Goal: Transaction & Acquisition: Purchase product/service

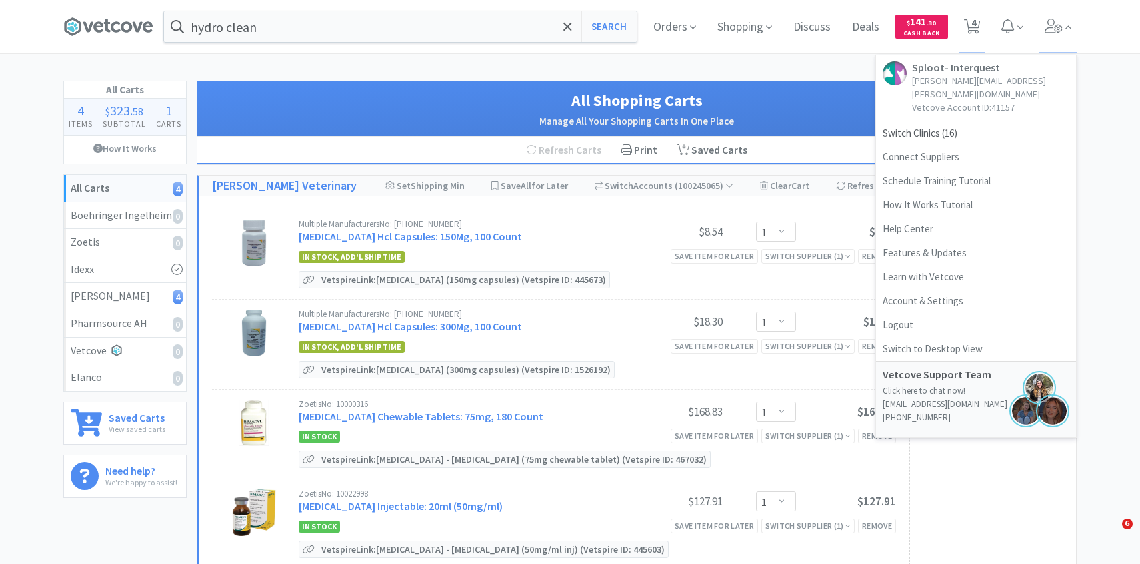
select select "1"
click at [919, 121] on span "Switch Clinics ( 16 )" at bounding box center [976, 133] width 200 height 24
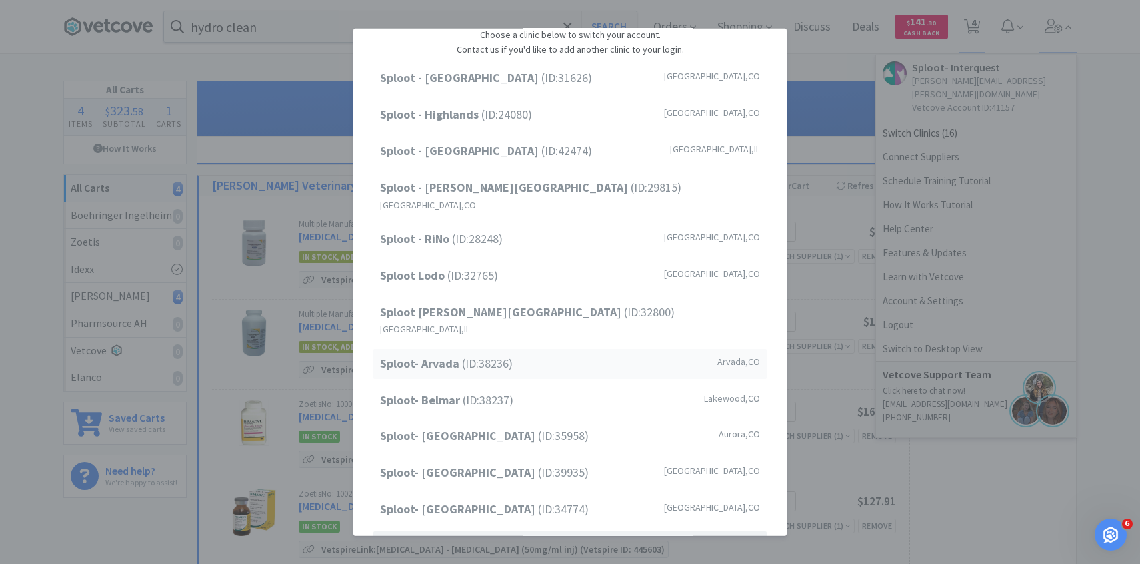
scroll to position [53, 0]
click at [455, 354] on span "Sploot- Arvada (ID: 38236 )" at bounding box center [446, 363] width 133 height 19
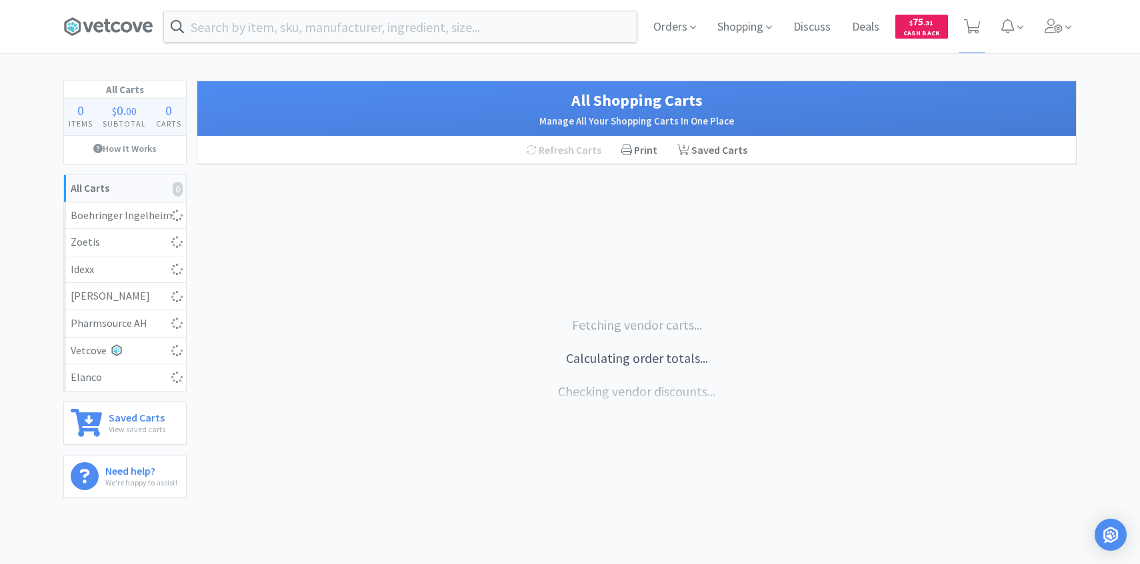
select select "2"
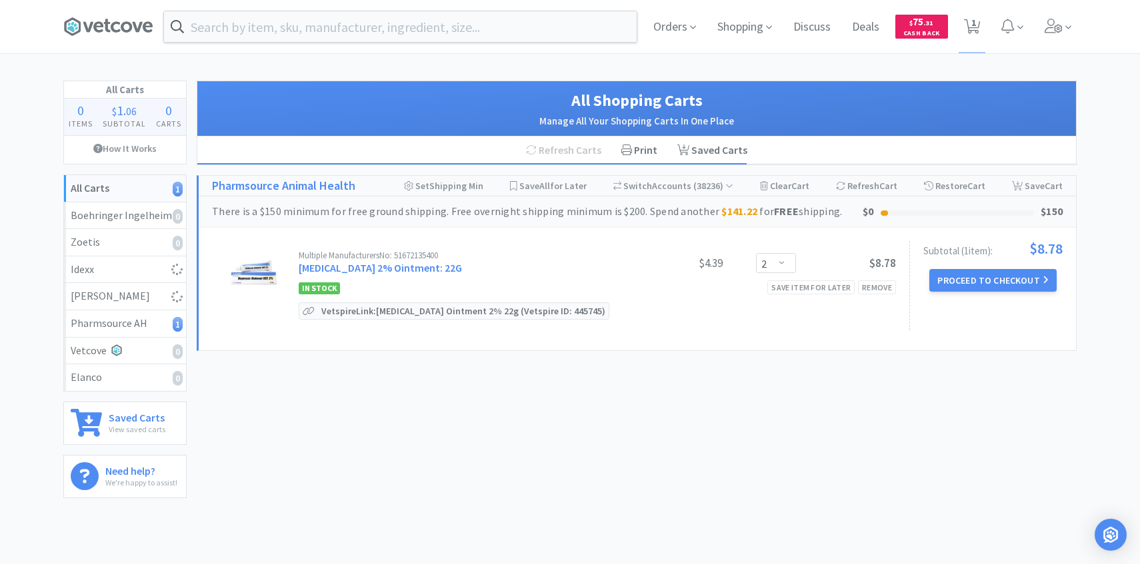
select select "3"
select select "5"
select select "1"
select select "2"
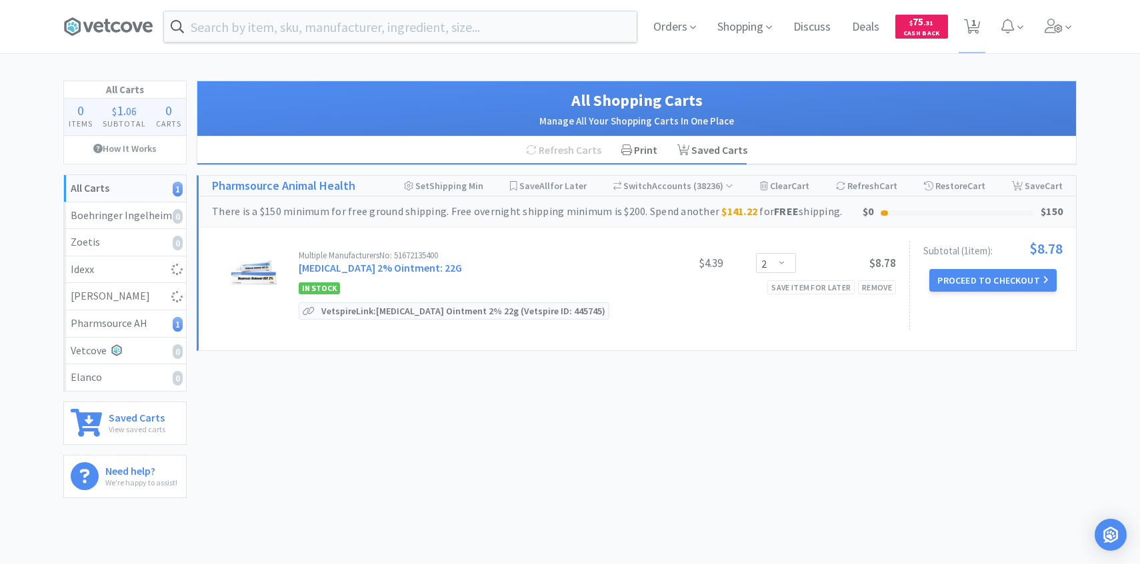
select select "1"
select select "5"
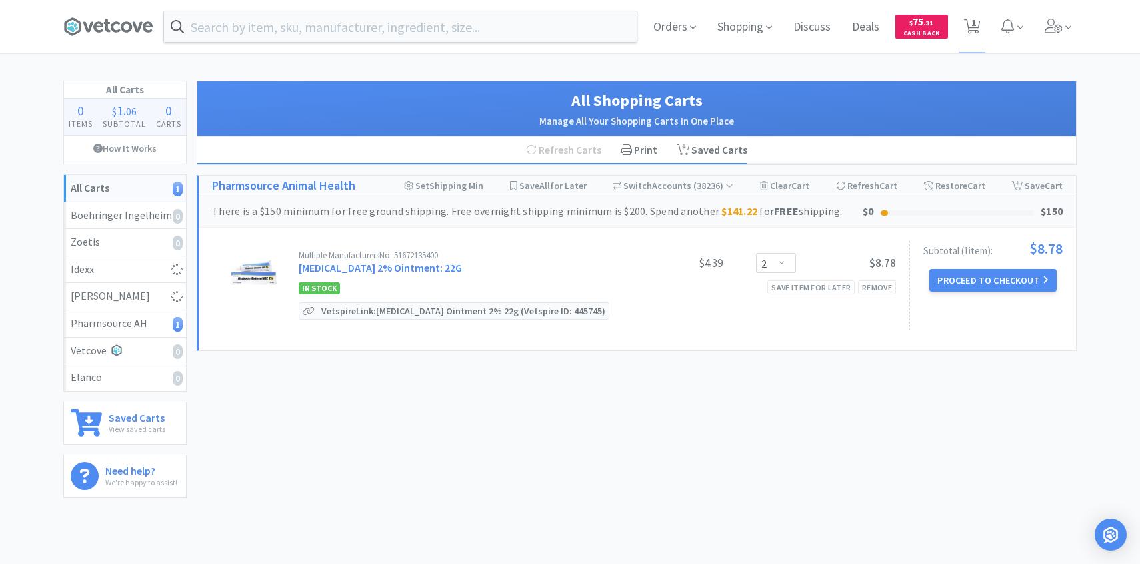
select select "4"
select select "5"
select select "1"
select select "3"
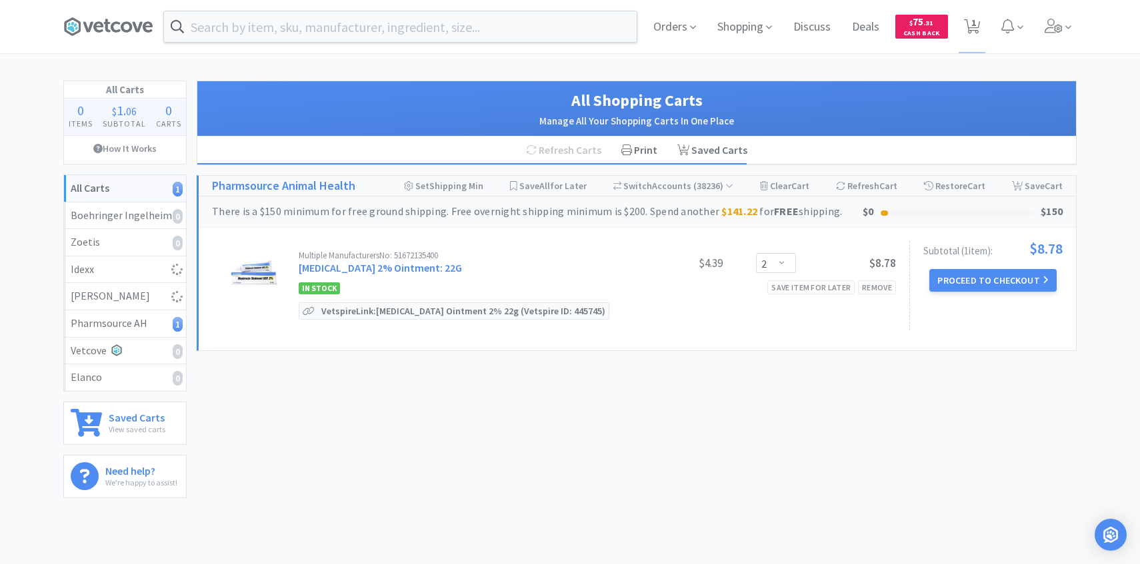
select select "1"
select select "2"
select select "1"
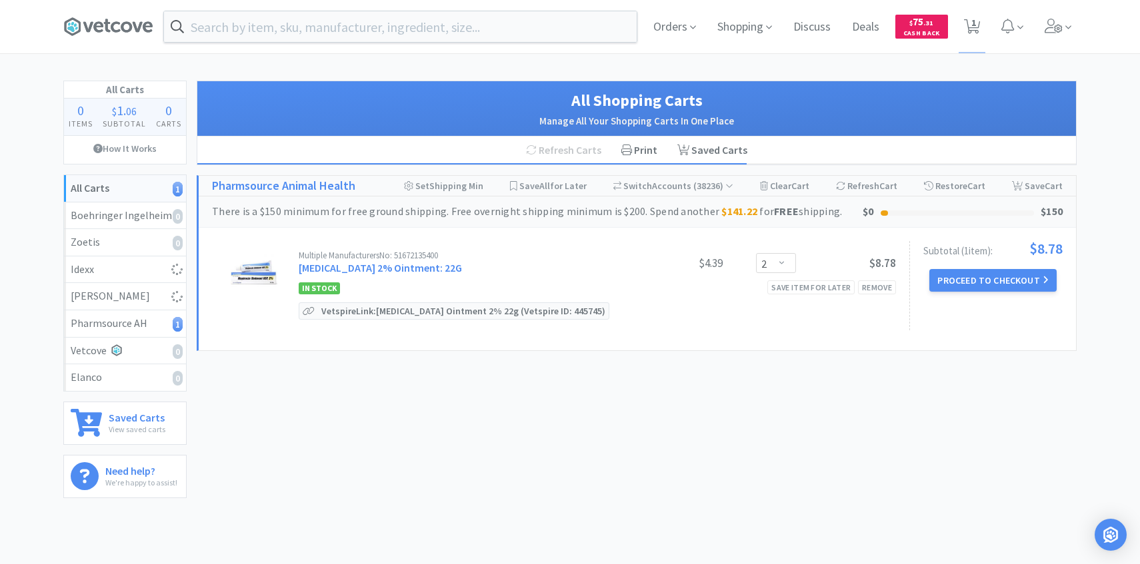
select select "1"
select select "5"
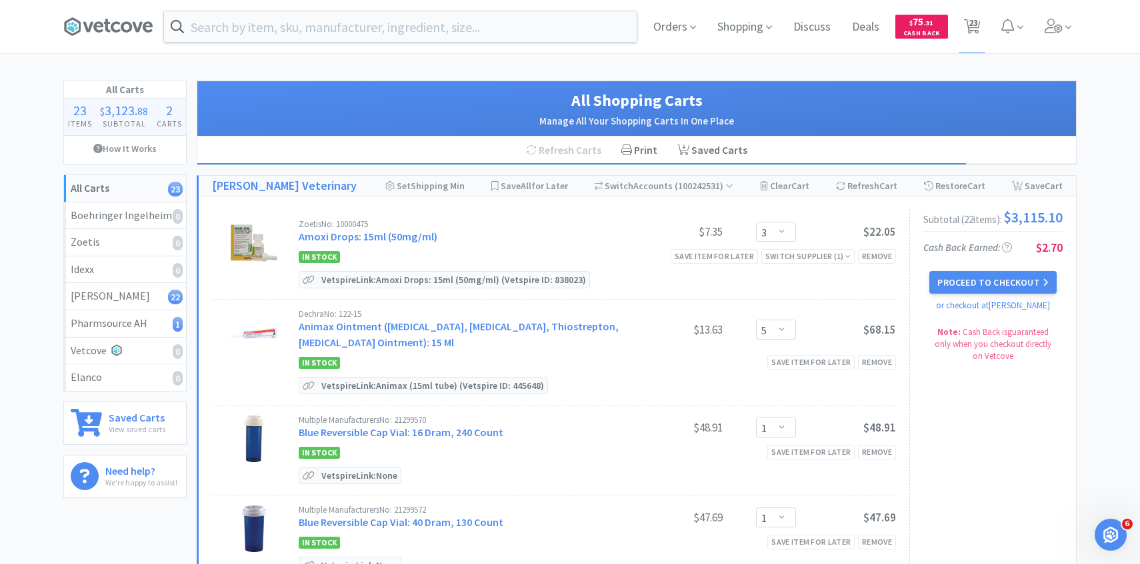
click at [1077, 22] on div "Orders Shopping Discuss Discuss Deals Deals $ 75 . 31 Cash Back 23 23" at bounding box center [570, 26] width 1026 height 53
click at [1064, 23] on span at bounding box center [1058, 26] width 38 height 53
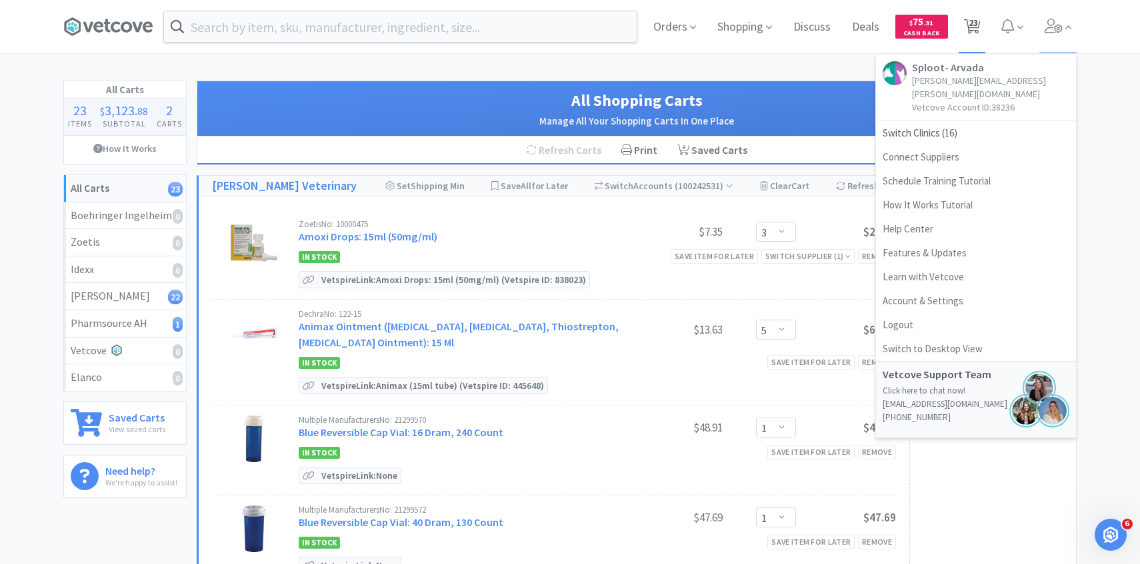
click at [974, 32] on span "23" at bounding box center [972, 22] width 9 height 53
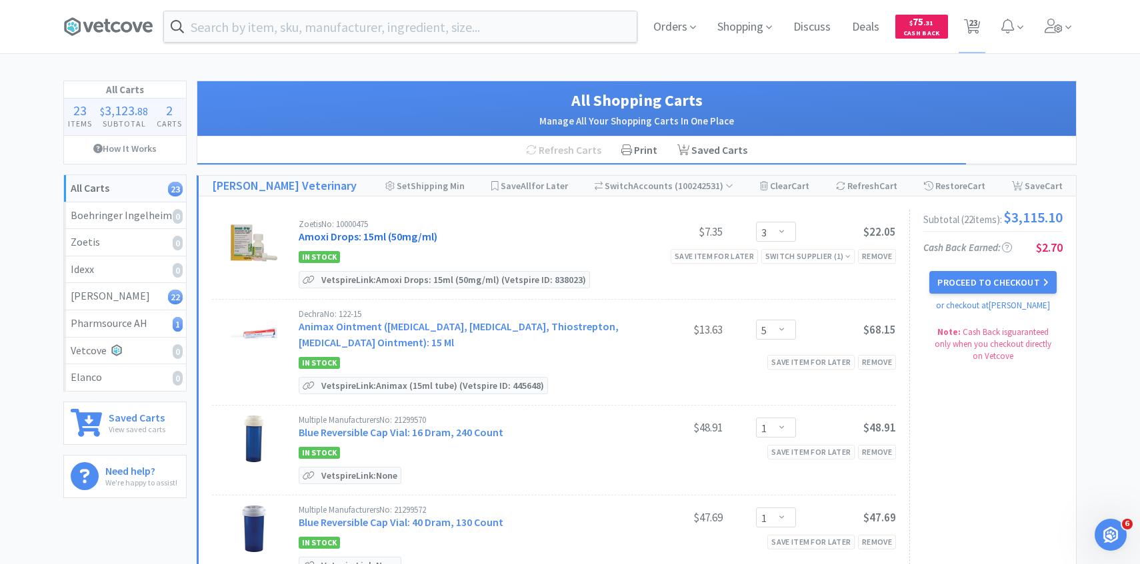
click at [403, 236] on link "Amoxi Drops: 15ml (50mg/ml)" at bounding box center [368, 236] width 139 height 13
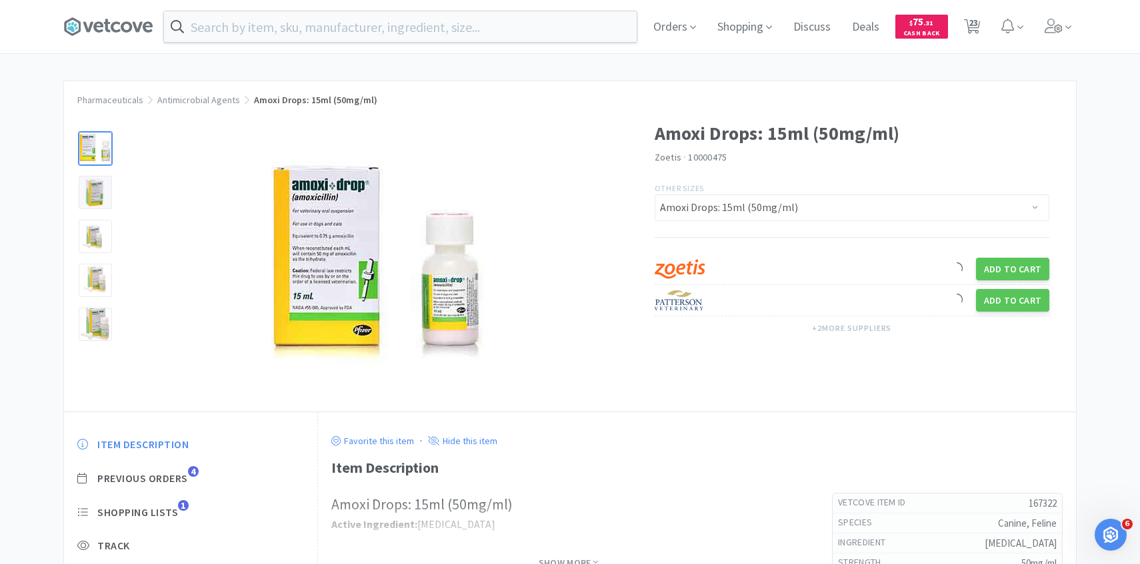
scroll to position [1, 0]
click at [186, 473] on span "Previous Orders" at bounding box center [142, 478] width 91 height 14
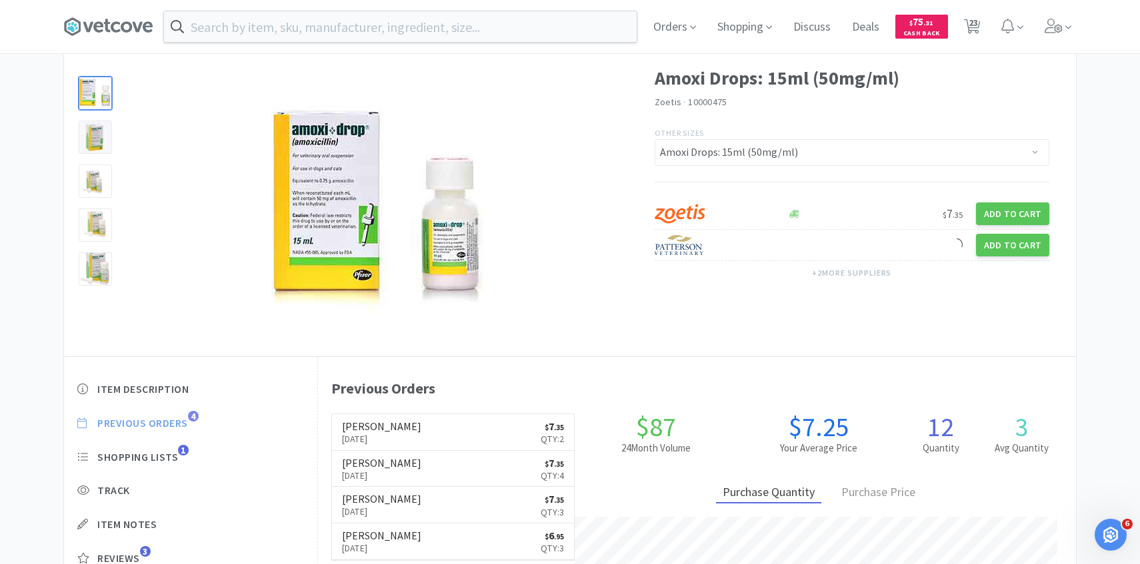
scroll to position [58, 0]
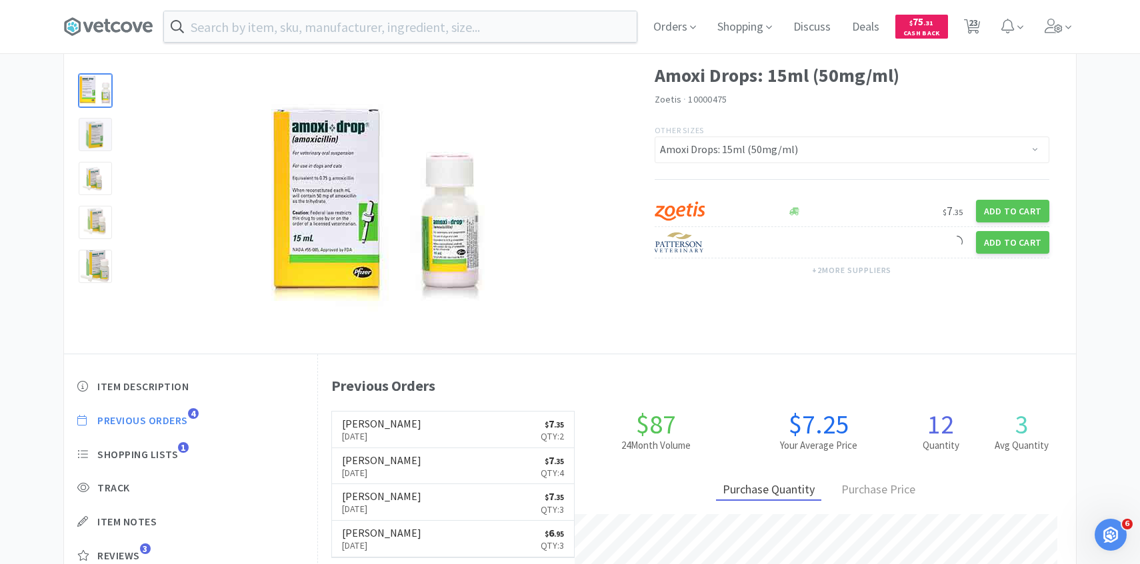
select select "3"
select select "5"
select select "1"
select select "2"
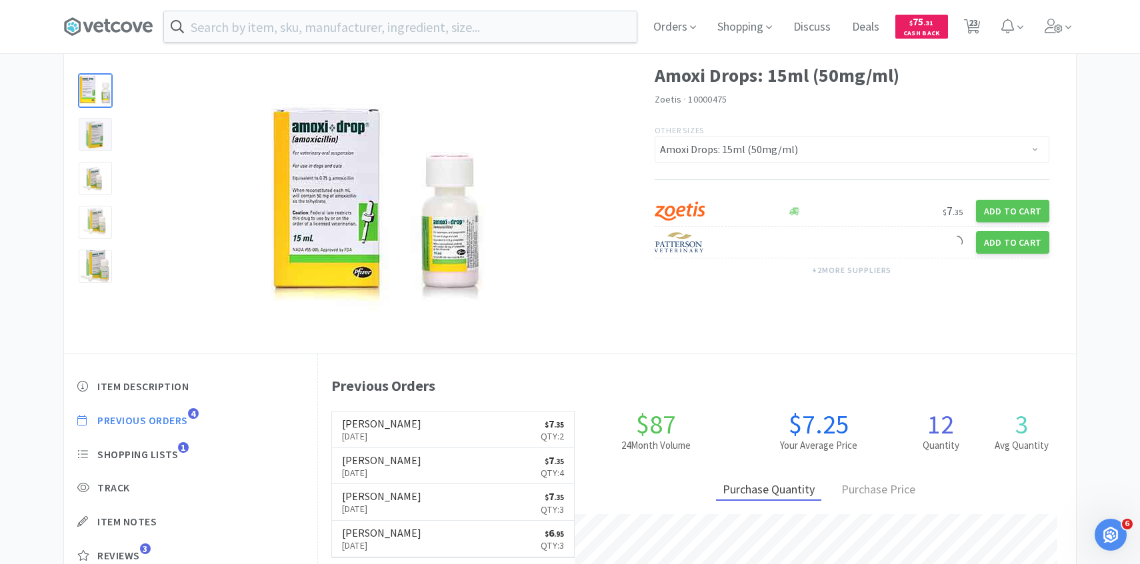
select select "1"
select select "5"
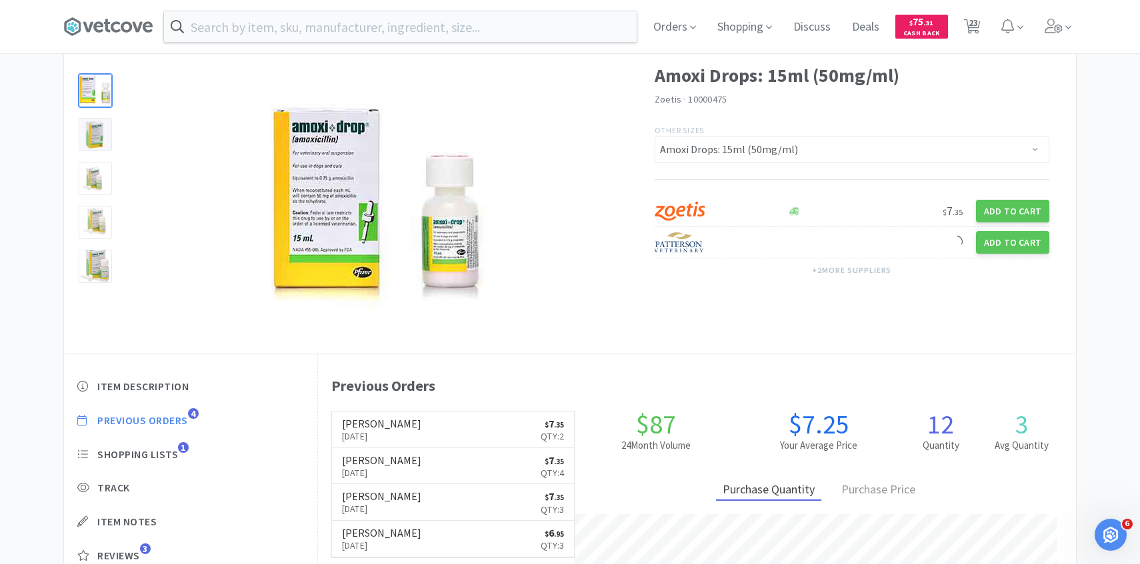
select select "4"
select select "5"
select select "1"
select select "3"
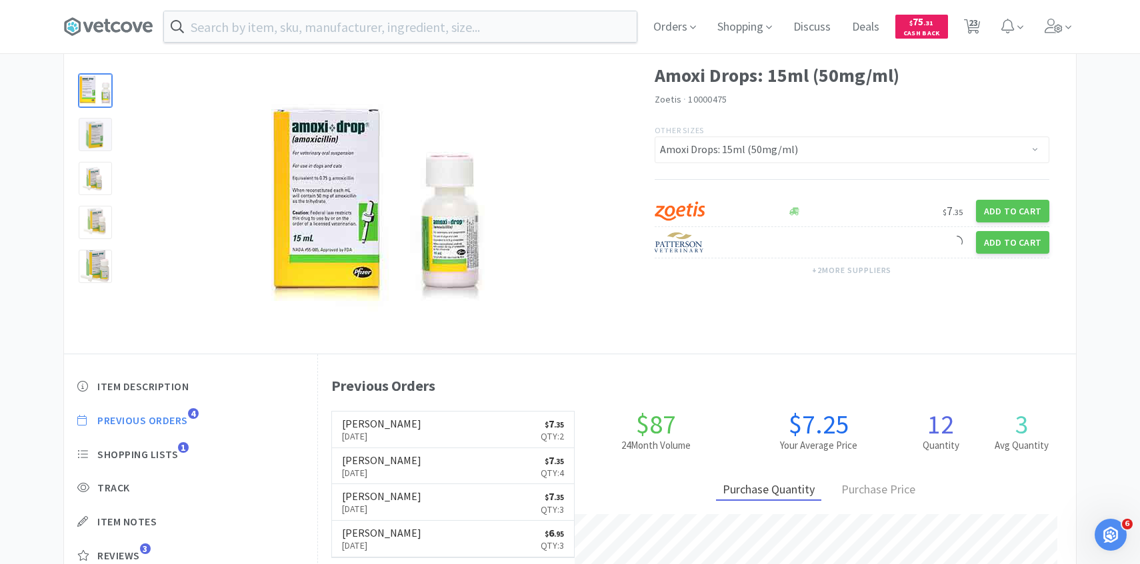
select select "1"
select select "2"
select select "1"
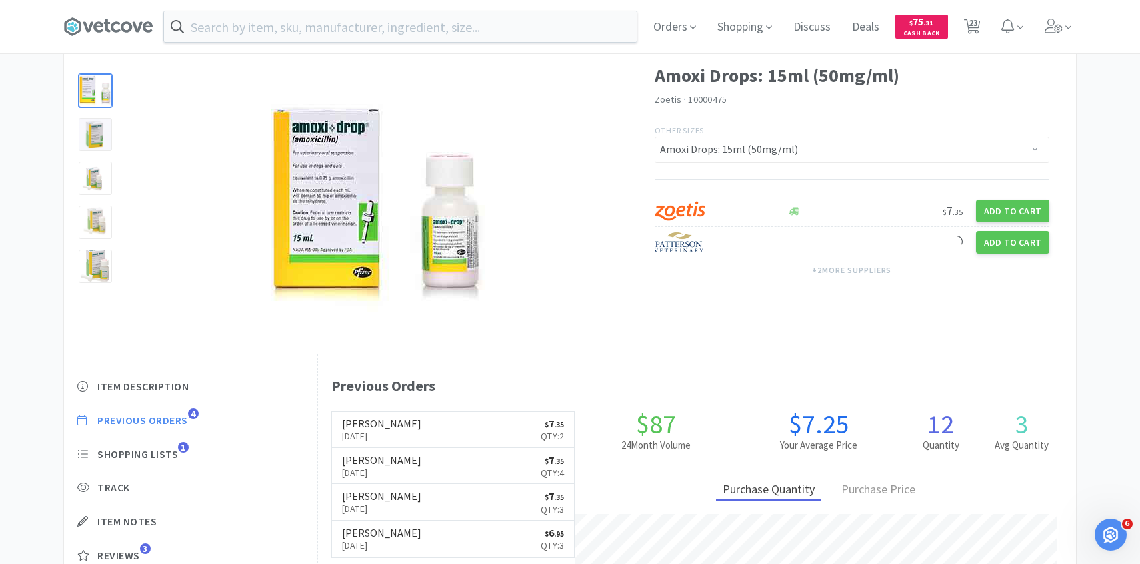
select select "1"
select select "5"
select select "2"
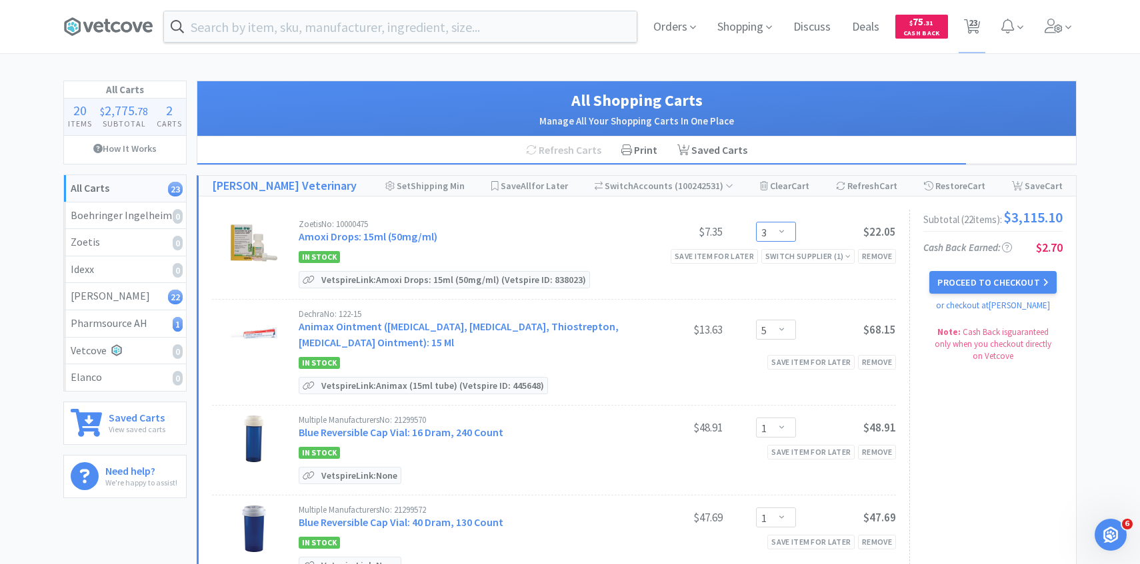
click at [784, 233] on select "Enter Quantity 1 2 3 4 5 6 7 8 9 10 11 12 13 14 15 16 17 18 19 20 Enter Quantity" at bounding box center [776, 232] width 40 height 20
click at [756, 222] on select "Enter Quantity 1 2 3 4 5 6 7 8 9 10 11 12 13 14 15 16 17 18 19 20 Enter Quantity" at bounding box center [776, 232] width 40 height 20
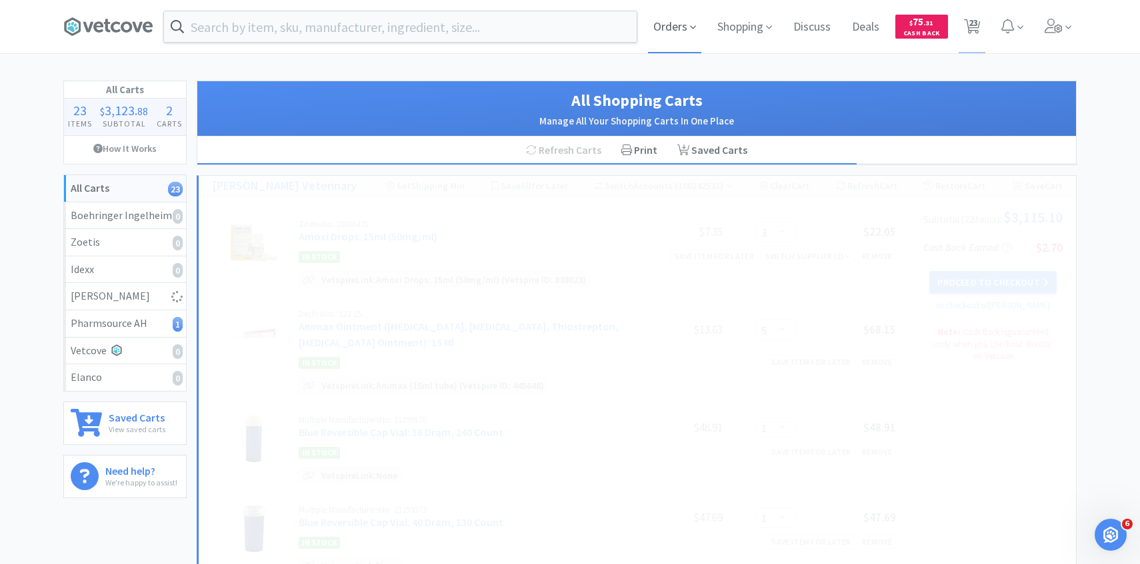
select select "2"
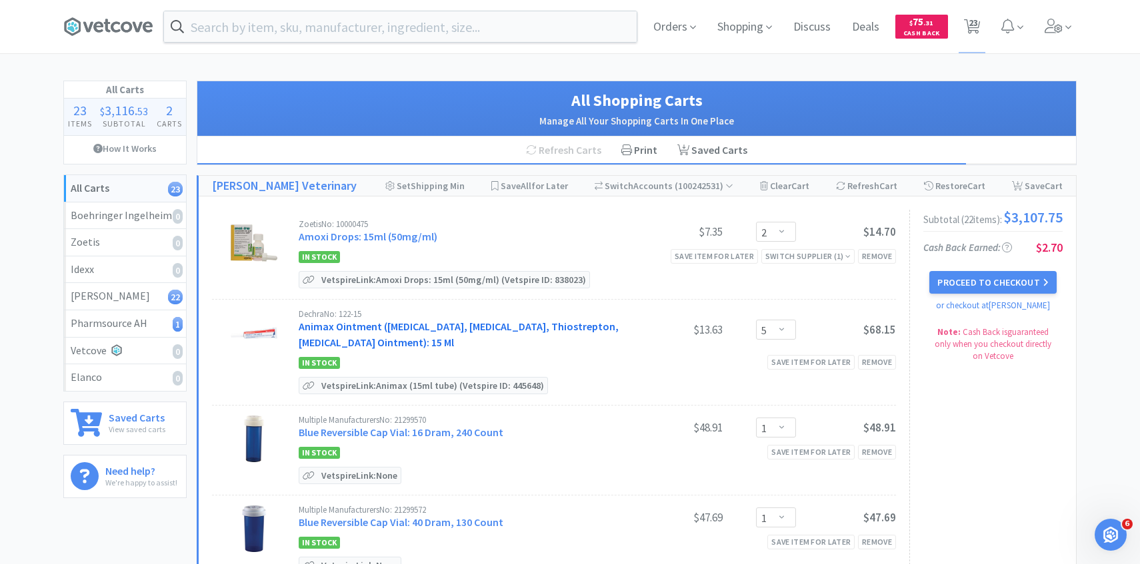
click at [424, 330] on link "Animax Ointment (Nystatin, Neomycin Sulfate, Thiostrepton, Triamcinolone Aceton…" at bounding box center [459, 334] width 320 height 29
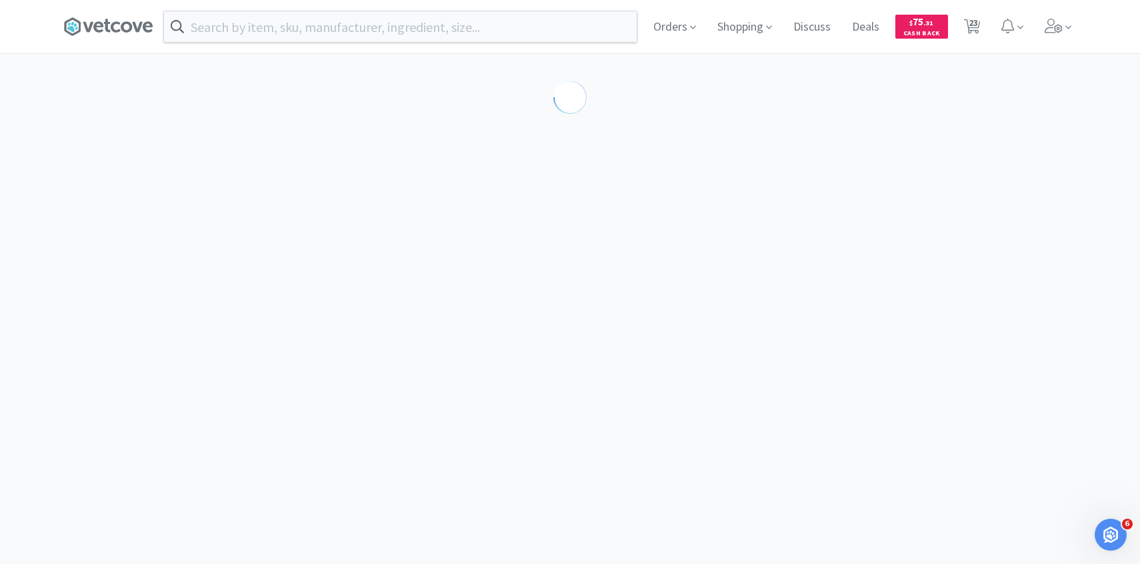
select select "143513"
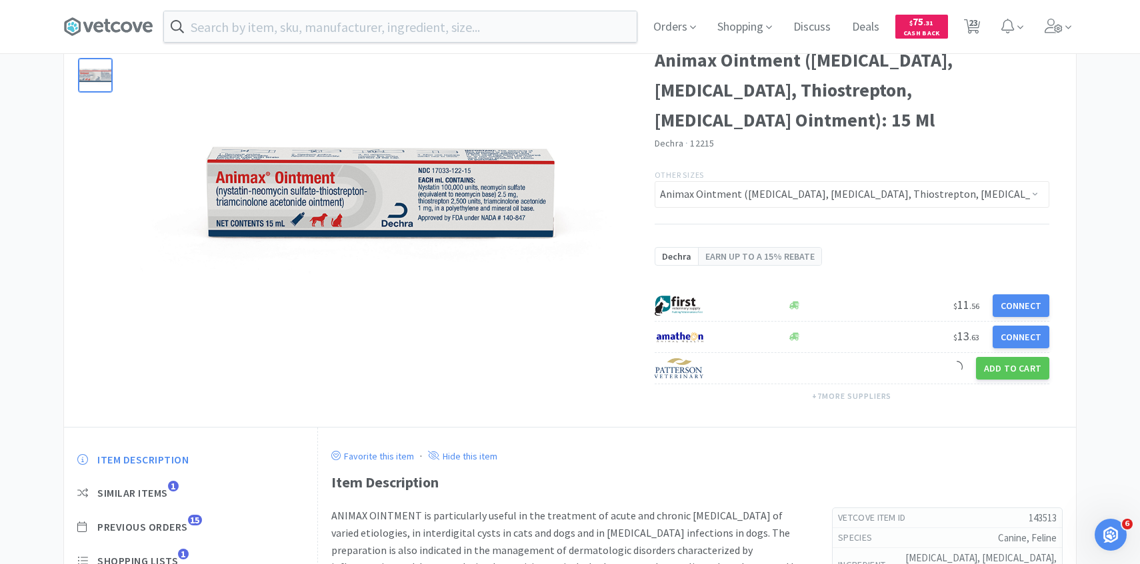
scroll to position [147, 0]
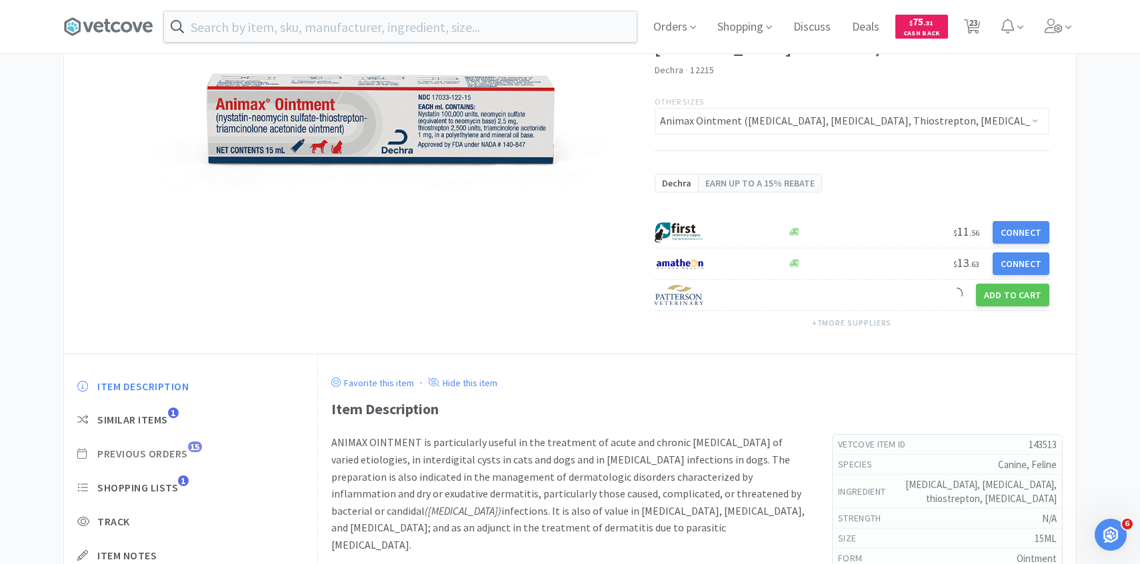
click at [187, 451] on span "Previous Orders" at bounding box center [142, 454] width 91 height 14
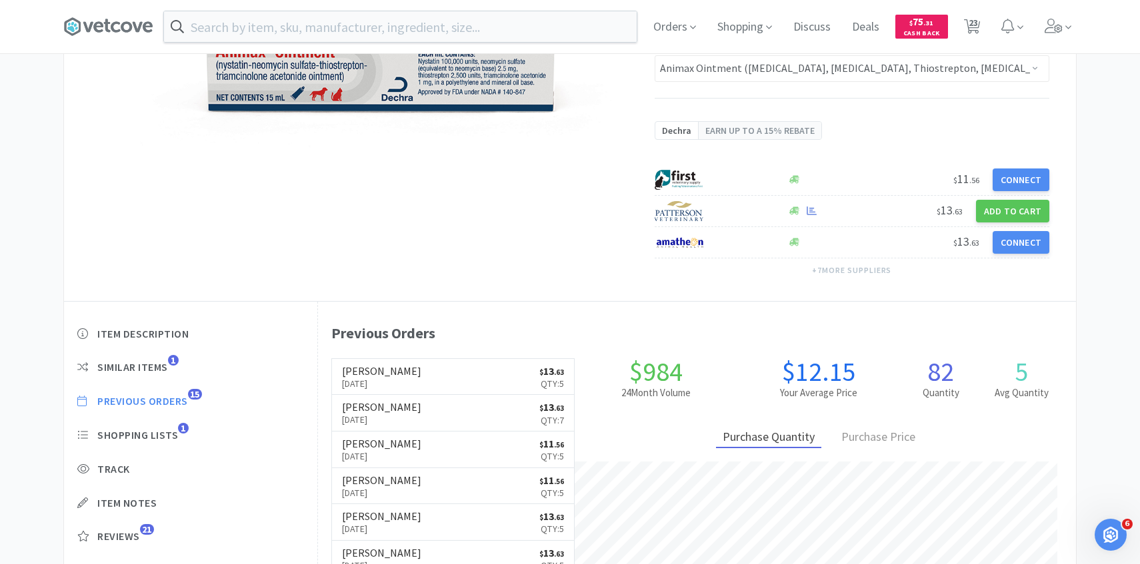
scroll to position [200, 0]
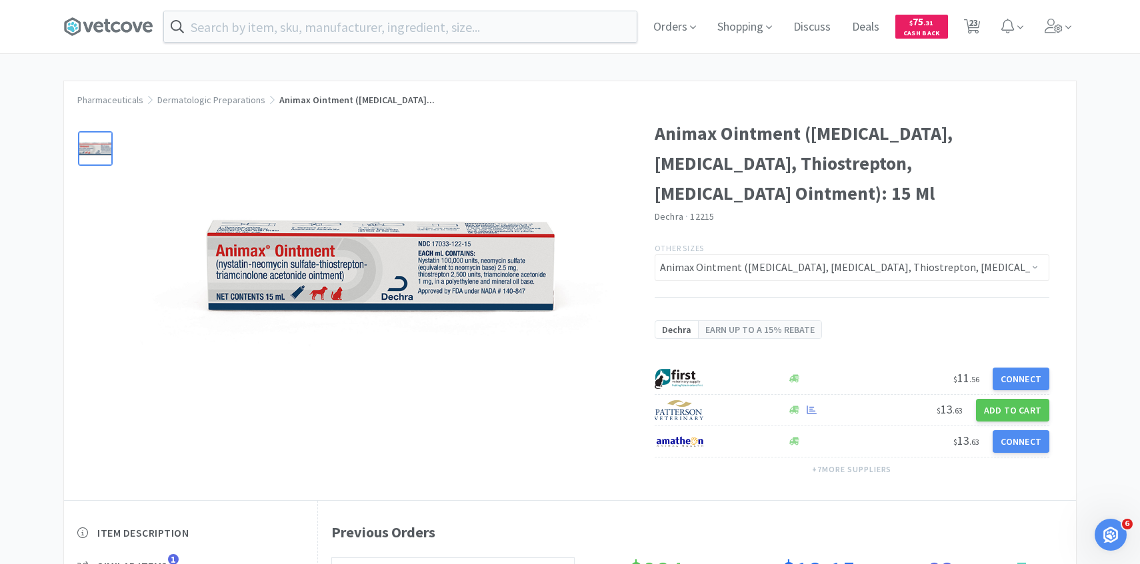
select select "2"
select select "5"
select select "1"
select select "2"
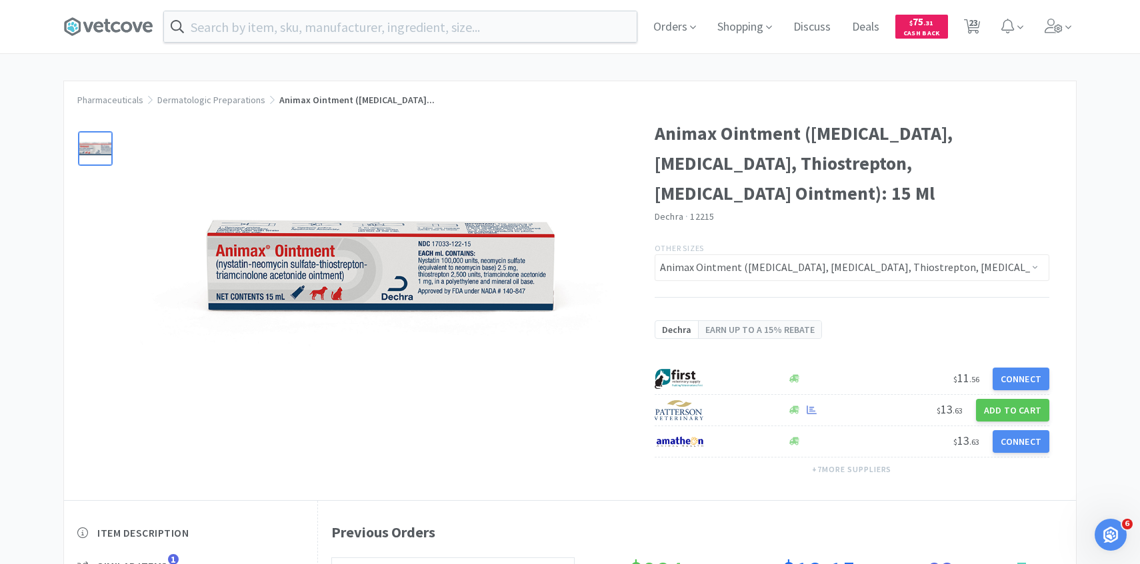
select select "1"
select select "5"
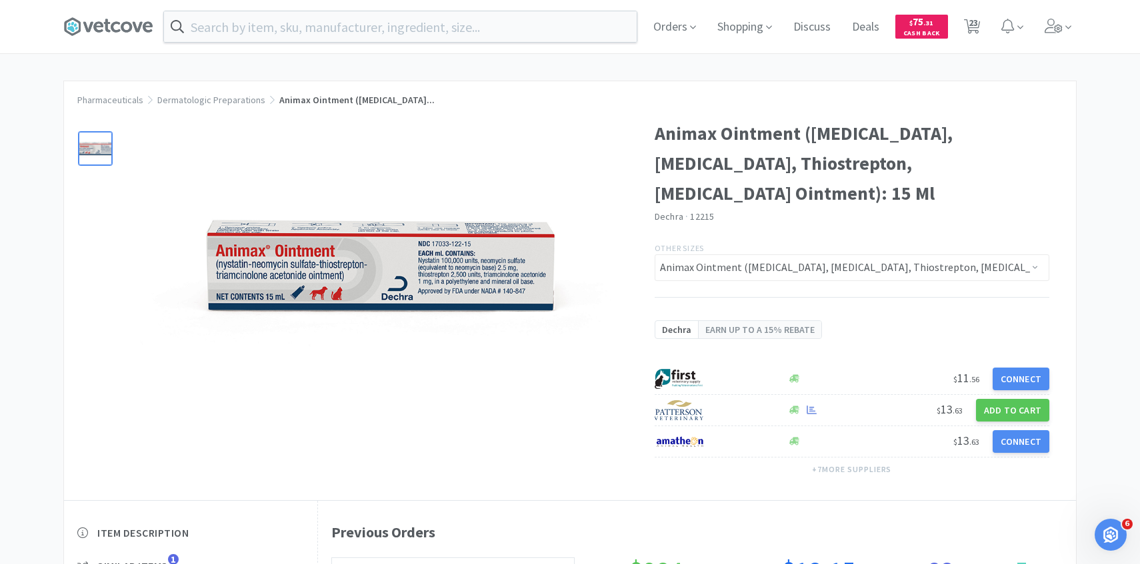
select select "4"
select select "5"
select select "1"
select select "3"
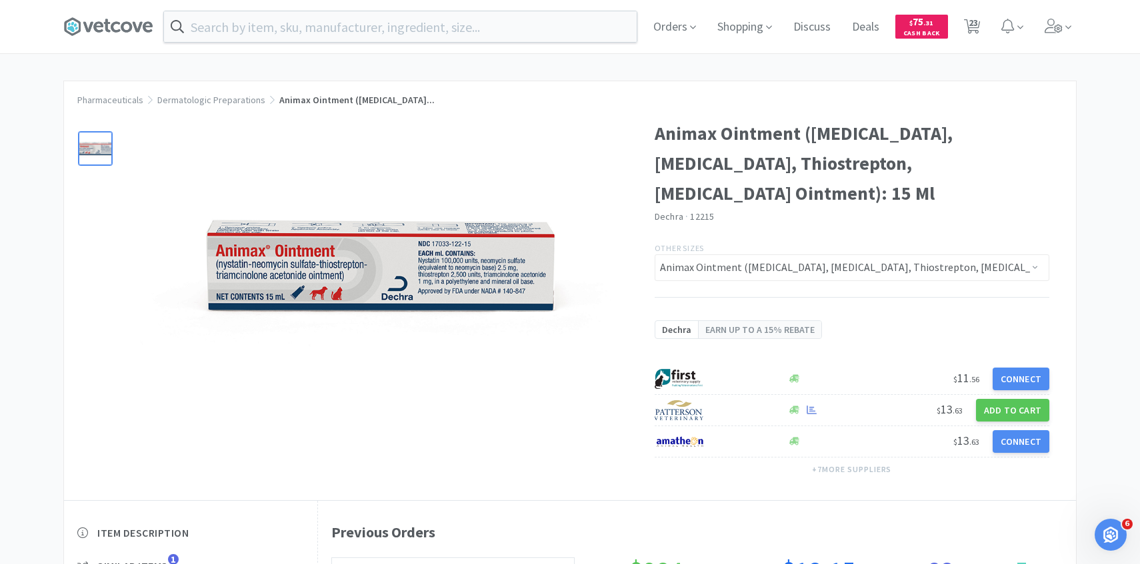
select select "1"
select select "2"
select select "1"
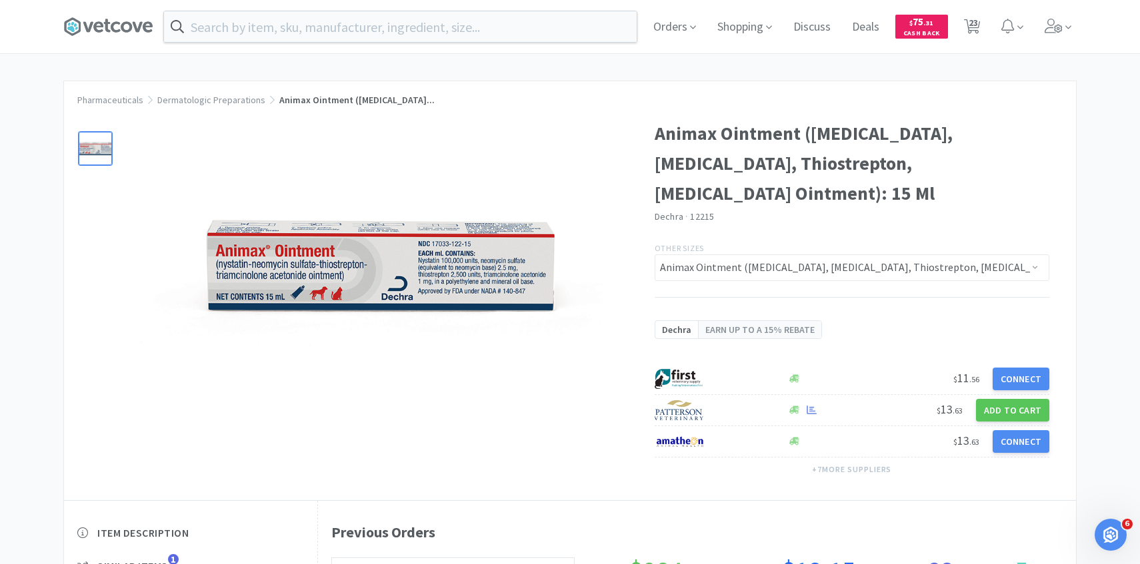
select select "1"
select select "5"
select select "2"
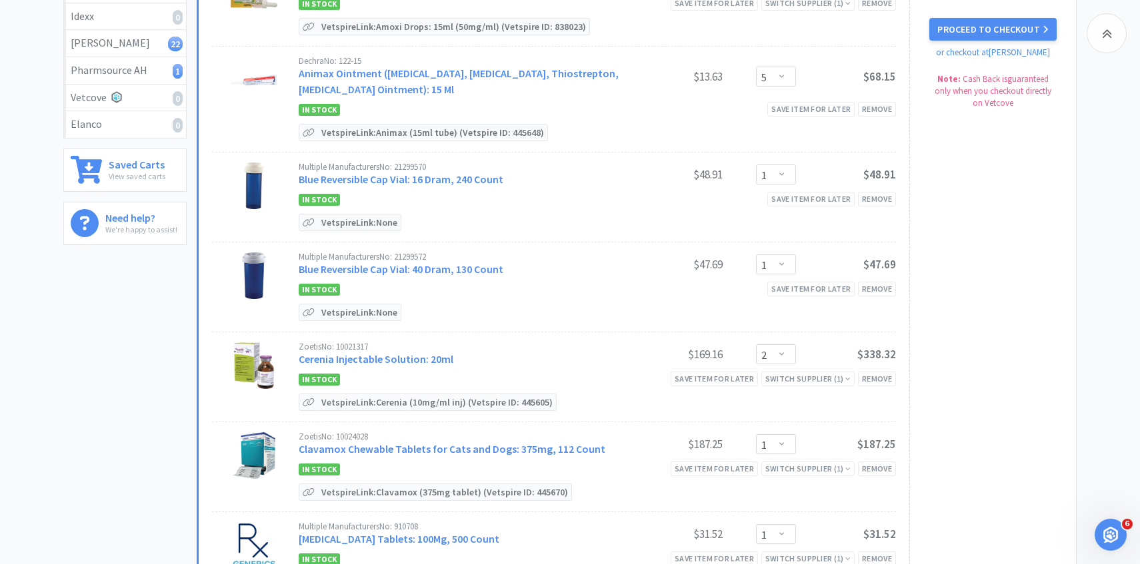
scroll to position [257, 0]
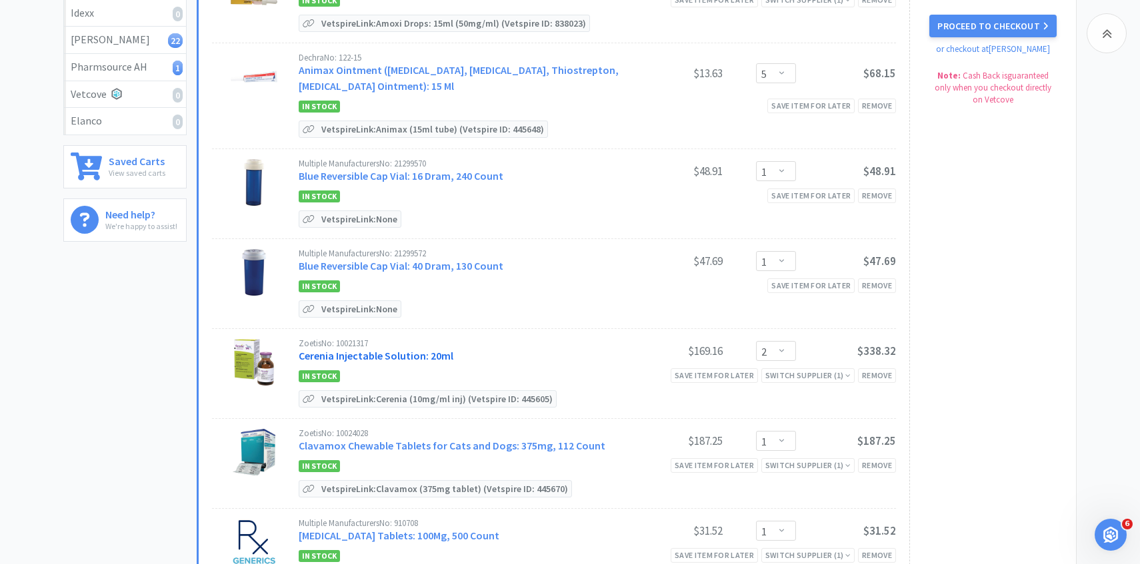
click at [407, 354] on link "Cerenia Injectable Solution: 20ml" at bounding box center [376, 355] width 155 height 13
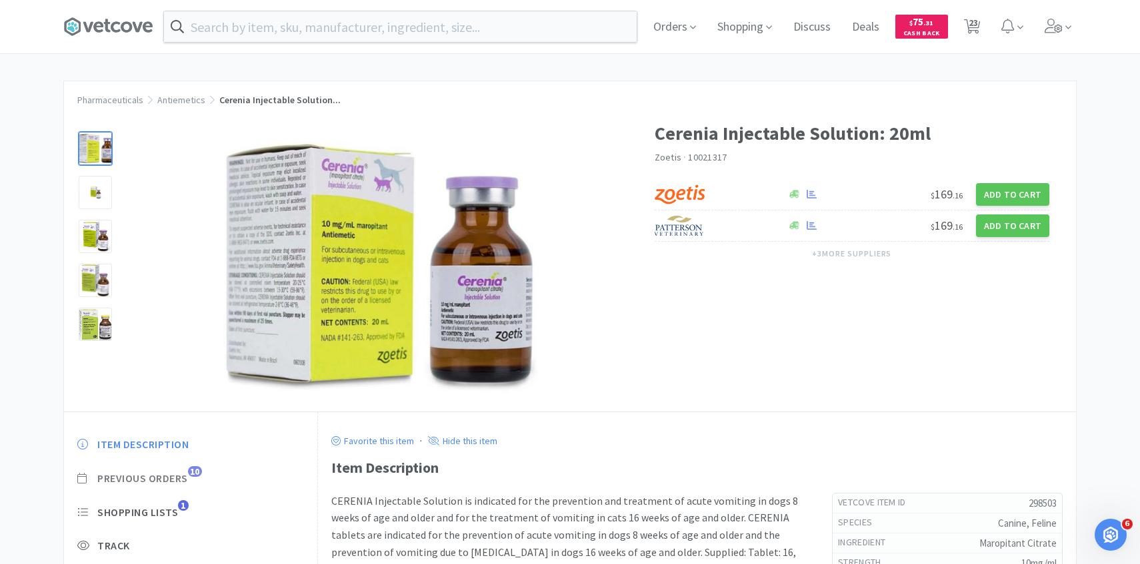
click at [162, 474] on span "Previous Orders" at bounding box center [142, 479] width 91 height 14
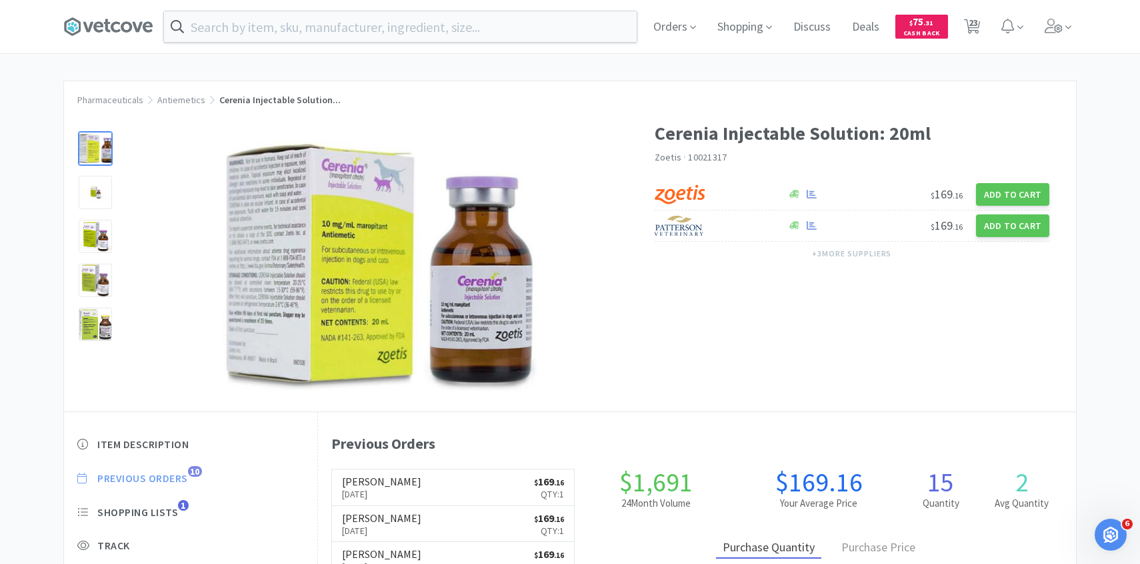
scroll to position [366, 758]
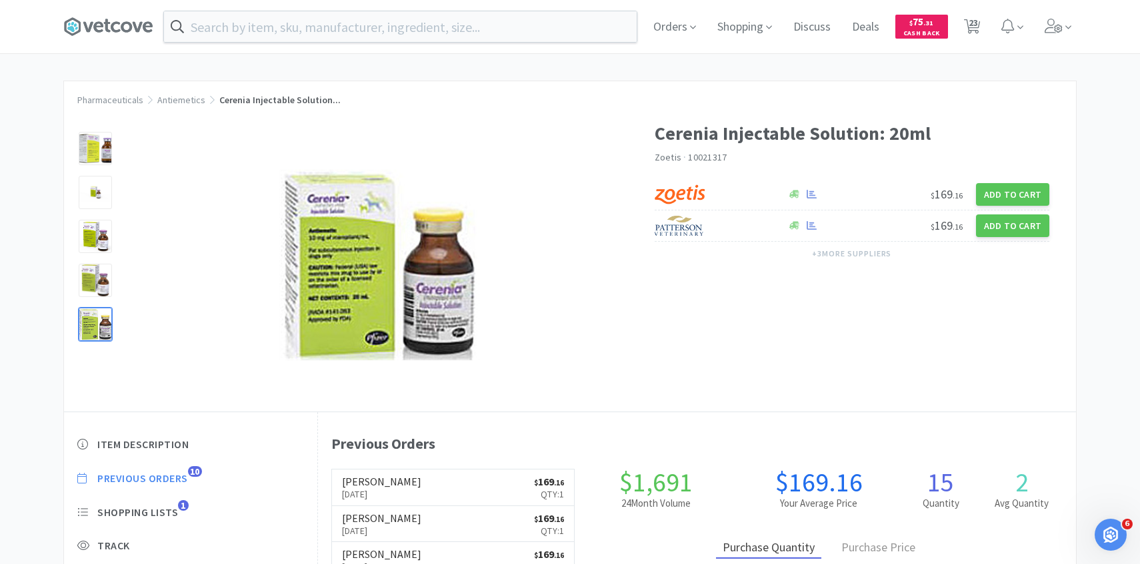
select select "2"
select select "5"
select select "1"
select select "2"
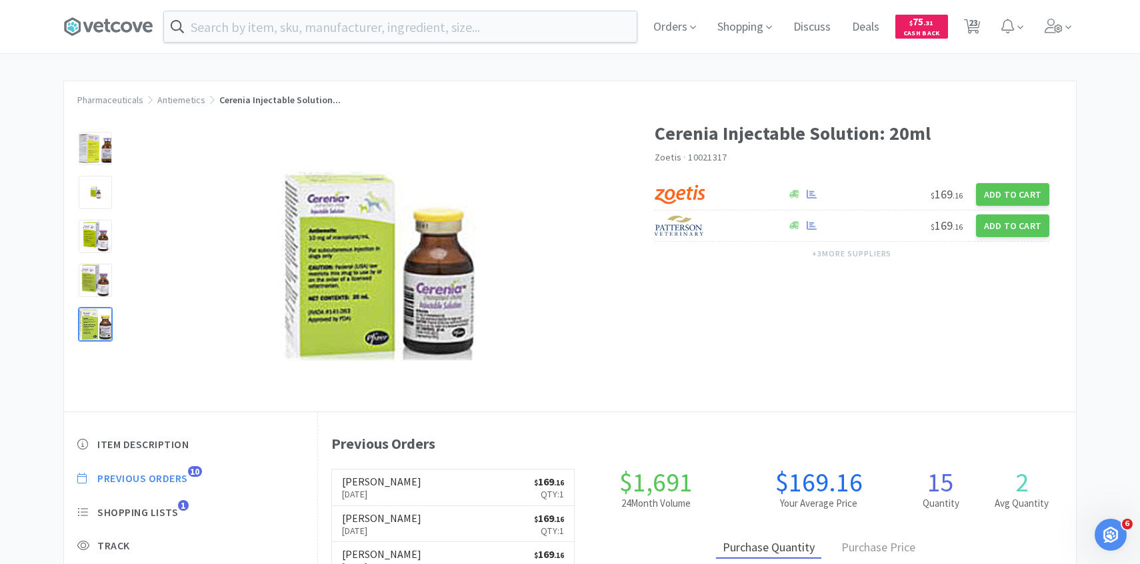
select select "1"
select select "5"
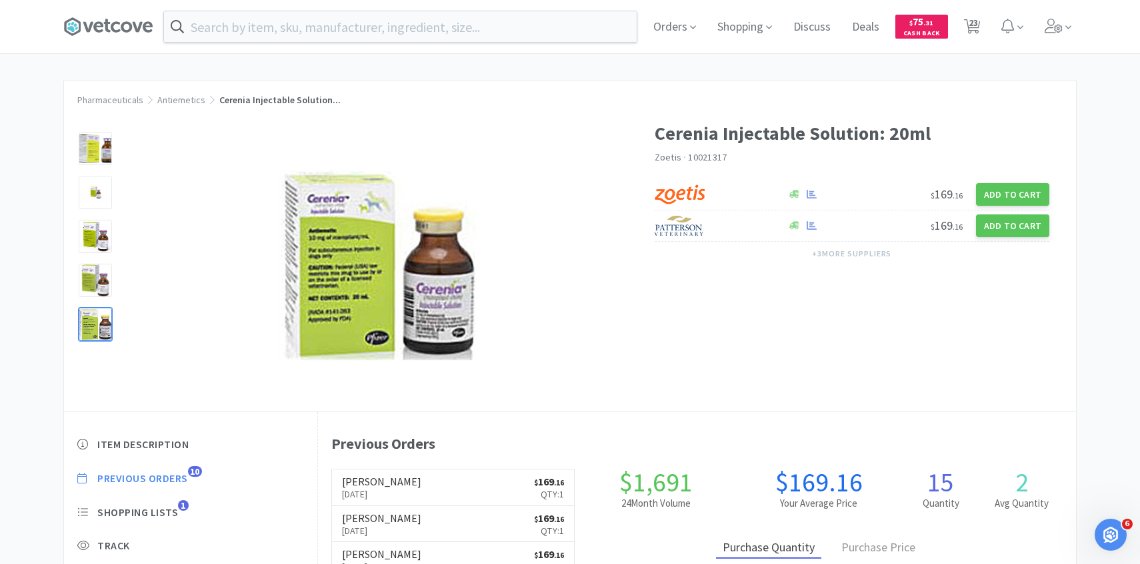
select select "4"
select select "5"
select select "1"
select select "3"
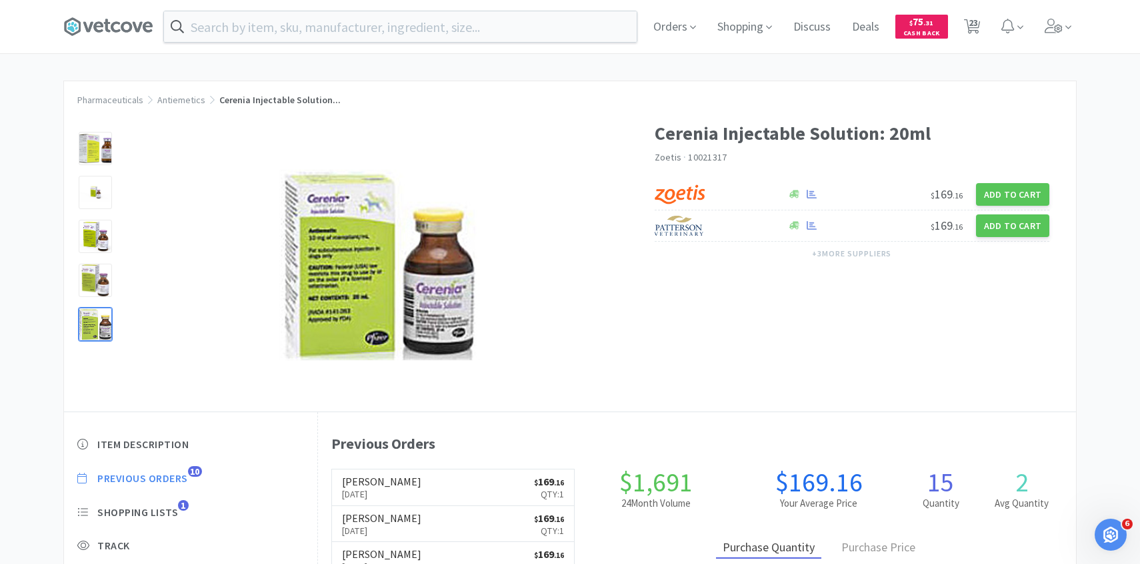
select select "1"
select select "2"
select select "1"
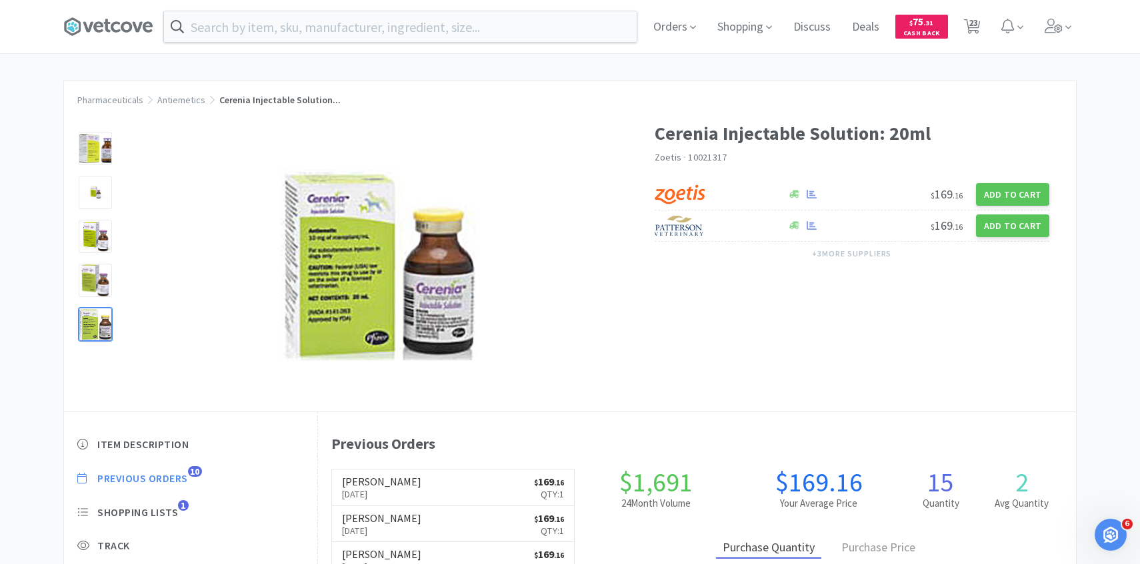
select select "1"
select select "5"
select select "2"
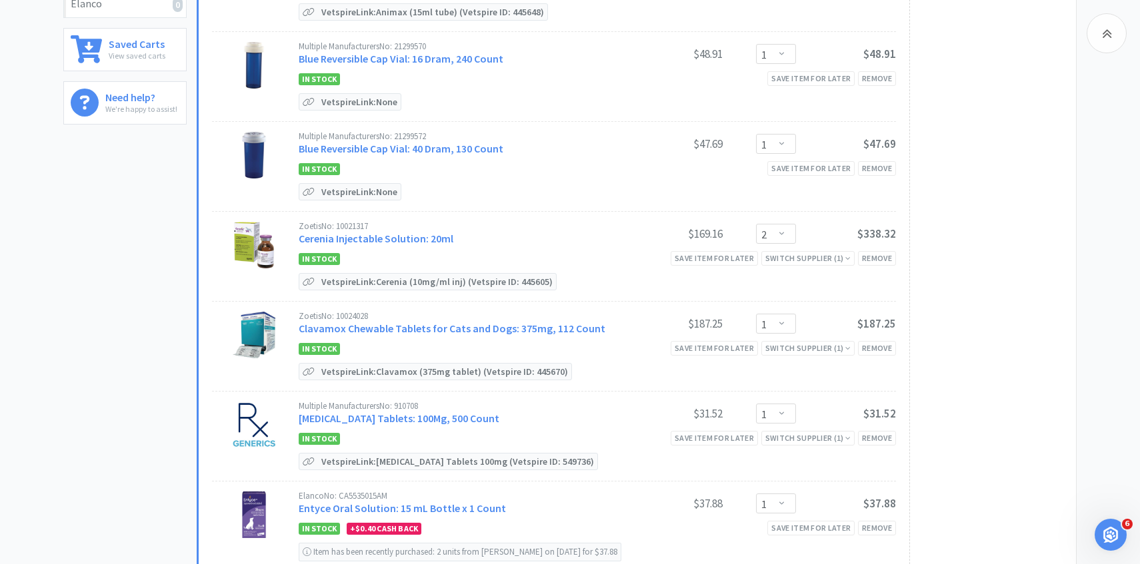
scroll to position [459, 0]
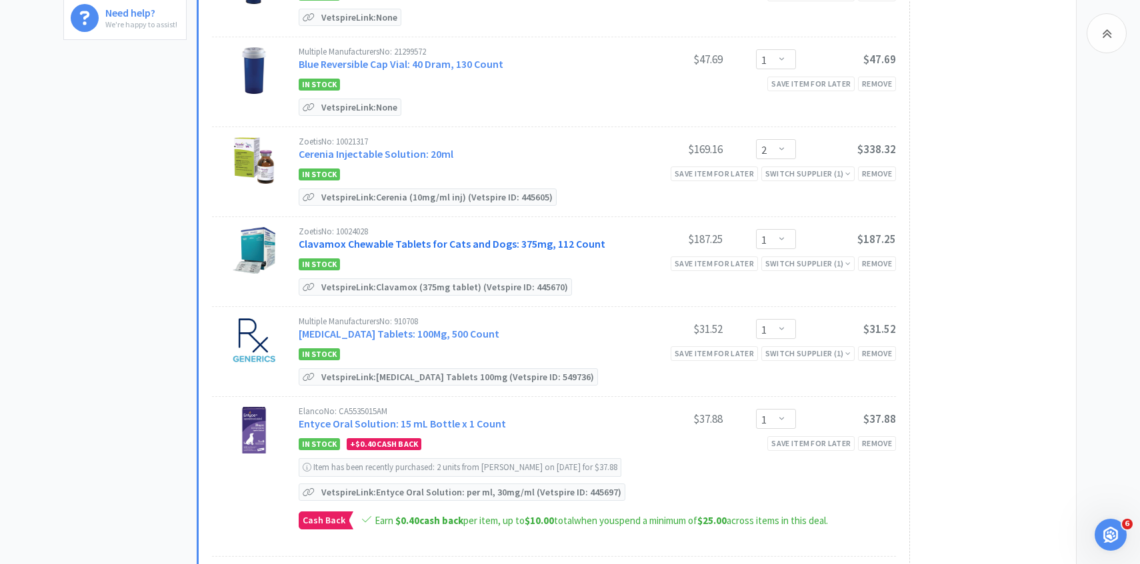
click at [512, 245] on link "Clavamox Chewable Tablets for Cats and Dogs: 375mg, 112 Count" at bounding box center [452, 243] width 307 height 13
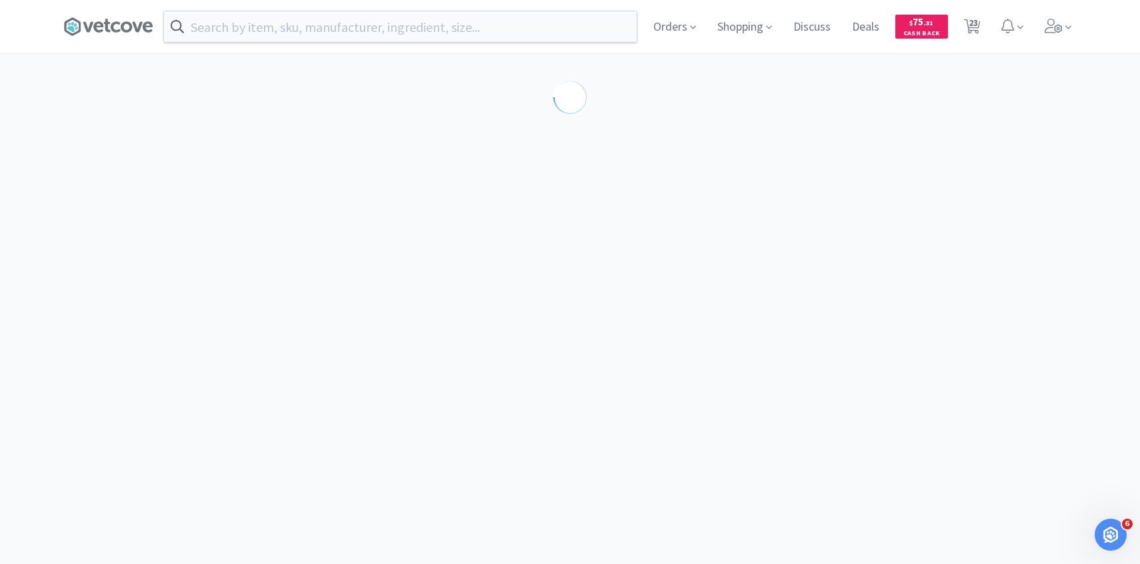
select select "453615"
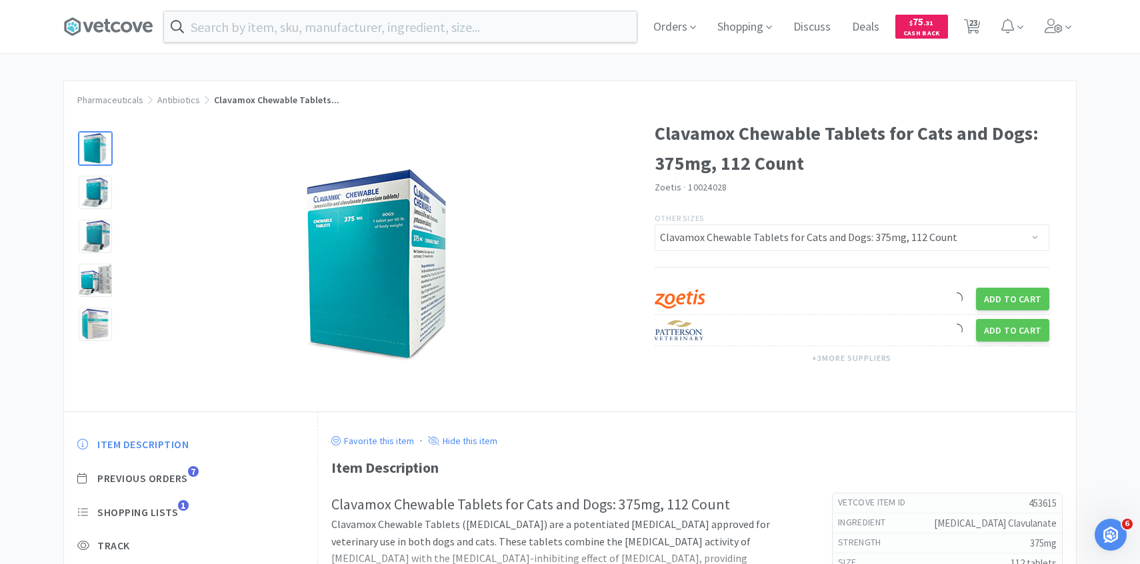
scroll to position [125, 0]
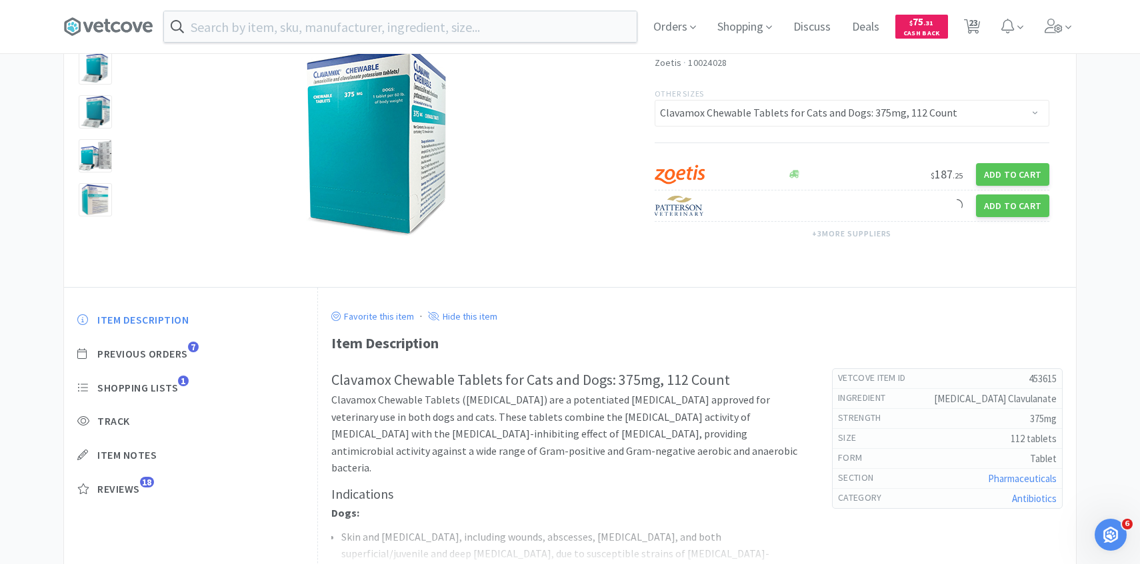
click at [191, 342] on div "Item Description Previous Orders 7 Shopping Lists 1 Track Item Notes Reviews 18" at bounding box center [190, 415] width 253 height 230
click at [186, 356] on span "Previous Orders" at bounding box center [142, 354] width 91 height 14
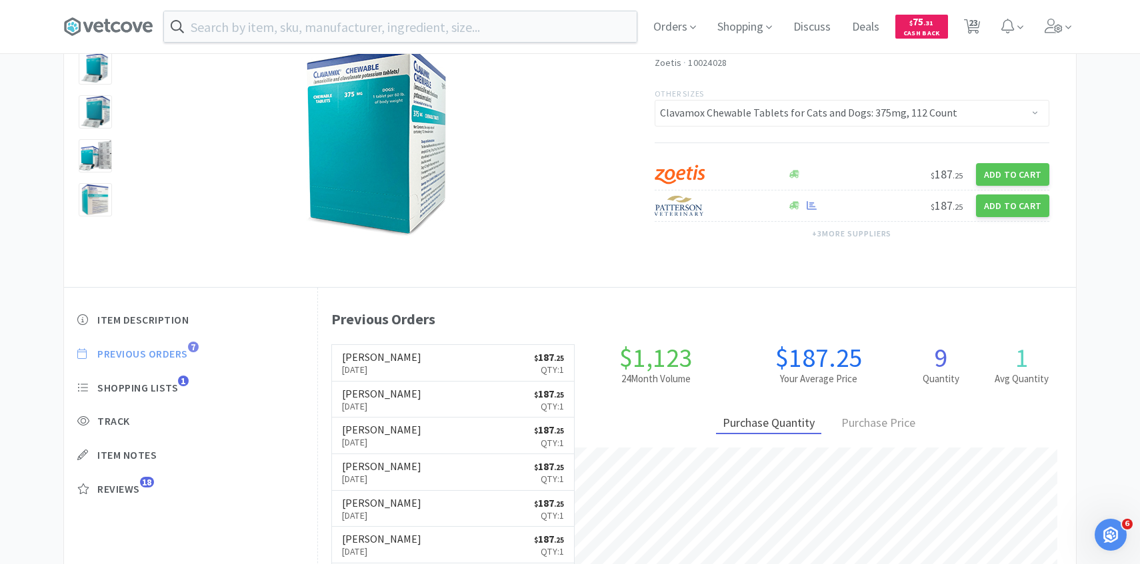
scroll to position [366, 758]
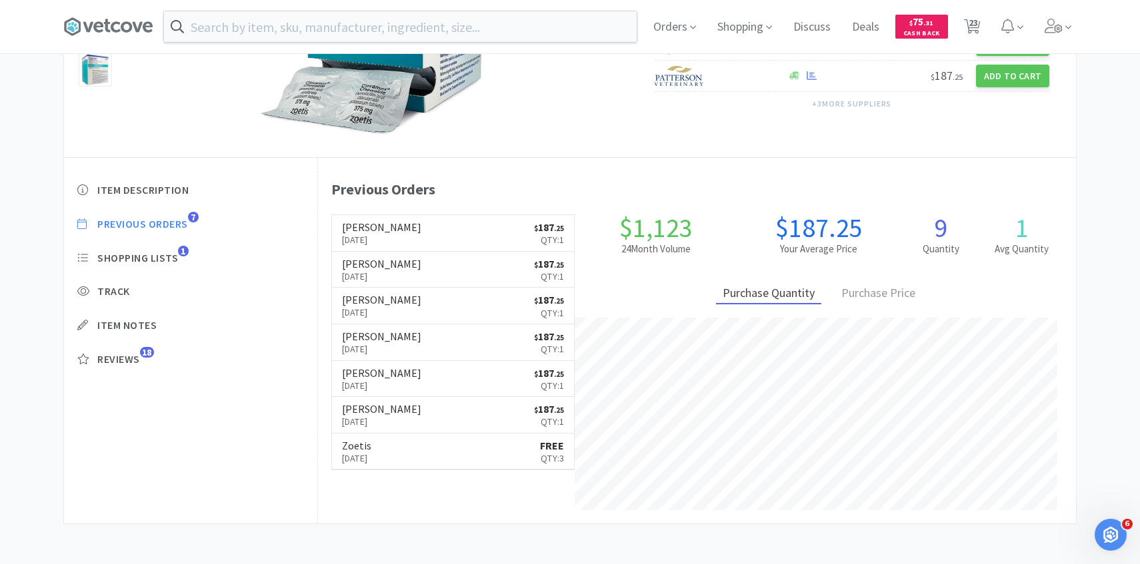
select select "2"
select select "5"
select select "1"
select select "2"
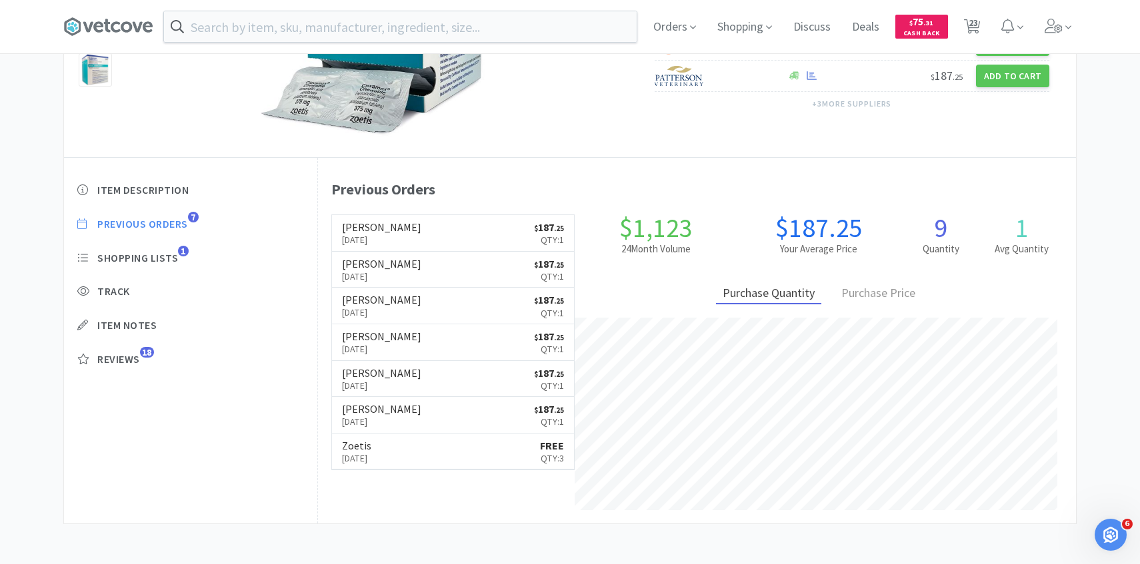
select select "1"
select select "5"
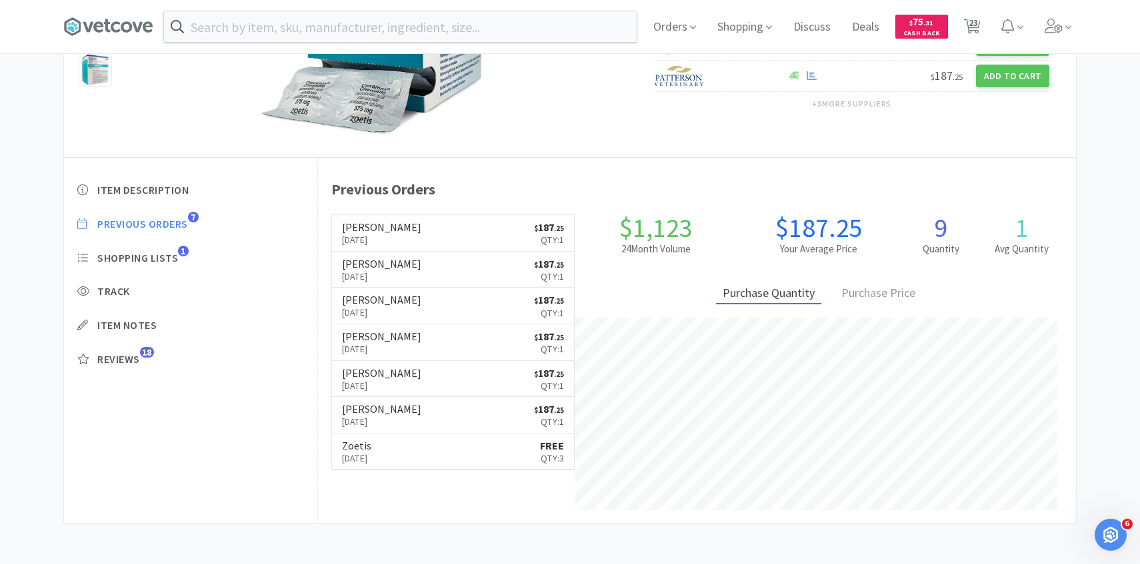
select select "4"
select select "5"
select select "1"
select select "3"
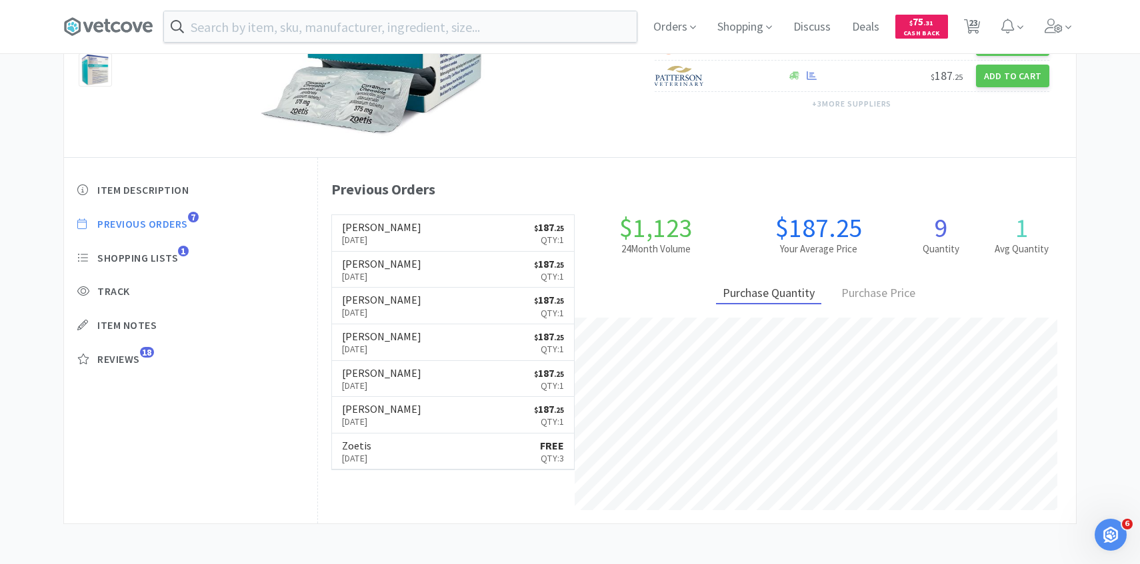
select select "1"
select select "2"
select select "1"
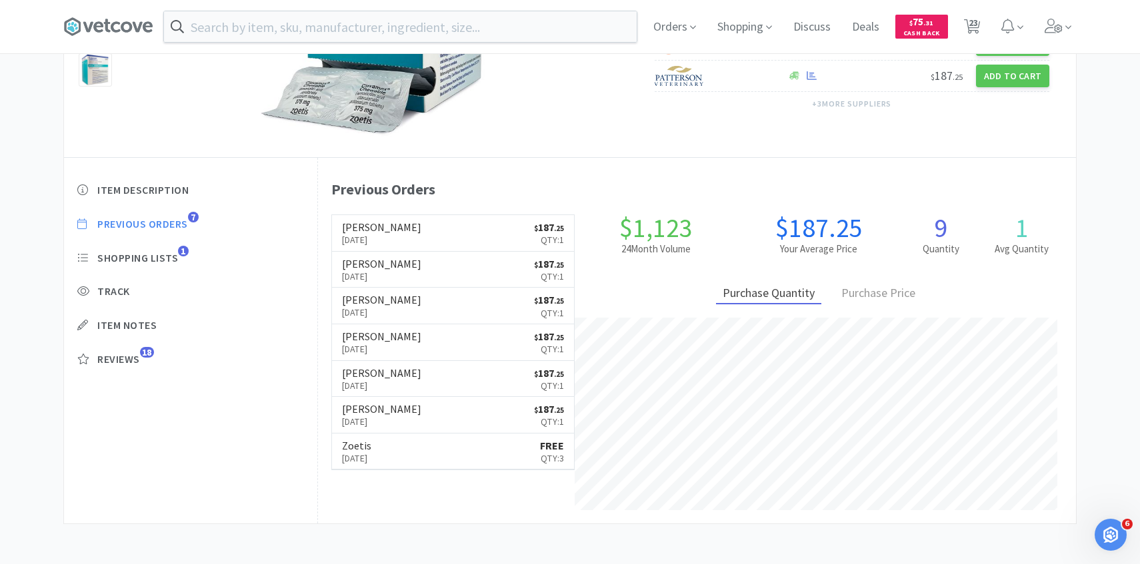
select select "1"
select select "5"
select select "2"
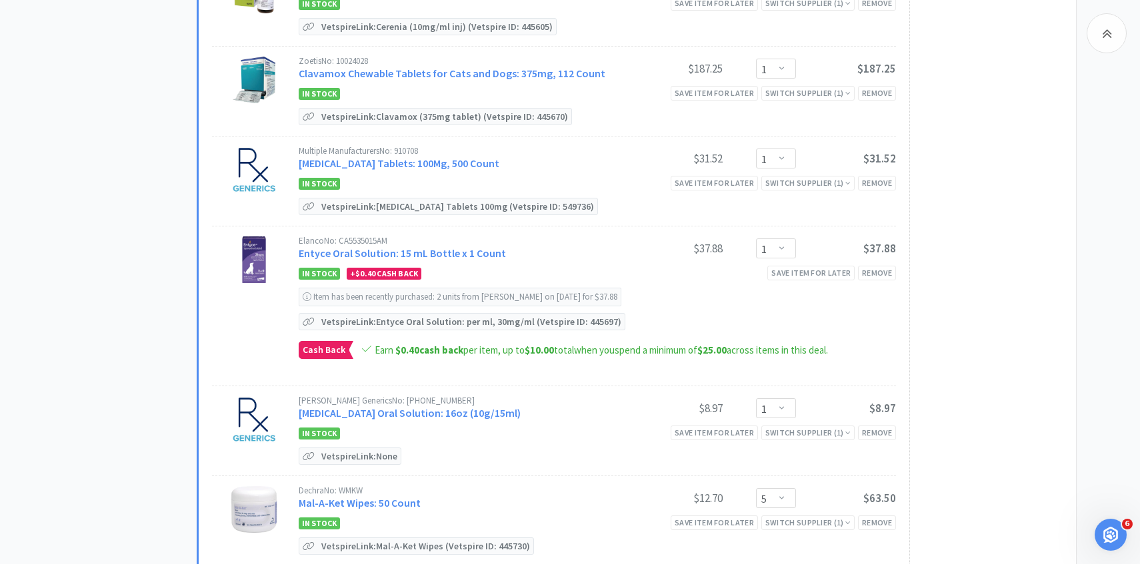
scroll to position [647, 0]
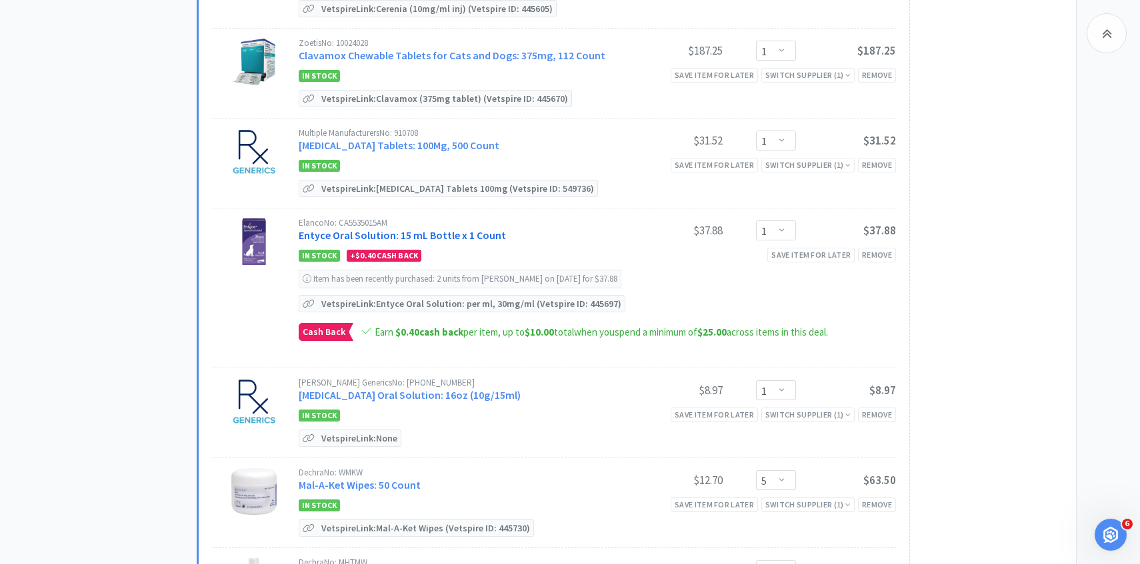
click at [417, 238] on link "Entyce Oral Solution: 15 mL Bottle x 1 Count" at bounding box center [402, 235] width 207 height 13
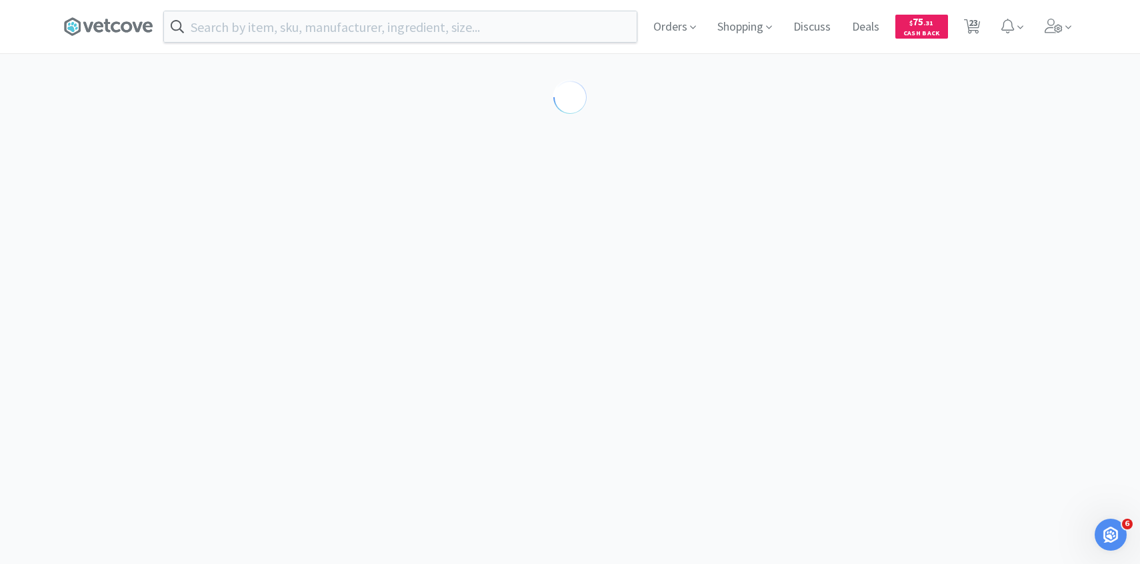
select select "212402"
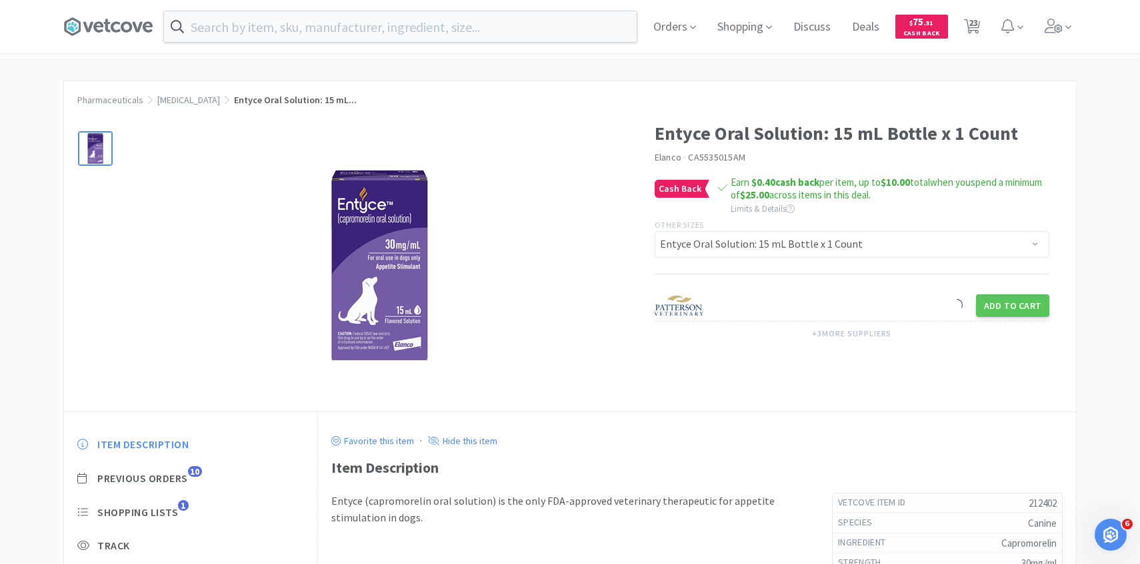
scroll to position [110, 0]
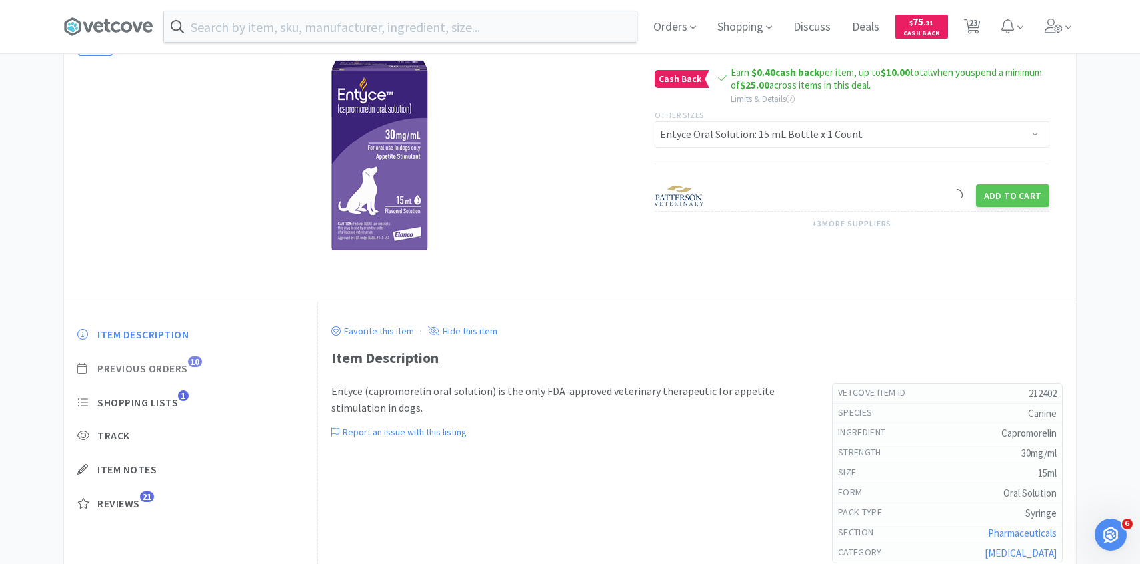
click at [179, 366] on span "Previous Orders" at bounding box center [142, 369] width 91 height 14
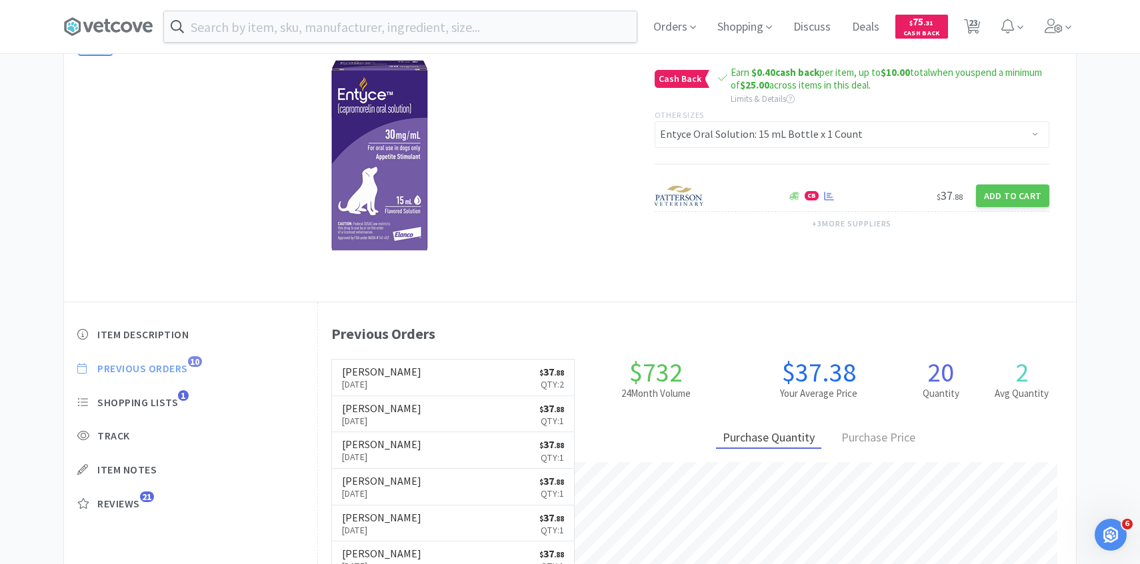
scroll to position [366, 758]
click at [539, 381] on p "Qty: 2" at bounding box center [551, 384] width 25 height 15
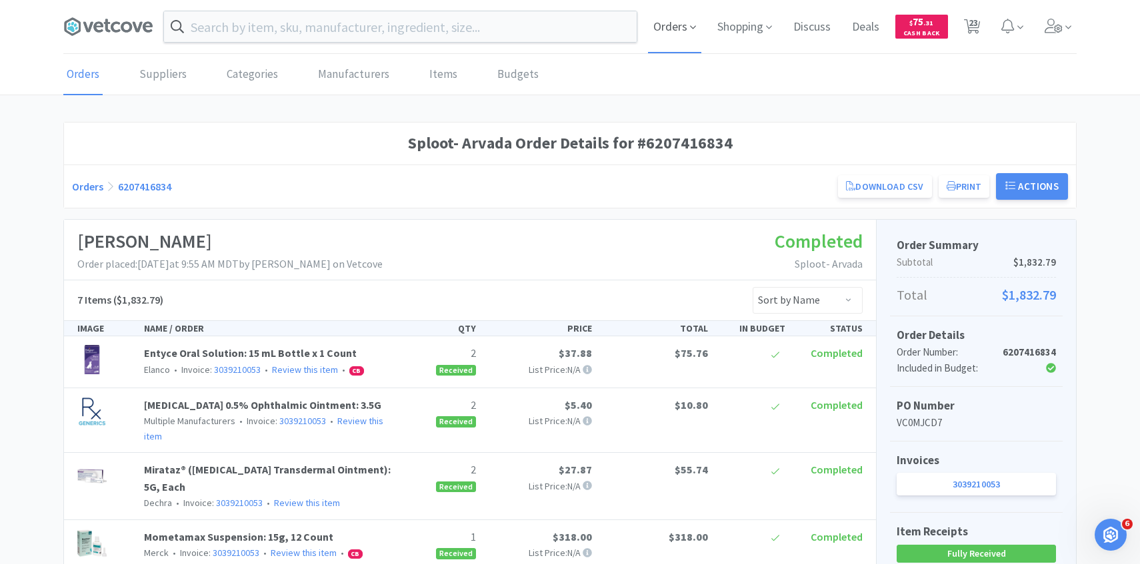
click at [671, 30] on span "Orders" at bounding box center [674, 26] width 53 height 53
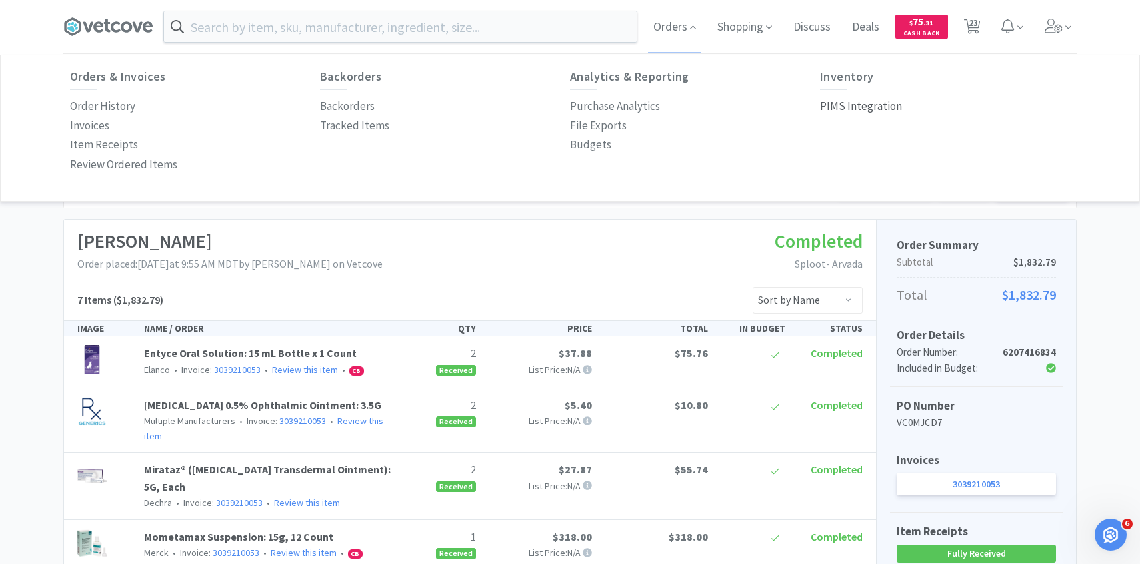
click at [870, 109] on p "PIMS Integration" at bounding box center [861, 106] width 82 height 18
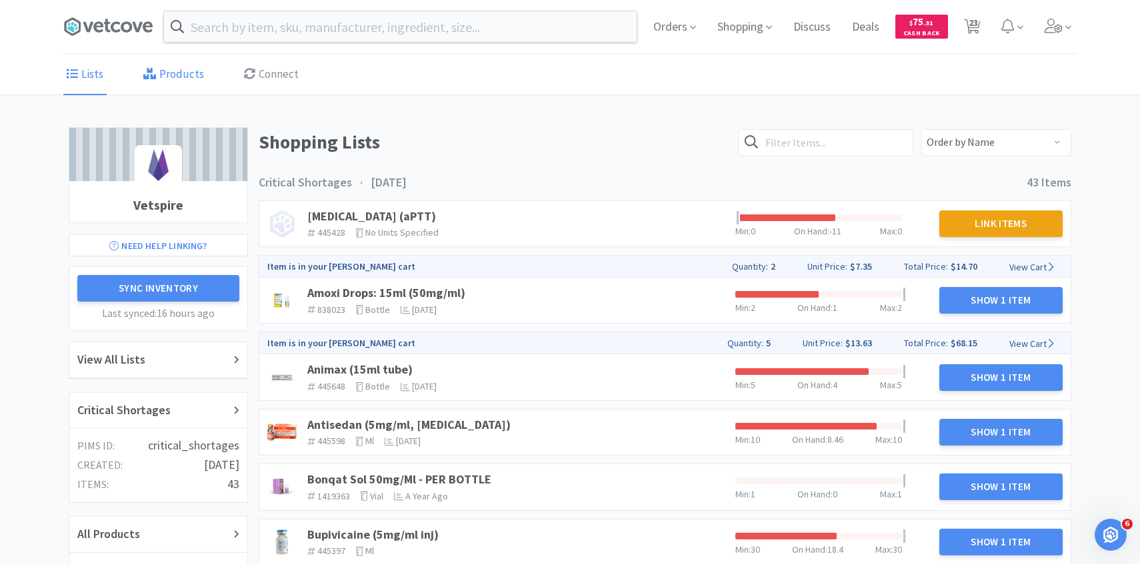
click at [168, 75] on link "Products" at bounding box center [173, 75] width 67 height 41
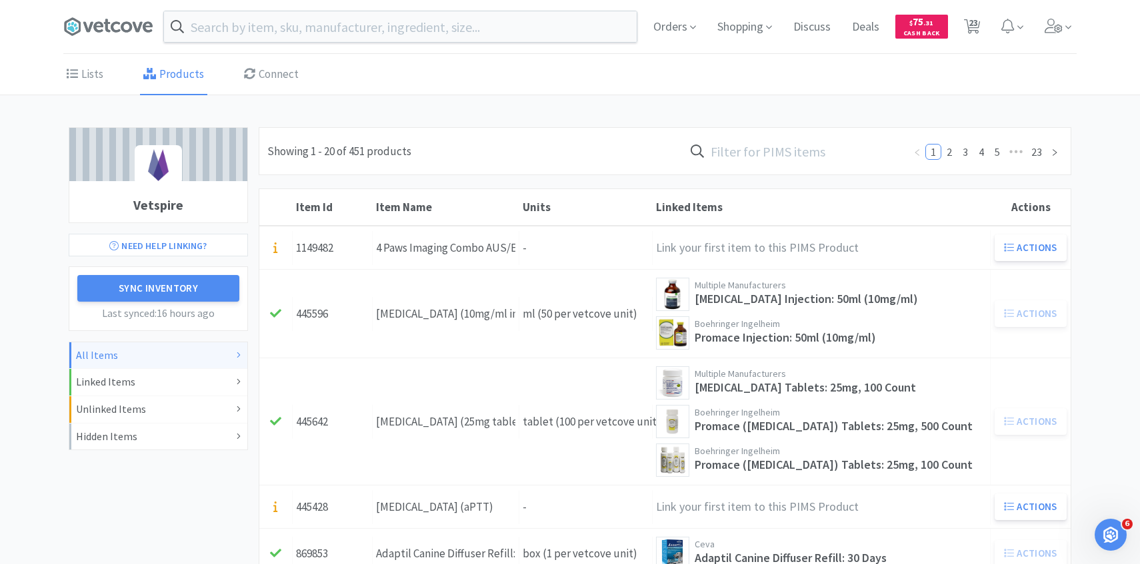
click at [807, 154] on input "text" at bounding box center [794, 151] width 220 height 31
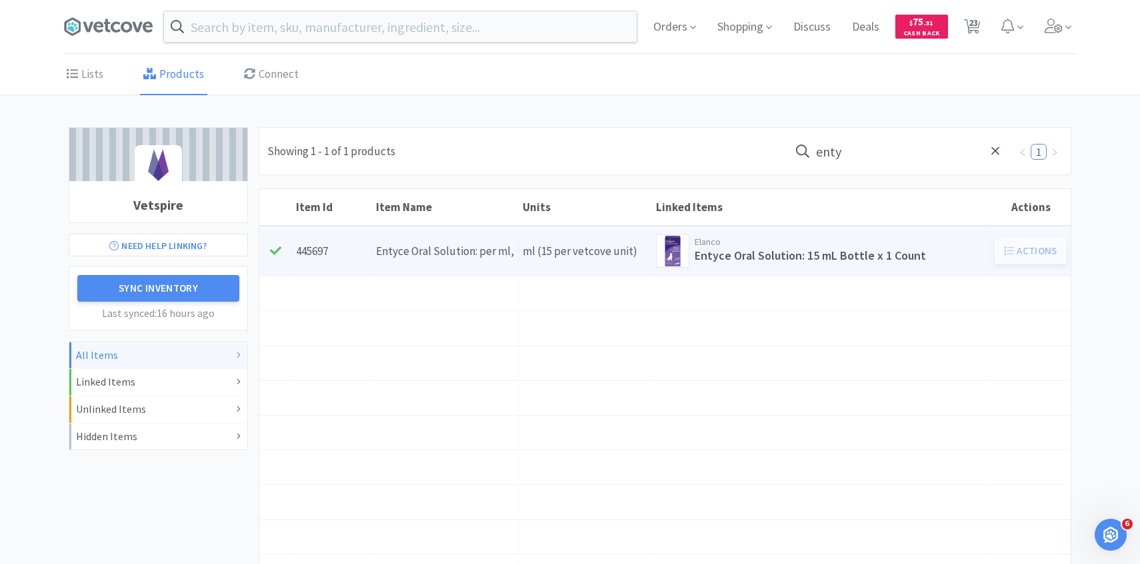
type input "enty"
click at [542, 273] on link "Item Id 445697 Item Name Entyce Oral Solution: per ml, 30mg/ml Units ml (15 per…" at bounding box center [664, 251] width 811 height 49
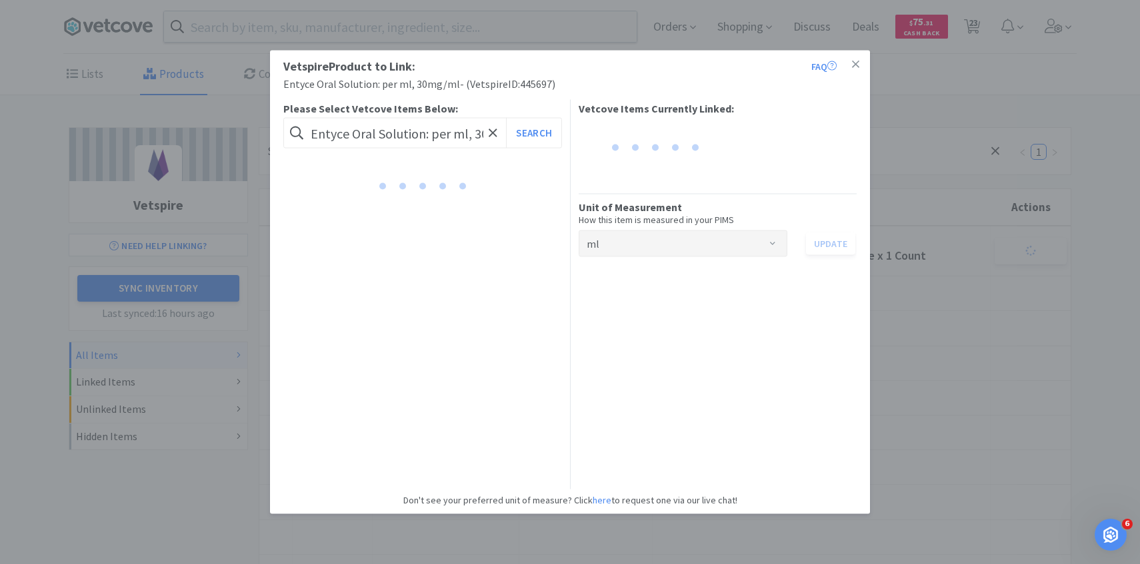
scroll to position [0, 39]
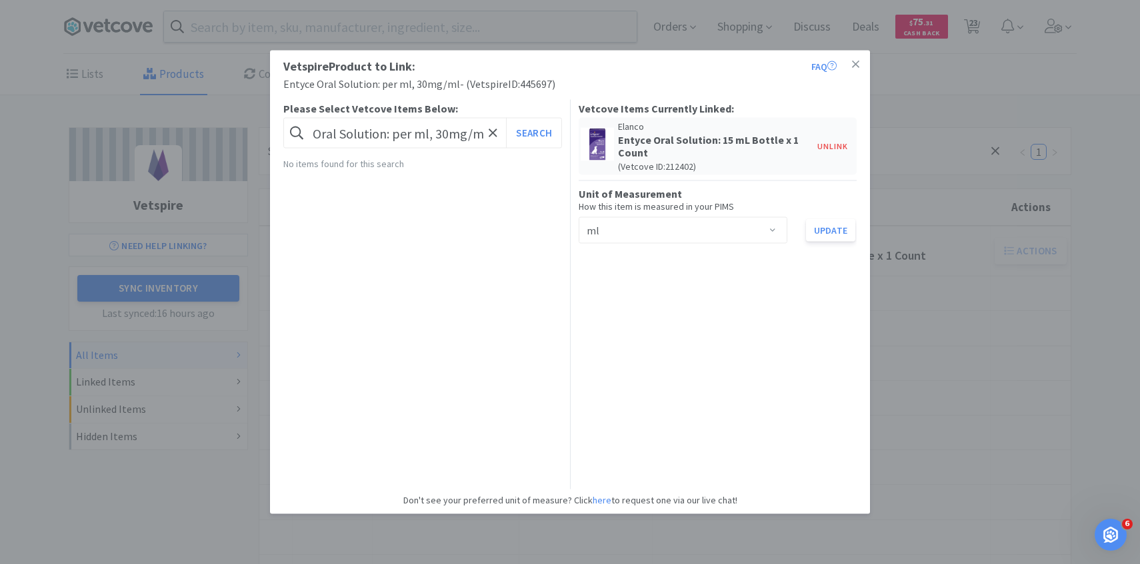
click at [961, 277] on div "Vetspire Product to Link: FAQ Entyce Oral Solution: per ml, 30mg/ml - ( Vetspir…" at bounding box center [570, 282] width 1140 height 564
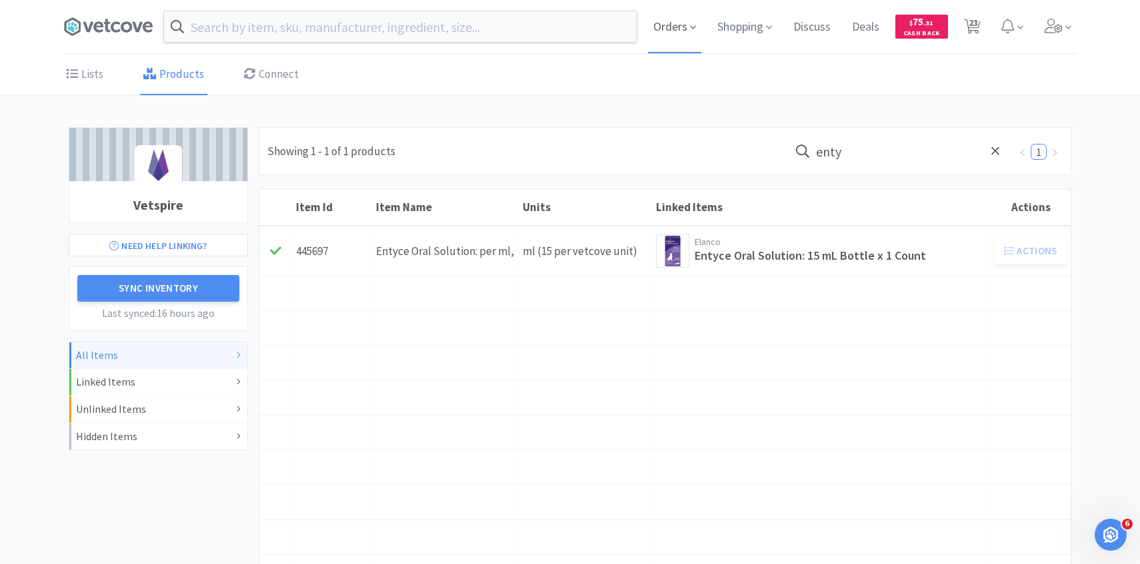
click at [659, 11] on span "Orders" at bounding box center [674, 26] width 53 height 53
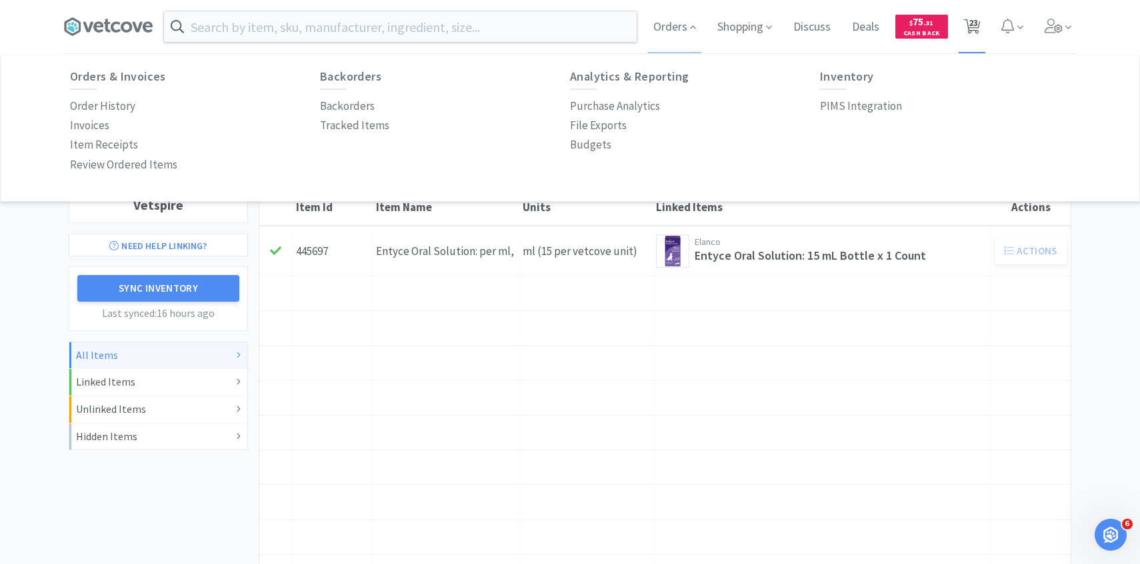
click at [978, 31] on icon at bounding box center [972, 26] width 17 height 15
select select "2"
select select "5"
select select "1"
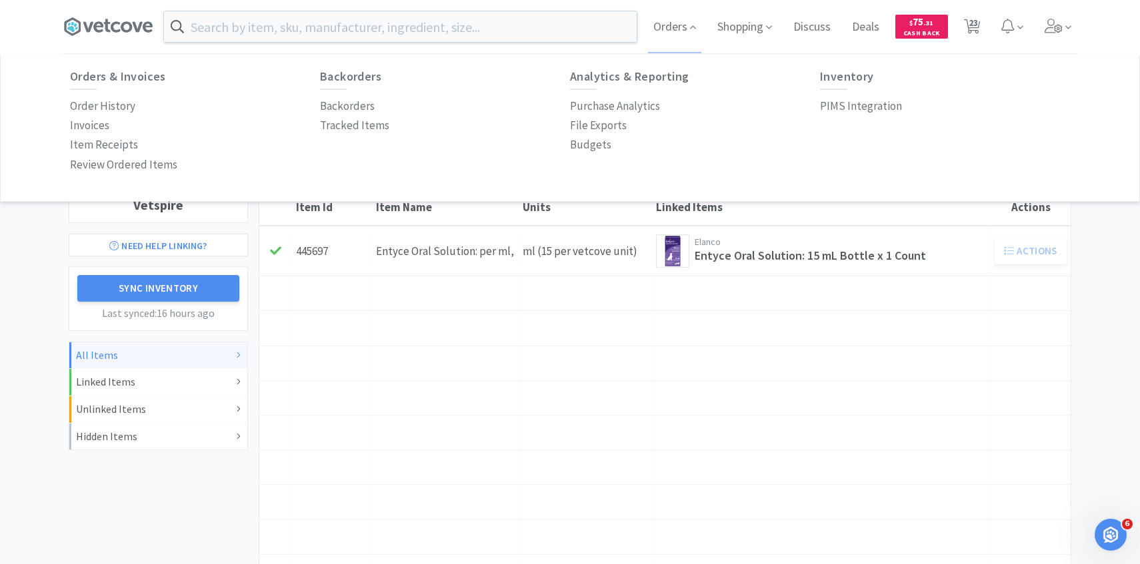
select select "2"
select select "1"
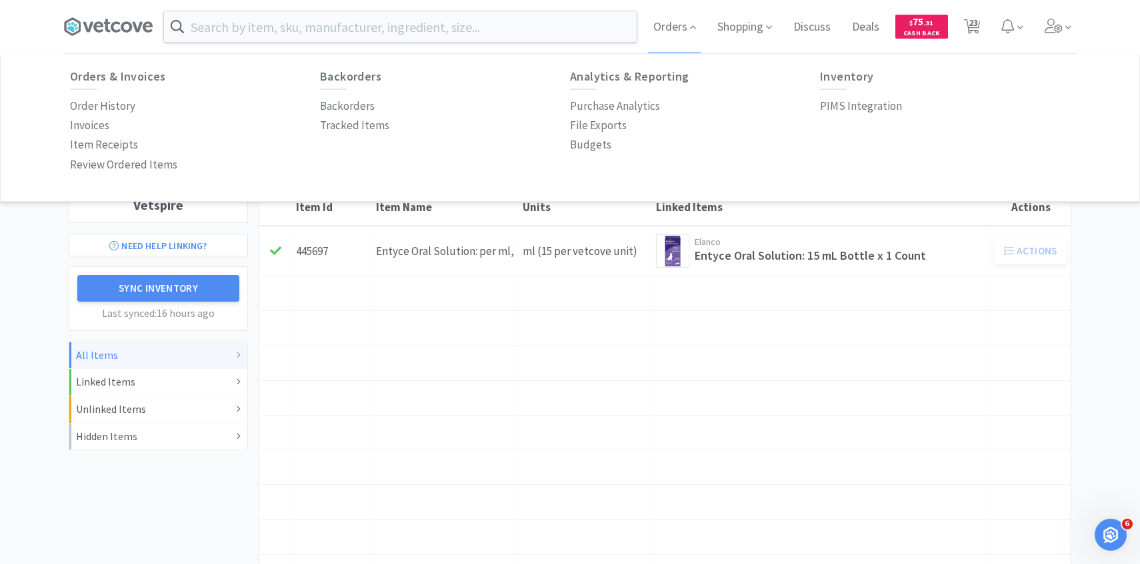
select select "5"
select select "4"
select select "5"
select select "1"
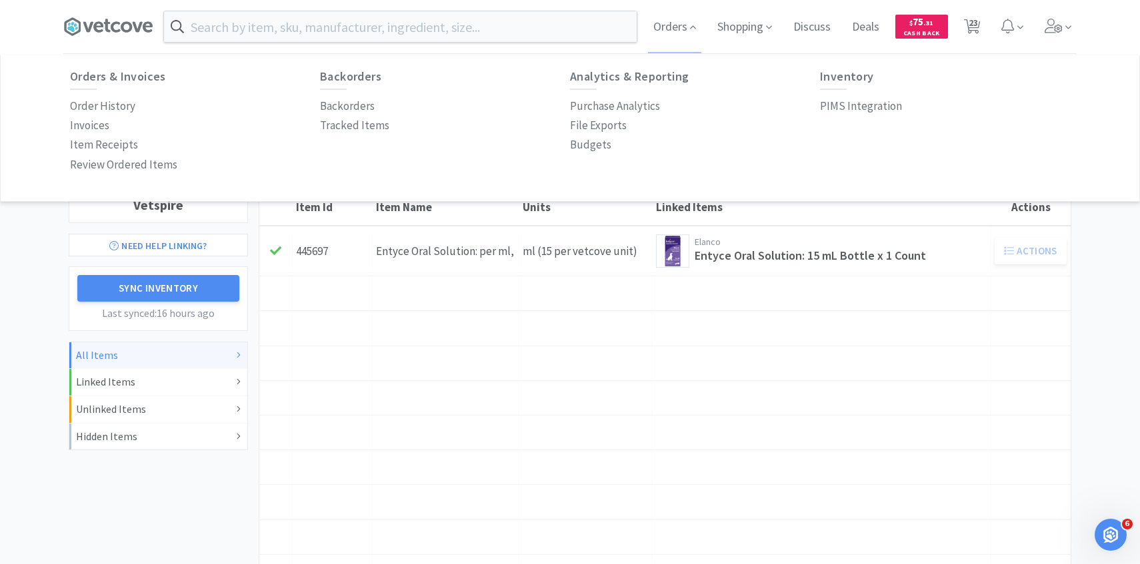
select select "3"
select select "1"
select select "2"
select select "1"
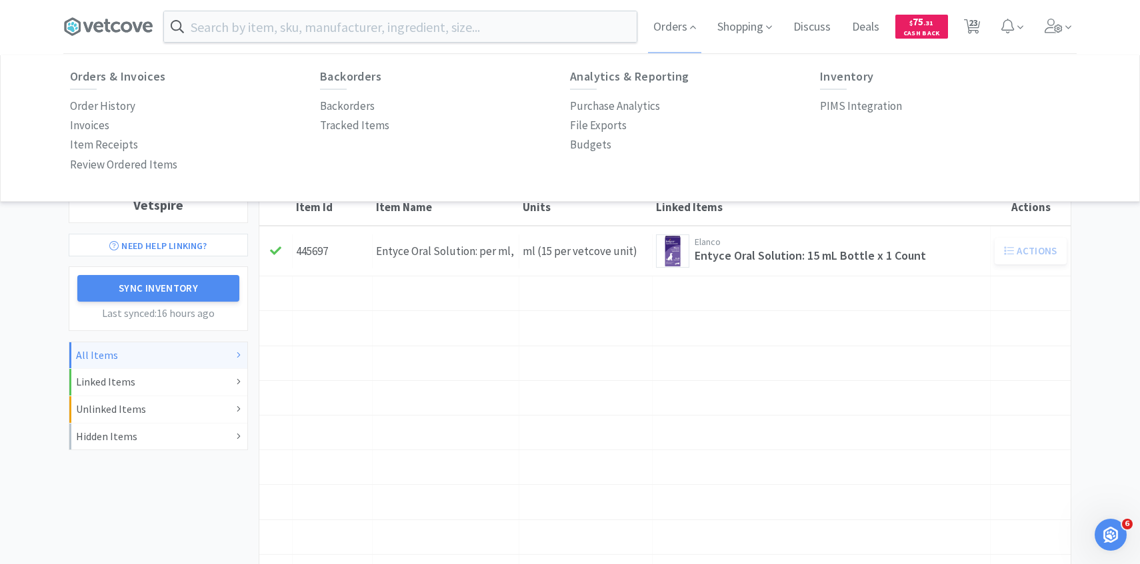
select select "1"
select select "5"
select select "2"
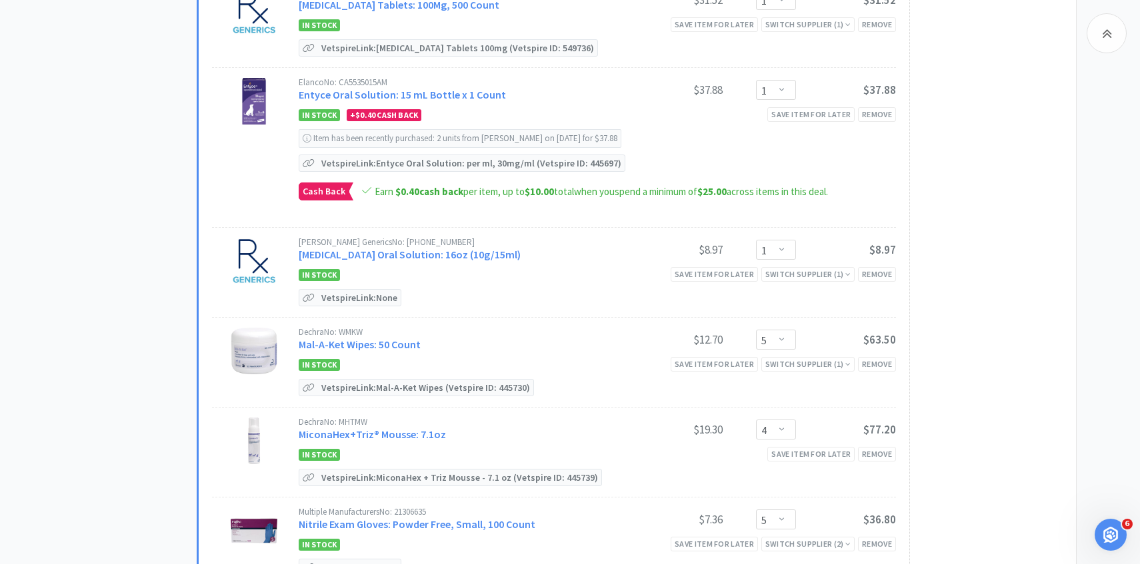
scroll to position [804, 0]
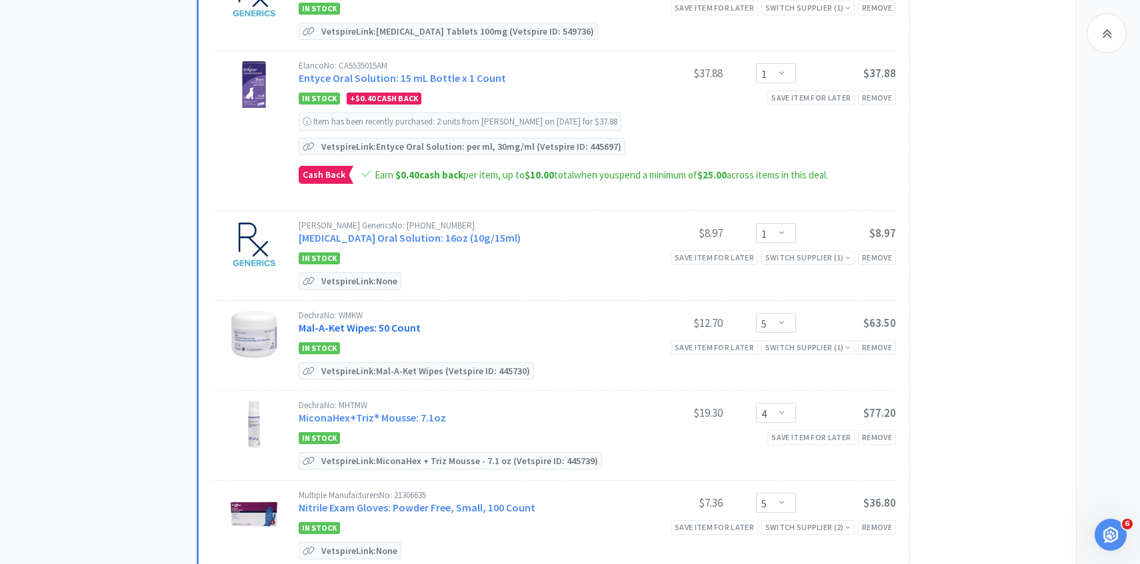
click at [373, 321] on link "Mal-A-Ket Wipes: 50 Count" at bounding box center [360, 327] width 122 height 13
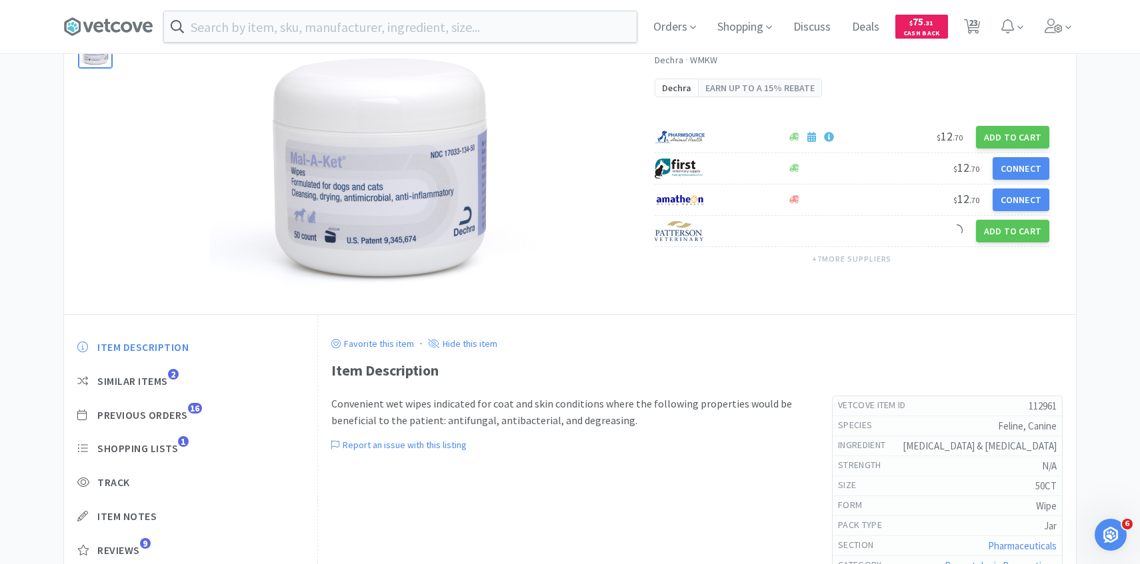
scroll to position [106, 0]
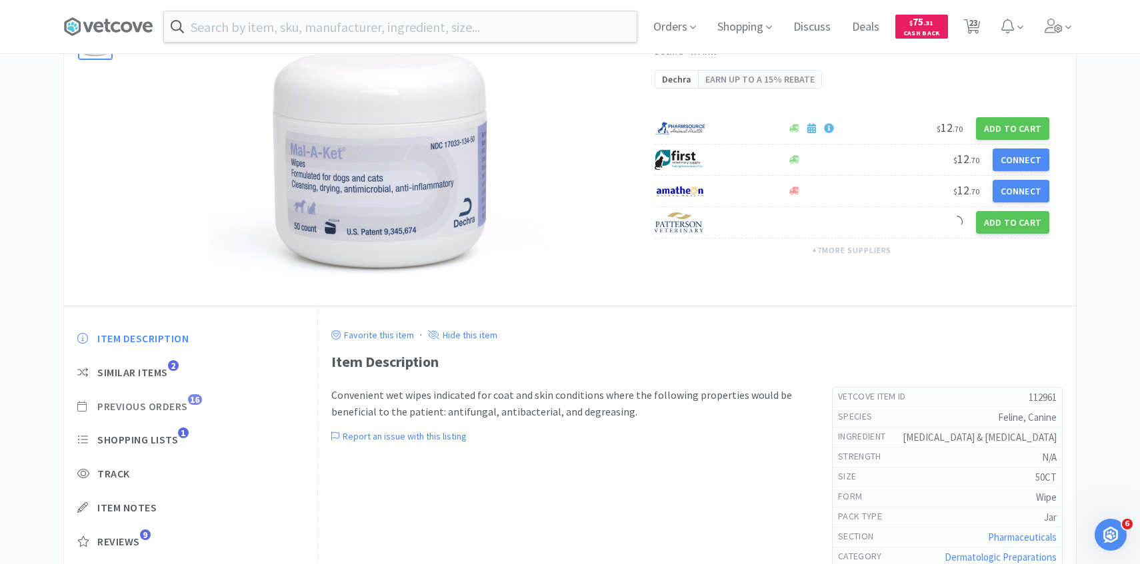
click at [175, 413] on span "Previous Orders" at bounding box center [142, 407] width 91 height 14
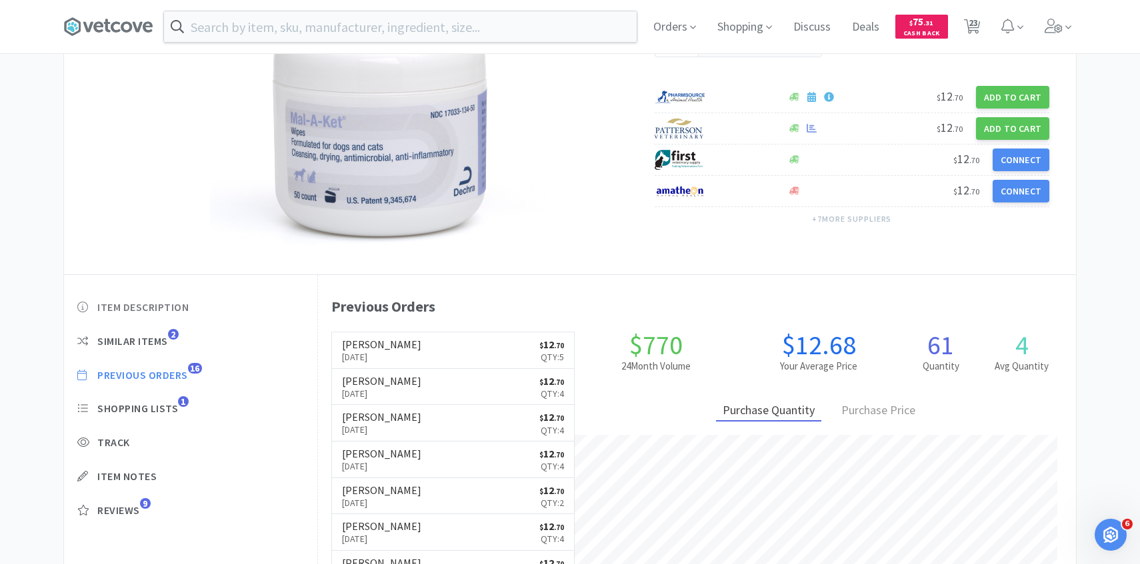
scroll to position [138, 0]
select select "2"
select select "5"
select select "1"
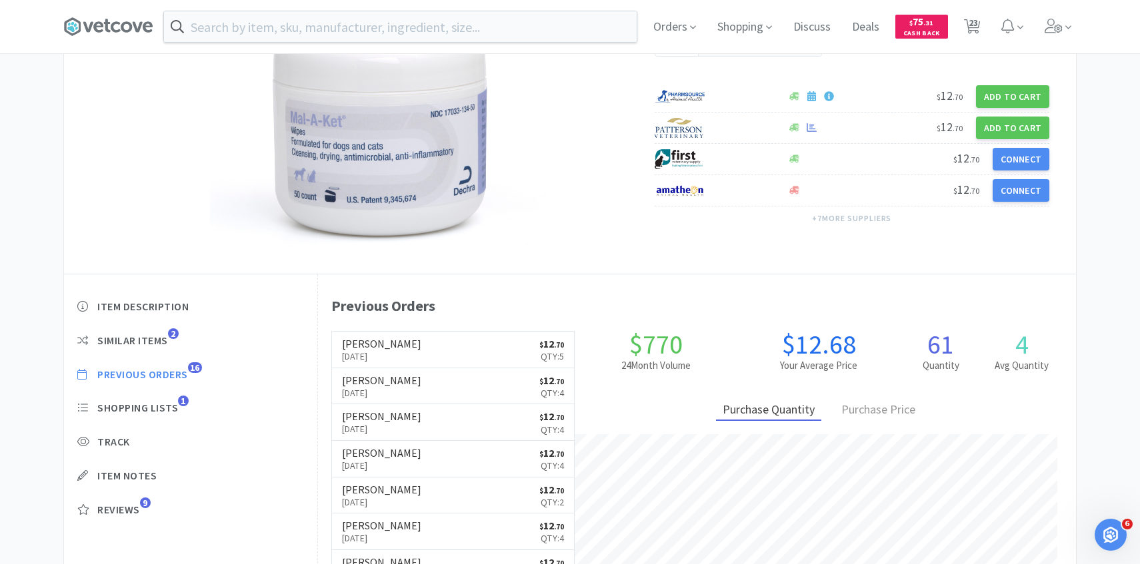
select select "2"
select select "1"
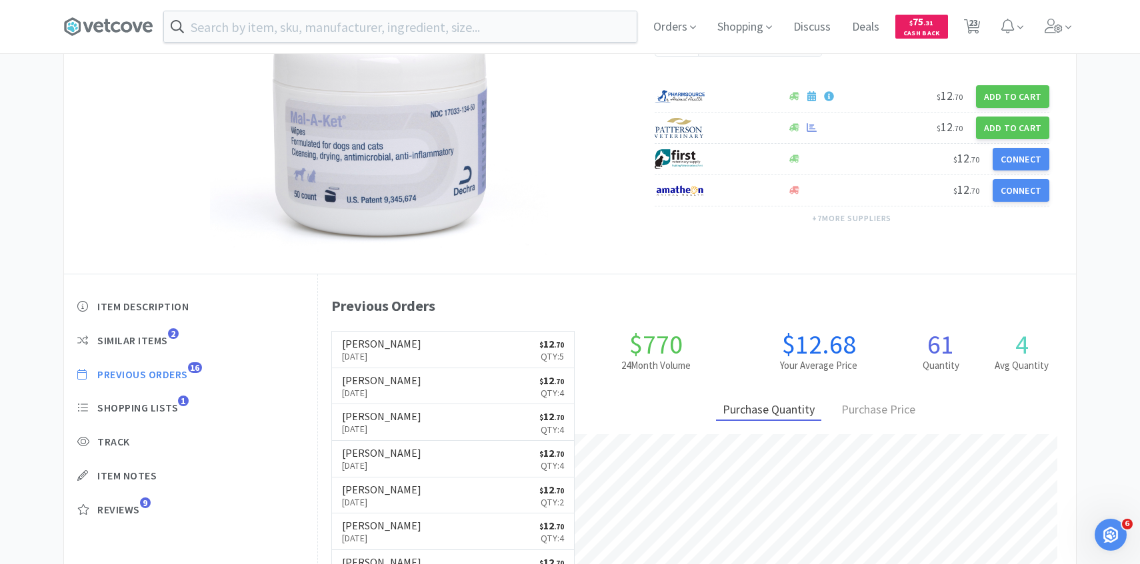
select select "5"
select select "4"
select select "5"
select select "1"
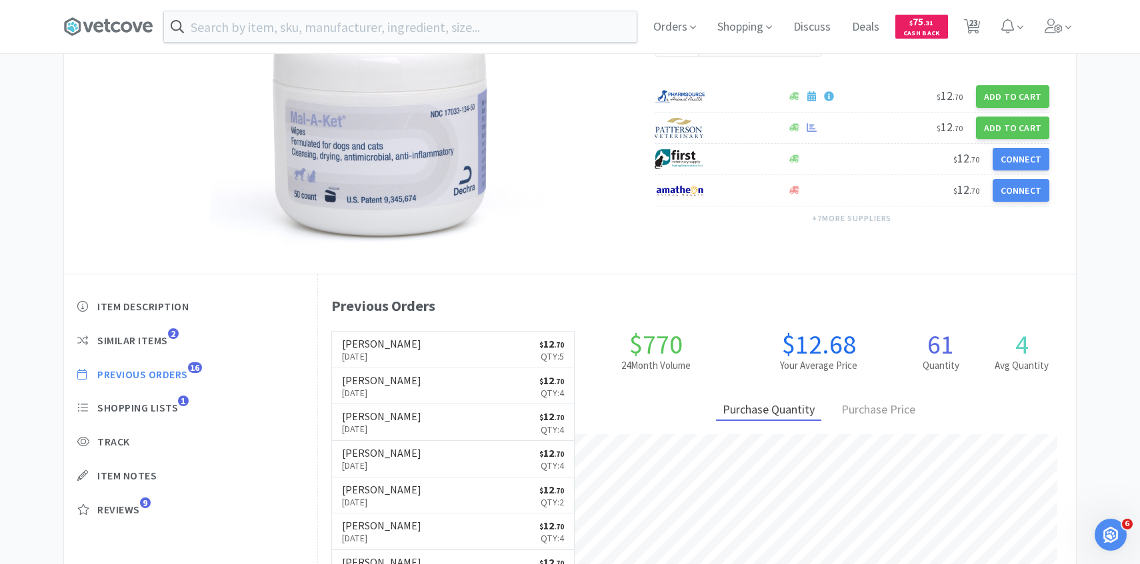
select select "3"
select select "1"
select select "2"
select select "1"
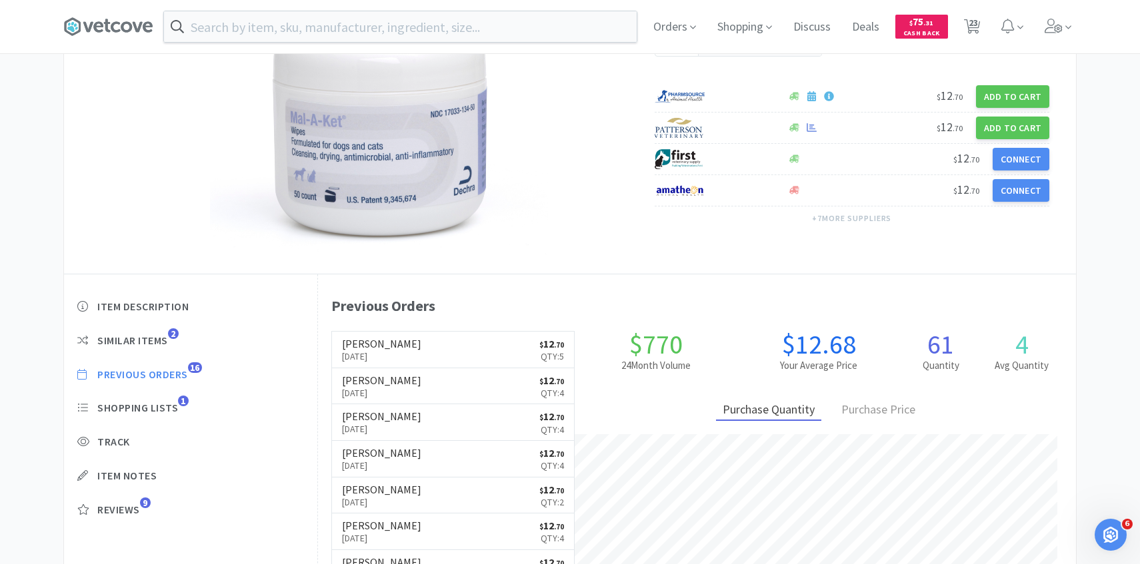
select select "1"
select select "5"
select select "2"
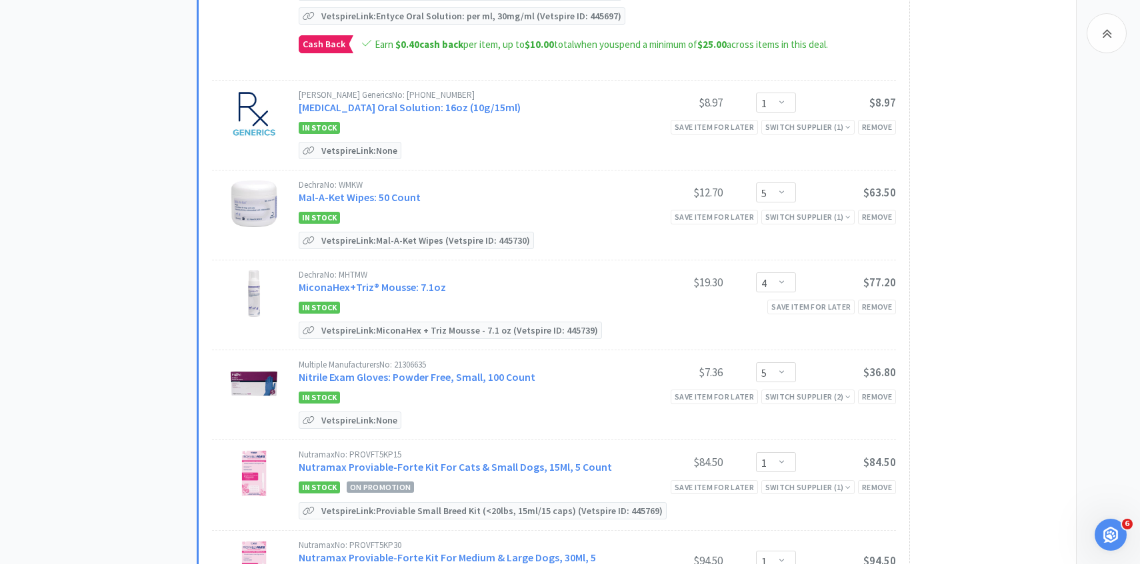
scroll to position [964, 0]
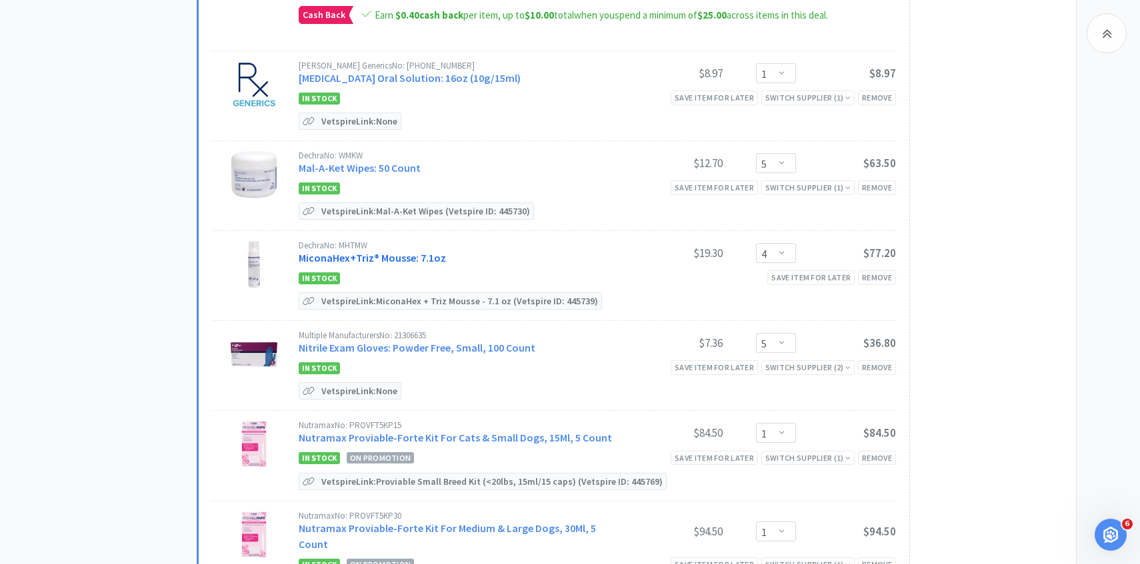
click at [372, 251] on link "MiconaHex+Triz® Mousse: 7.1oz" at bounding box center [372, 257] width 147 height 13
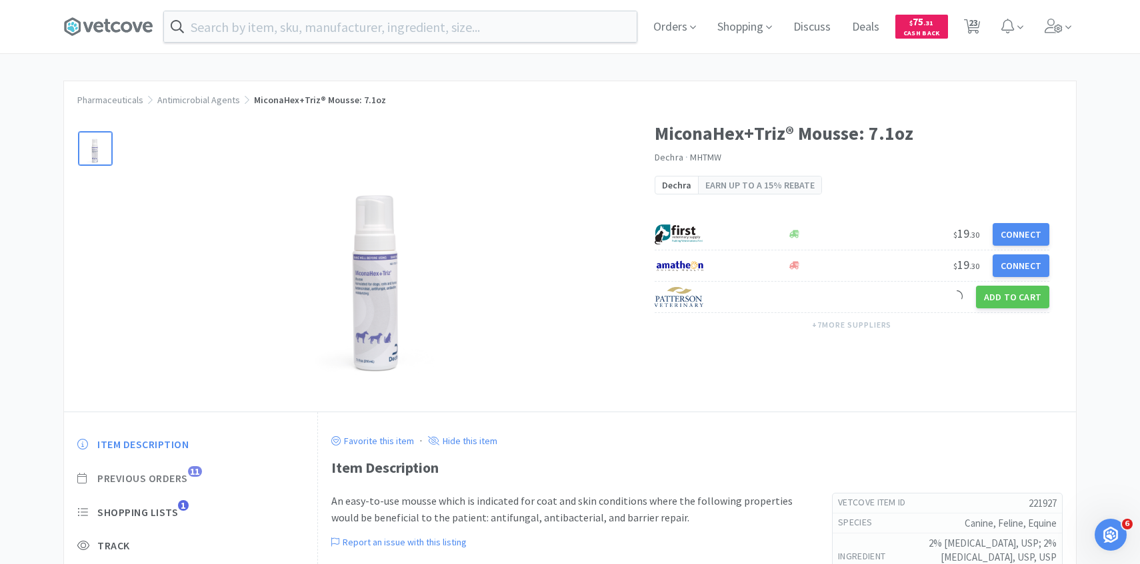
click at [179, 475] on span "Previous Orders" at bounding box center [142, 479] width 91 height 14
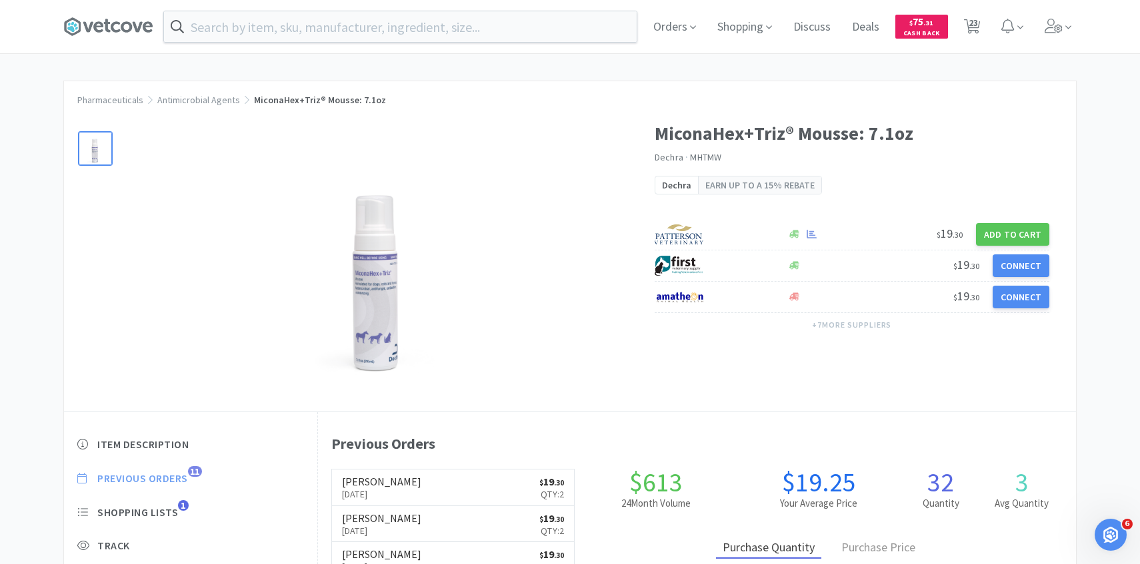
scroll to position [366, 758]
select select "2"
select select "5"
select select "1"
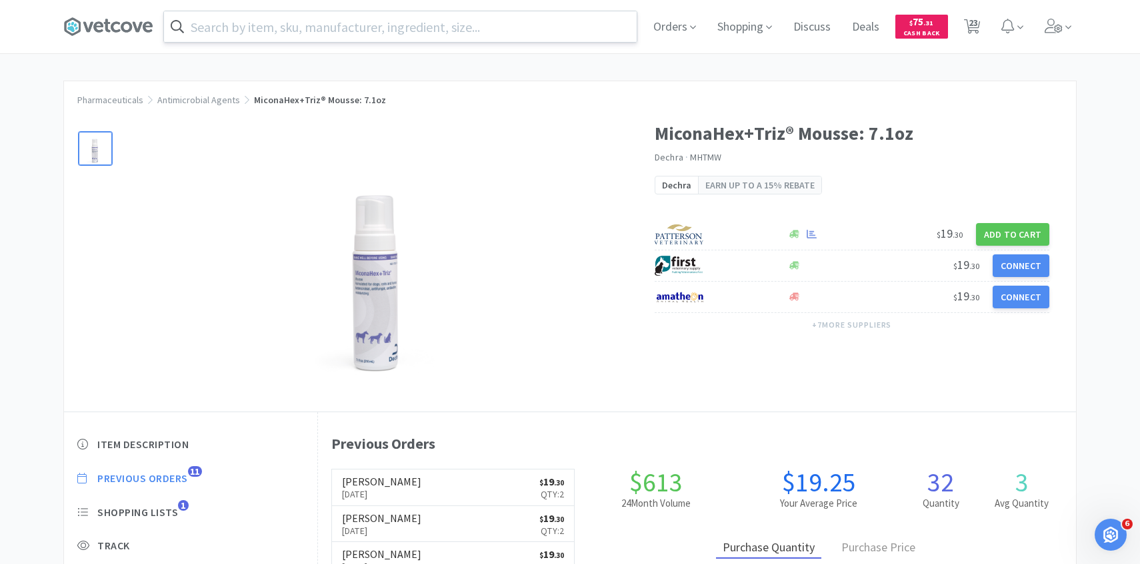
select select "2"
select select "1"
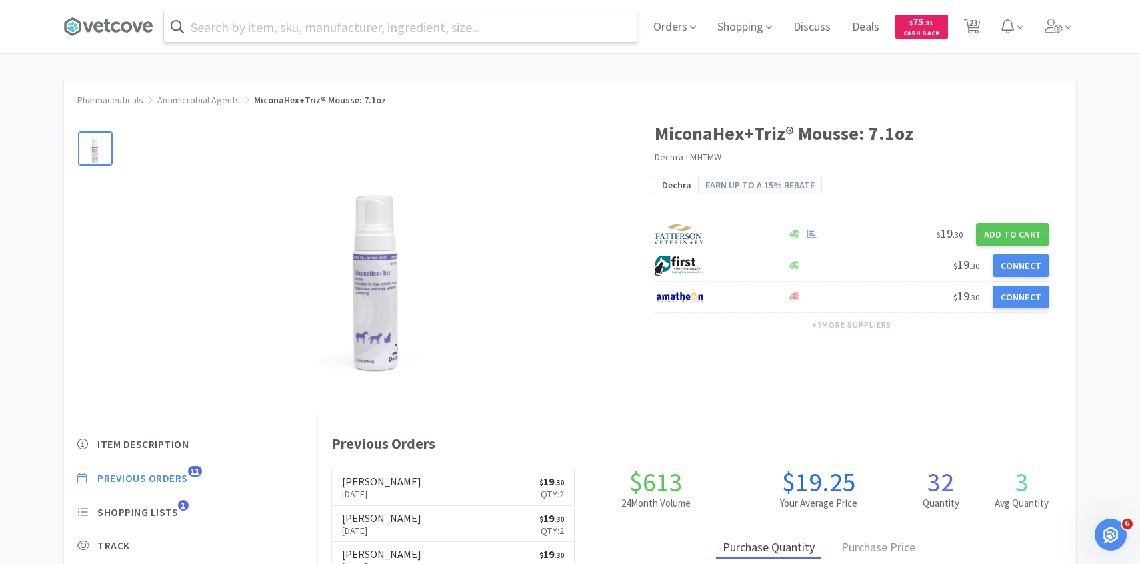
select select "5"
select select "4"
select select "5"
select select "1"
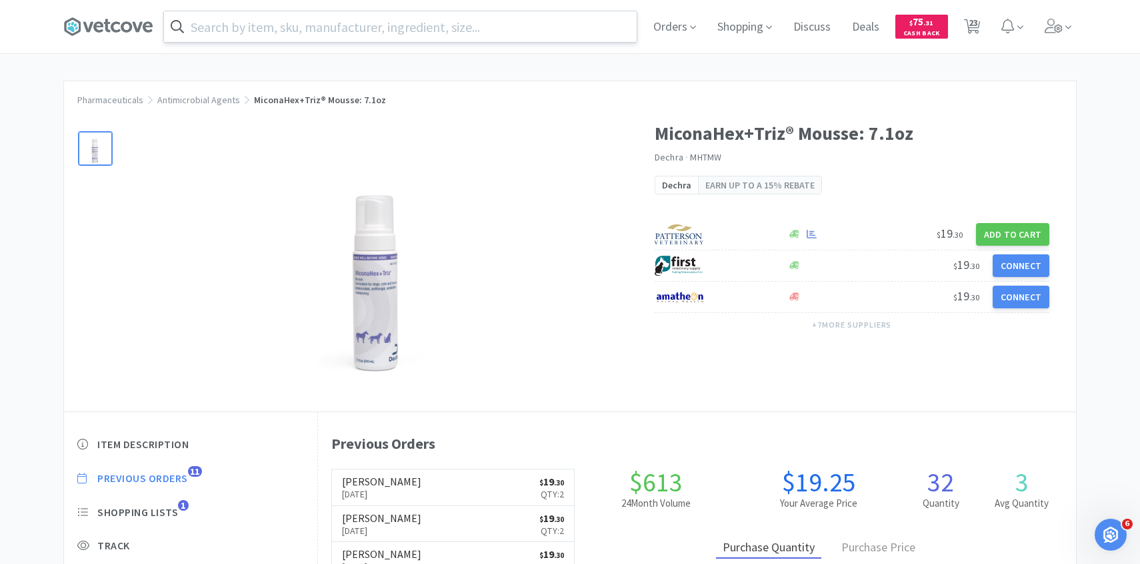
select select "3"
select select "1"
select select "2"
select select "1"
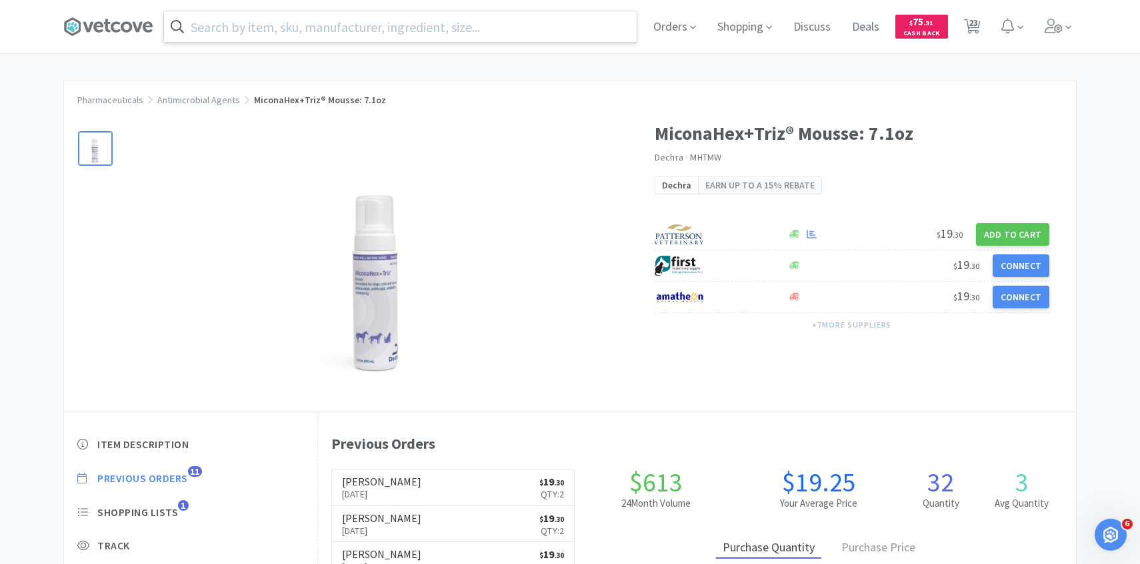
select select "1"
select select "5"
select select "2"
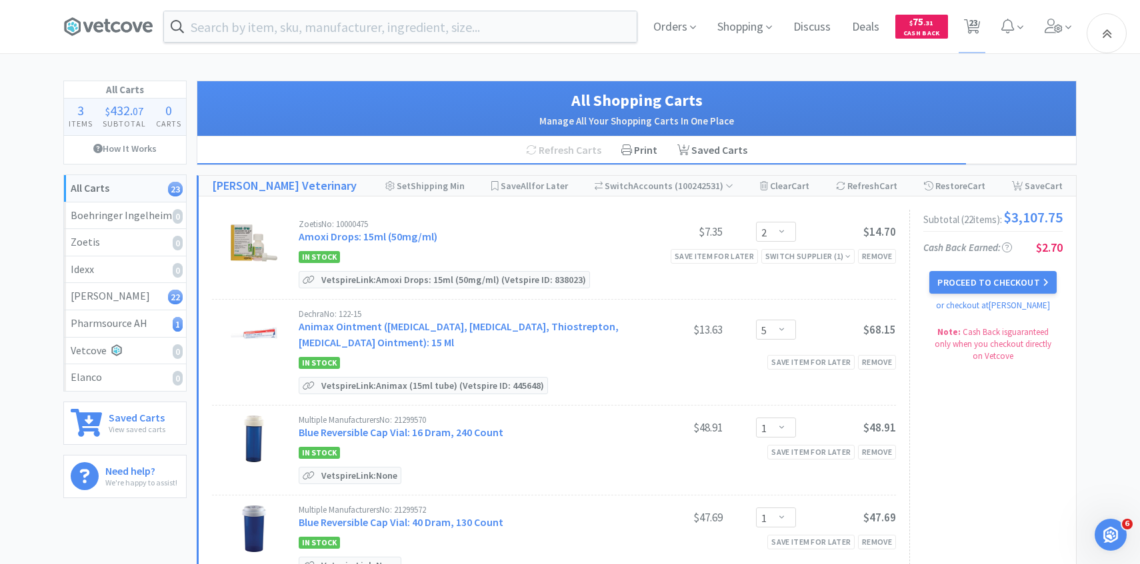
scroll to position [964, 0]
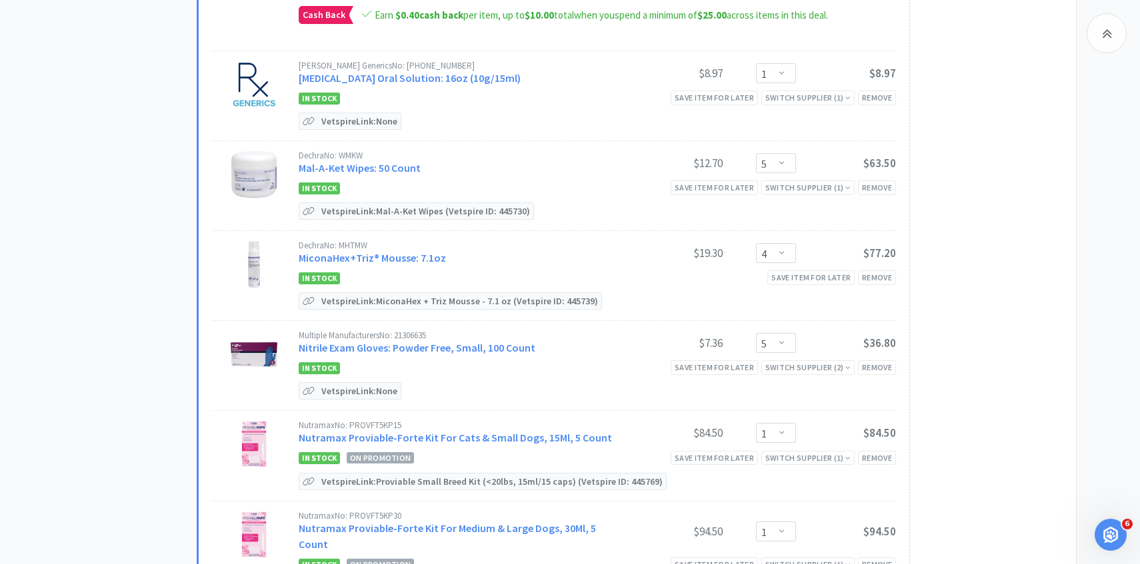
click at [772, 261] on div "Dechra No: MHTMW MiconaHex+Triz® Mousse: 7.1oz $19.30 Enter Quantity 1 2 3 4 5 …" at bounding box center [597, 254] width 597 height 27
click at [772, 255] on select "Enter Quantity 1 2 3 4 5 6 7 8 9 10 11 12 13 14 15 16 17 18 19 20 Enter Quantity" at bounding box center [776, 253] width 40 height 20
click at [756, 243] on select "Enter Quantity 1 2 3 4 5 6 7 8 9 10 11 12 13 14 15 16 17 18 19 20 Enter Quantity" at bounding box center [776, 253] width 40 height 20
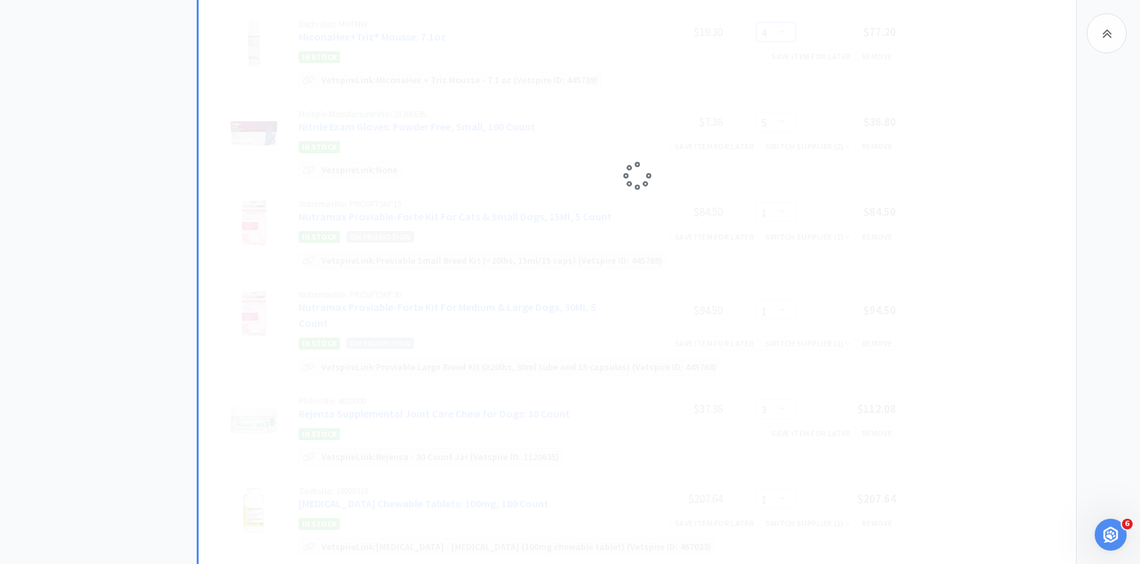
select select "3"
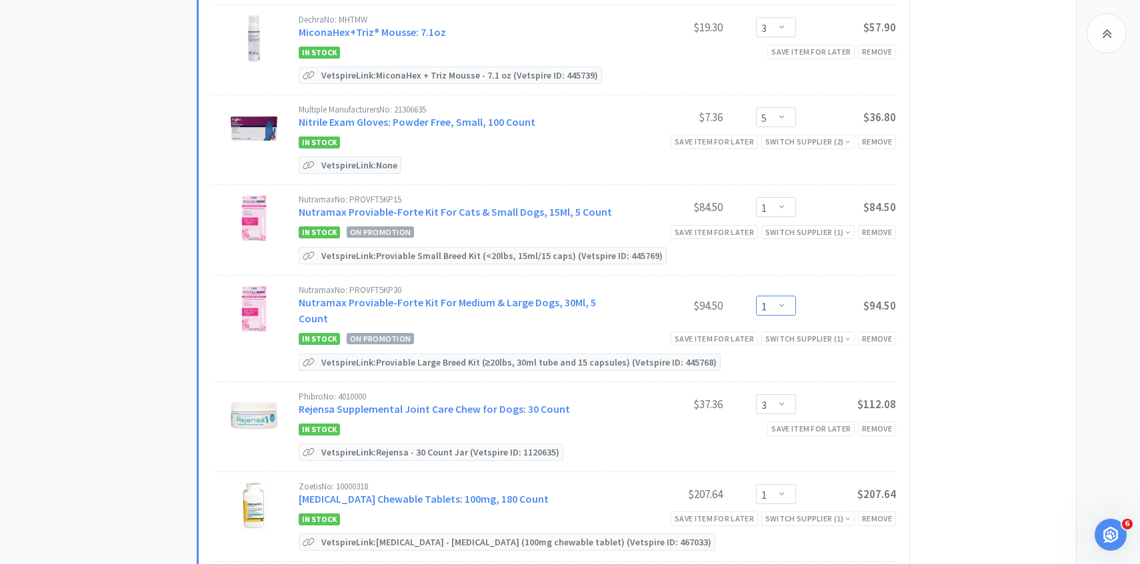
click at [771, 298] on select "Enter Quantity 1 2 3 4 5 6 7 8 9 10 11 12 13 14 15 16 17 18 19 20 Enter Quantity" at bounding box center [776, 306] width 40 height 20
click at [756, 296] on select "Enter Quantity 1 2 3 4 5 6 7 8 9 10 11 12 13 14 15 16 17 18 19 20 Enter Quantity" at bounding box center [776, 306] width 40 height 20
select select "1"
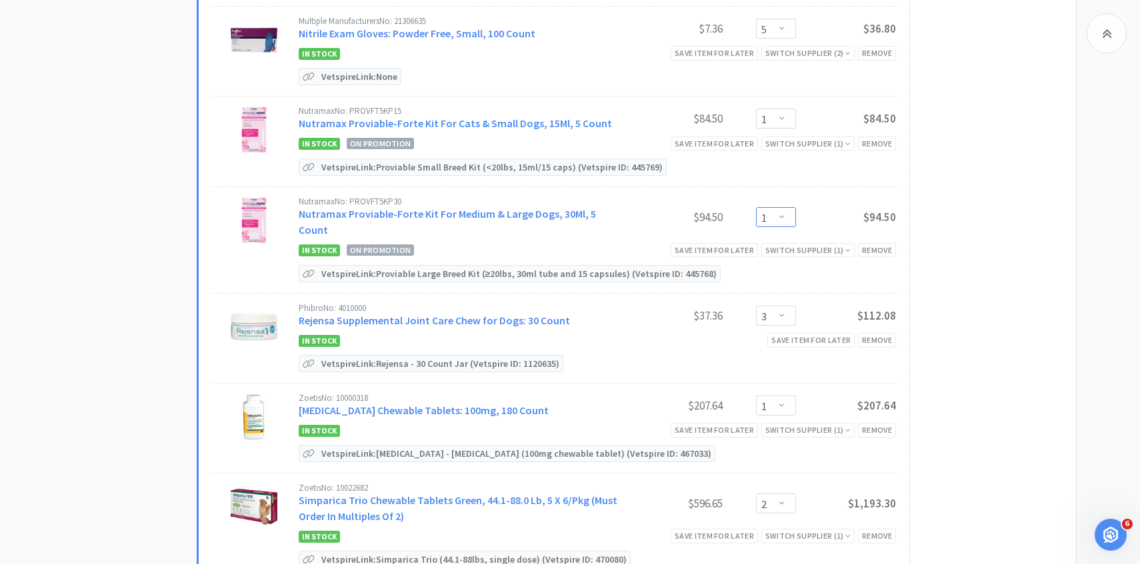
scroll to position [1295, 0]
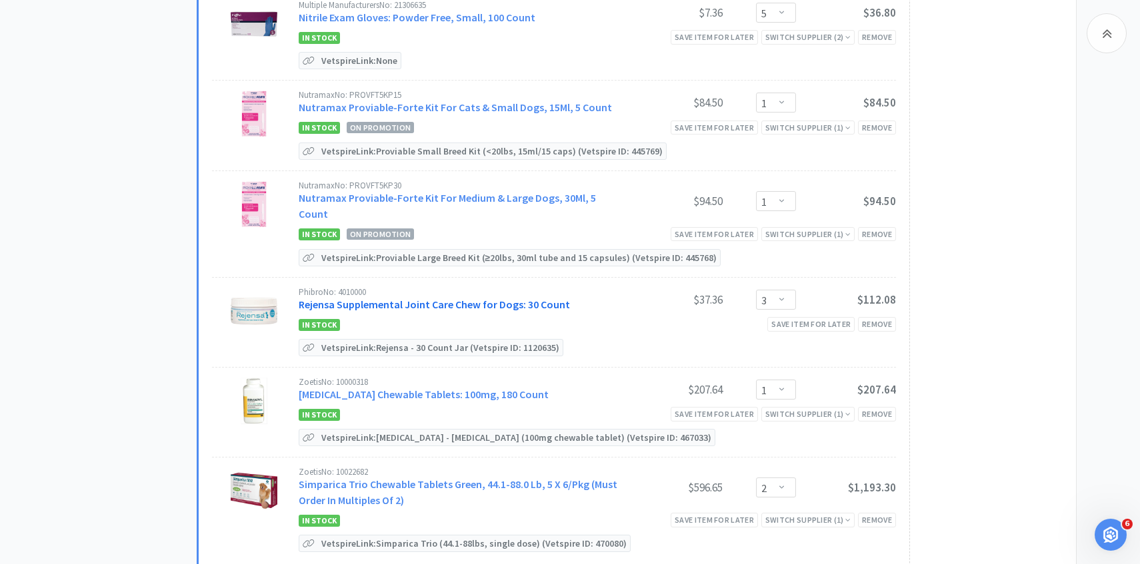
click at [467, 298] on link "Rejensa Supplemental Joint Care Chew for Dogs: 30 Count" at bounding box center [434, 304] width 271 height 13
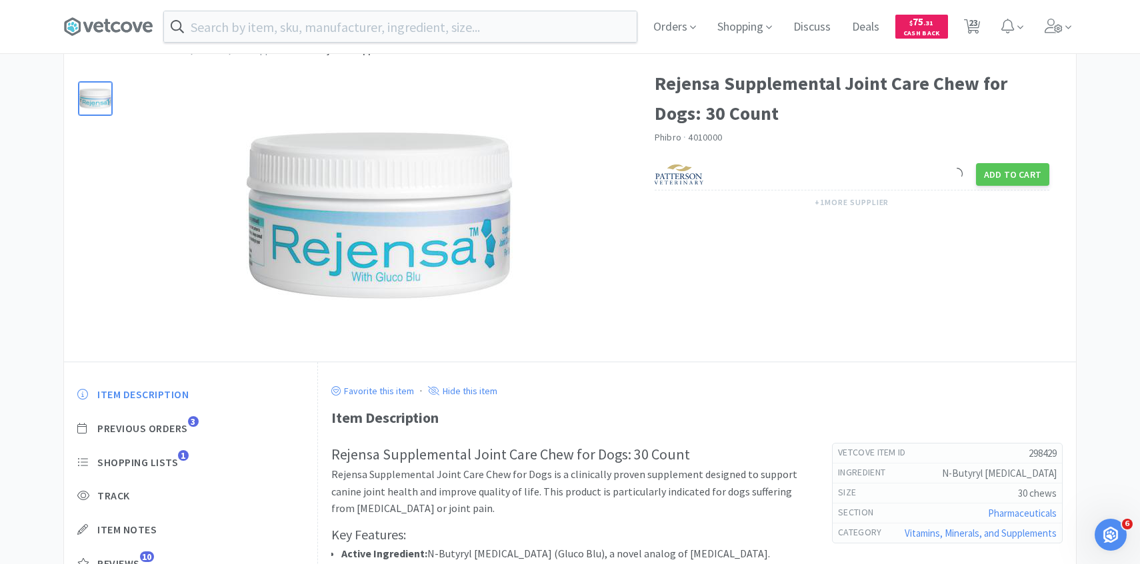
scroll to position [75, 0]
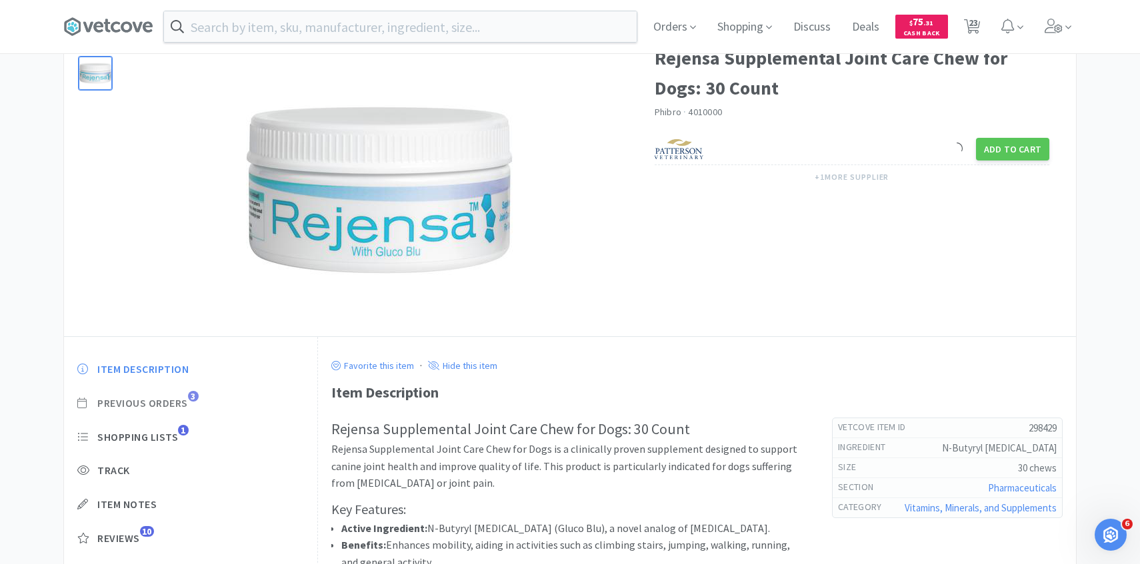
click at [173, 405] on span "Previous Orders" at bounding box center [142, 404] width 91 height 14
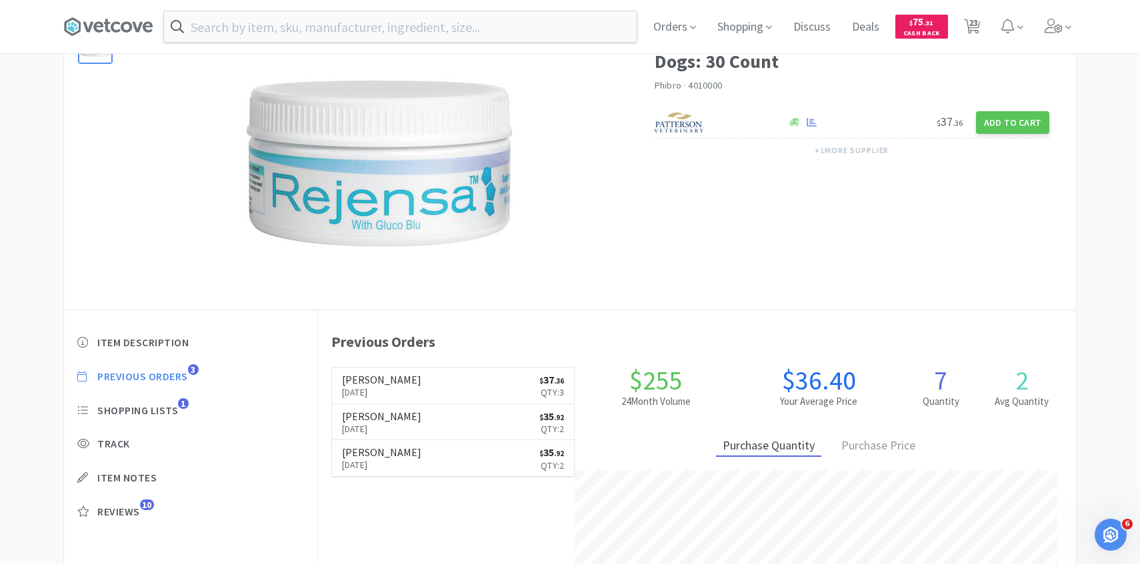
scroll to position [103, 0]
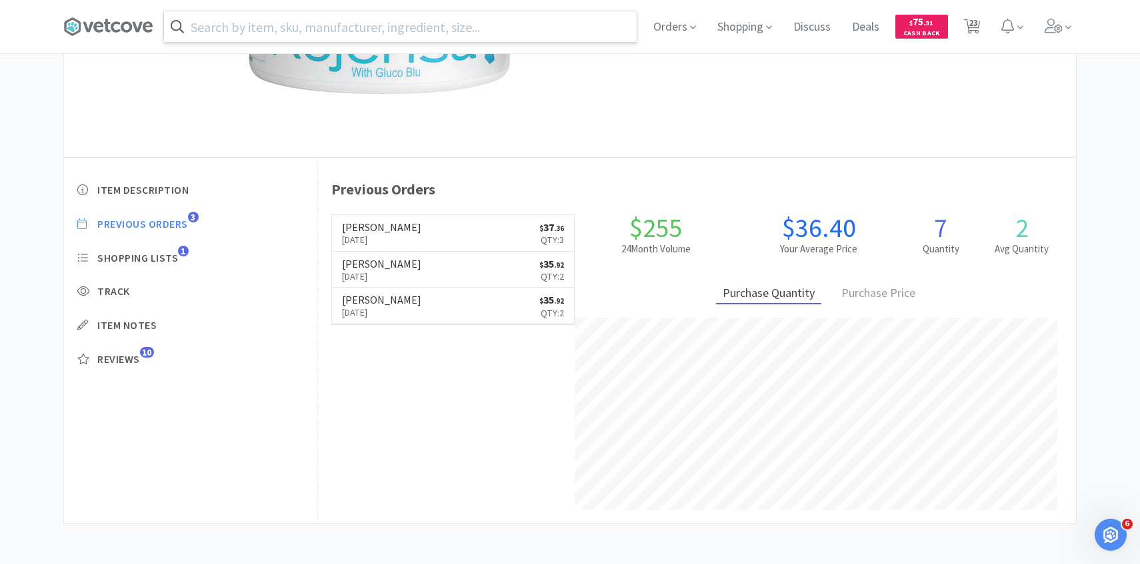
select select "2"
select select "5"
select select "1"
select select "2"
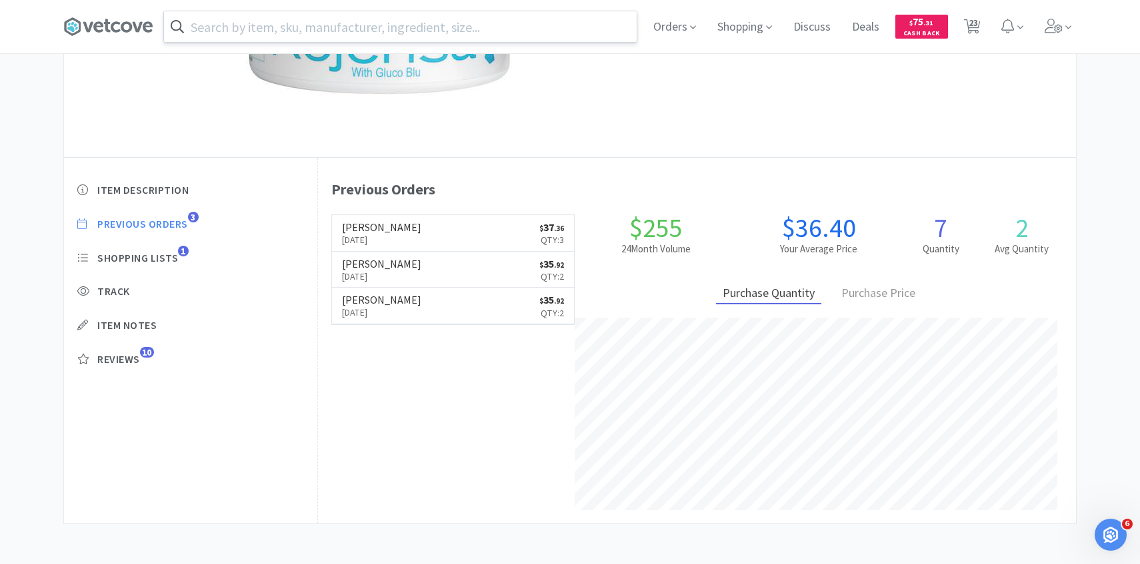
select select "1"
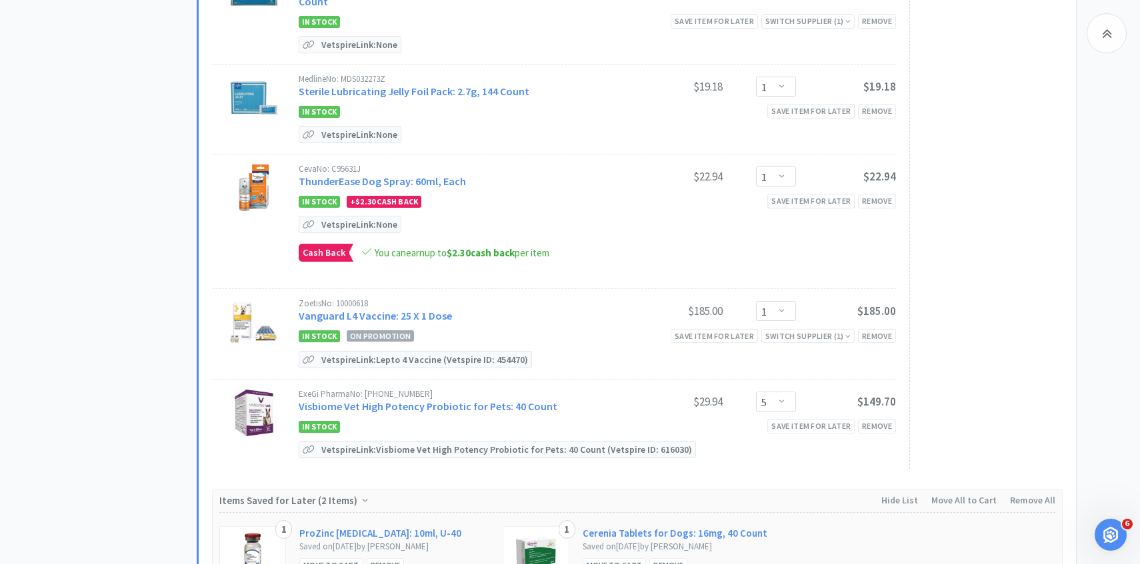
scroll to position [1961, 0]
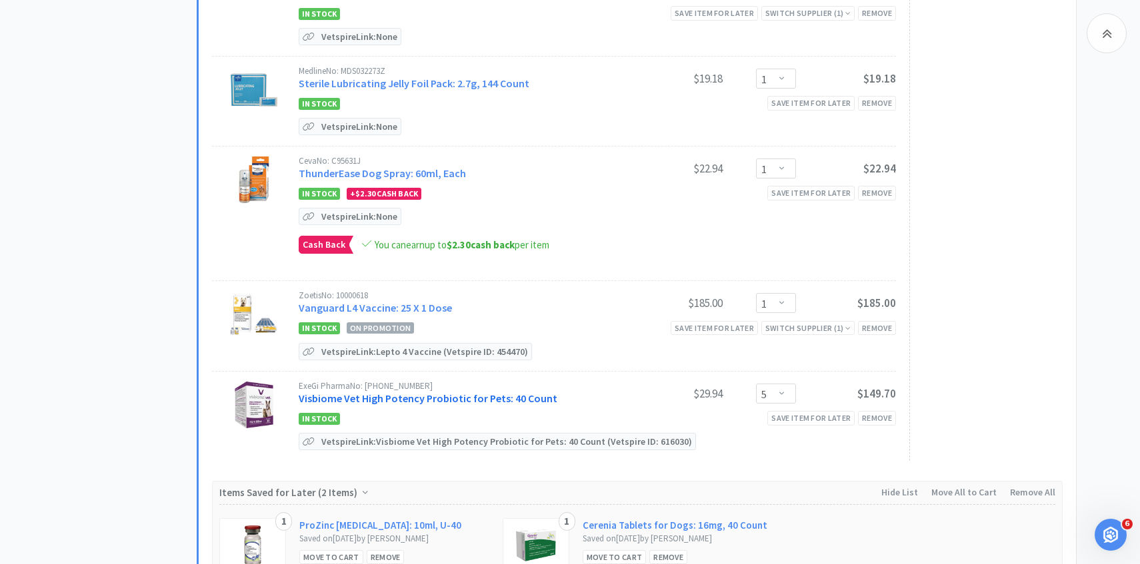
click at [431, 392] on link "Visbiome Vet High Potency Probiotic for Pets: 40 Count" at bounding box center [428, 398] width 259 height 13
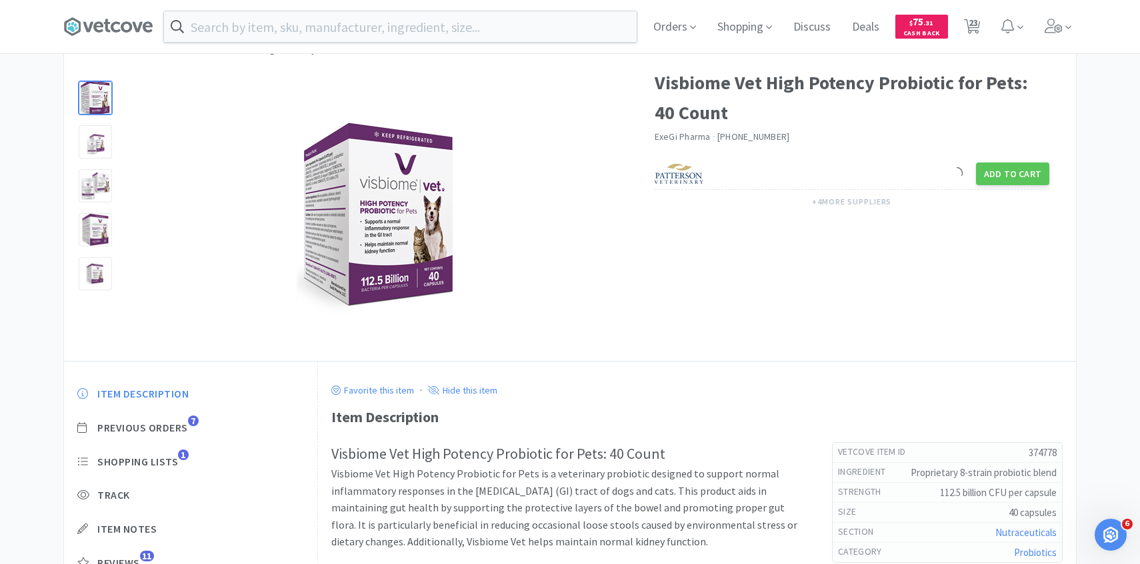
scroll to position [59, 0]
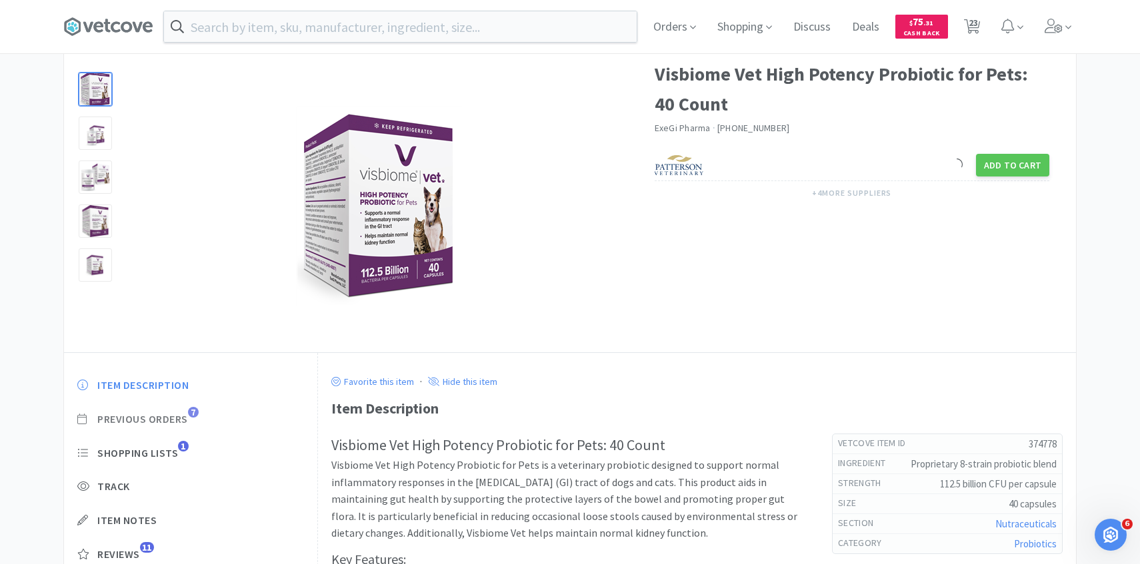
click at [178, 419] on span "Previous Orders" at bounding box center [142, 420] width 91 height 14
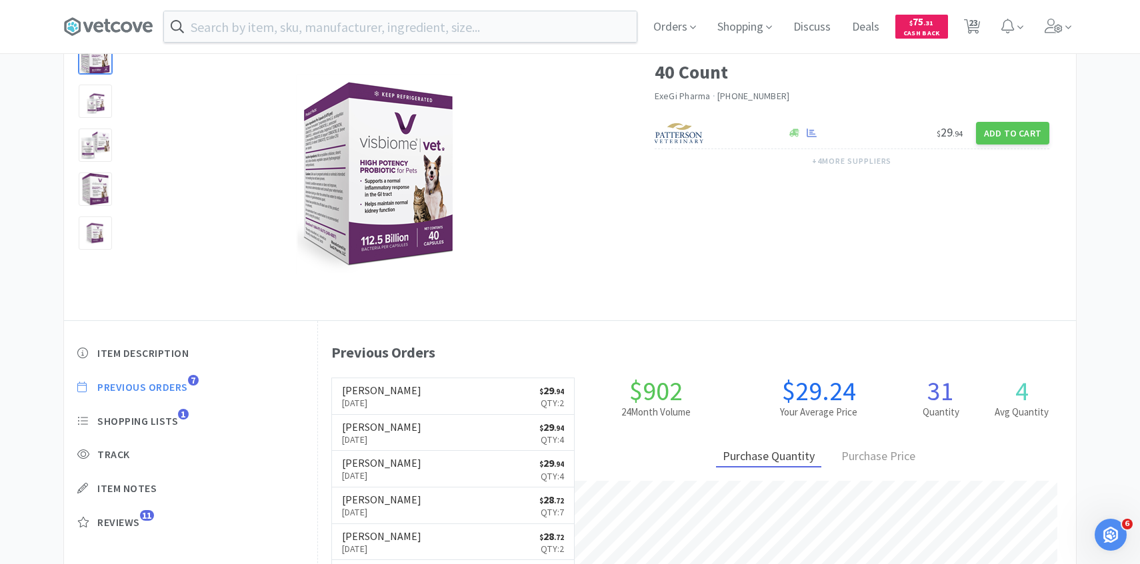
scroll to position [97, 0]
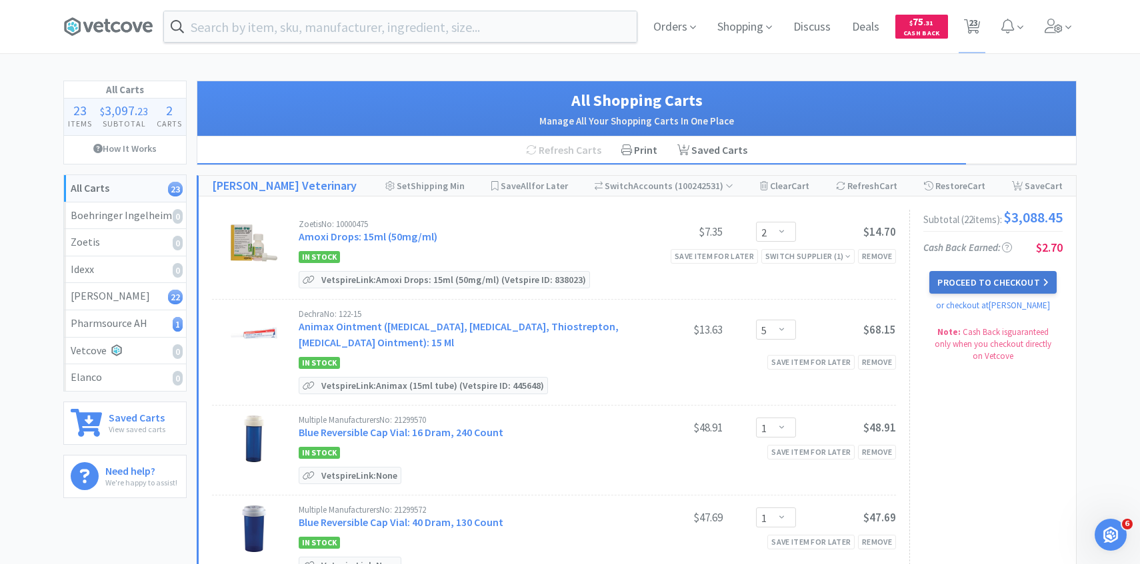
click at [974, 289] on button "Proceed to Checkout" at bounding box center [992, 282] width 127 height 23
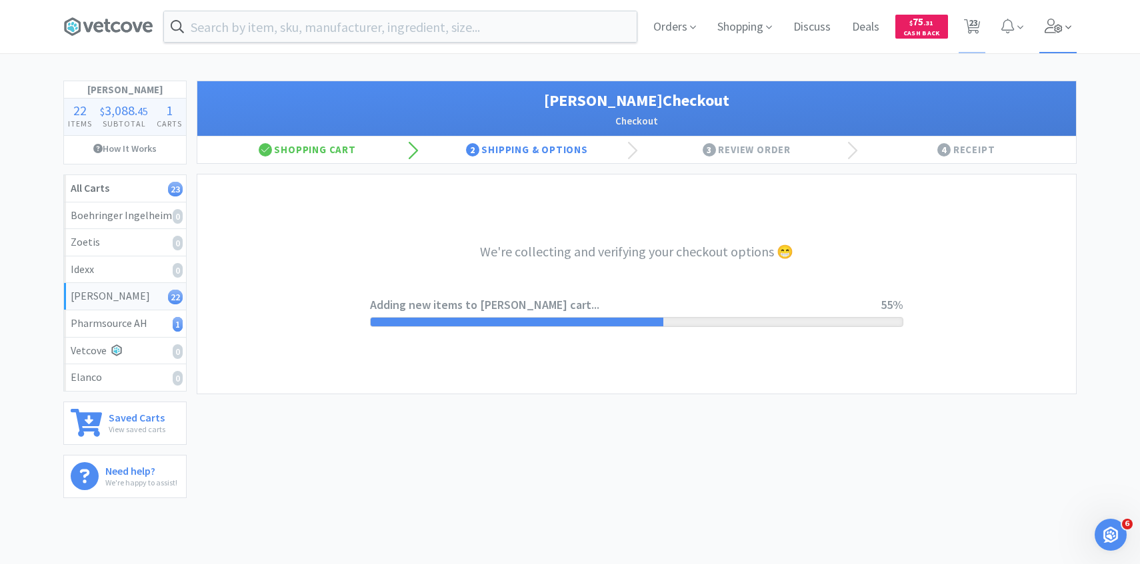
click at [1059, 12] on span at bounding box center [1058, 26] width 38 height 53
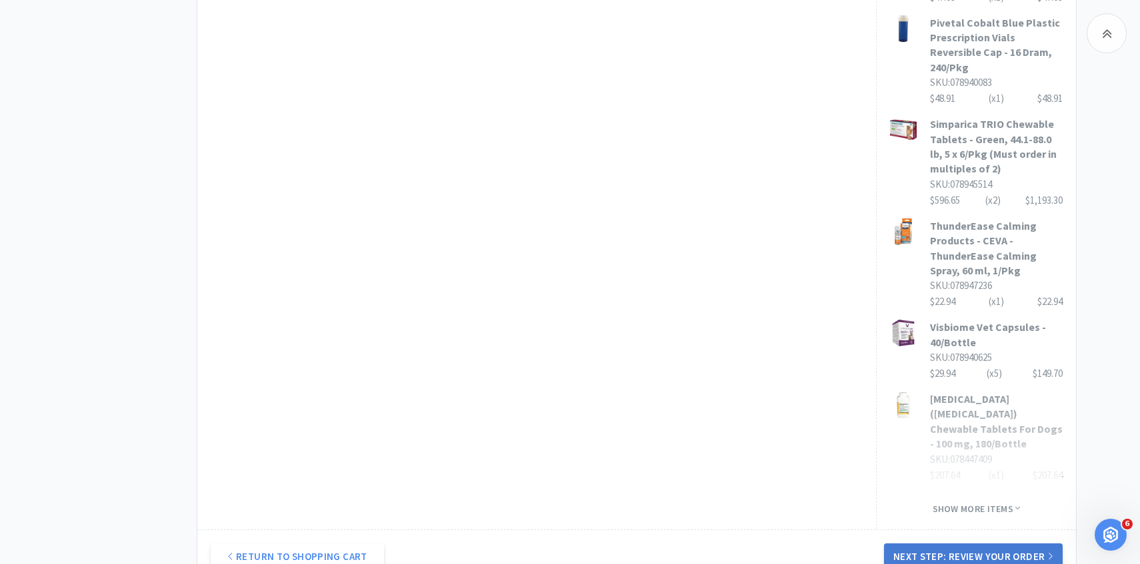
click at [917, 544] on button "Next Step: Review Your Order" at bounding box center [973, 557] width 179 height 27
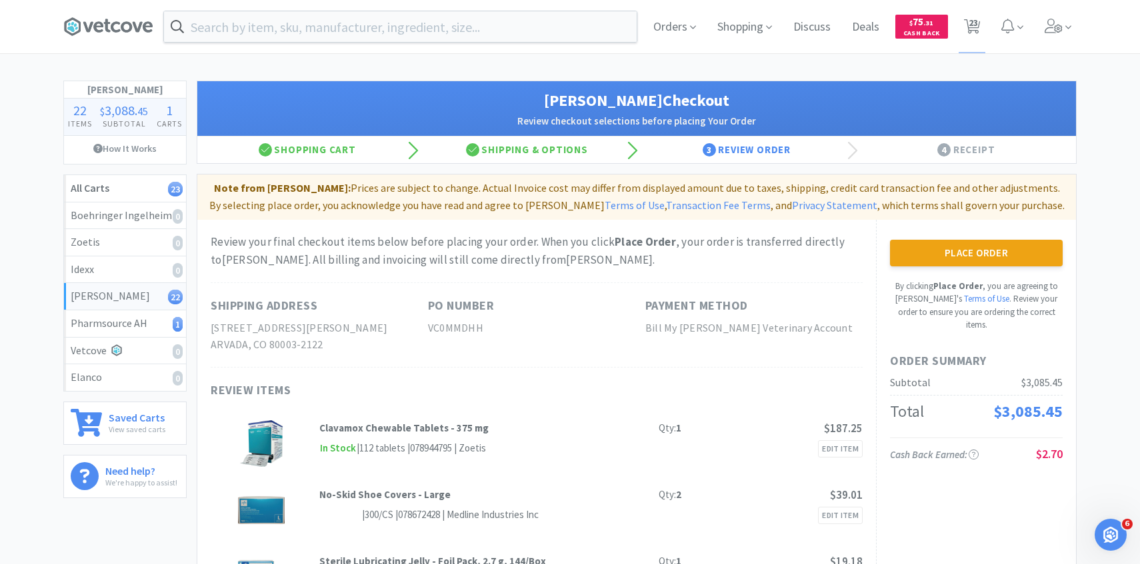
click at [1012, 249] on button "Place Order" at bounding box center [976, 253] width 173 height 27
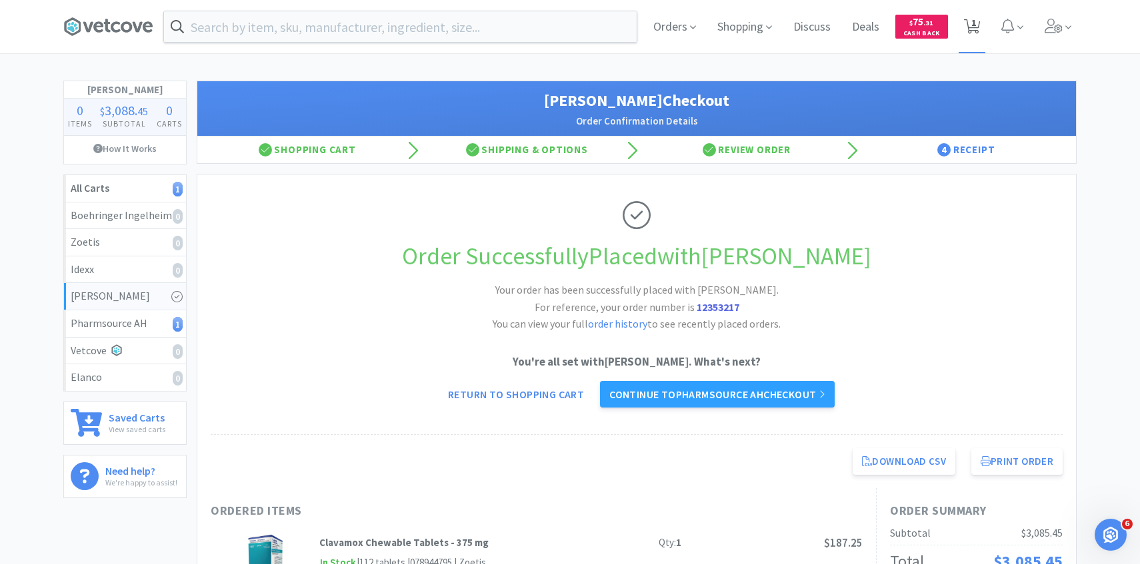
click at [975, 37] on span "1" at bounding box center [973, 22] width 5 height 53
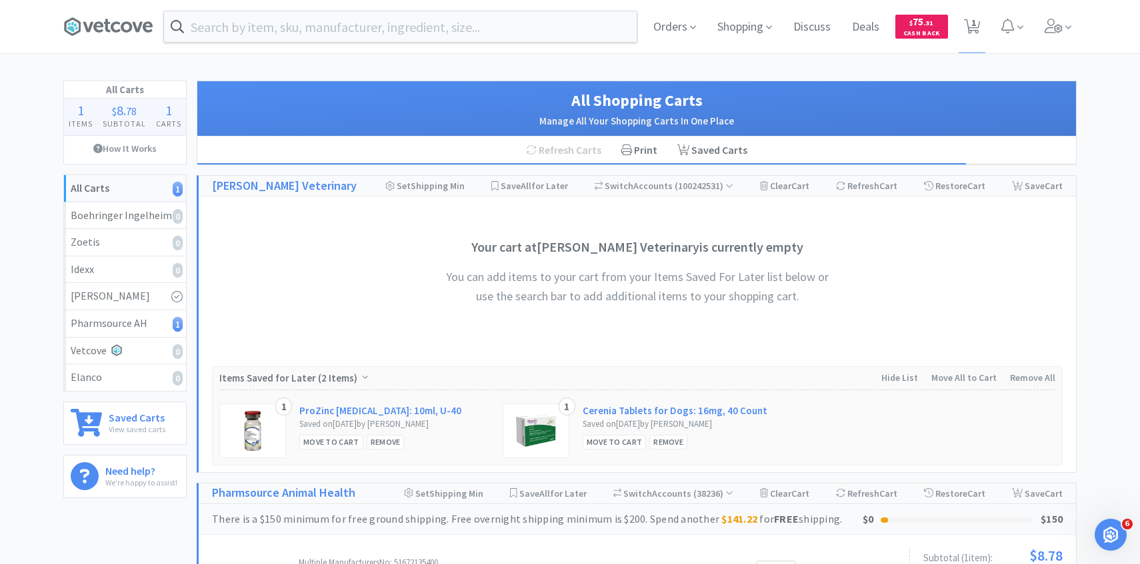
scroll to position [230, 0]
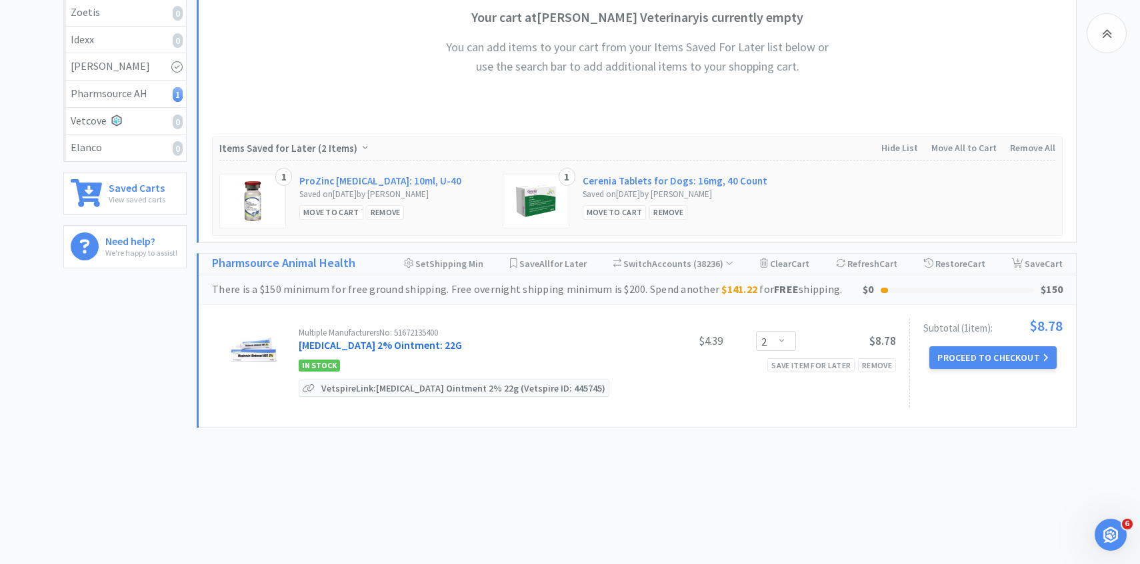
click at [405, 345] on link "Mupirocin 2% Ointment: 22G" at bounding box center [380, 345] width 163 height 13
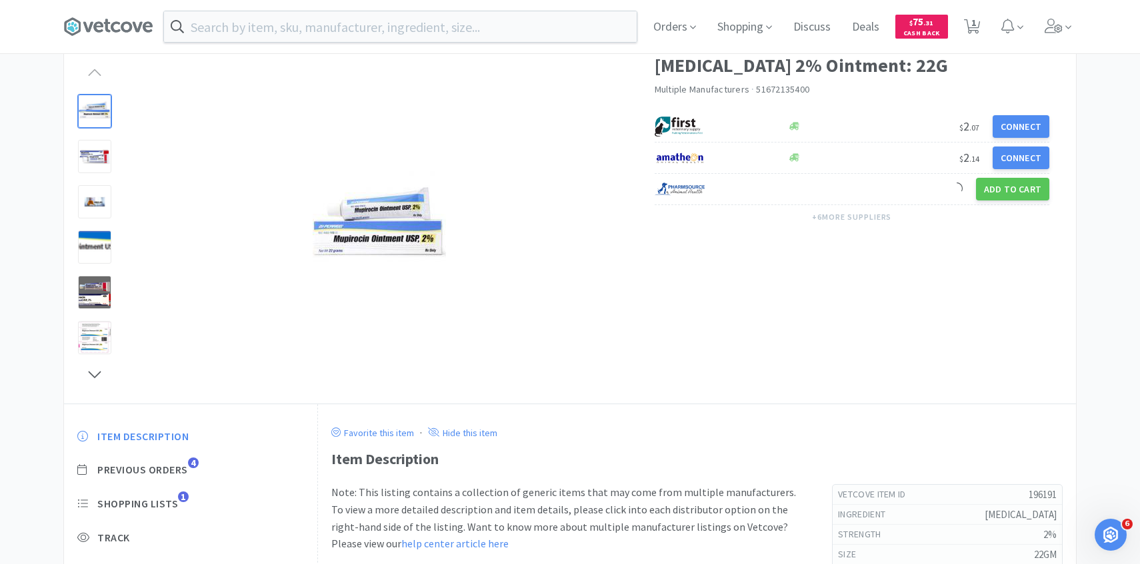
scroll to position [69, 0]
click at [182, 465] on span "Previous Orders" at bounding box center [142, 469] width 91 height 14
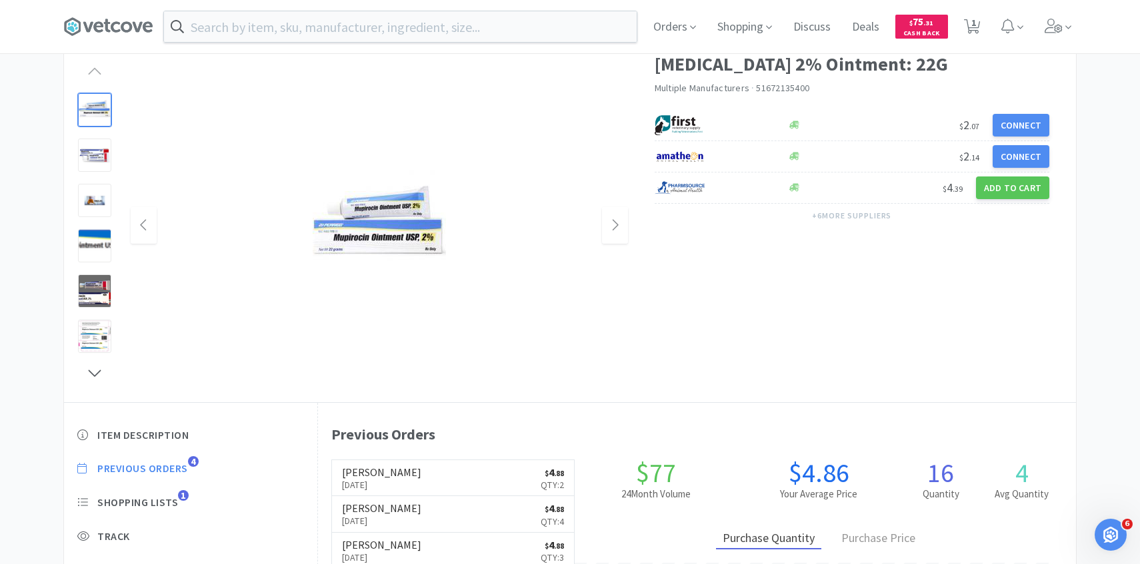
scroll to position [93, 0]
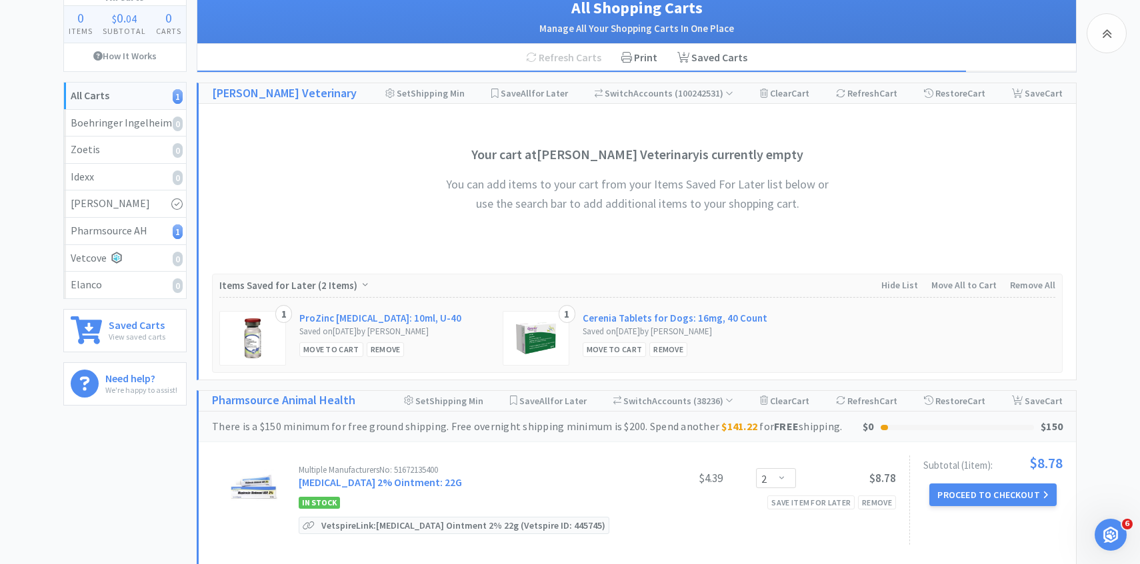
scroll to position [230, 0]
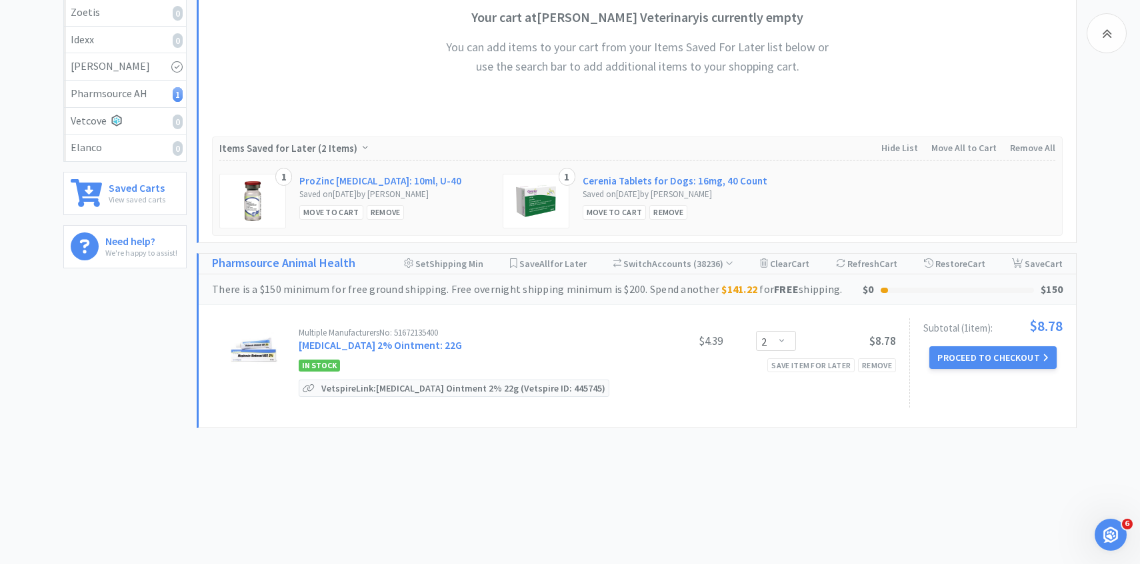
click at [1037, 369] on div "Subtotal ( 1 item ): $8.78 Proceed to Checkout" at bounding box center [985, 363] width 153 height 89
click at [1018, 351] on button "Proceed to Checkout" at bounding box center [992, 358] width 127 height 23
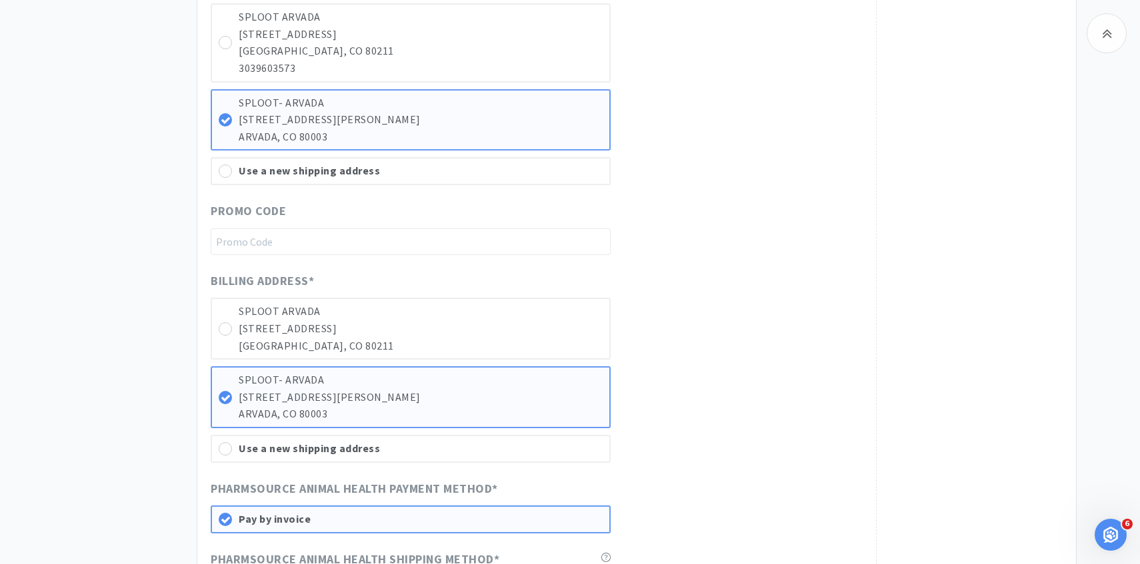
scroll to position [510, 0]
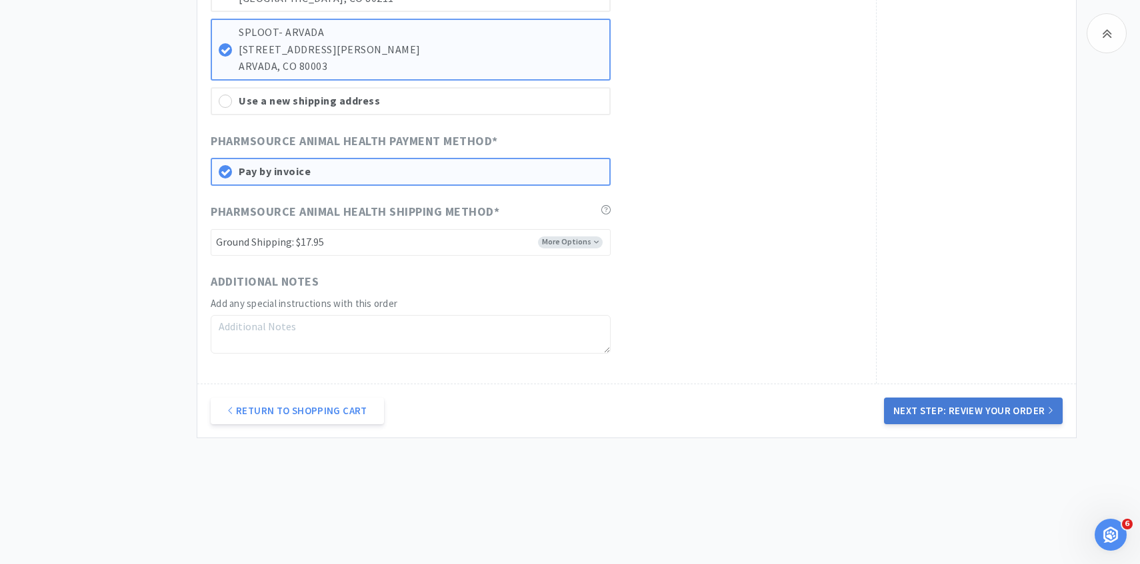
click at [918, 412] on button "Next Step: Review Your Order" at bounding box center [973, 411] width 179 height 27
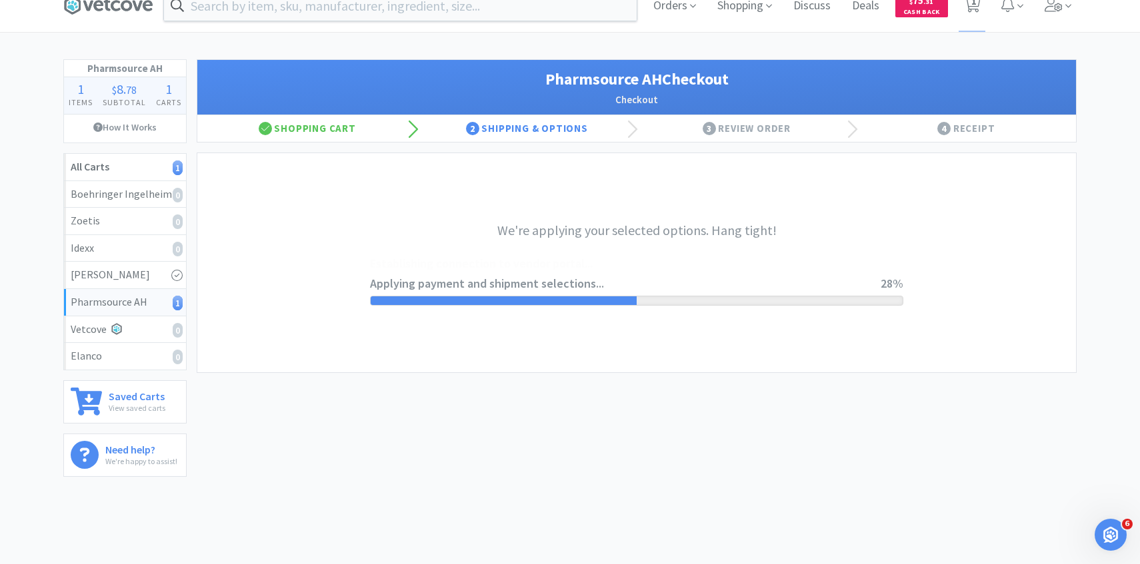
scroll to position [0, 0]
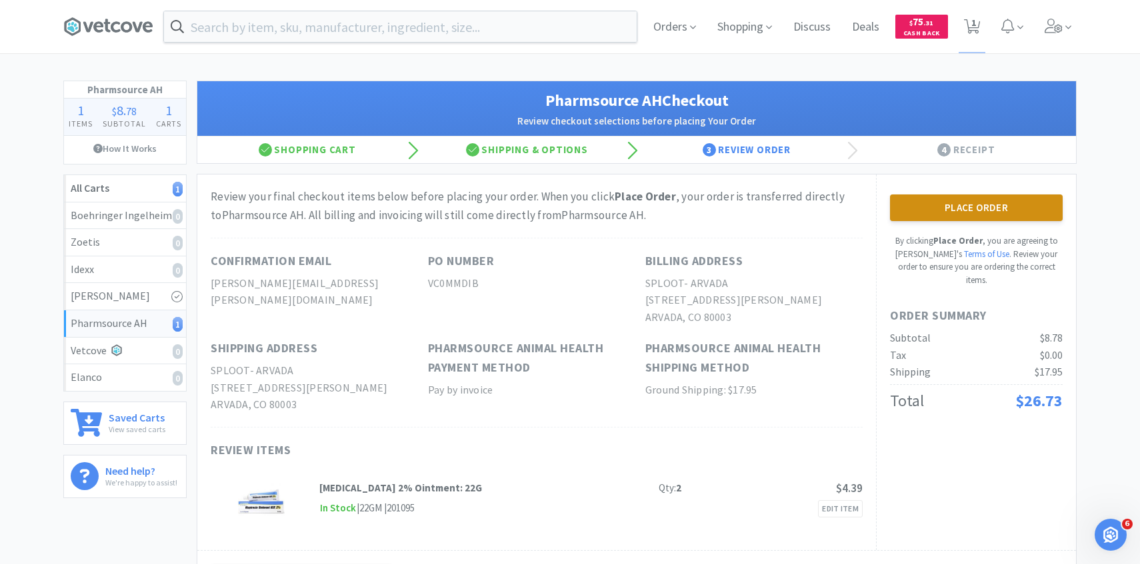
click at [944, 213] on button "Place Order" at bounding box center [976, 208] width 173 height 27
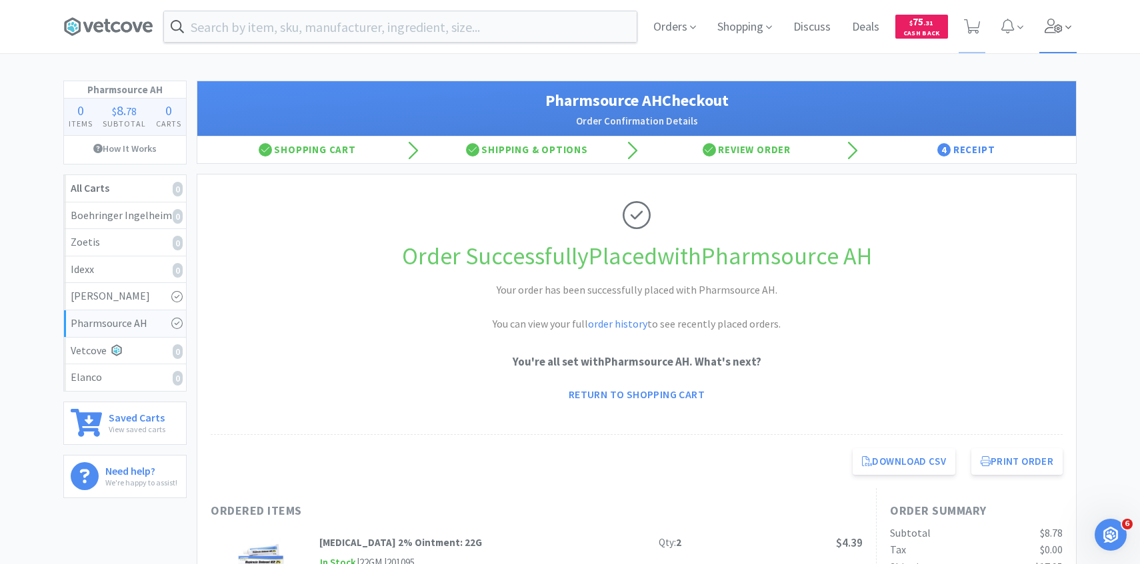
click at [1040, 40] on span at bounding box center [1058, 26] width 38 height 53
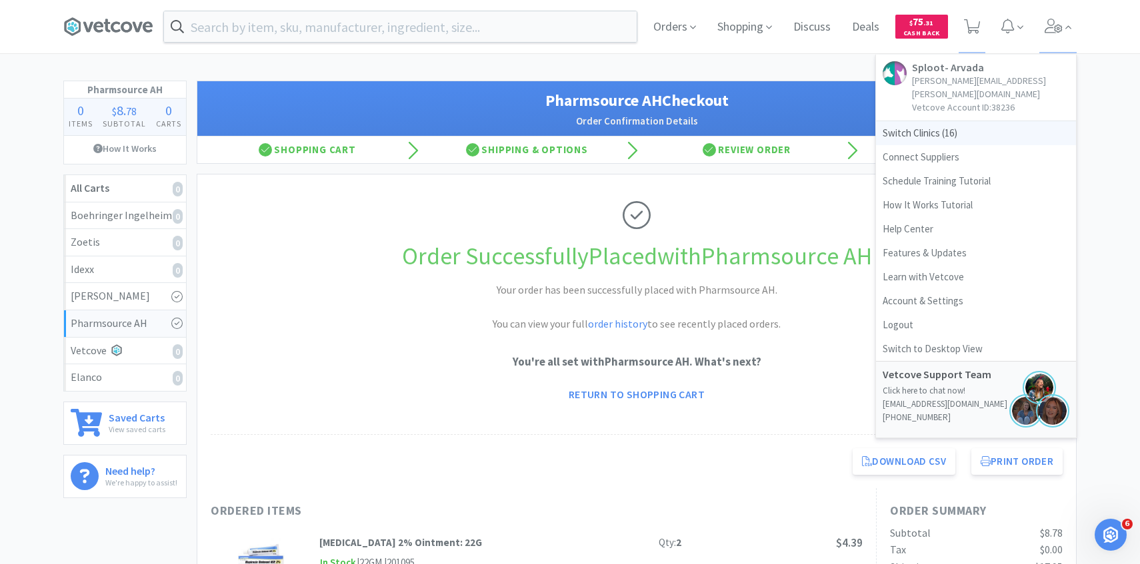
click at [940, 121] on span "Switch Clinics ( 16 )" at bounding box center [976, 133] width 200 height 24
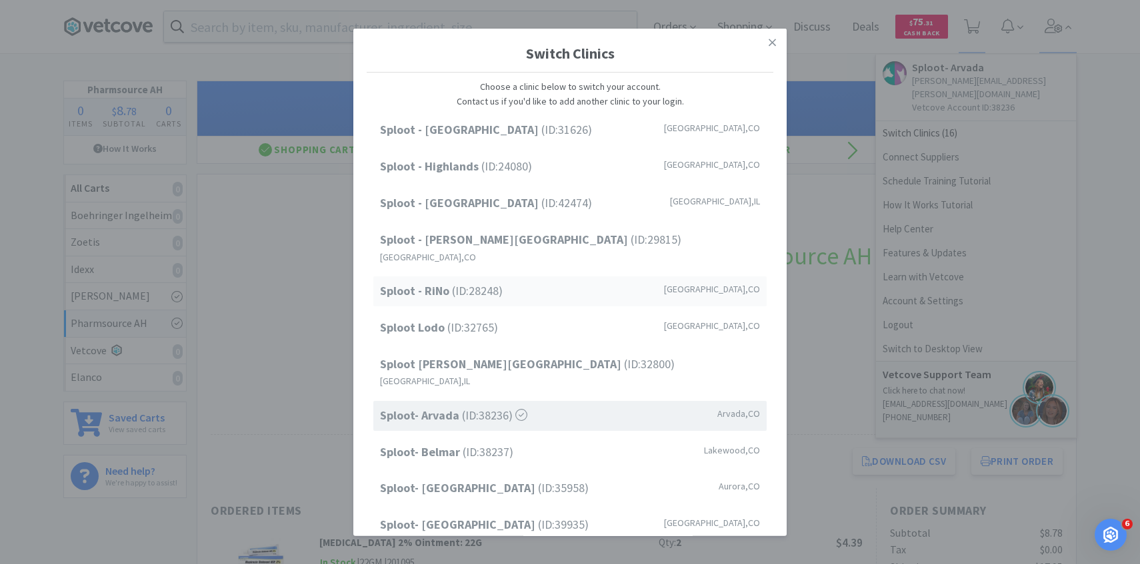
click at [538, 277] on div "Sploot - RiNo (ID: 28248 ) Denver , CO" at bounding box center [569, 292] width 393 height 30
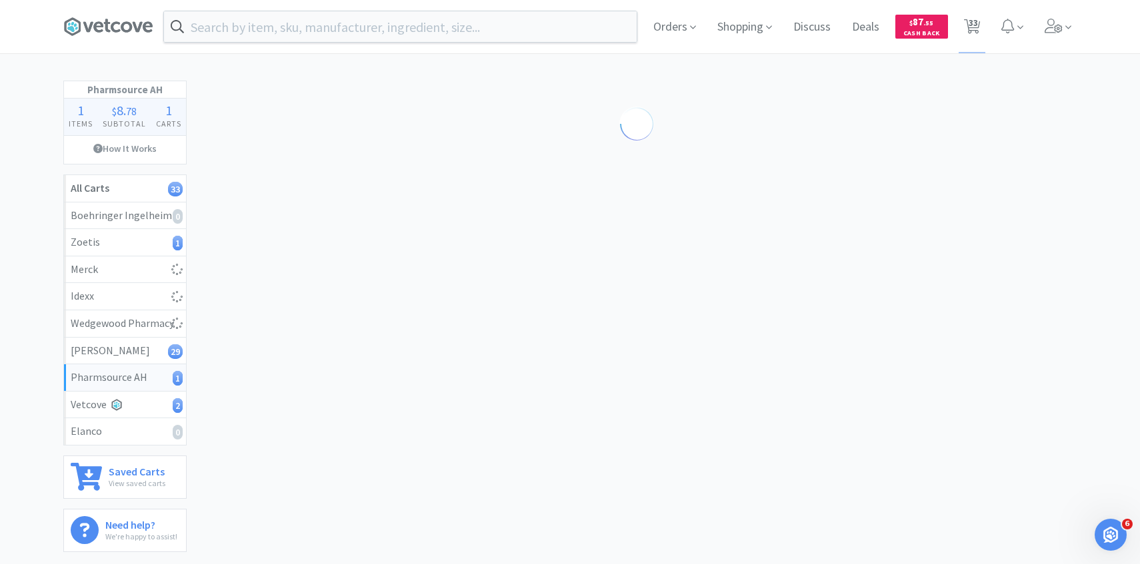
click at [965, 13] on span "33" at bounding box center [971, 26] width 27 height 53
select select "1"
select select "4"
select select "2"
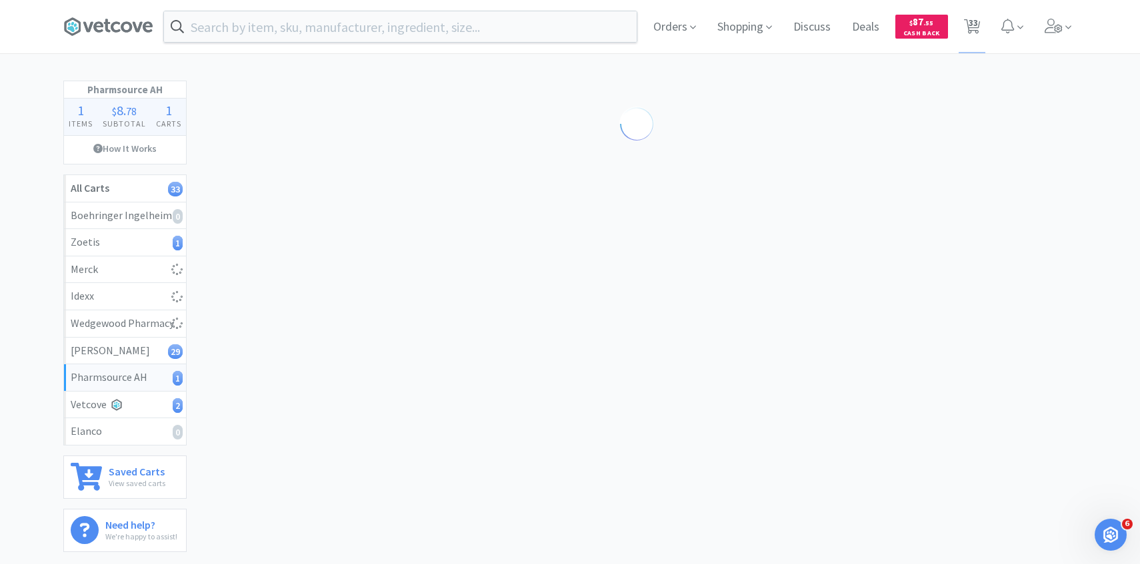
select select "1"
select select "2"
select select "1"
select select "2"
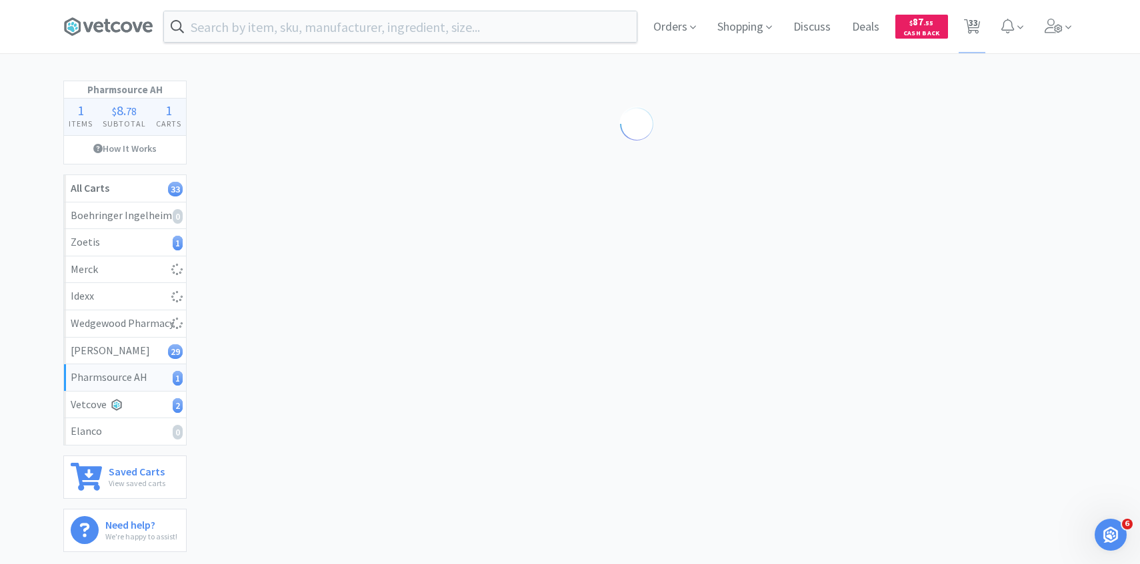
select select "1"
select select "2"
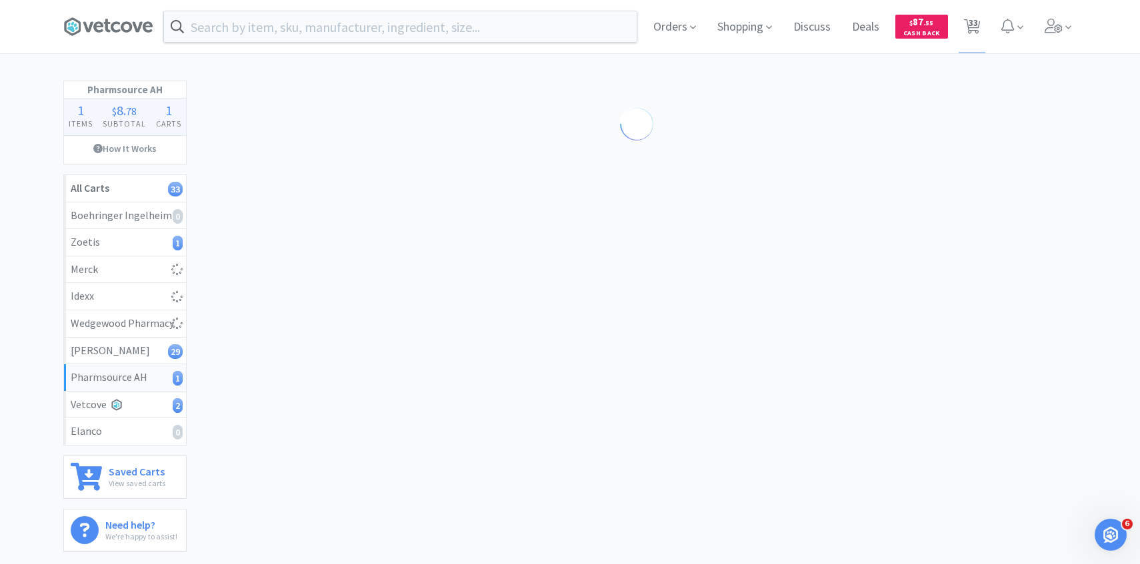
select select "2"
select select "4"
select select "2"
select select "1"
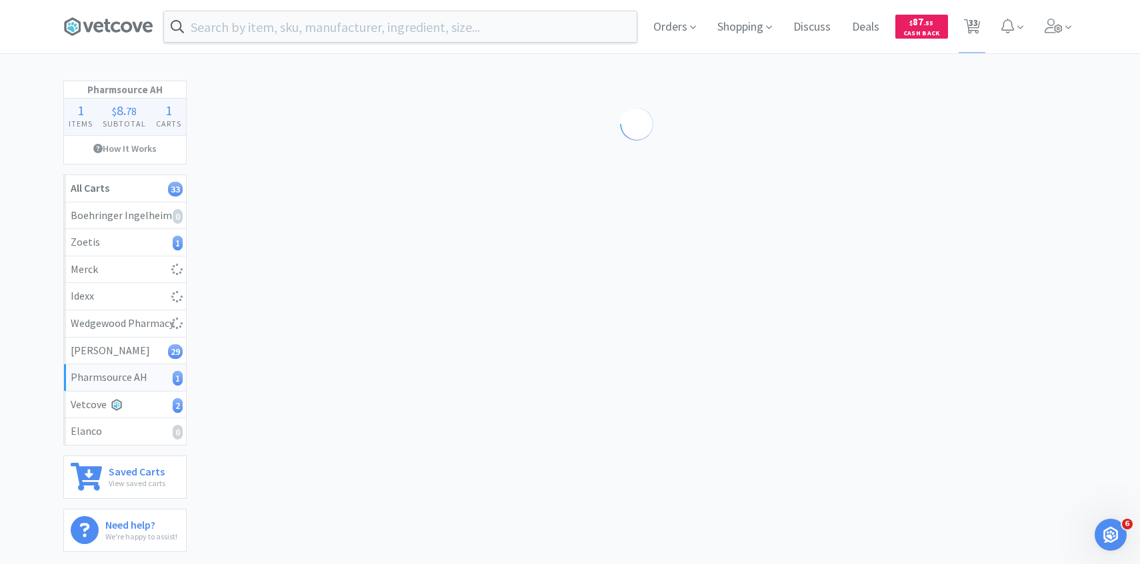
select select "2"
select select "50"
select select "2"
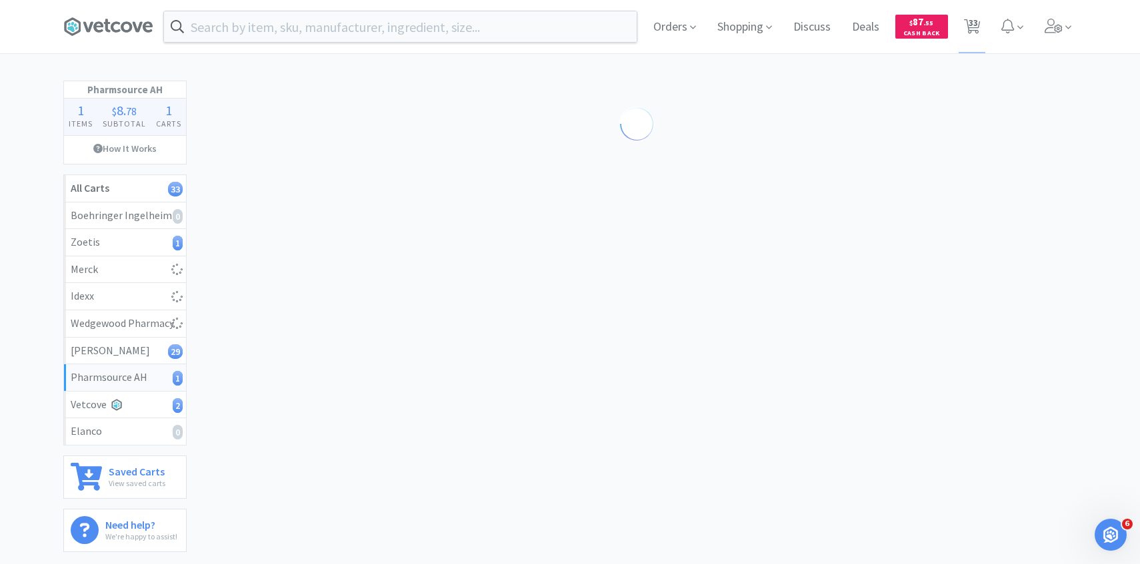
select select "4"
select select "3"
select select "1"
select select "4"
select select "1"
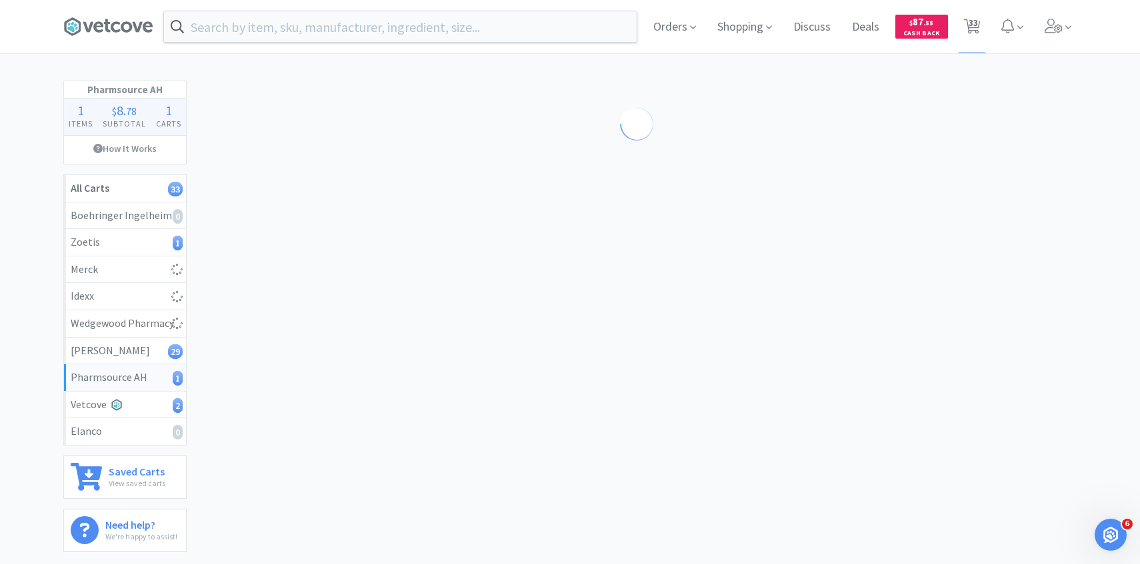
select select "1"
select select "2"
select select "3"
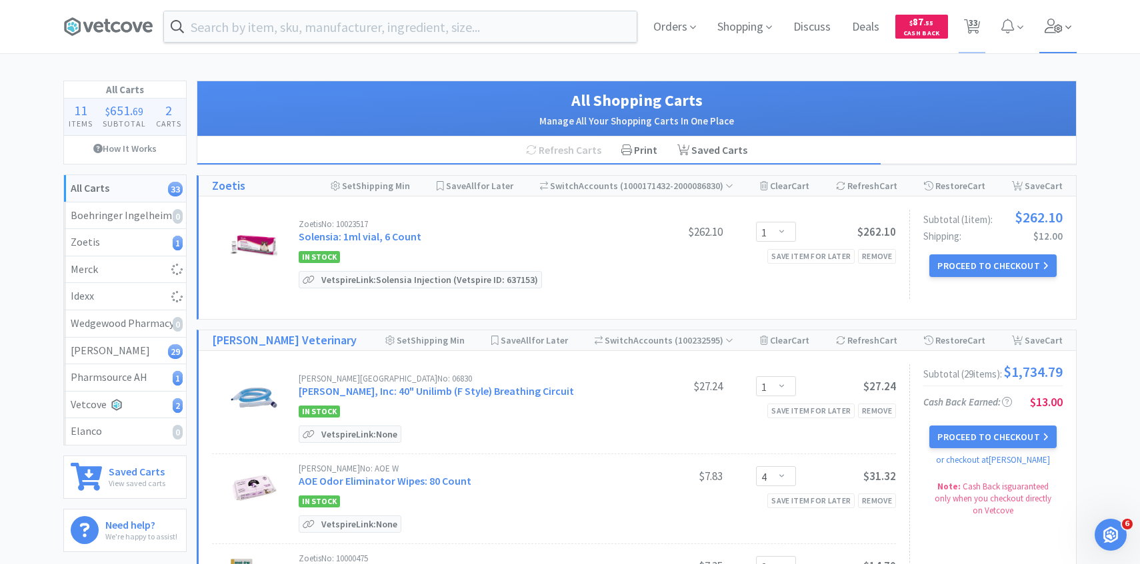
click at [1050, 25] on icon at bounding box center [1053, 26] width 19 height 15
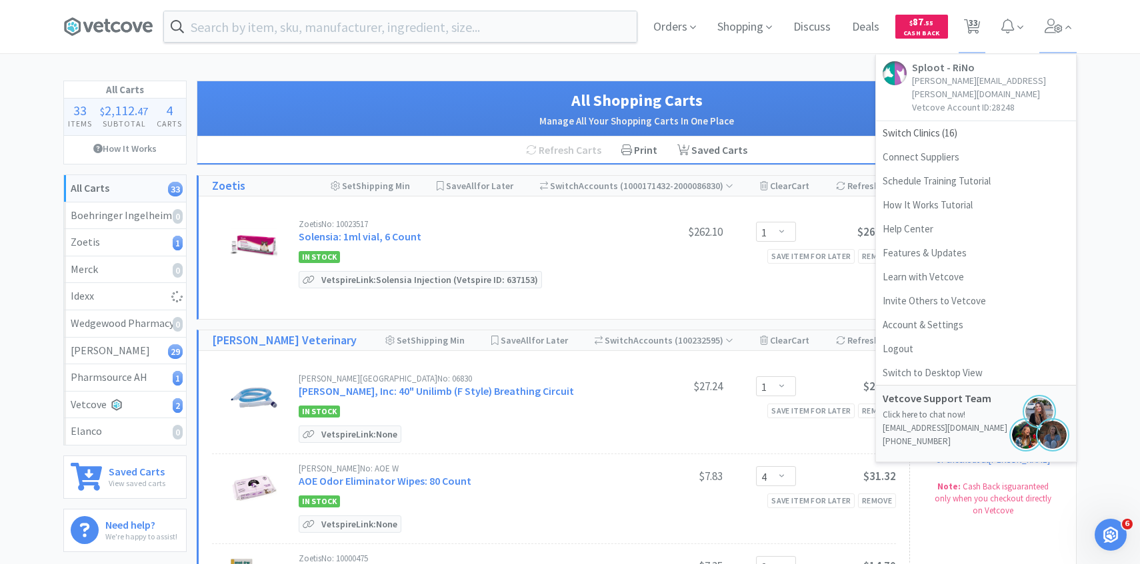
select select "1"
select select "10"
select select "2"
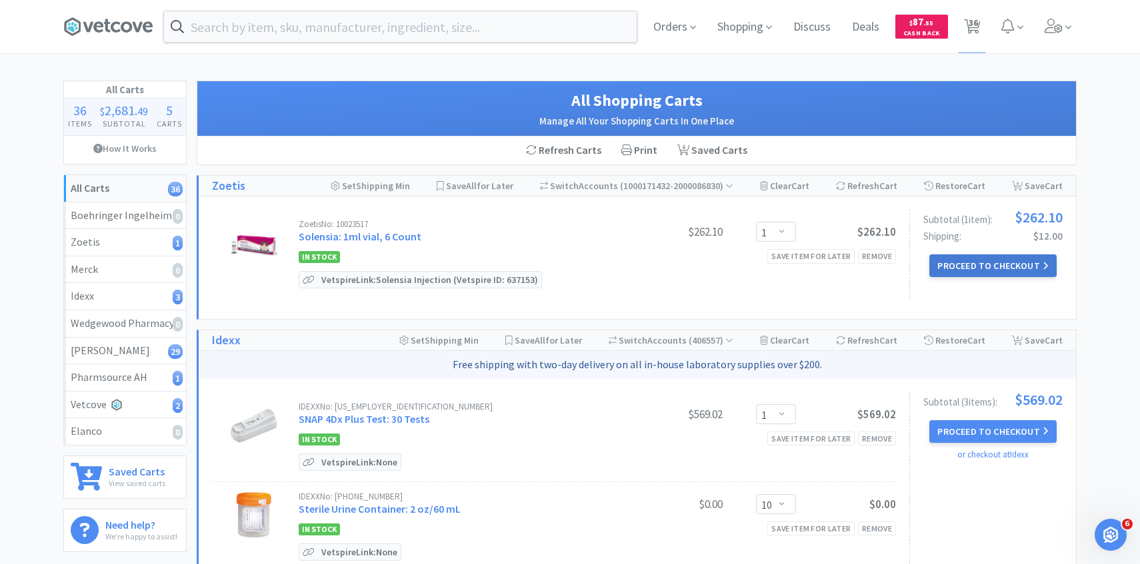
click at [976, 260] on button "Proceed to Checkout" at bounding box center [992, 266] width 127 height 23
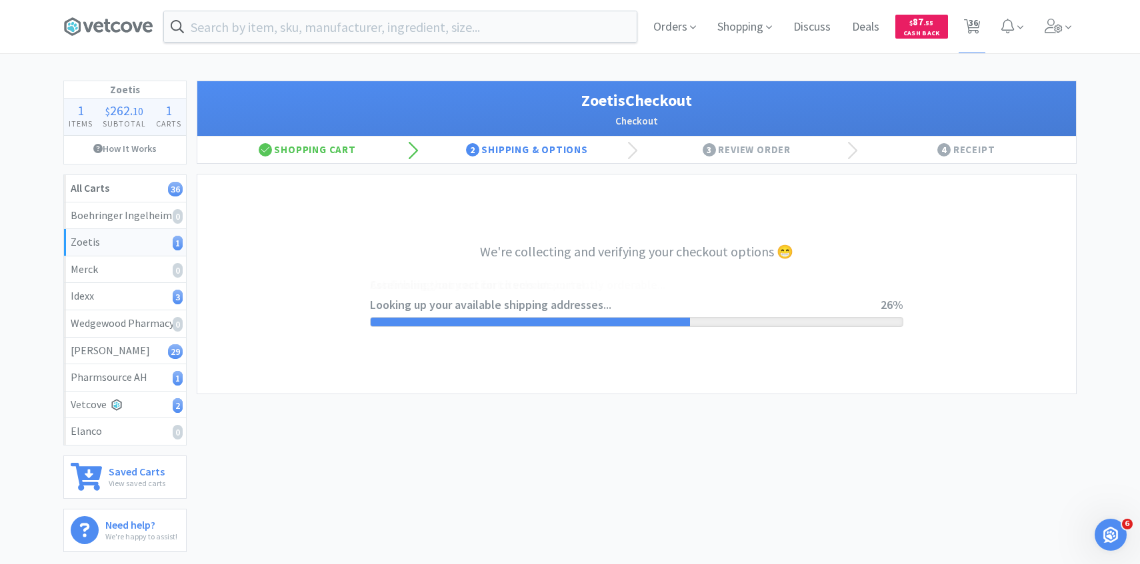
select select "invoice"
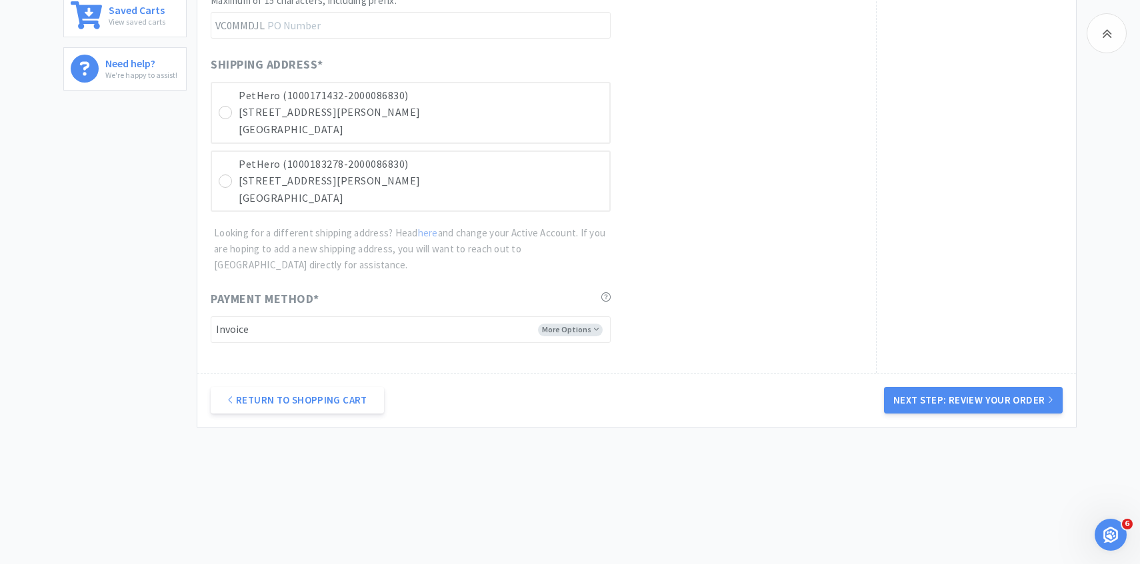
scroll to position [341, 0]
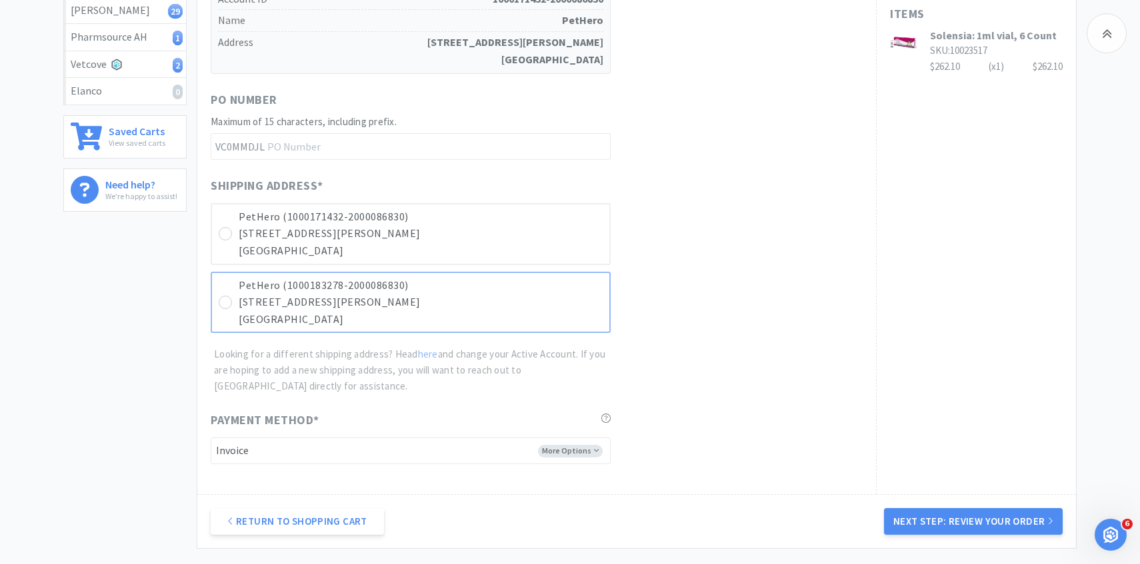
click at [525, 317] on p "Denver, CO 80205" at bounding box center [421, 319] width 364 height 17
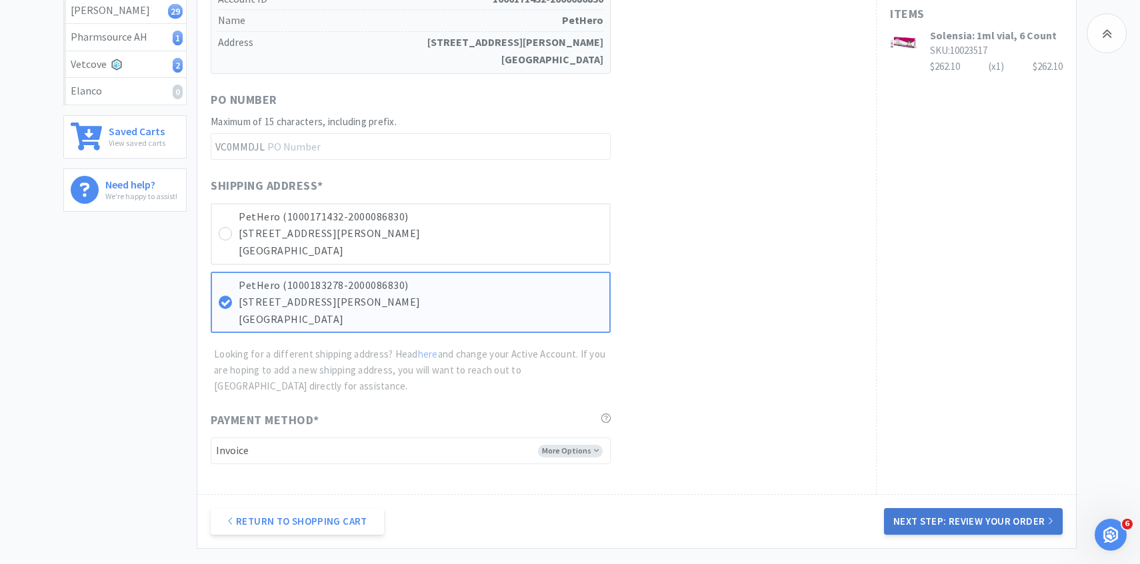
click at [966, 519] on button "Next Step: Review Your Order" at bounding box center [973, 521] width 179 height 27
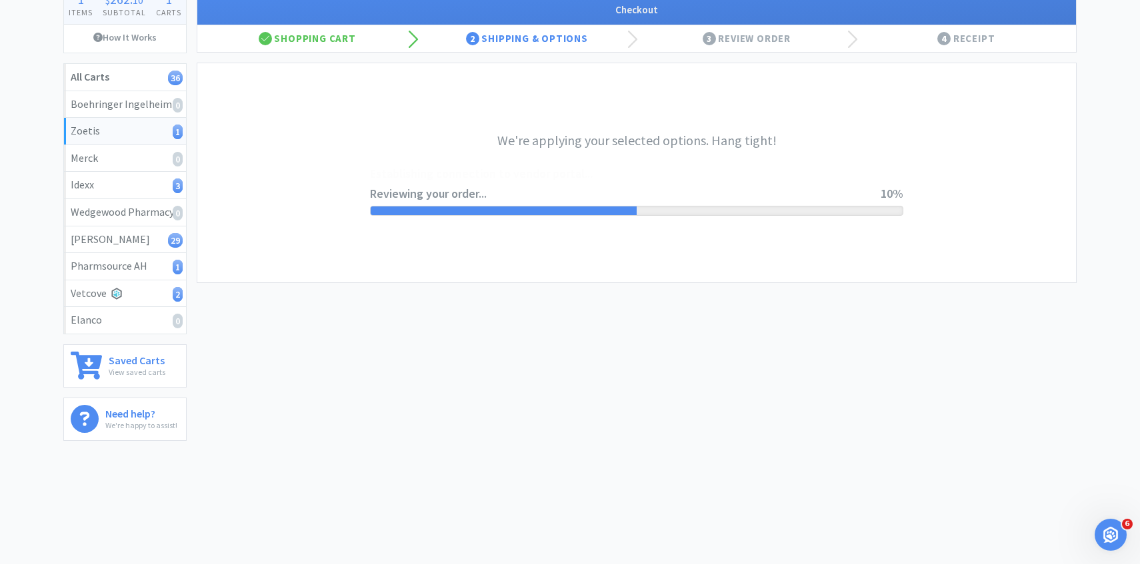
scroll to position [0, 0]
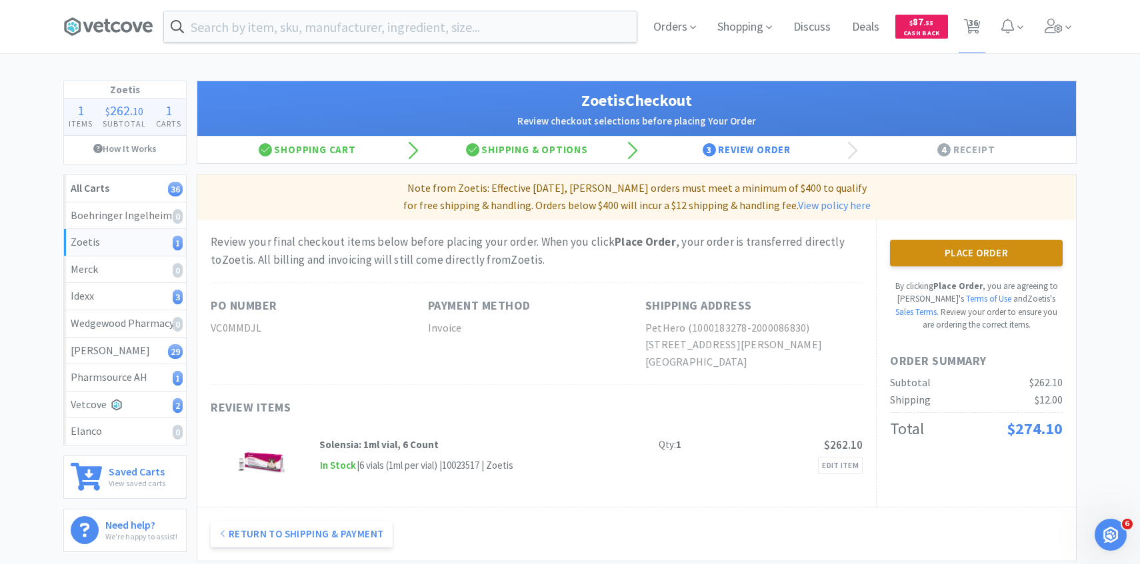
click at [911, 249] on button "Place Order" at bounding box center [976, 253] width 173 height 27
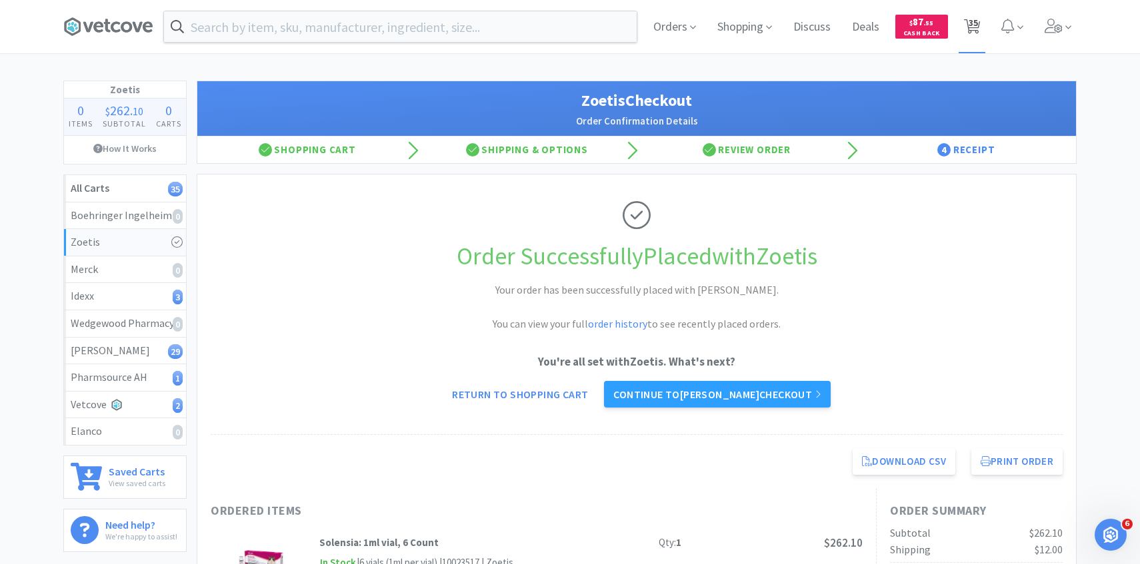
click at [973, 24] on span "35" at bounding box center [972, 22] width 9 height 53
select select "1"
select select "10"
select select "2"
select select "1"
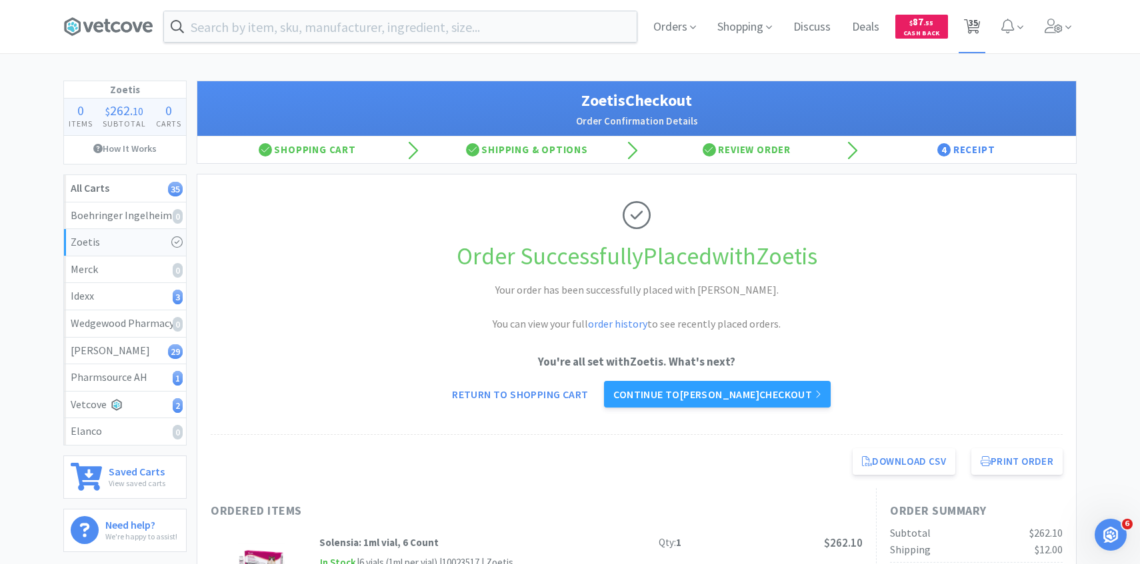
select select "4"
select select "2"
select select "1"
select select "2"
select select "1"
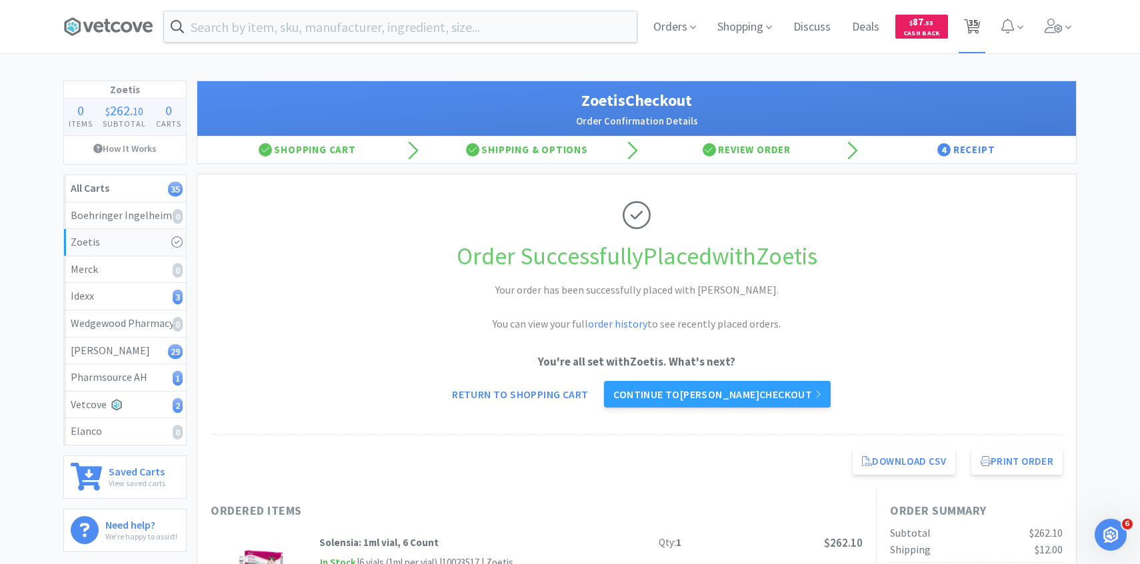
select select "1"
select select "2"
select select "1"
select select "2"
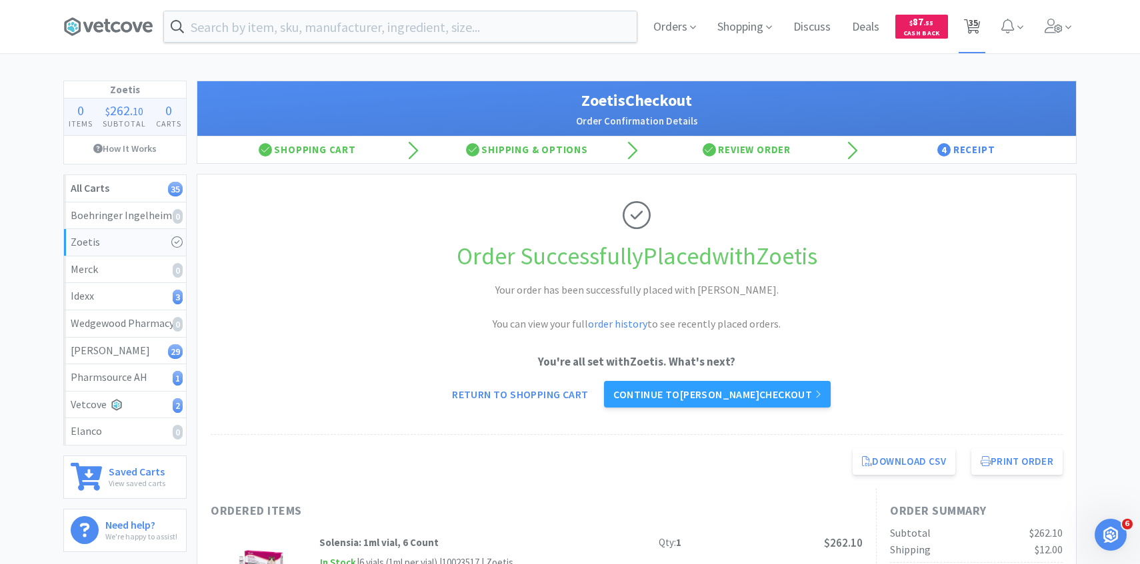
select select "2"
select select "4"
select select "2"
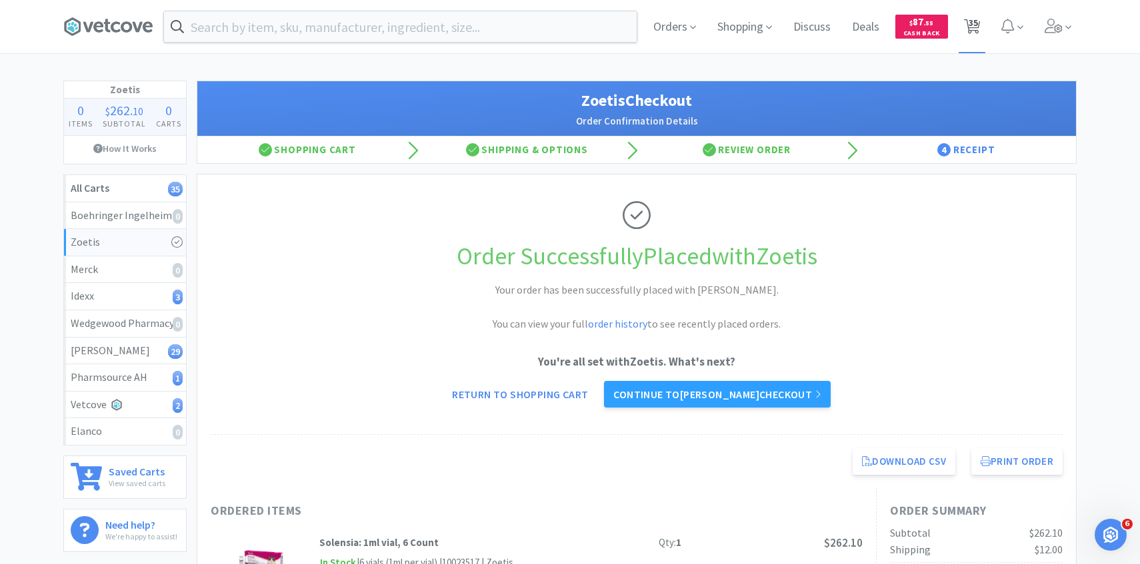
select select "2"
select select "1"
select select "2"
select select "50"
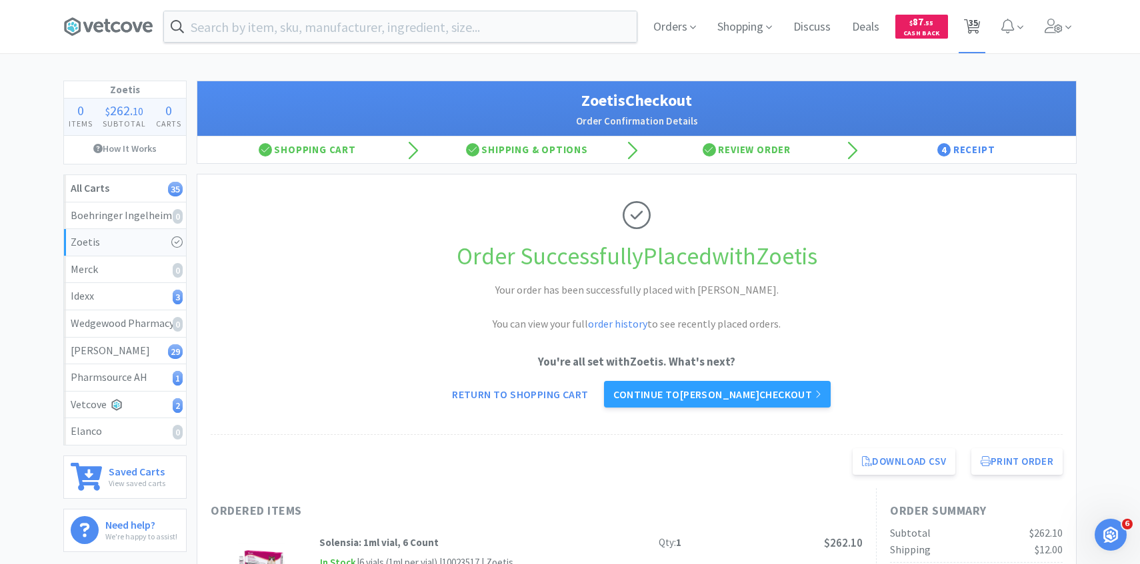
select select "50"
select select "2"
select select "4"
select select "3"
select select "1"
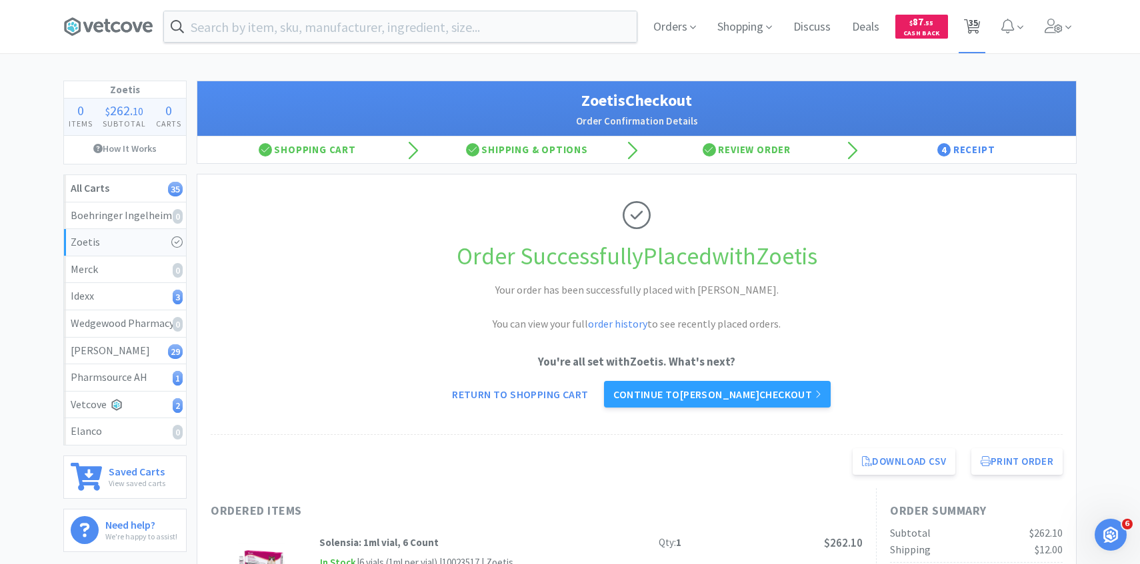
select select "4"
select select "1"
select select "2"
select select "3"
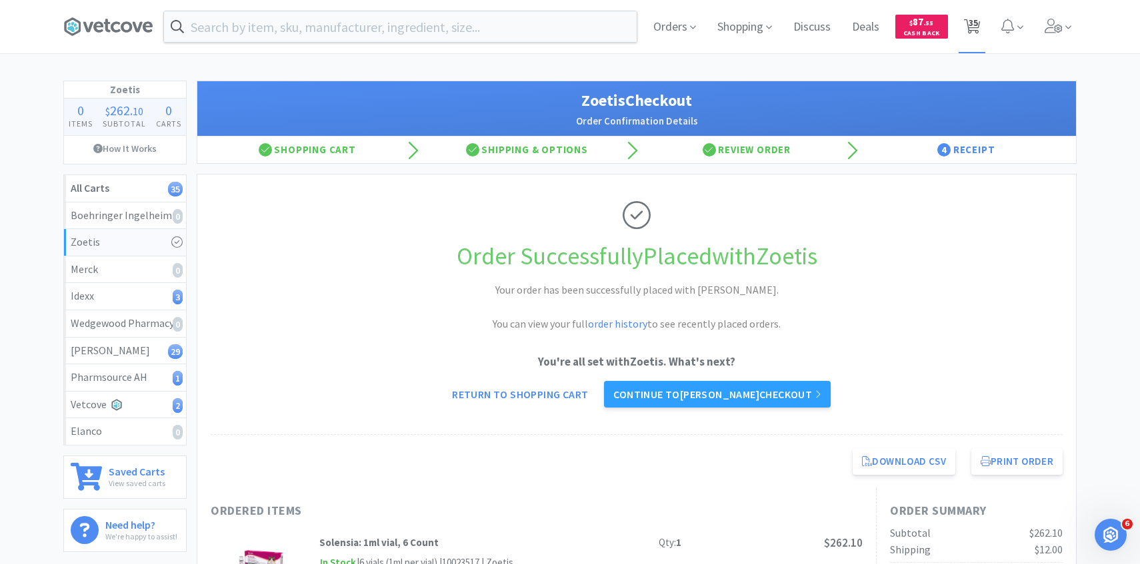
select select "3"
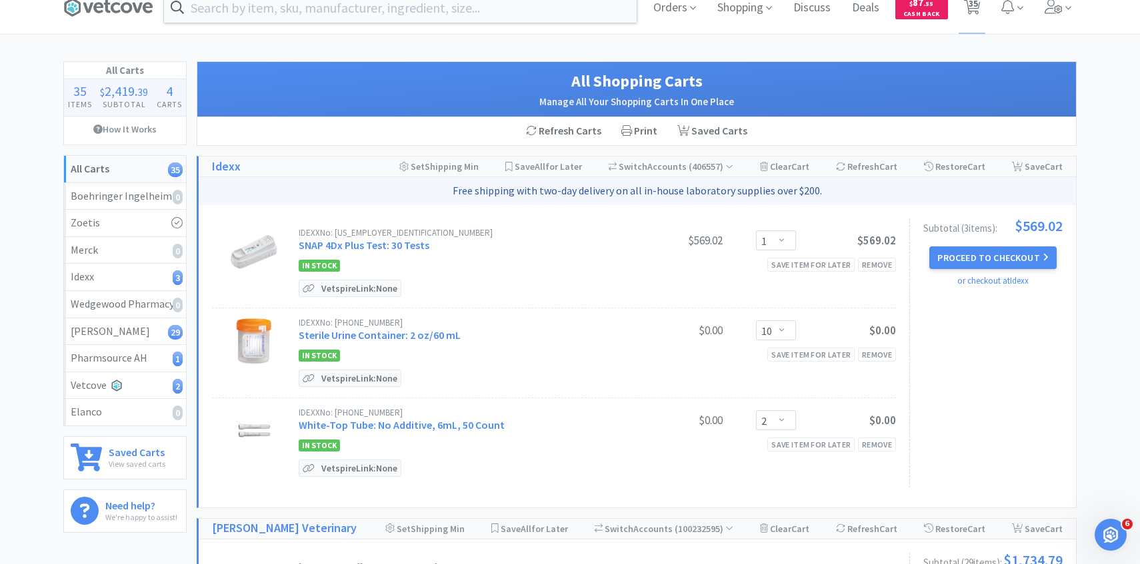
scroll to position [25, 0]
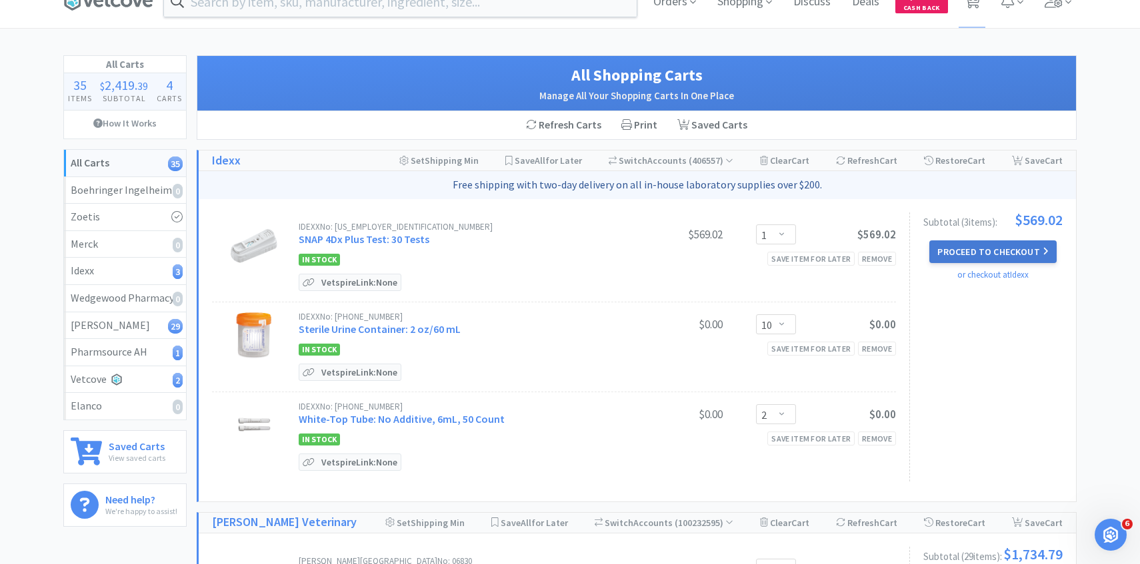
click at [1020, 255] on button "Proceed to Checkout" at bounding box center [992, 252] width 127 height 23
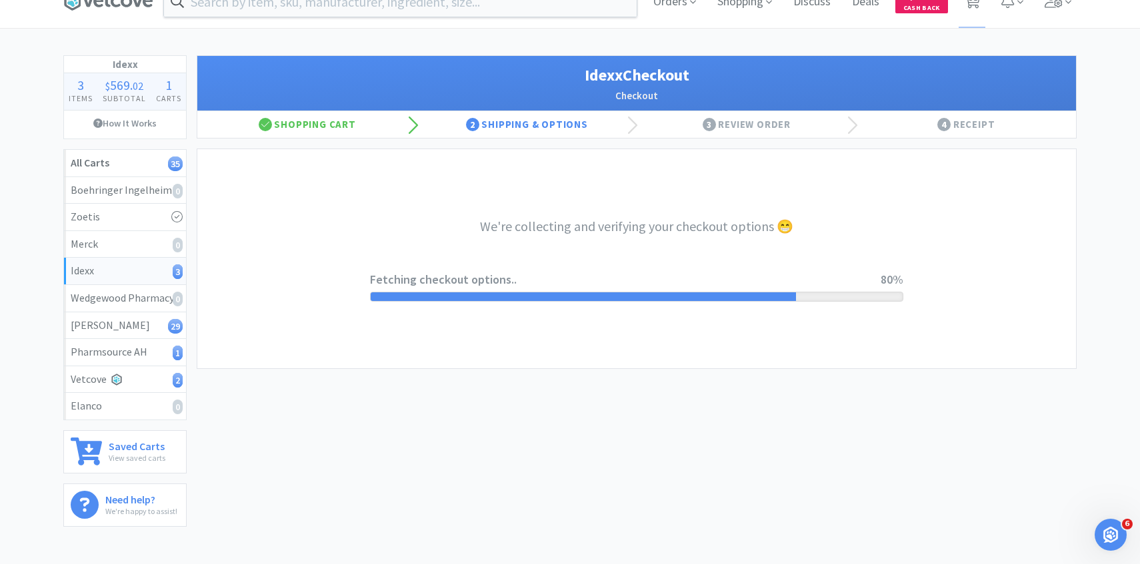
select select "904"
select select "003"
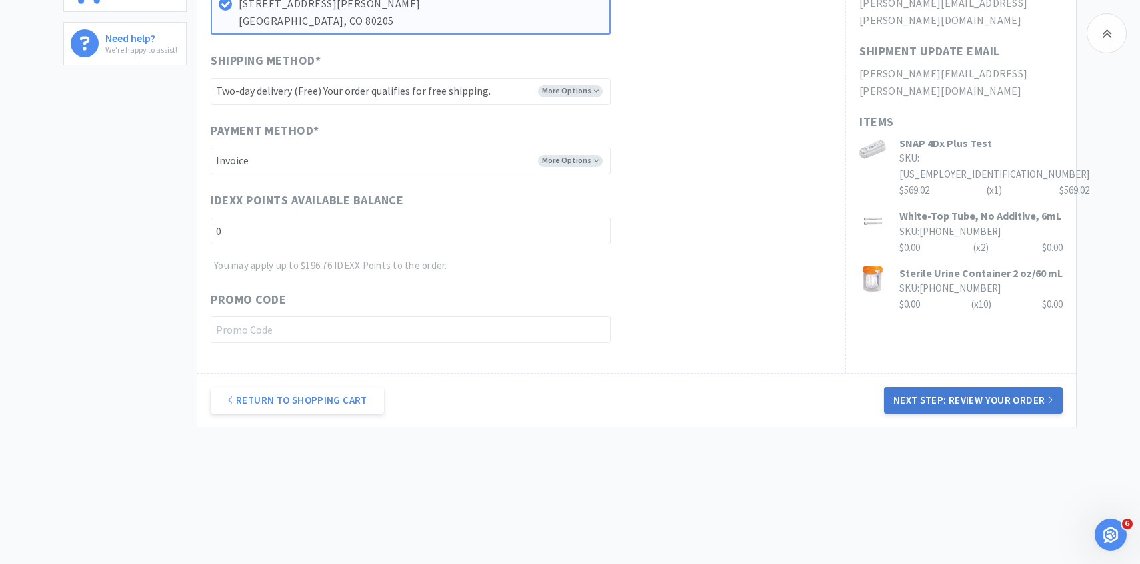
click at [928, 403] on button "Next Step: Review Your Order" at bounding box center [973, 400] width 179 height 27
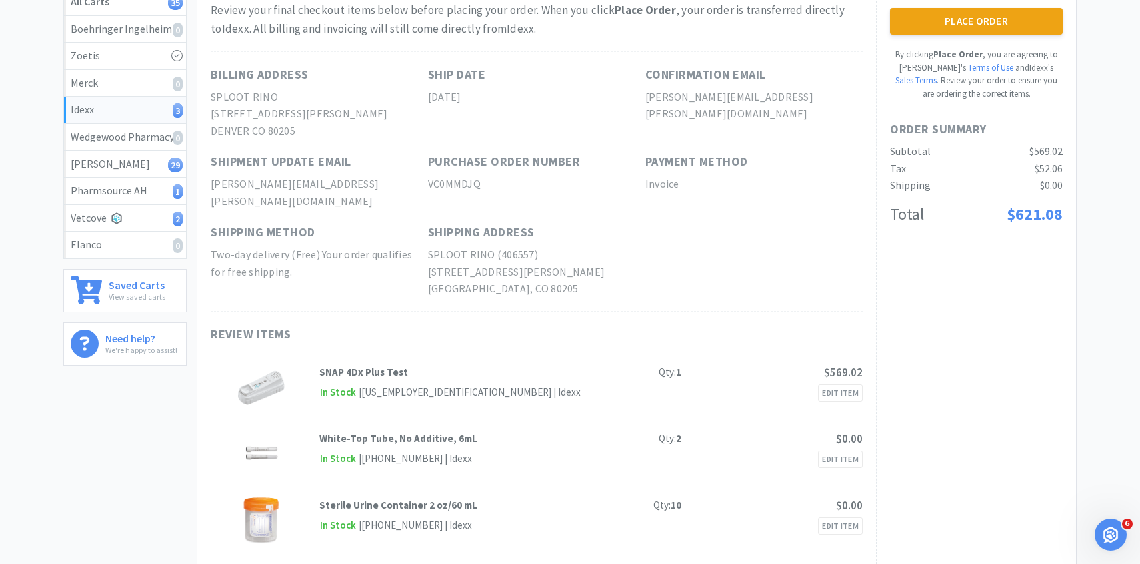
scroll to position [33, 0]
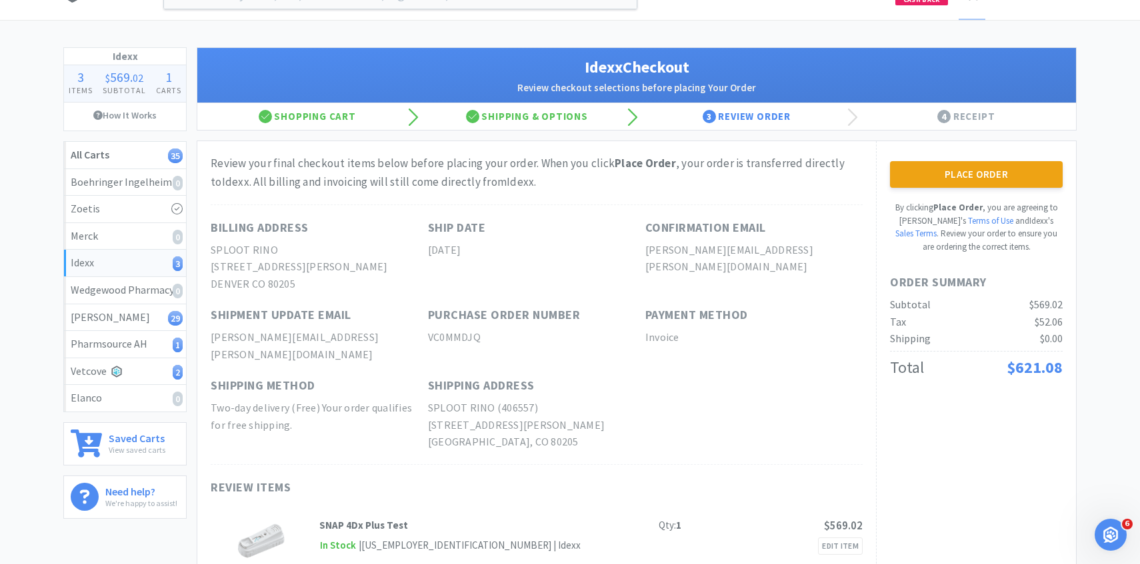
click at [977, 159] on div "Place Order By clicking Place Order , you are agreeing to Vetcove's Terms of Us…" at bounding box center [976, 430] width 200 height 579
click at [974, 181] on button "Place Order" at bounding box center [976, 174] width 173 height 27
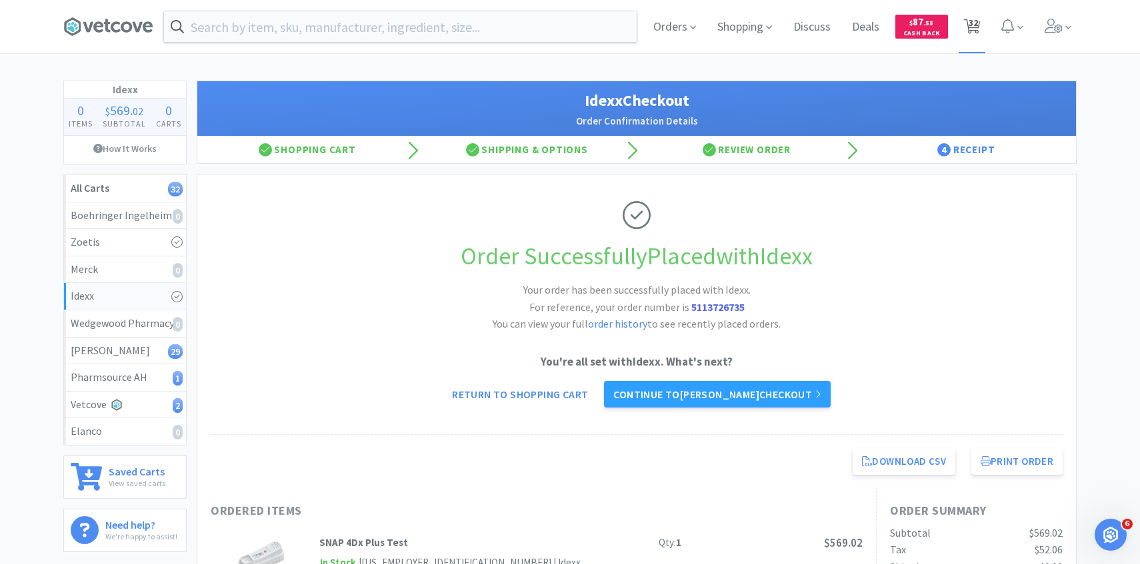
click at [976, 23] on span "32" at bounding box center [972, 22] width 9 height 53
select select "1"
select select "4"
select select "2"
select select "1"
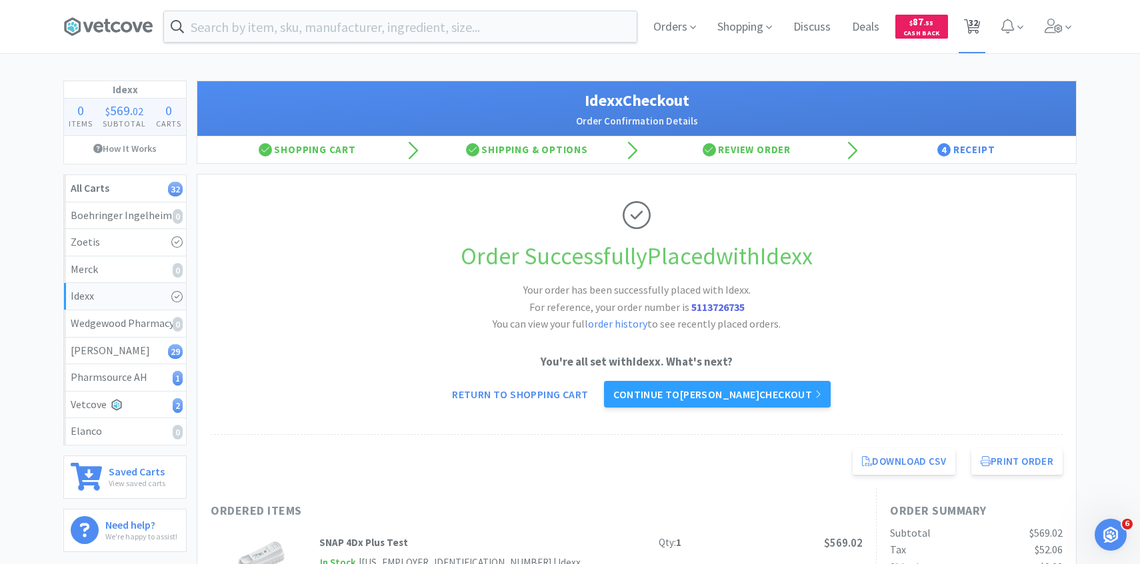
select select "2"
select select "1"
select select "2"
select select "1"
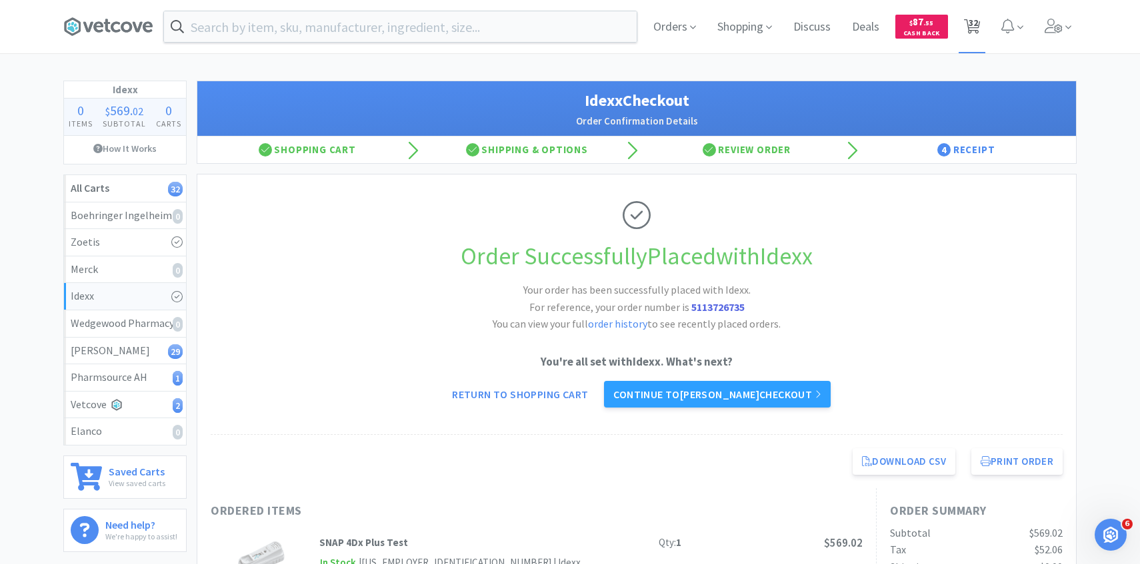
select select "2"
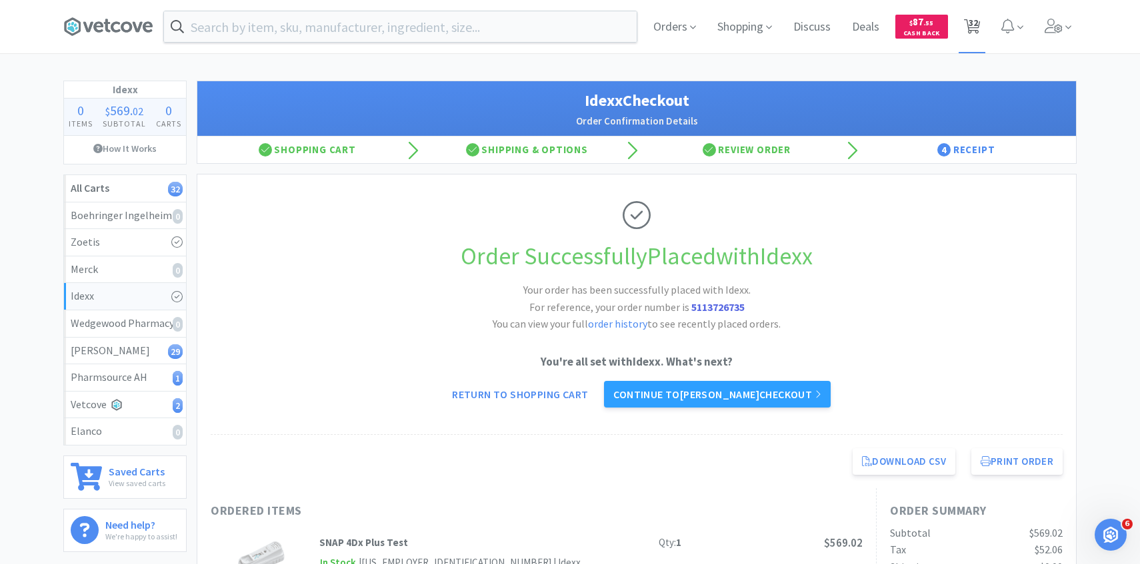
select select "4"
select select "2"
select select "1"
select select "2"
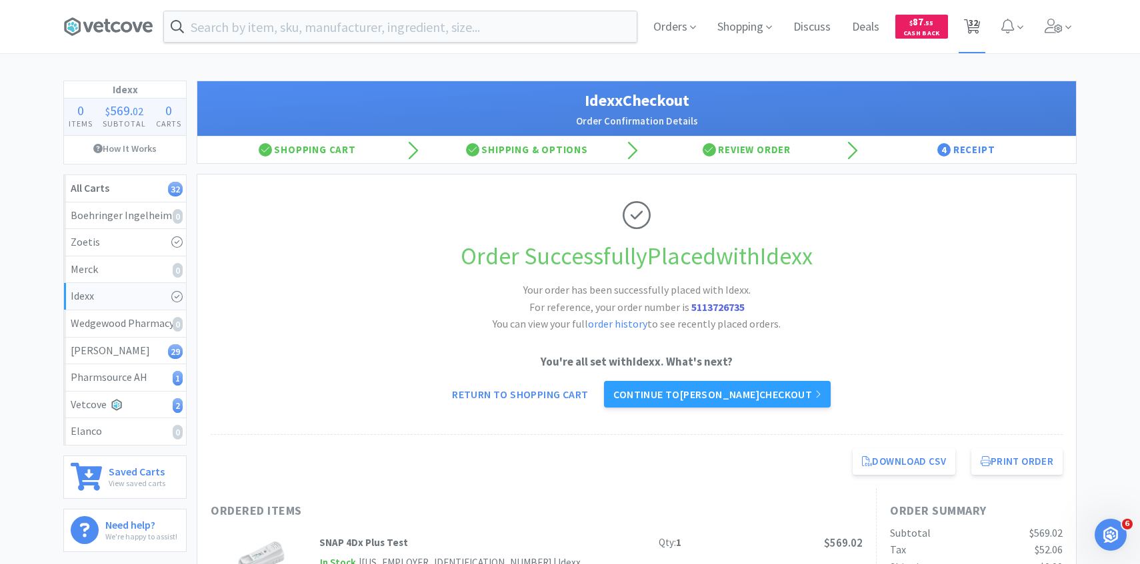
select select "2"
select select "50"
select select "2"
select select "4"
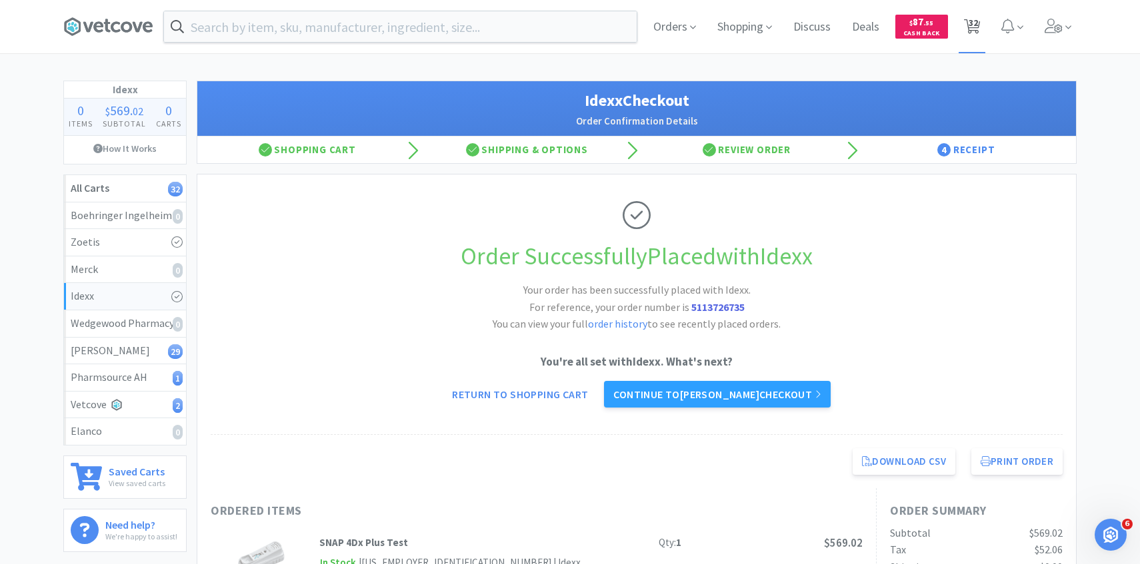
select select "3"
select select "1"
select select "4"
select select "1"
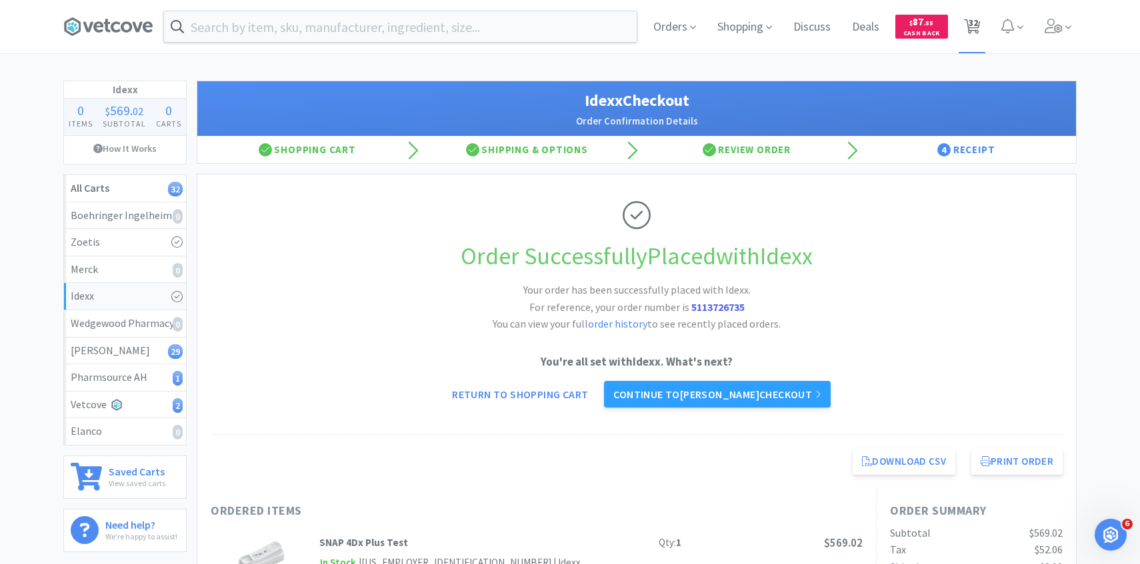
select select "2"
select select "3"
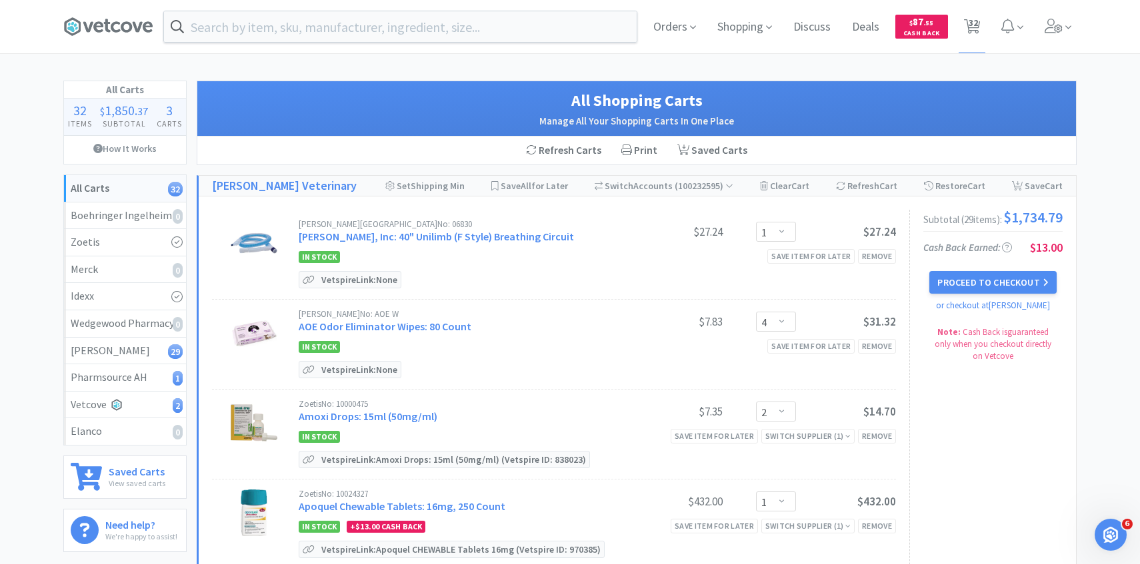
click at [1030, 35] on div "Orders Shopping Discuss Discuss Deals Deals $ 87 . 55 Cash Back 32 32" at bounding box center [859, 26] width 434 height 53
click at [1043, 35] on span at bounding box center [1058, 26] width 38 height 53
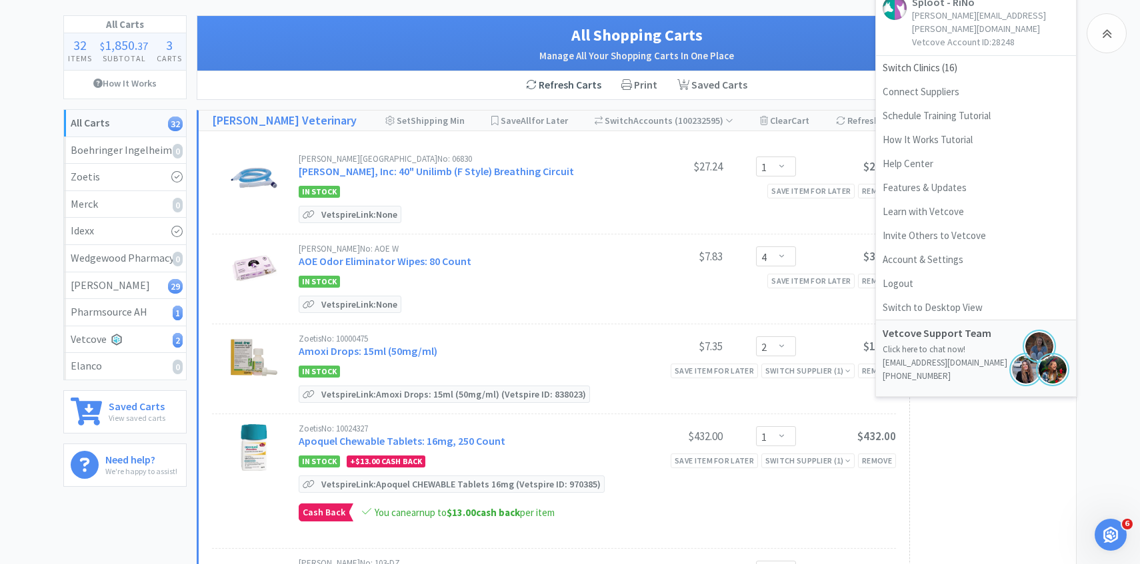
scroll to position [157, 0]
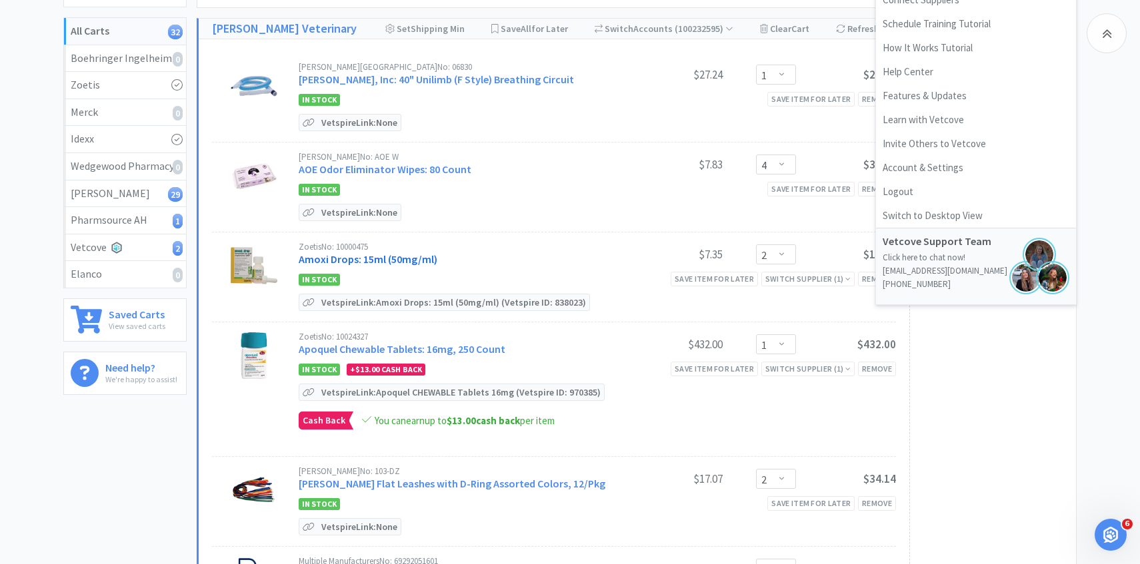
click at [405, 257] on link "Amoxi Drops: 15ml (50mg/ml)" at bounding box center [368, 259] width 139 height 13
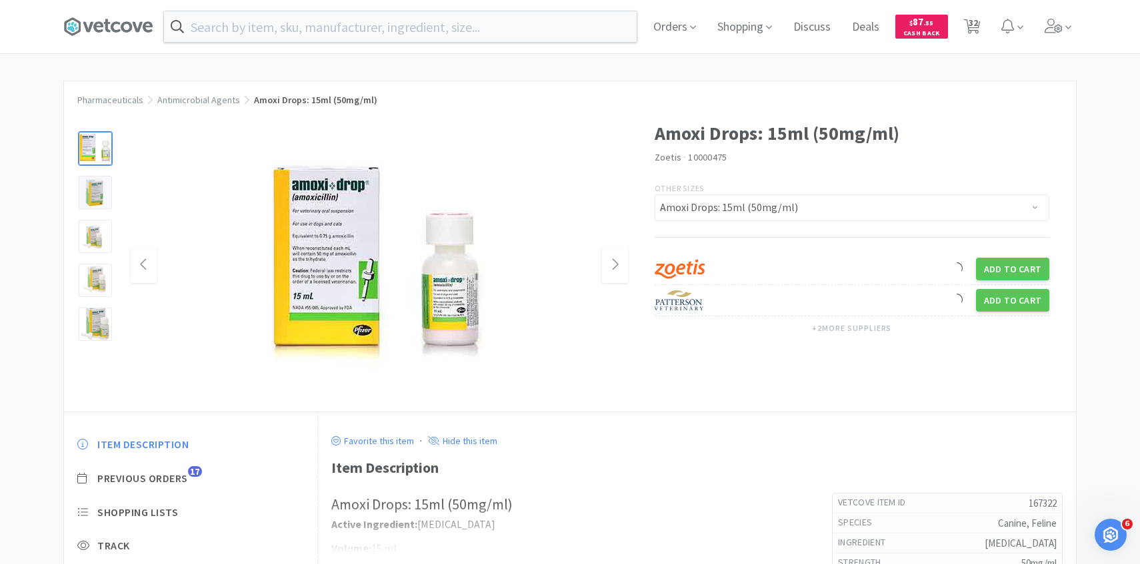
scroll to position [3, 0]
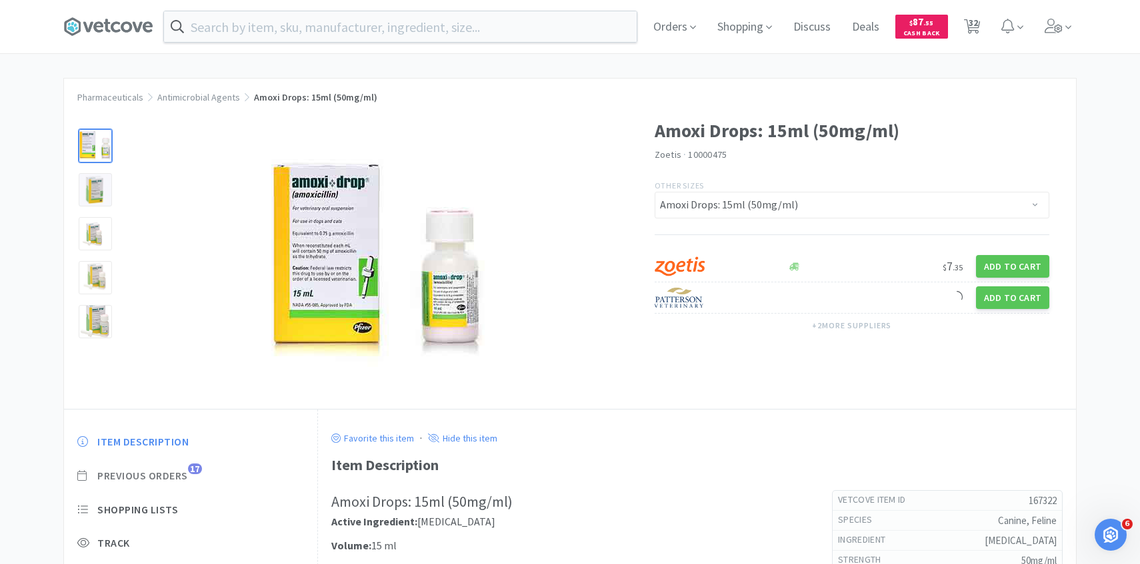
click at [177, 482] on span "Previous Orders" at bounding box center [142, 476] width 91 height 14
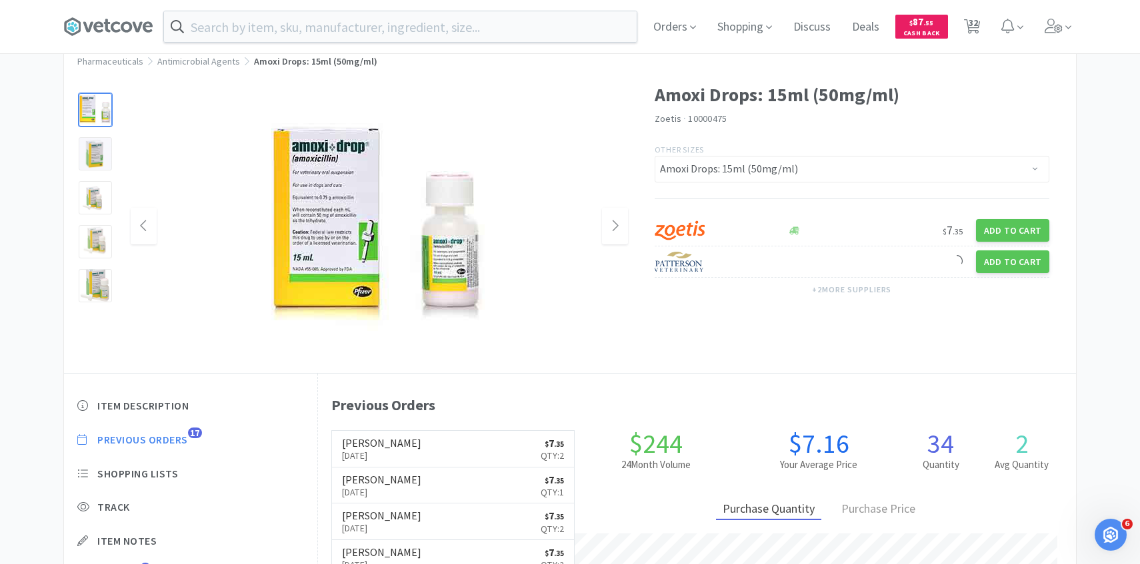
scroll to position [39, 0]
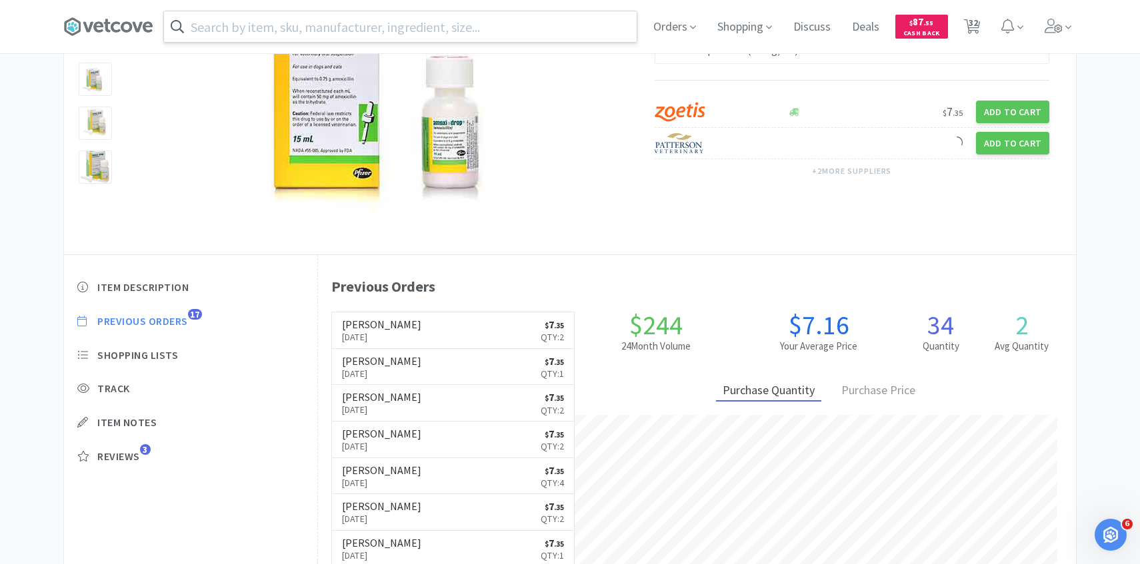
select select "1"
select select "4"
select select "2"
select select "1"
select select "2"
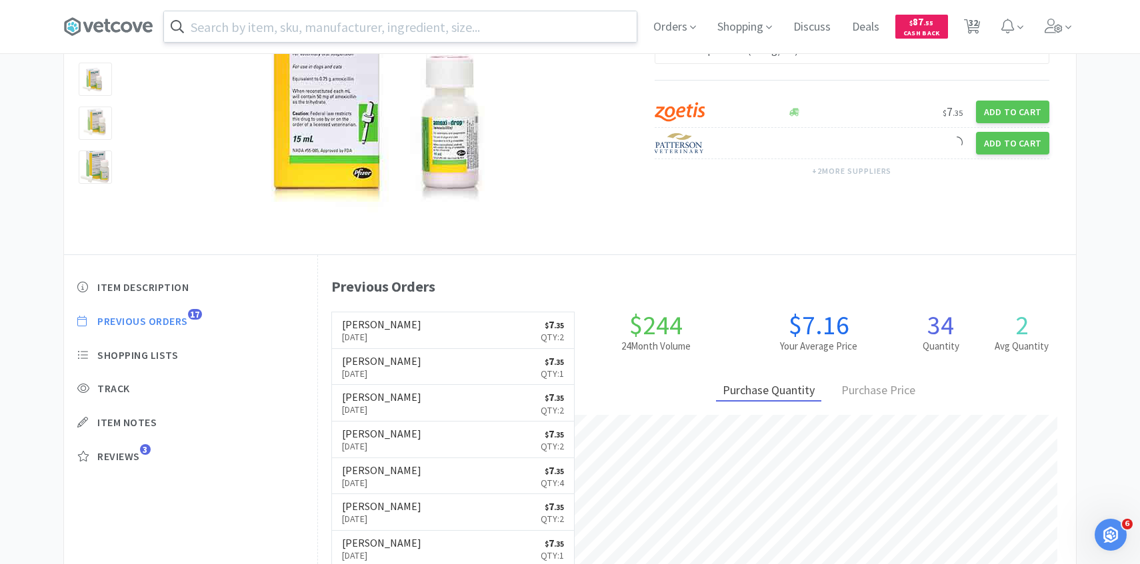
select select "1"
select select "2"
select select "1"
select select "2"
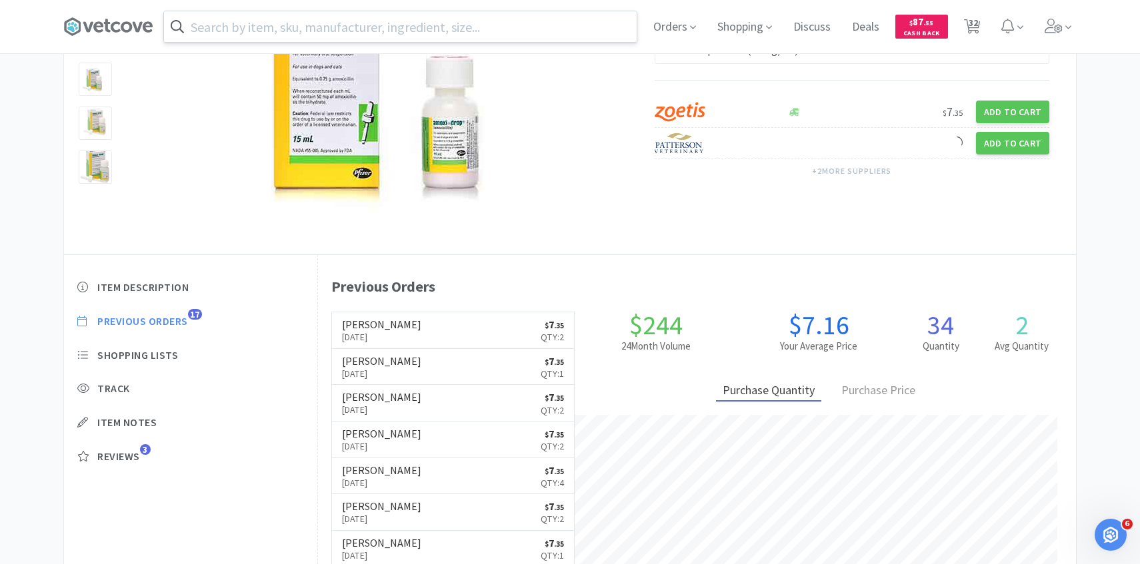
select select "2"
select select "4"
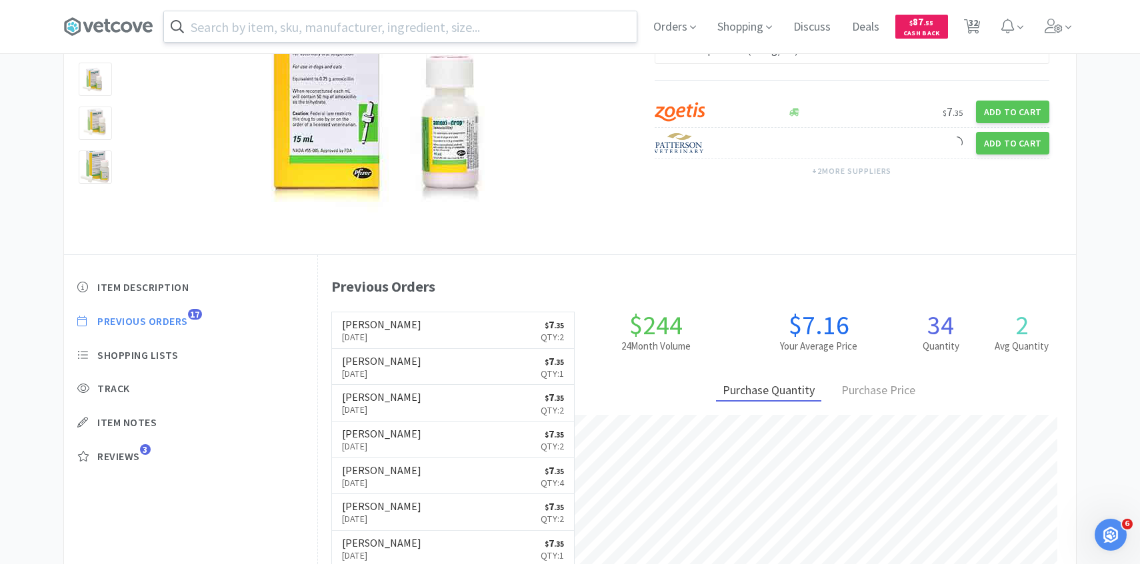
select select "2"
select select "1"
select select "2"
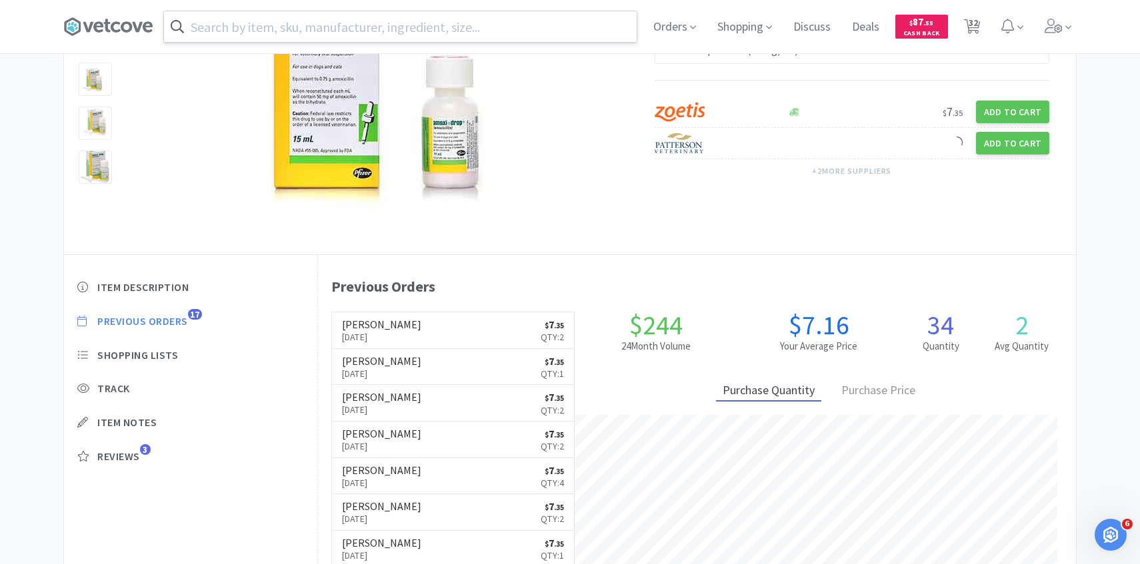
select select "50"
select select "2"
select select "4"
select select "3"
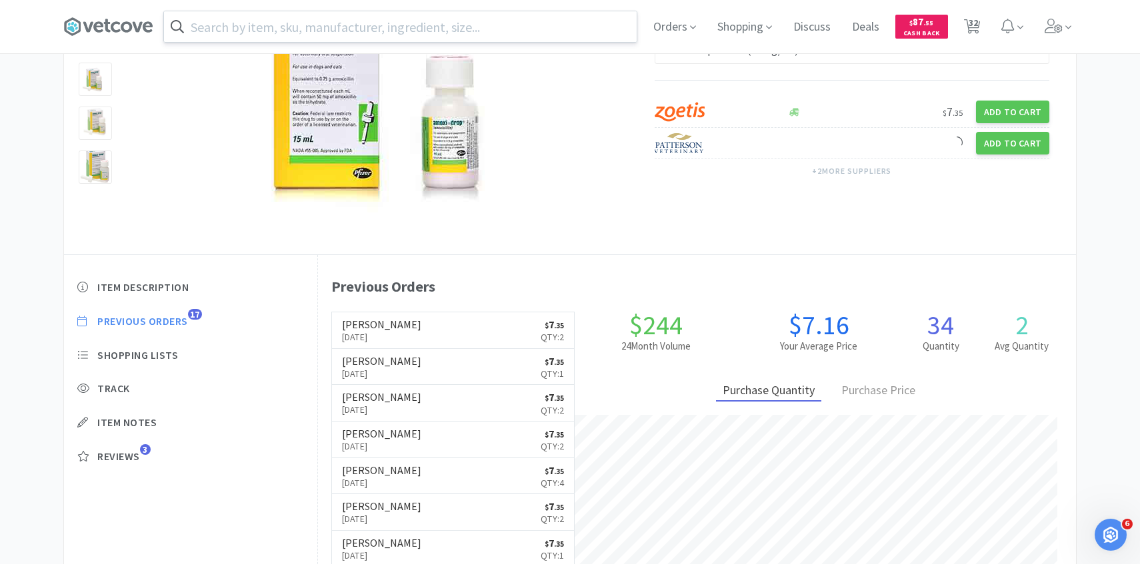
select select "1"
select select "4"
select select "1"
select select "2"
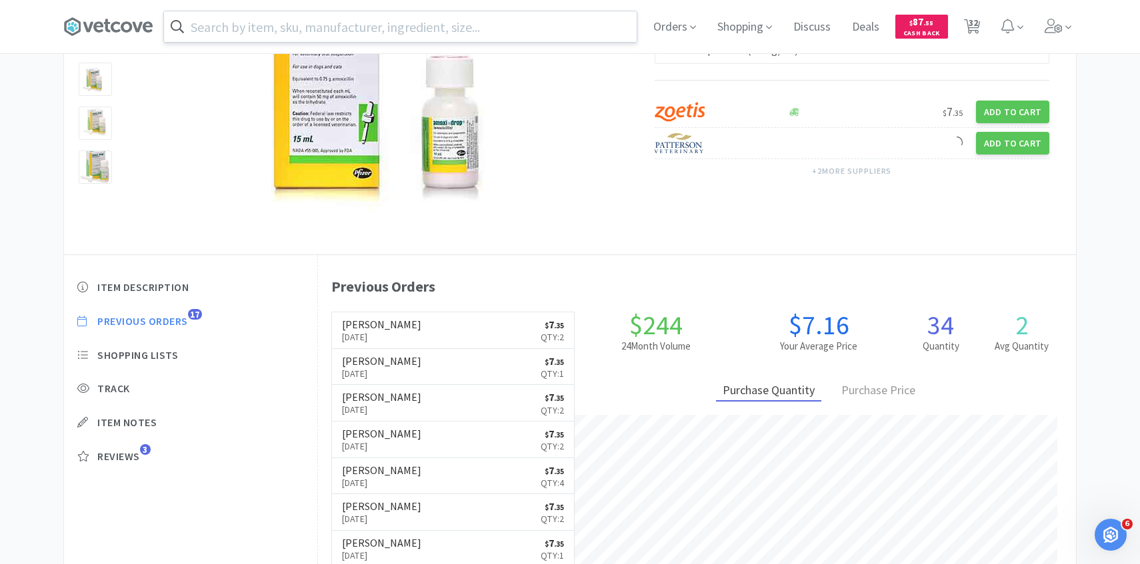
select select "3"
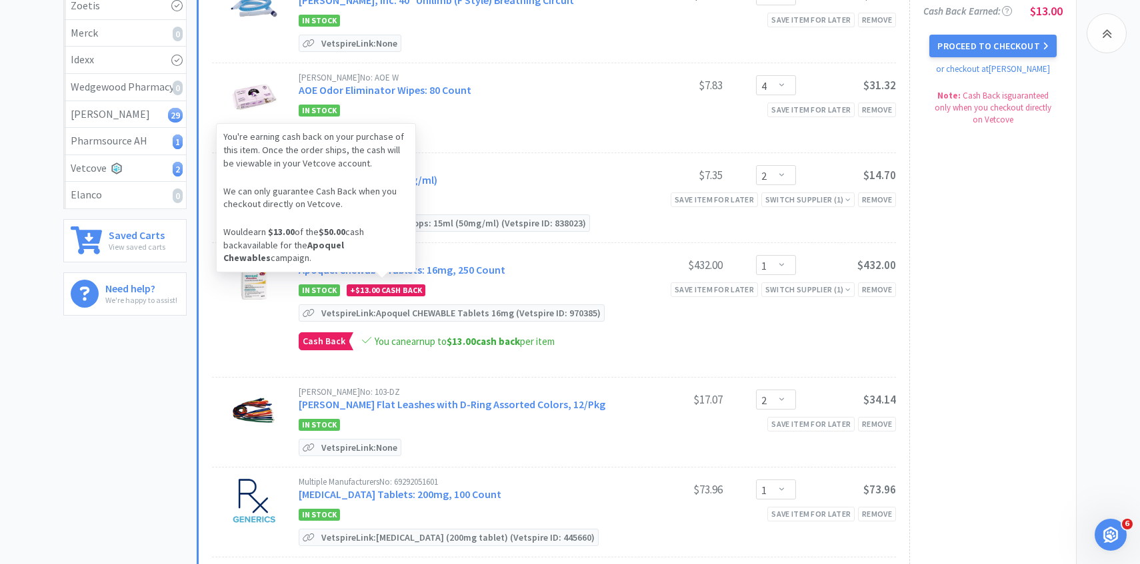
scroll to position [243, 0]
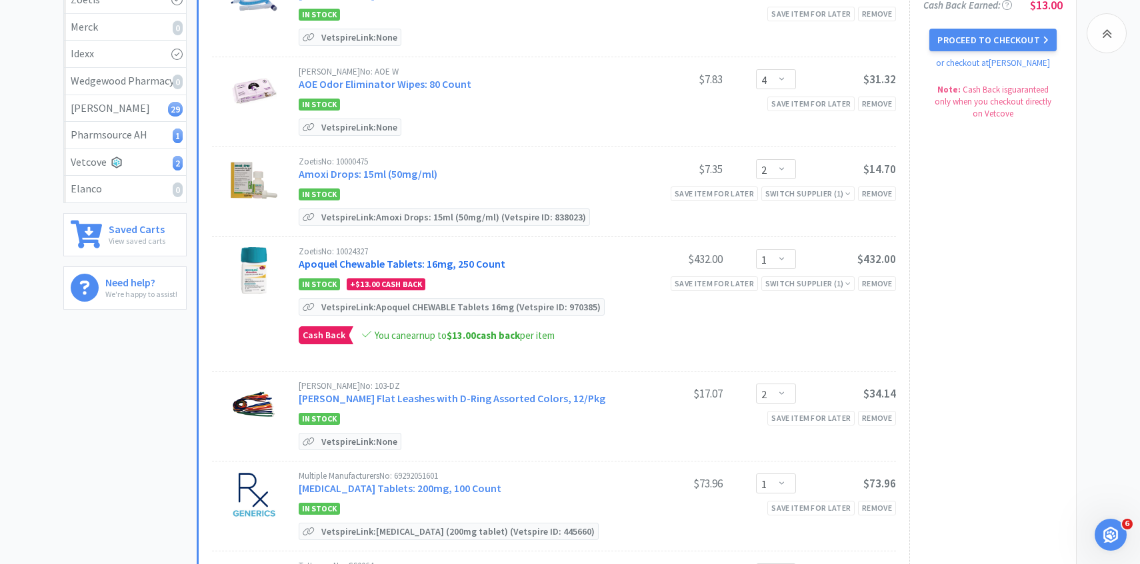
click at [381, 259] on link "Apoquel Chewable Tablets: 16mg, 250 Count" at bounding box center [402, 263] width 207 height 13
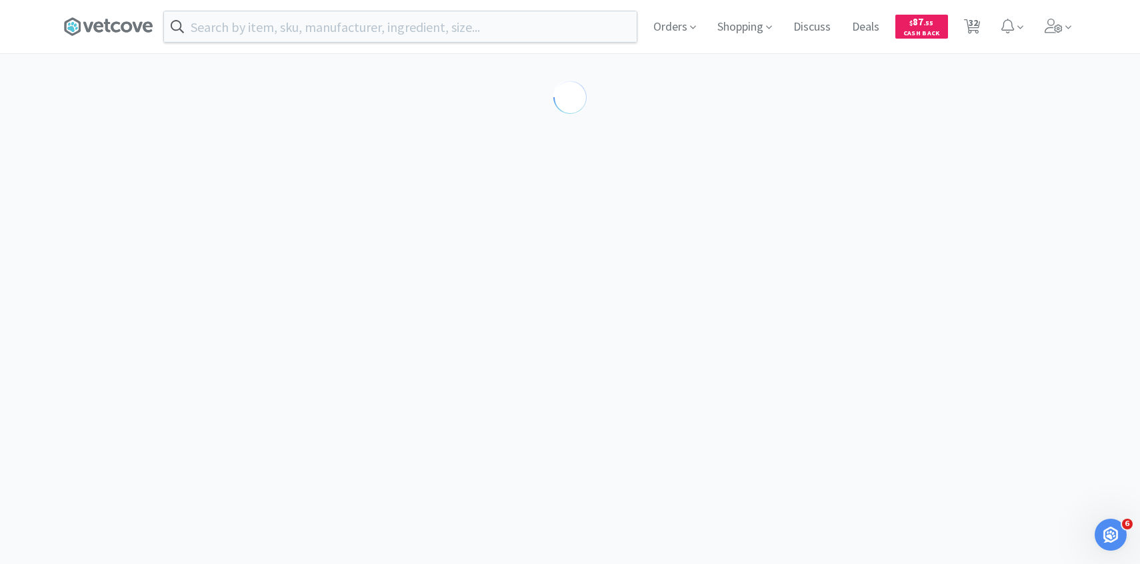
select select "610233"
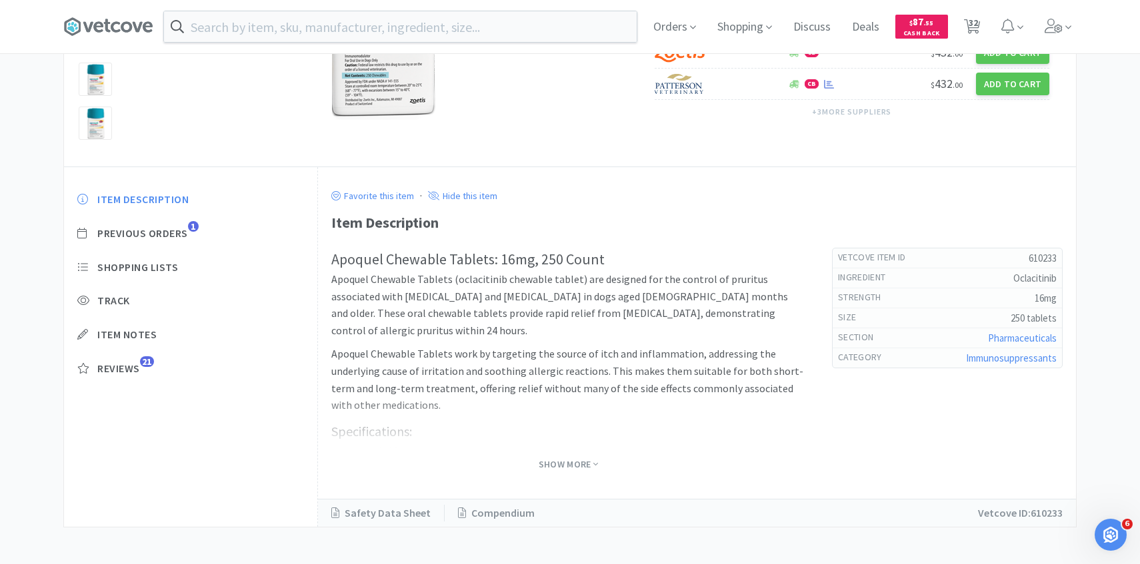
scroll to position [249, 0]
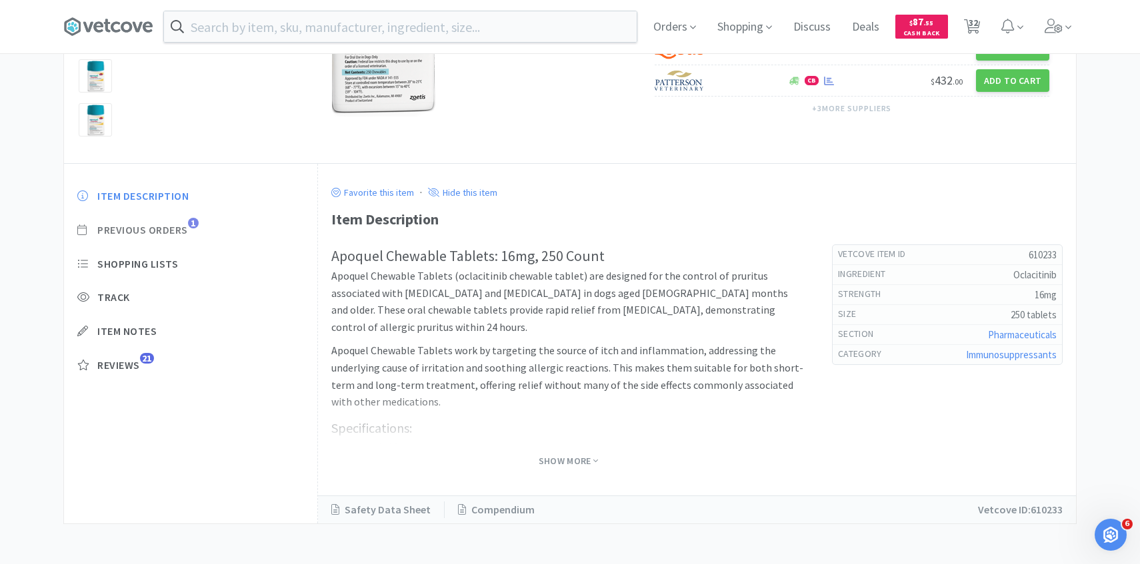
click at [178, 231] on span "Previous Orders" at bounding box center [142, 230] width 91 height 14
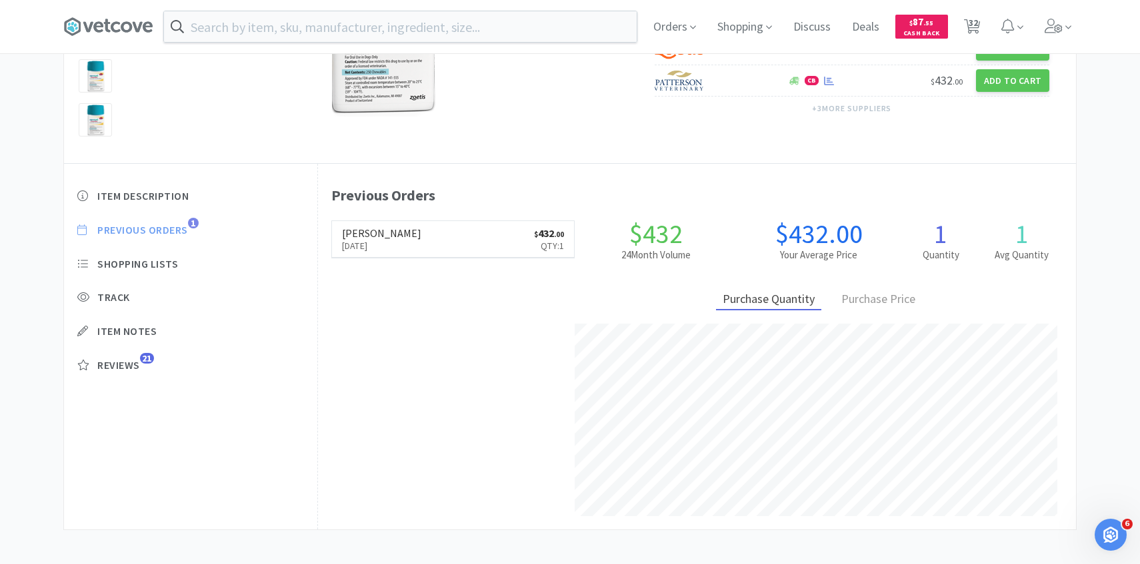
scroll to position [366, 758]
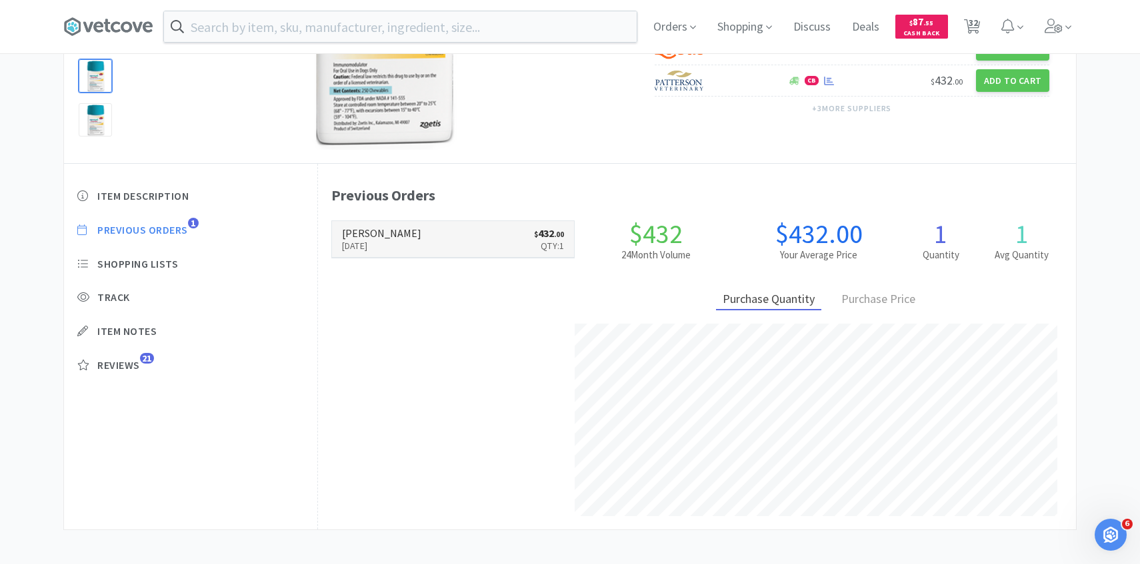
click at [508, 249] on link "Patterson Sep 8th, 2025 $ 432 . 00 Qty: 1" at bounding box center [453, 239] width 243 height 37
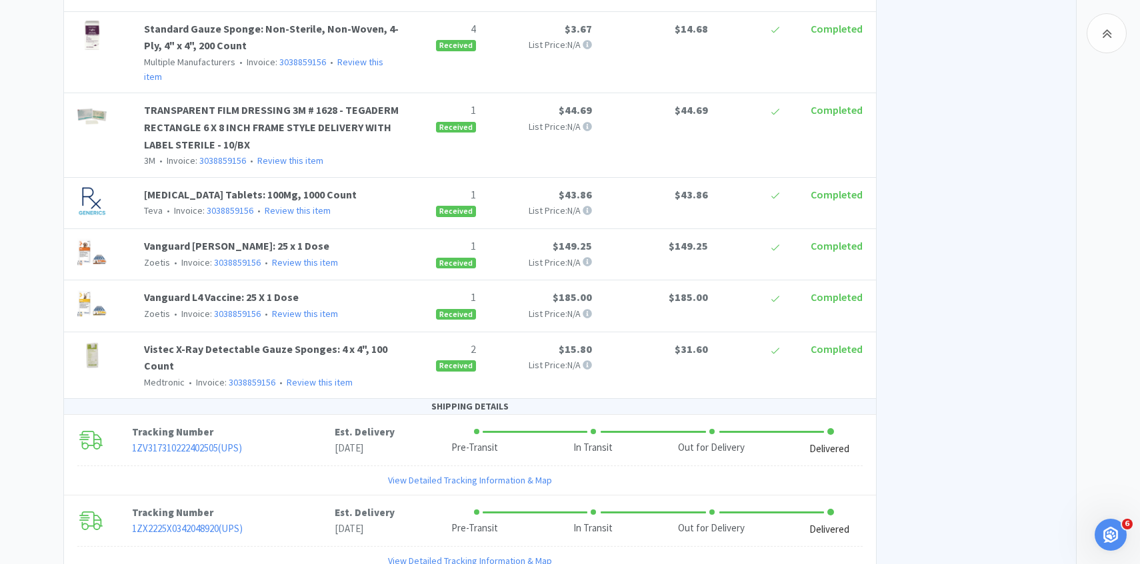
select select "610233"
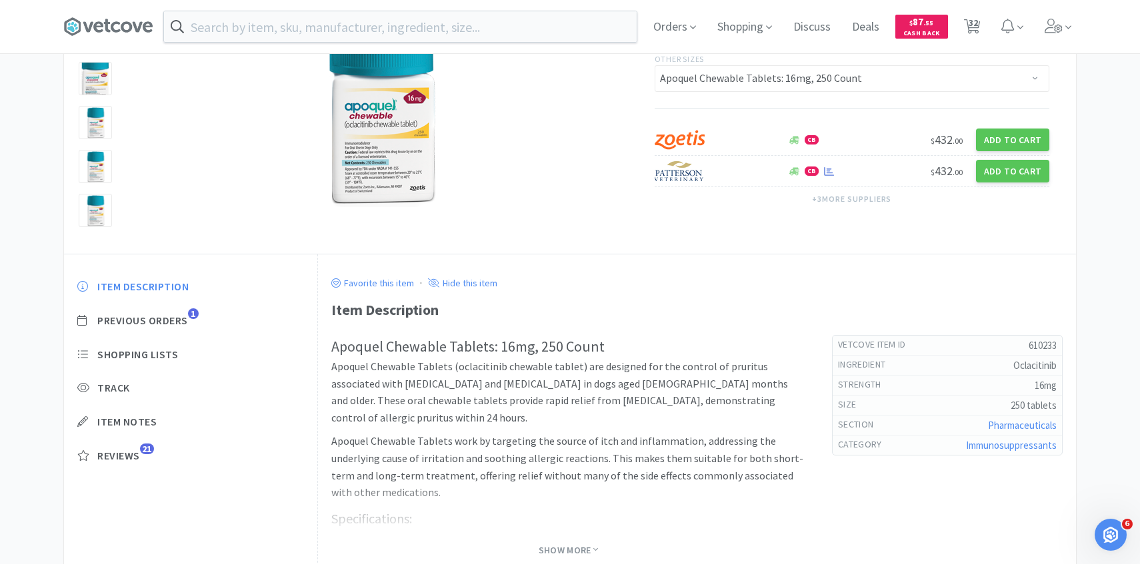
select select "1"
select select "4"
select select "2"
select select "1"
select select "2"
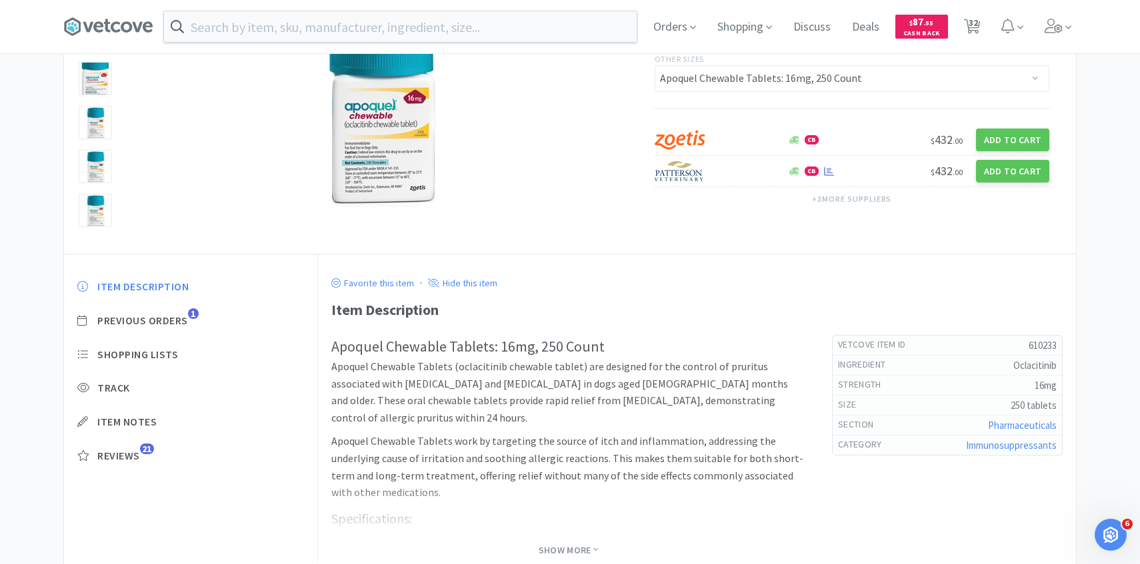
select select "1"
select select "2"
select select "1"
select select "2"
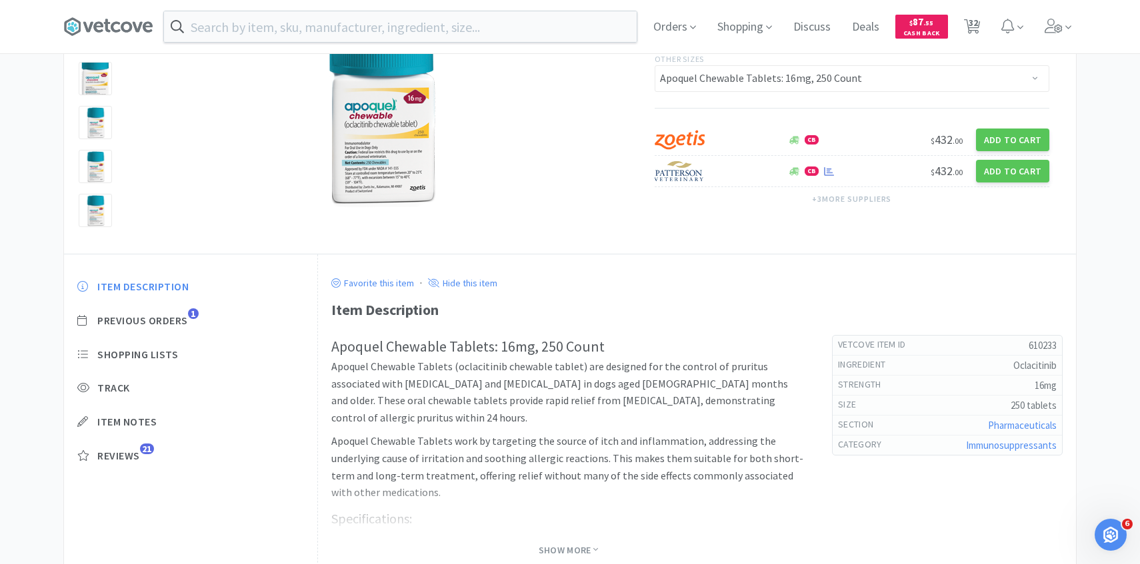
select select "2"
select select "4"
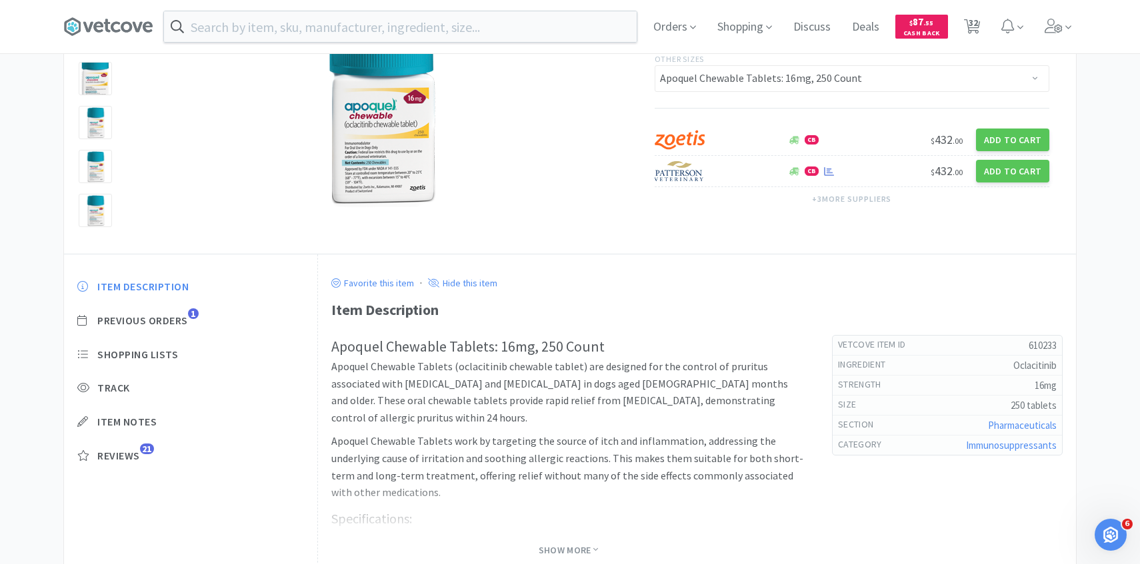
select select "2"
select select "1"
select select "2"
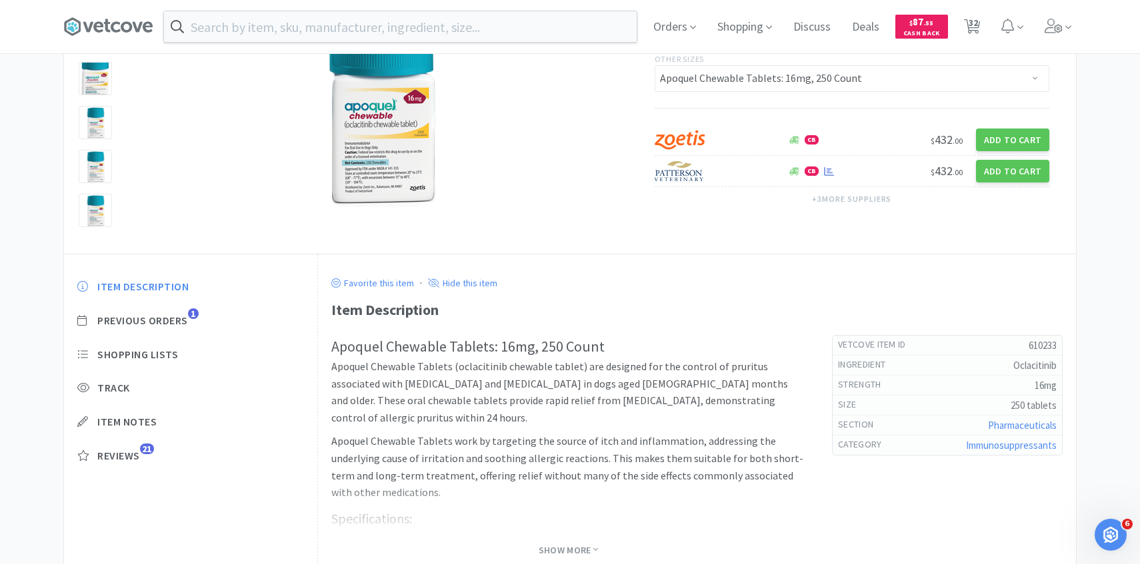
select select "50"
select select "2"
select select "4"
select select "3"
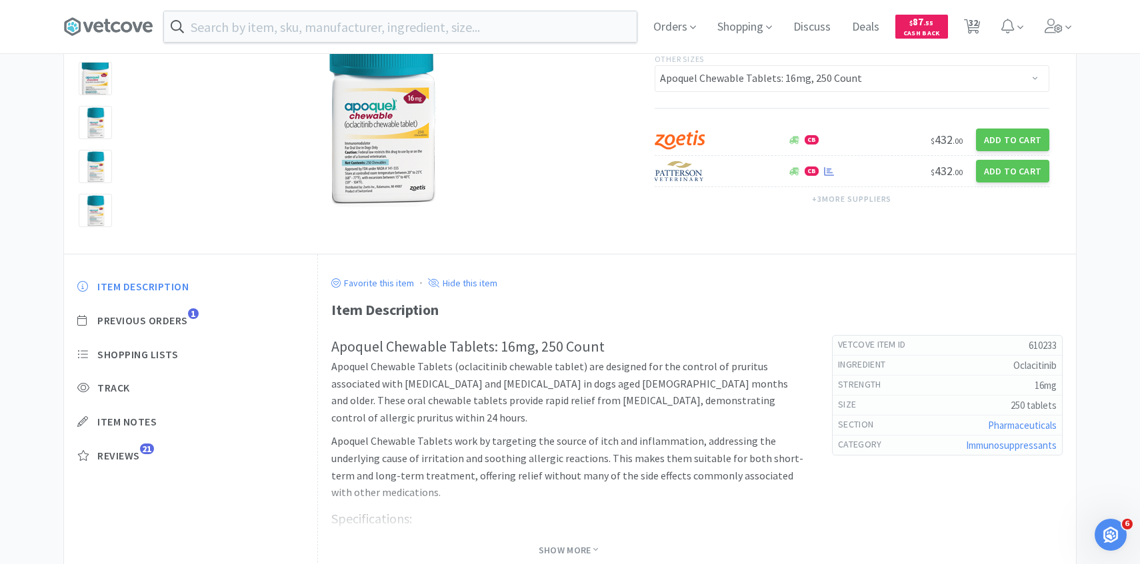
select select "1"
select select "4"
select select "1"
select select "2"
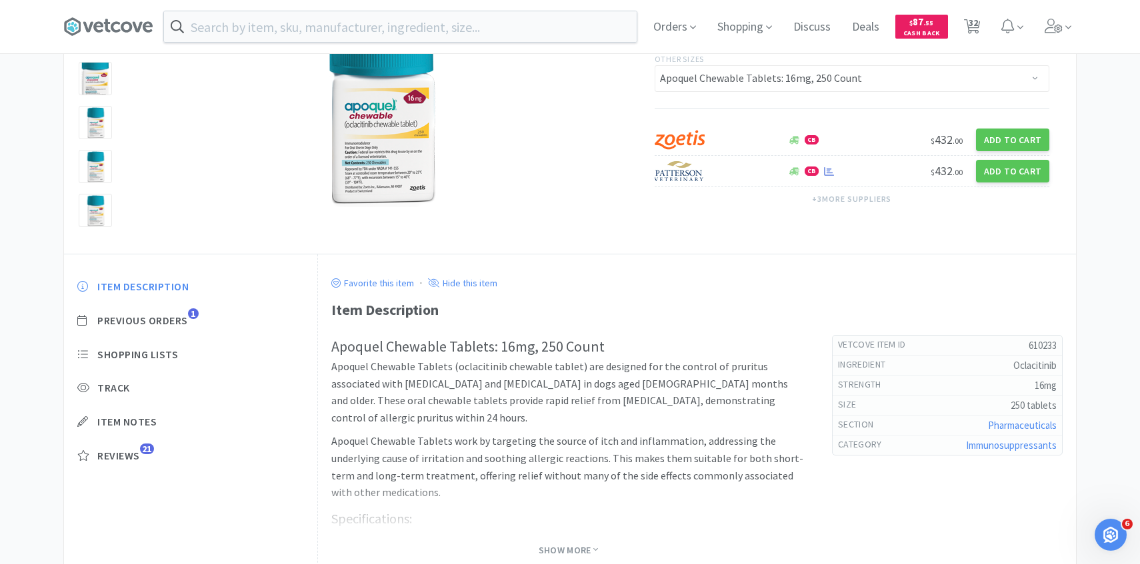
select select "3"
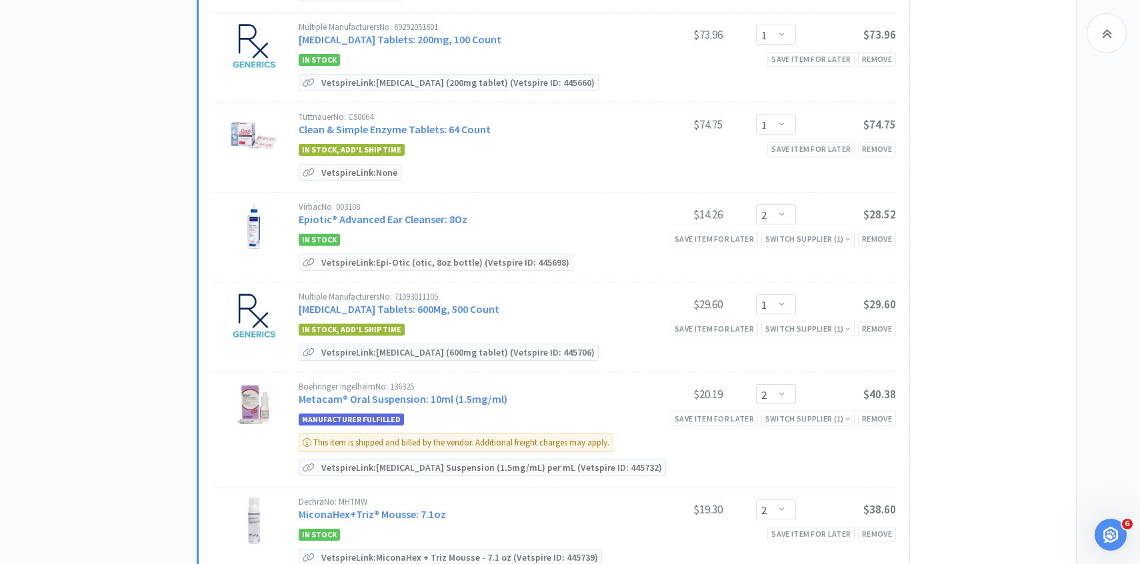
scroll to position [692, 0]
click at [810, 146] on div "Save item for later" at bounding box center [810, 148] width 87 height 14
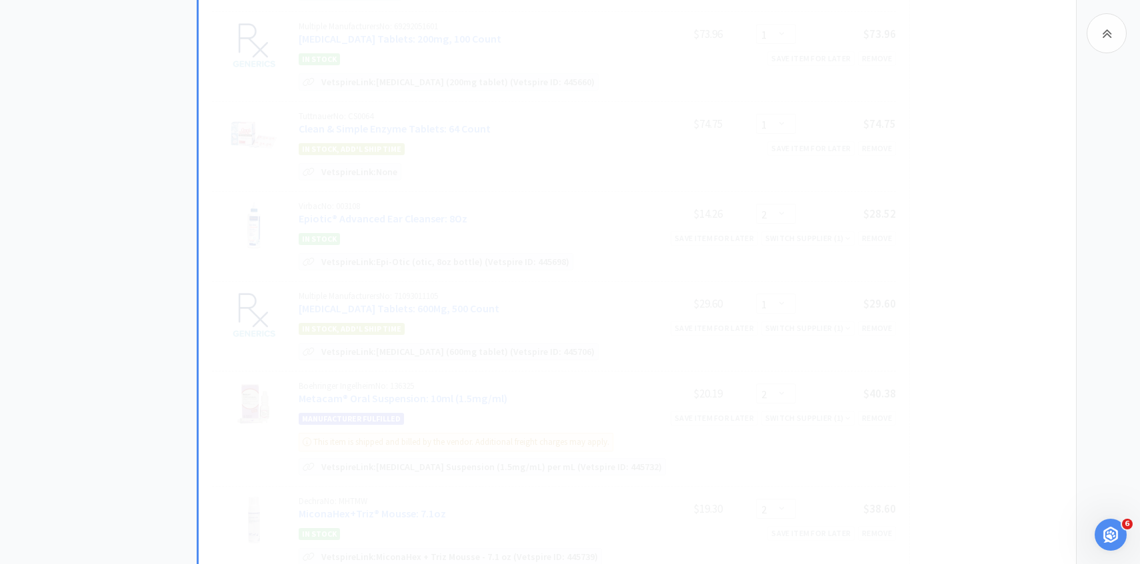
select select "2"
select select "1"
select select "2"
select select "4"
select select "2"
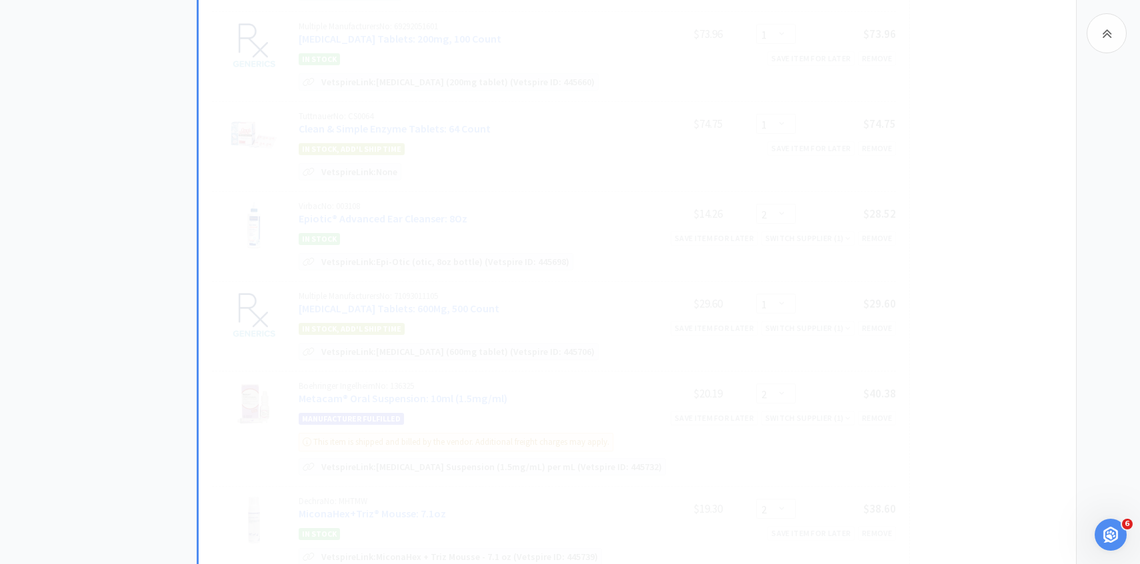
select select "1"
select select "2"
select select "4"
select select "3"
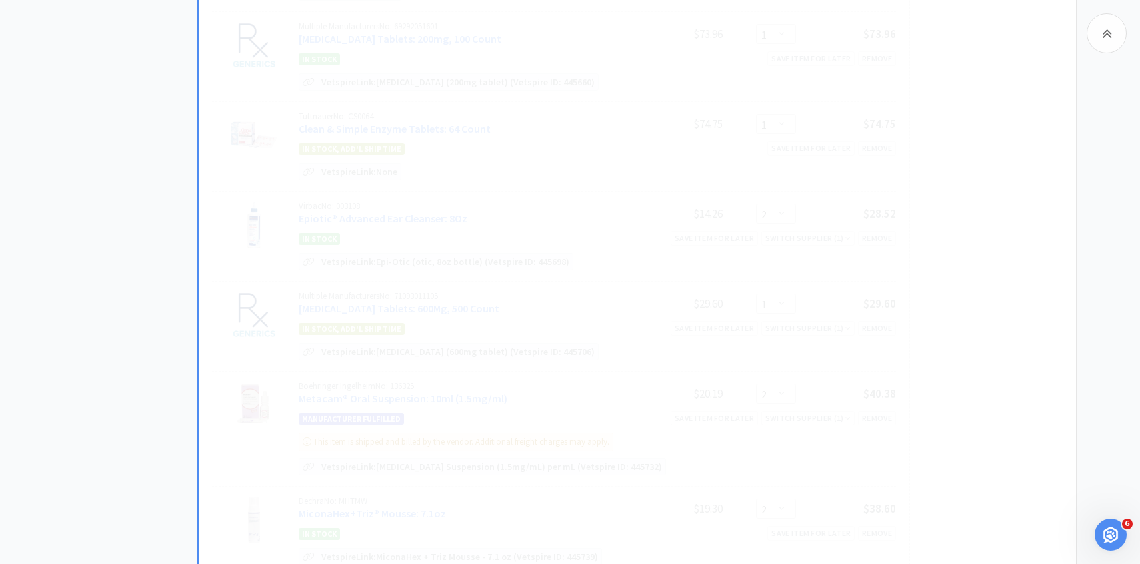
select select "1"
select select "4"
select select "1"
select select "50"
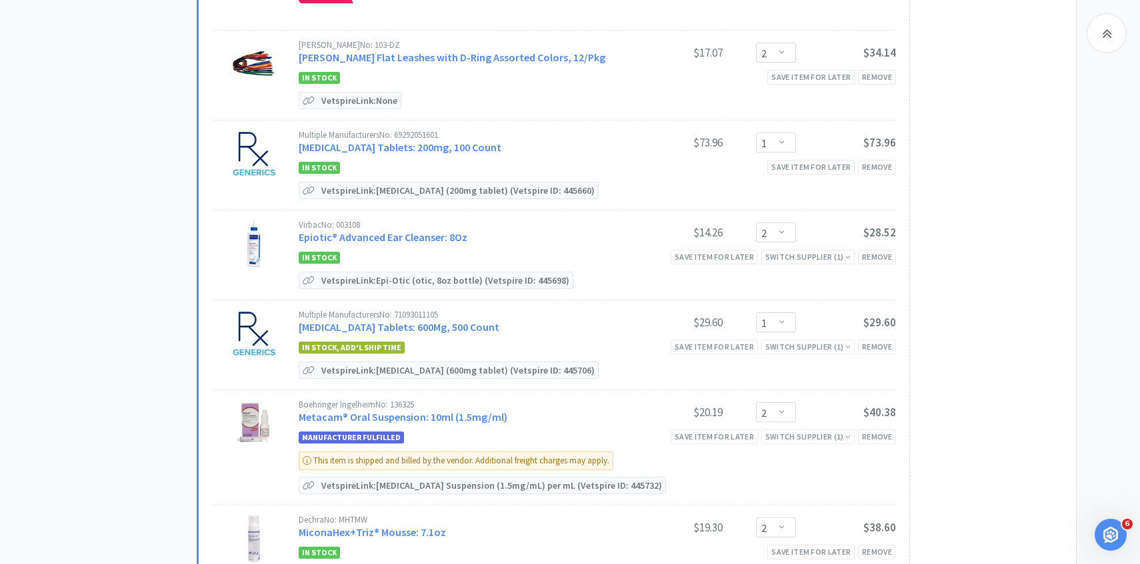
scroll to position [582, 0]
click at [400, 235] on link "Epiotic® Advanced Ear Cleanser: 8Oz" at bounding box center [383, 238] width 169 height 13
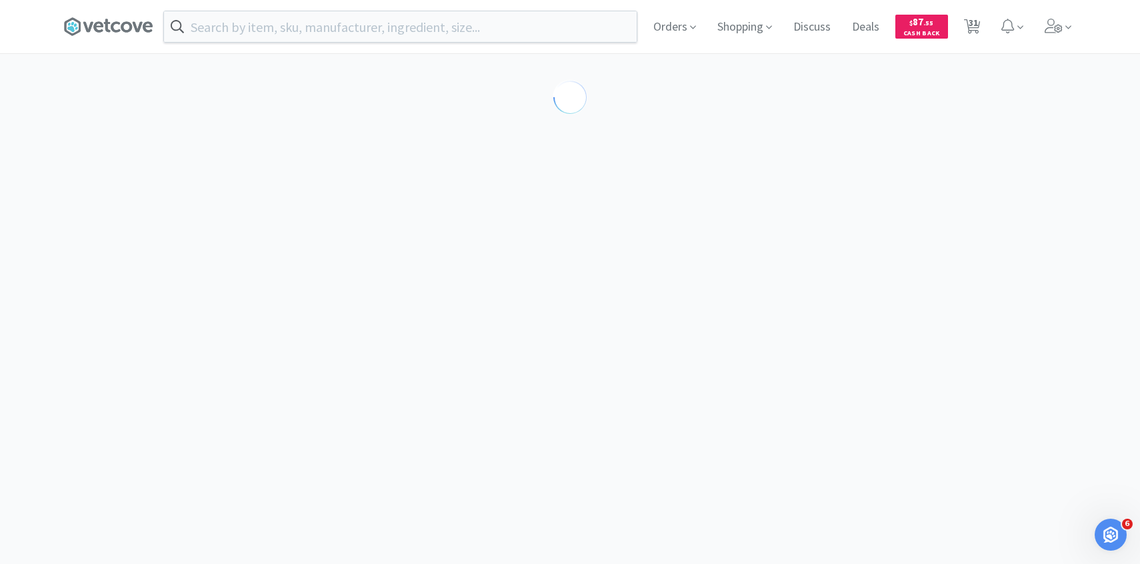
select select "189581"
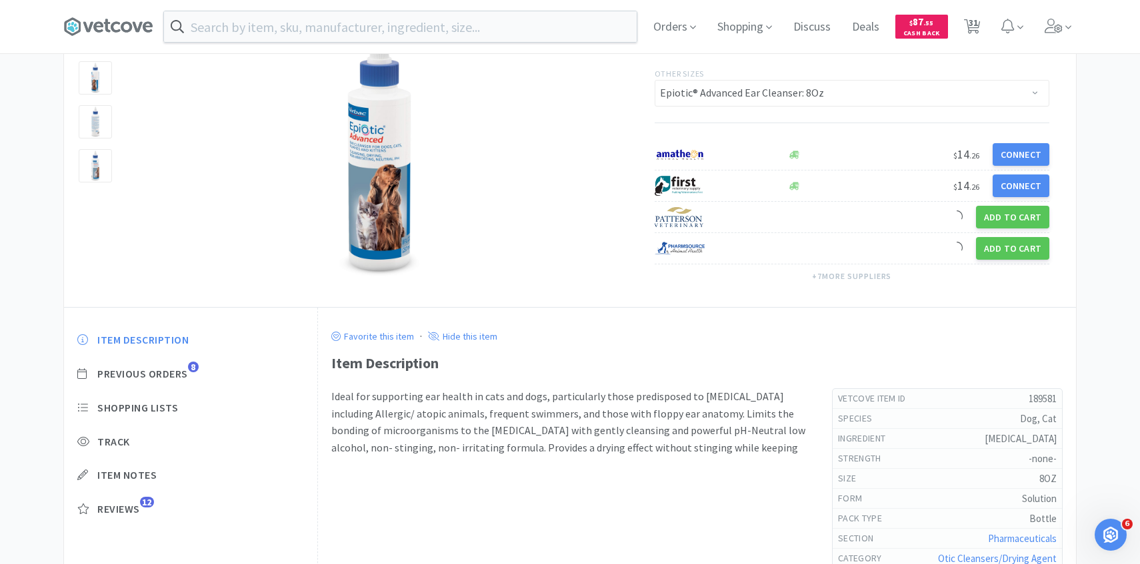
scroll to position [127, 0]
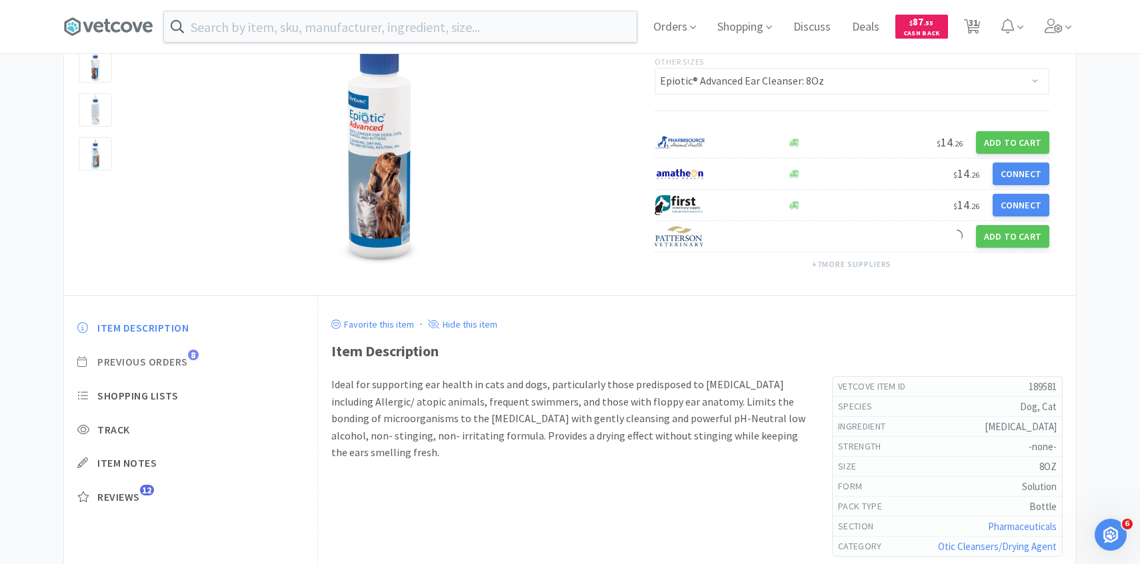
click at [181, 360] on span "Previous Orders" at bounding box center [142, 362] width 91 height 14
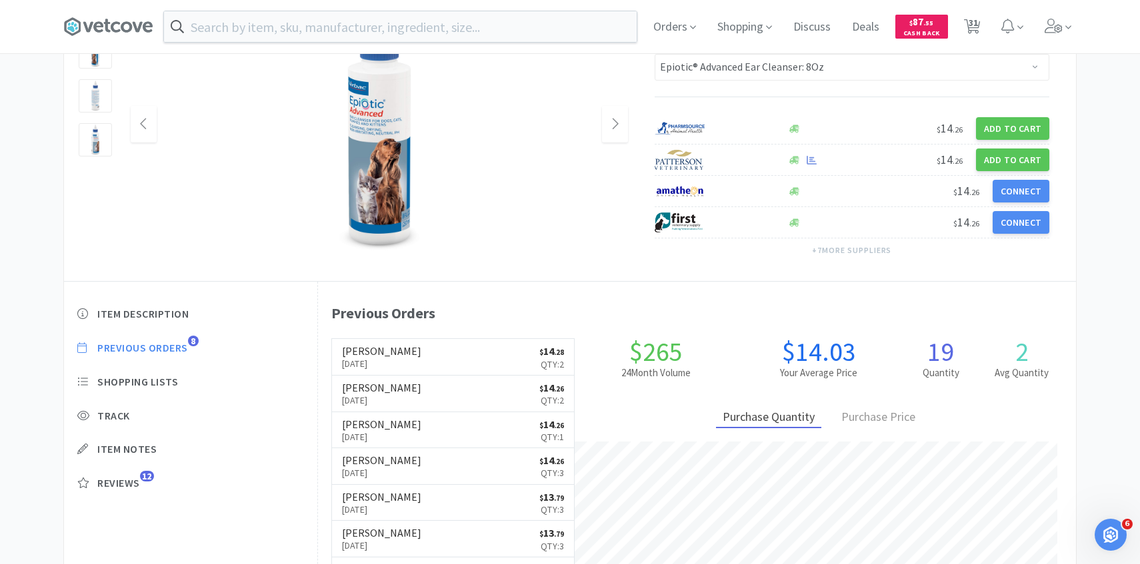
scroll to position [141, 0]
select select "1"
select select "4"
select select "2"
select select "1"
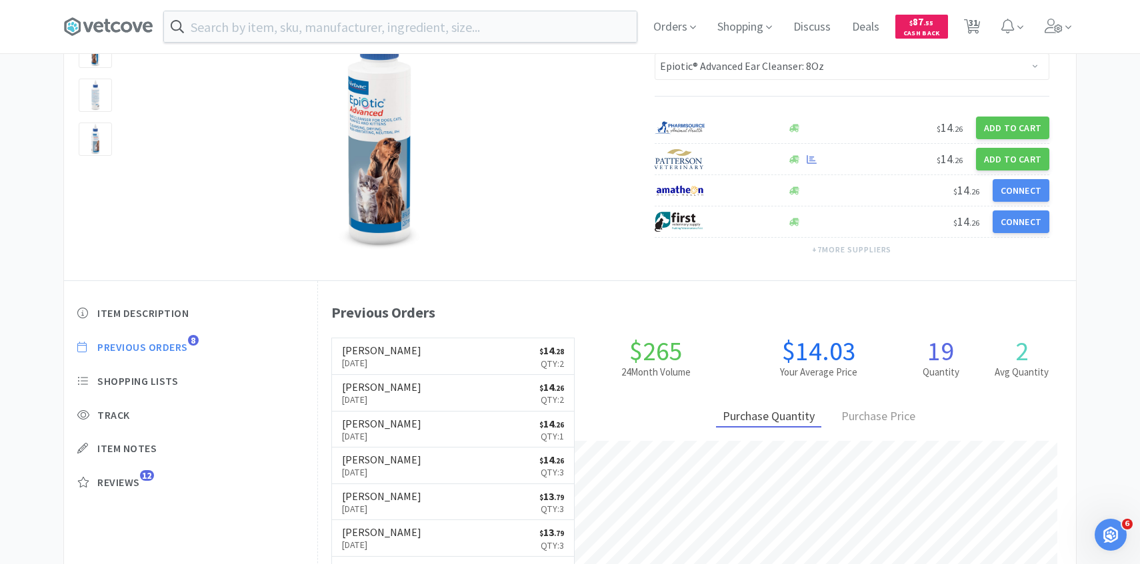
select select "2"
select select "1"
select select "2"
select select "1"
select select "2"
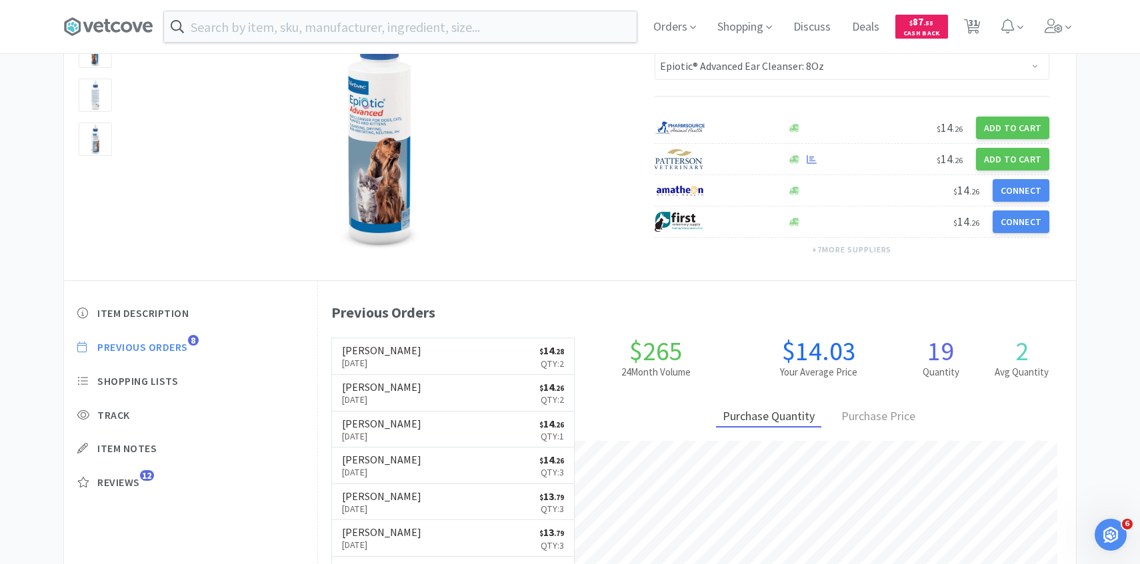
select select "2"
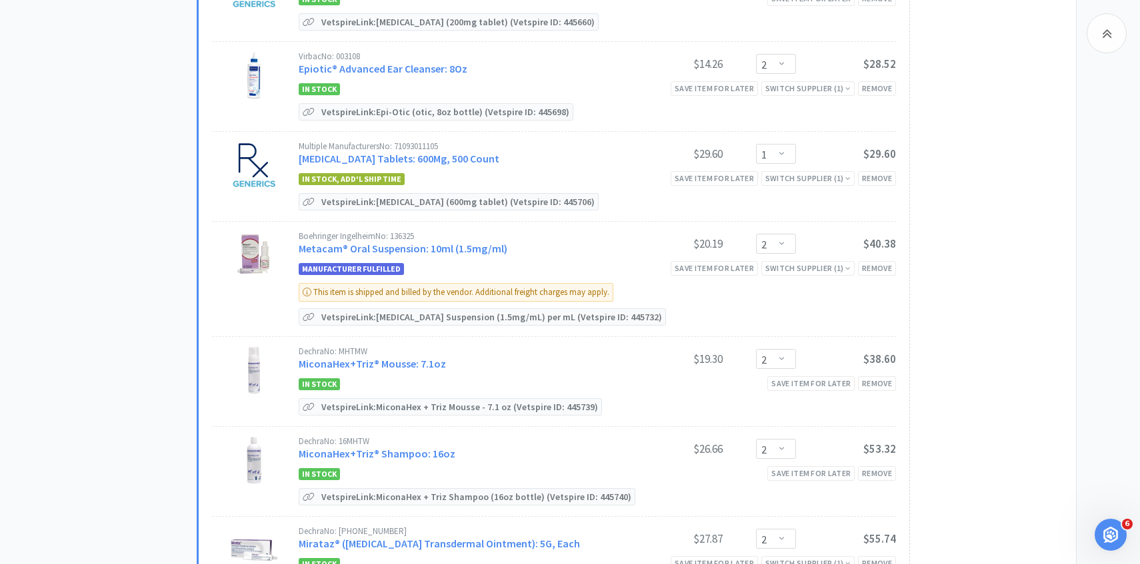
scroll to position [756, 0]
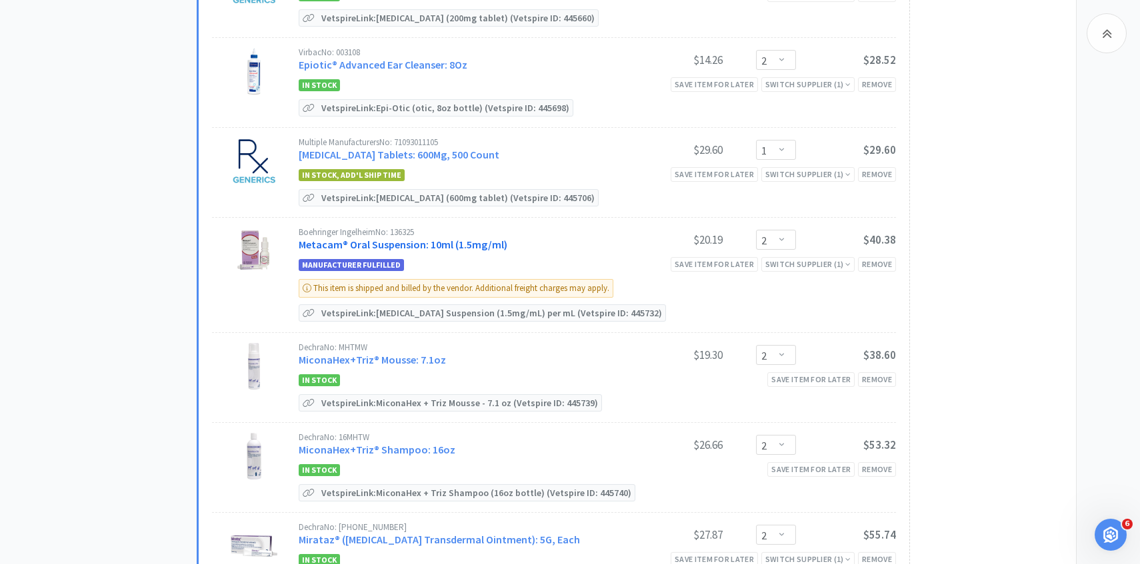
click at [461, 241] on link "Metacam® Oral Suspension: 10ml (1.5mg/ml)" at bounding box center [403, 244] width 209 height 13
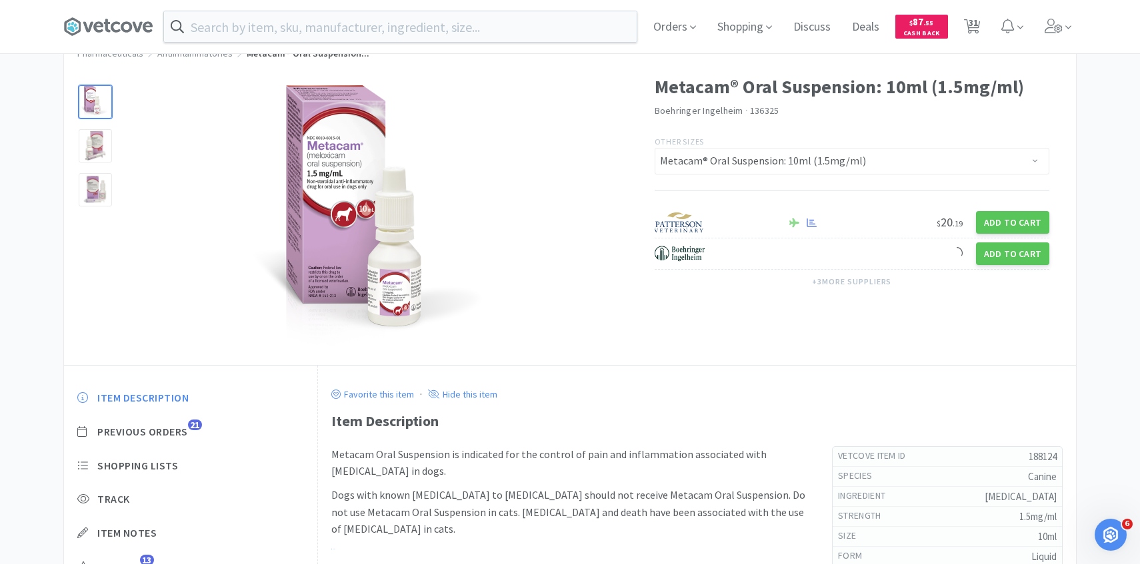
scroll to position [93, 0]
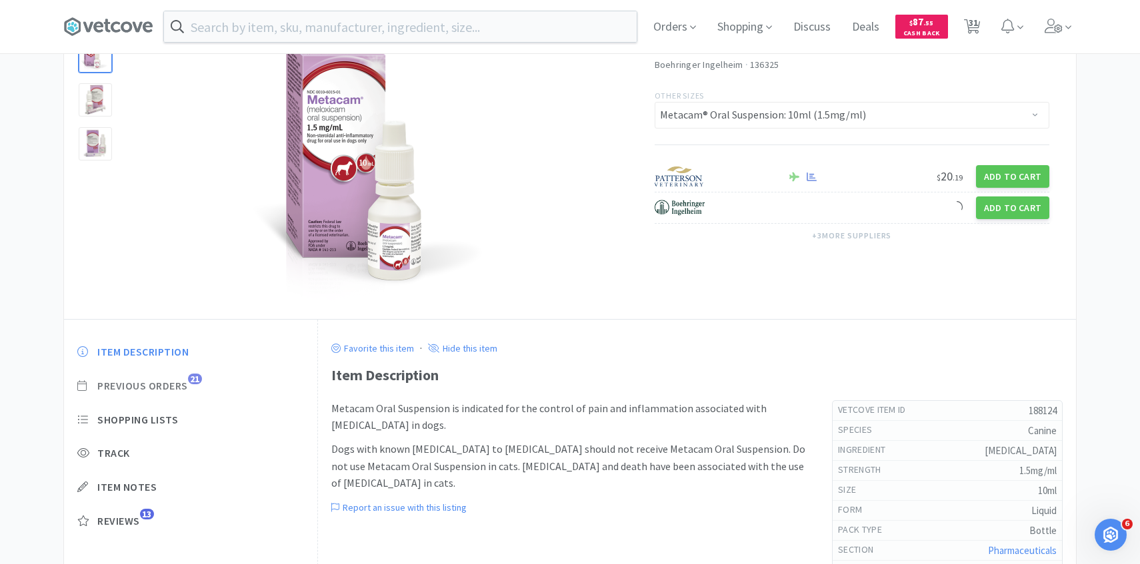
click at [159, 387] on span "Previous Orders" at bounding box center [142, 386] width 91 height 14
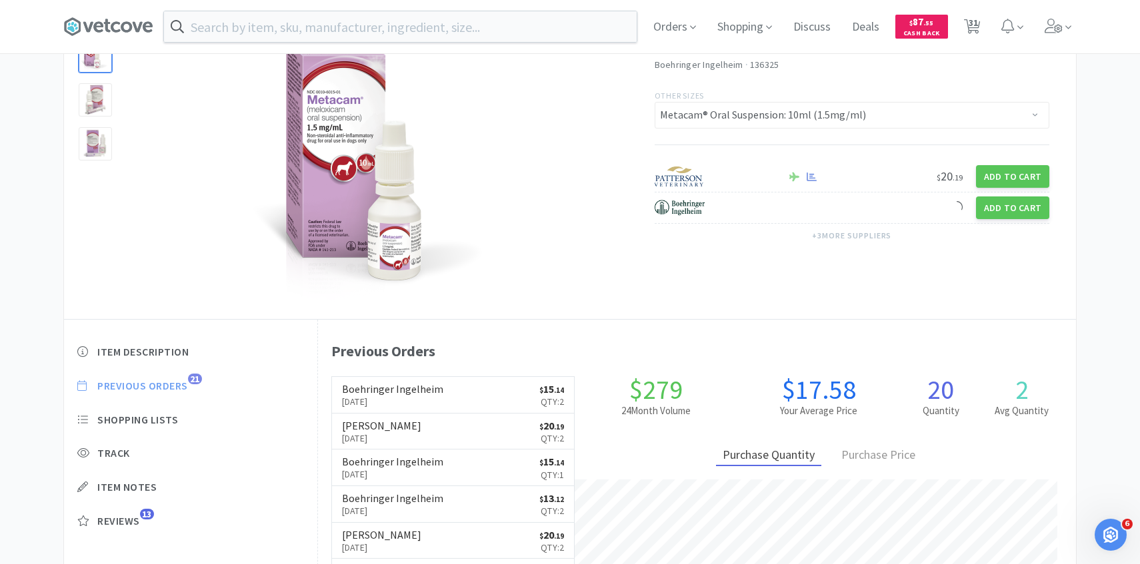
scroll to position [366, 758]
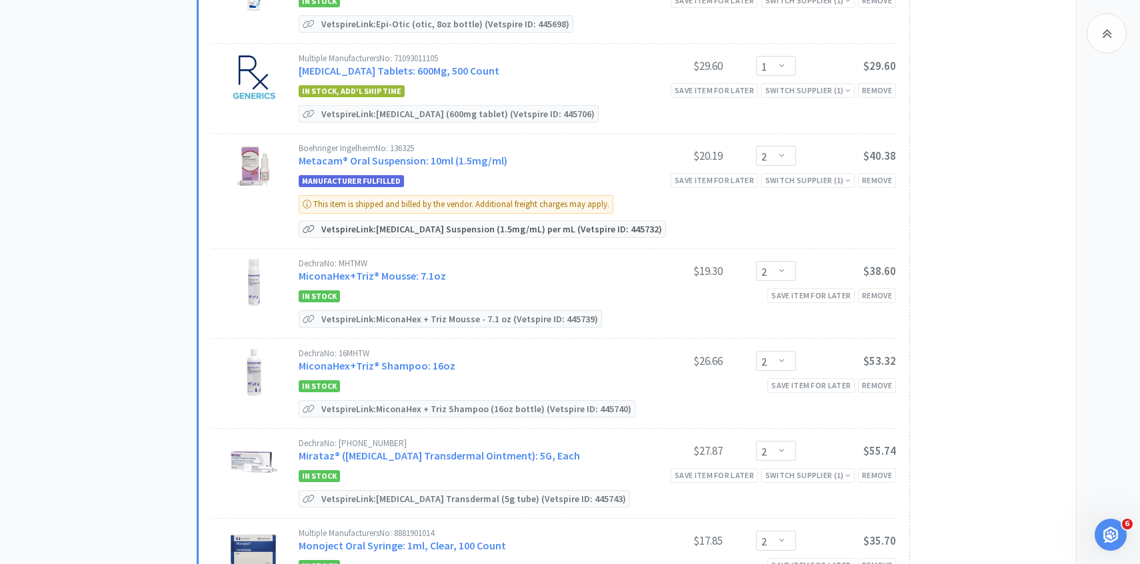
scroll to position [845, 0]
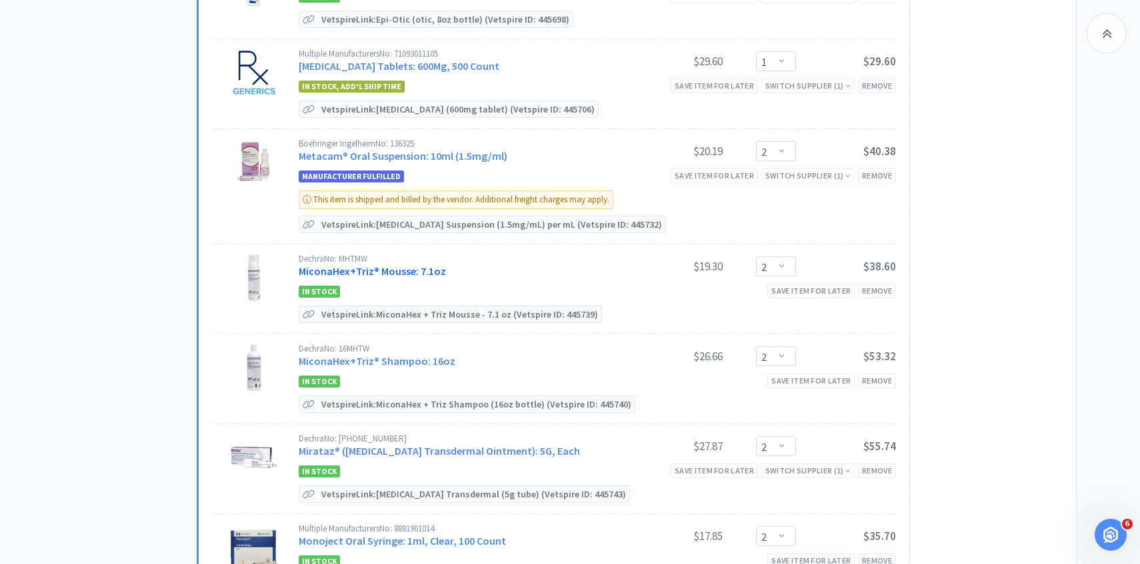
click at [415, 265] on link "MiconaHex+Triz® Mousse: 7.1oz" at bounding box center [372, 271] width 147 height 13
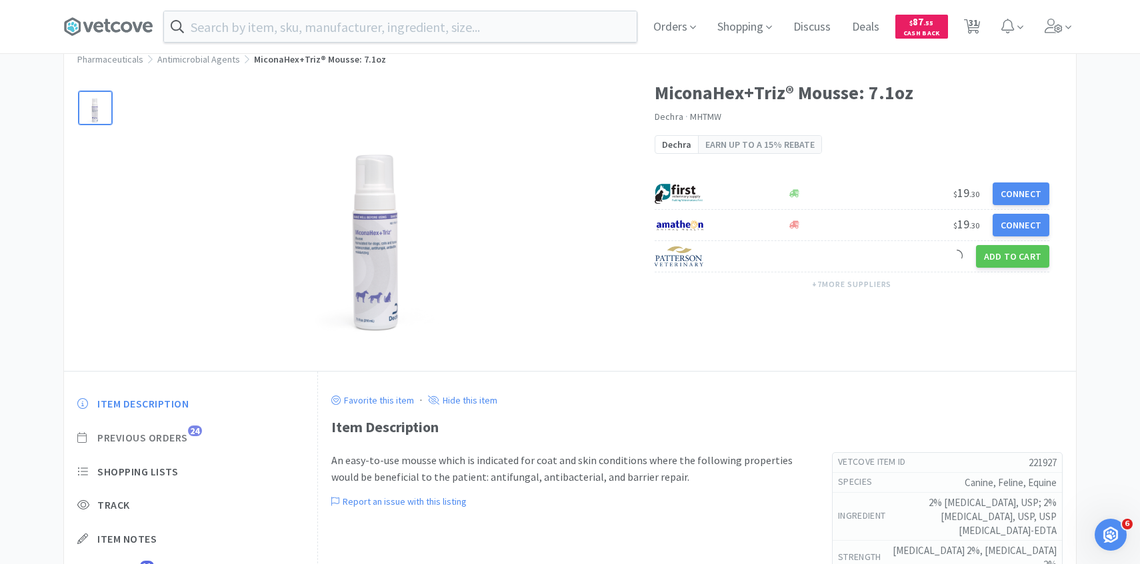
click at [183, 441] on span "Previous Orders" at bounding box center [142, 438] width 91 height 14
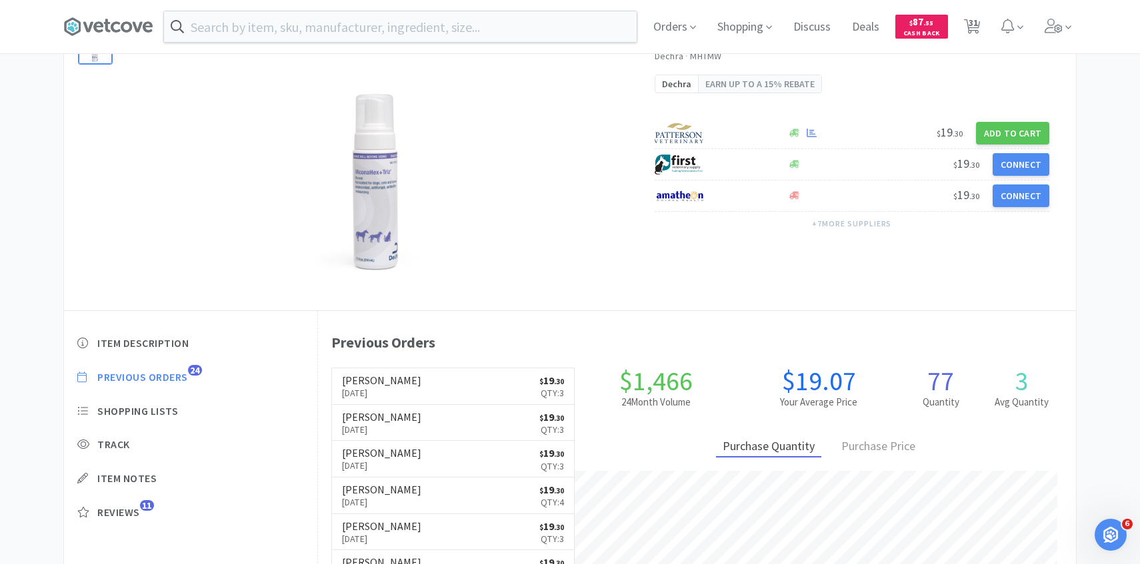
scroll to position [366, 758]
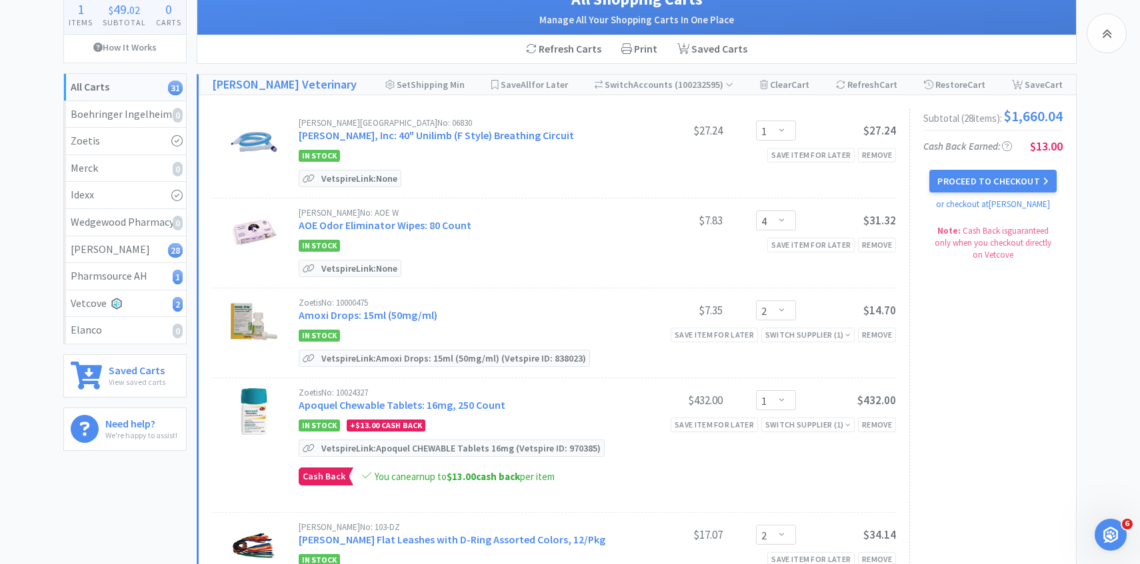
scroll to position [845, 0]
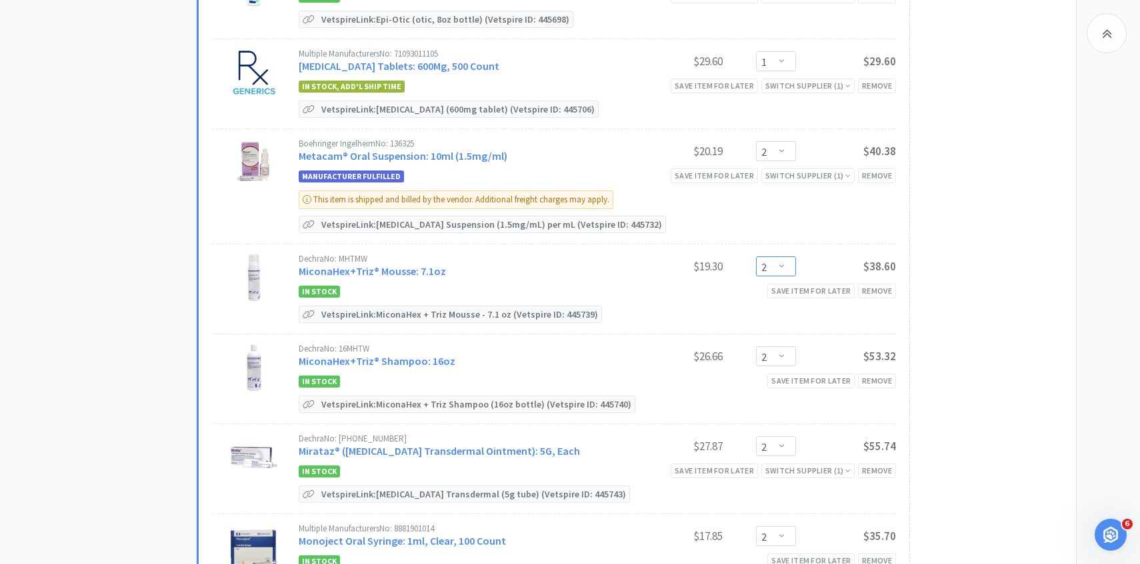
click at [780, 265] on select "Enter Quantity 1 2 3 4 5 6 7 8 9 10 11 12 13 14 15 16 17 18 19 20 Enter Quantity" at bounding box center [776, 267] width 40 height 20
click at [756, 257] on select "Enter Quantity 1 2 3 4 5 6 7 8 9 10 11 12 13 14 15 16 17 18 19 20 Enter Quantity" at bounding box center [776, 267] width 40 height 20
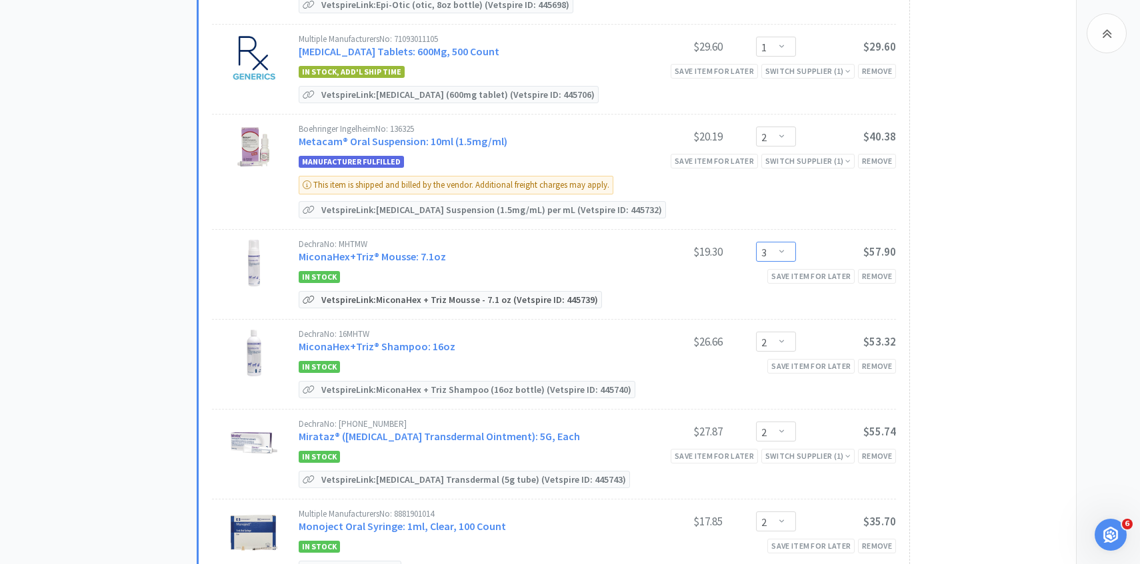
scroll to position [860, 0]
click at [397, 343] on link "MiconaHex+Triz® Shampoo: 16oz" at bounding box center [377, 345] width 157 height 13
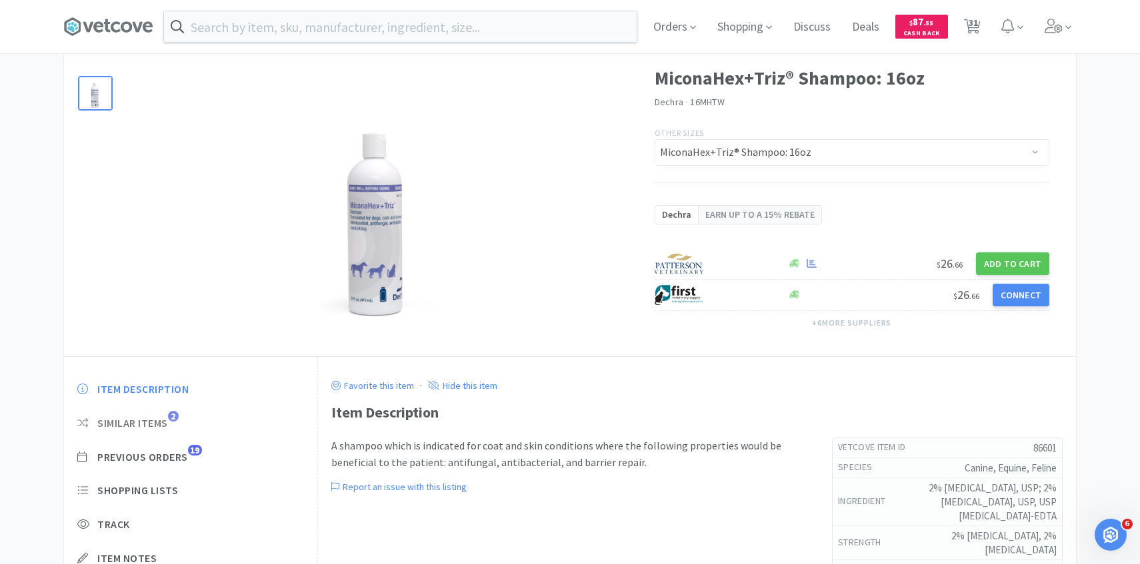
scroll to position [89, 0]
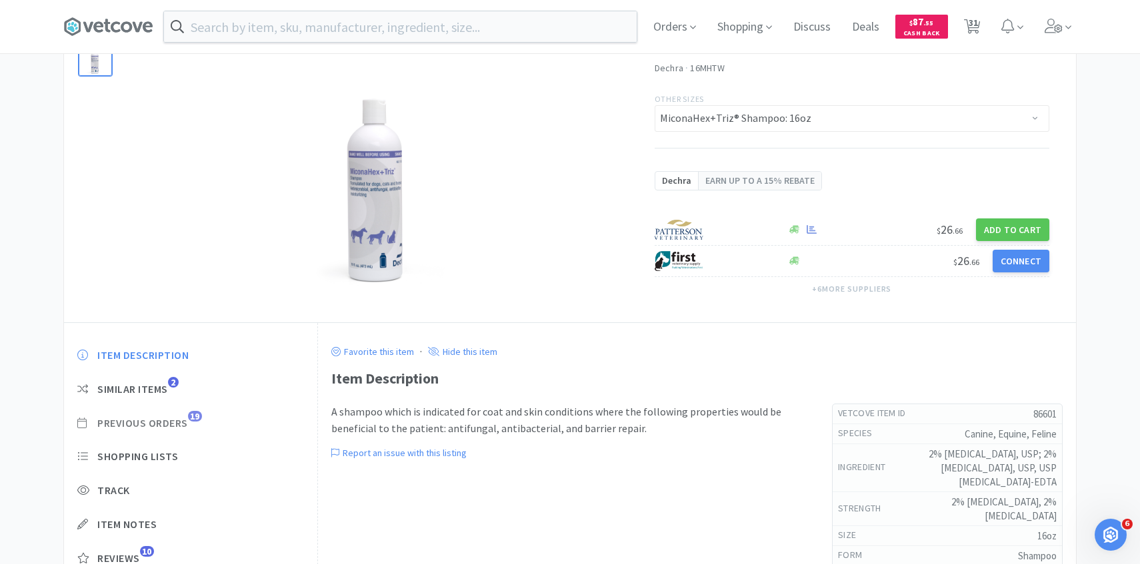
click at [188, 425] on span "Previous Orders" at bounding box center [142, 424] width 91 height 14
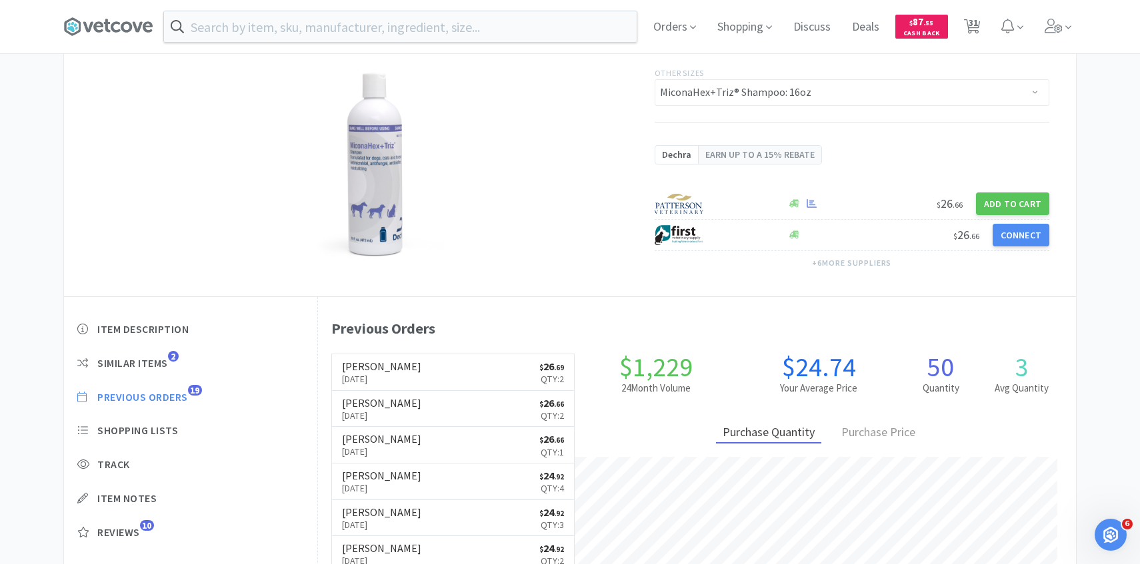
scroll to position [0, 0]
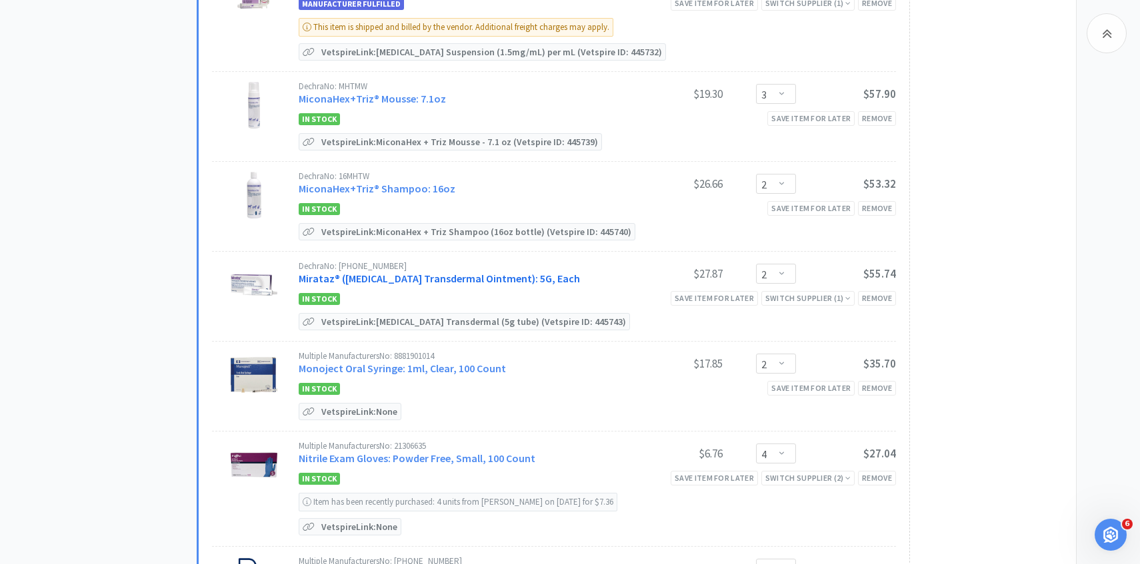
click at [433, 272] on link "Mirataz® (Mirtazapine Transdermal Ointment): 5G, Each" at bounding box center [439, 278] width 281 height 13
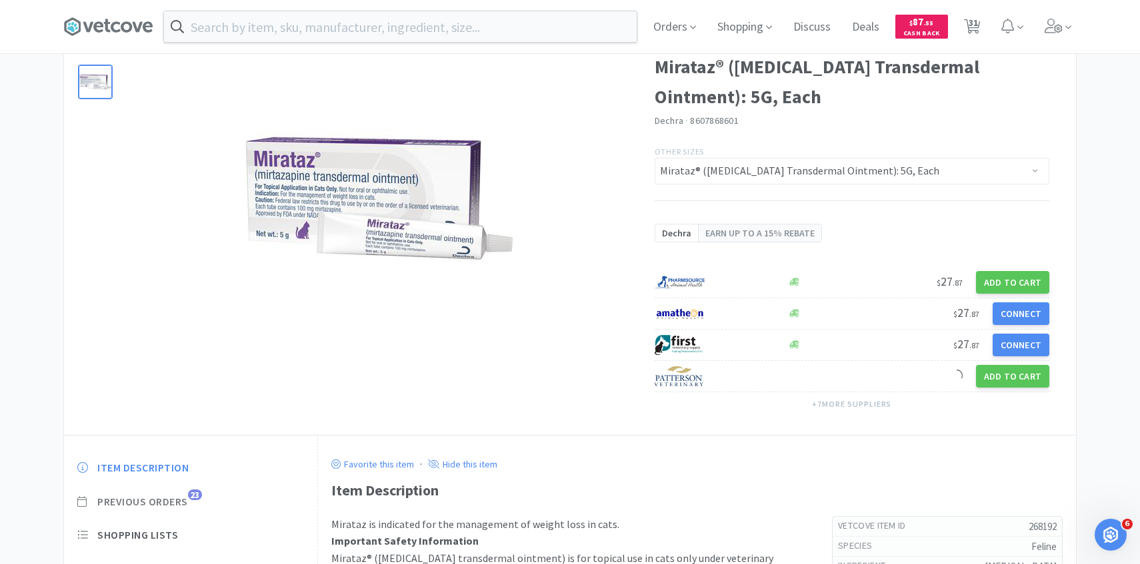
click at [185, 497] on span "Previous Orders" at bounding box center [142, 502] width 91 height 14
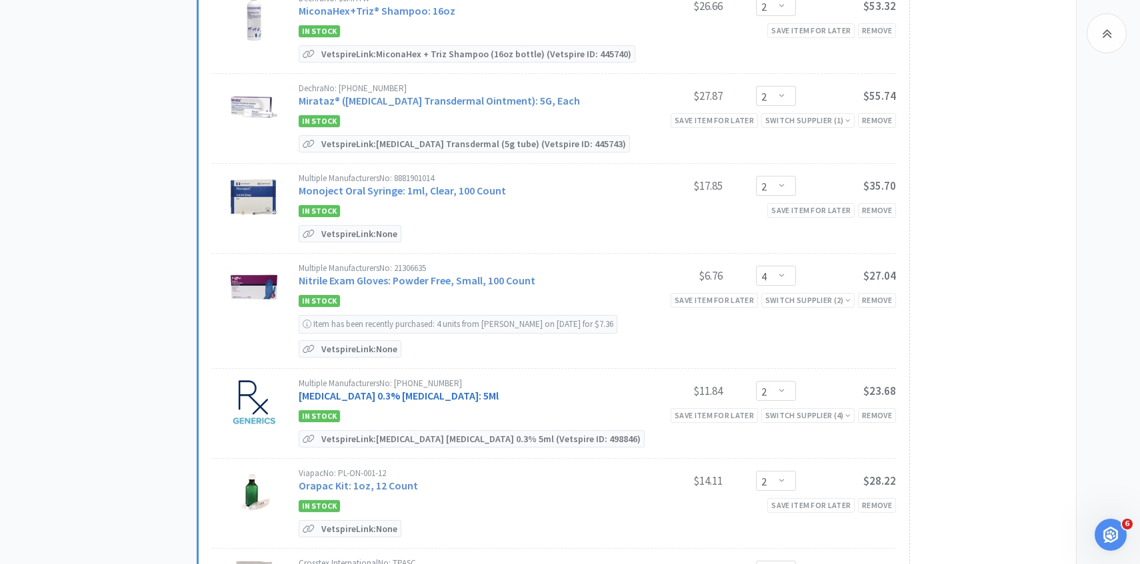
click at [408, 389] on link "Ofloxacin 0.3% Ophthalmic Solution: 5Ml" at bounding box center [399, 395] width 200 height 13
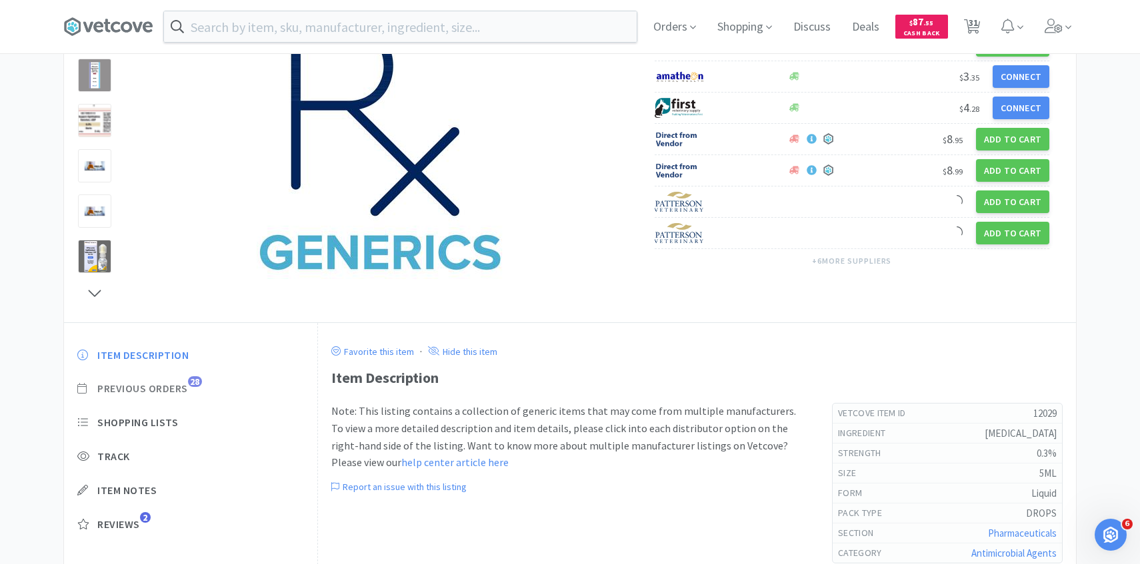
click at [182, 389] on span "Previous Orders" at bounding box center [142, 389] width 91 height 14
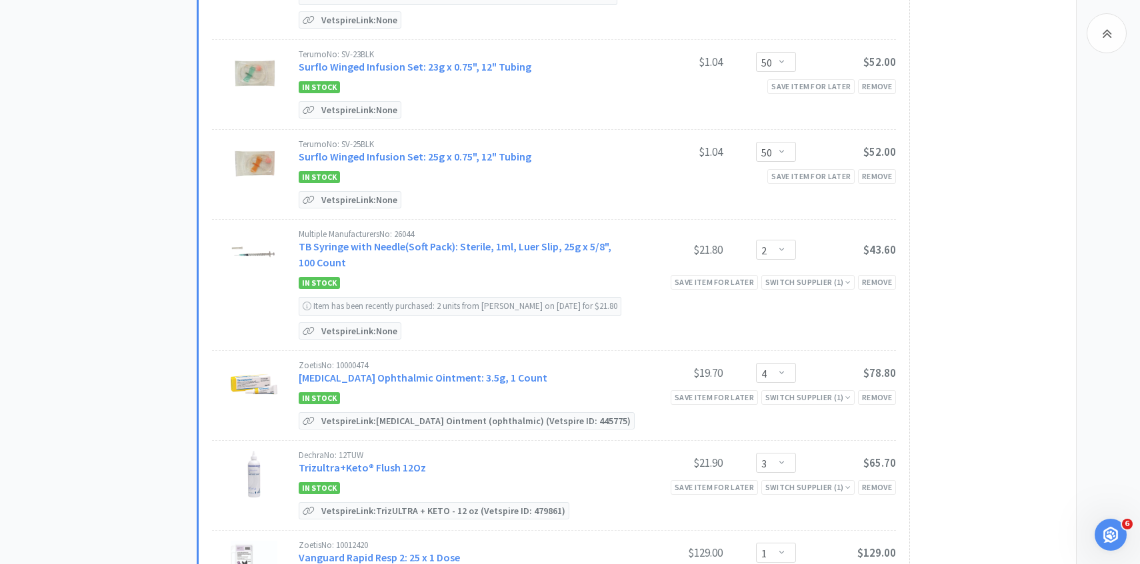
click at [392, 363] on div "Zoetis No: 10000474 Terramycin Ophthalmic Ointment: 3.5g, 1 Count" at bounding box center [461, 373] width 324 height 25
click at [392, 371] on link "Terramycin Ophthalmic Ointment: 3.5g, 1 Count" at bounding box center [423, 377] width 249 height 13
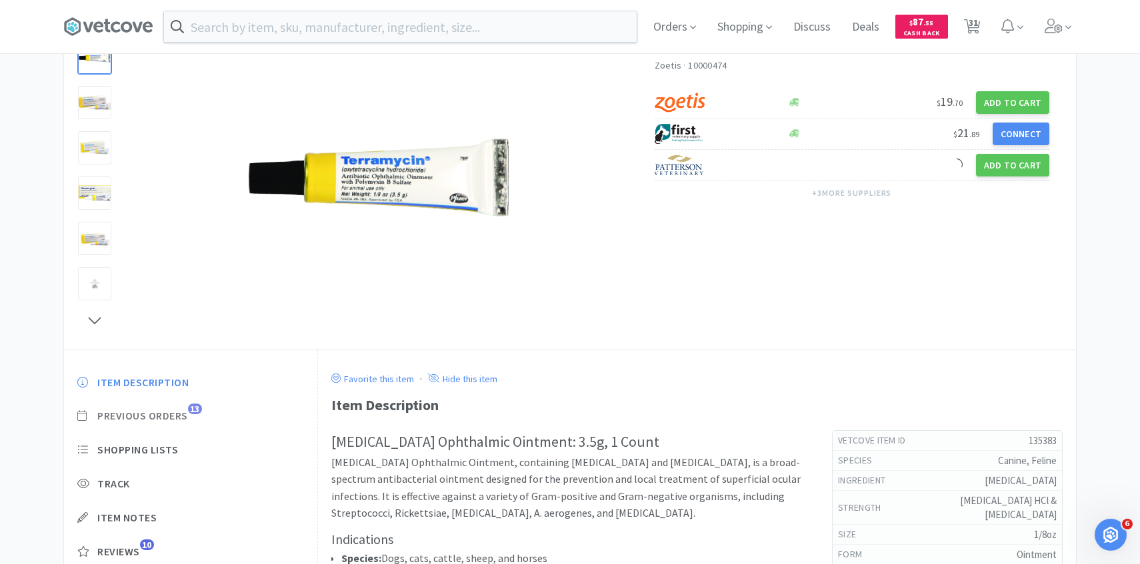
click at [173, 415] on span "Previous Orders" at bounding box center [142, 416] width 91 height 14
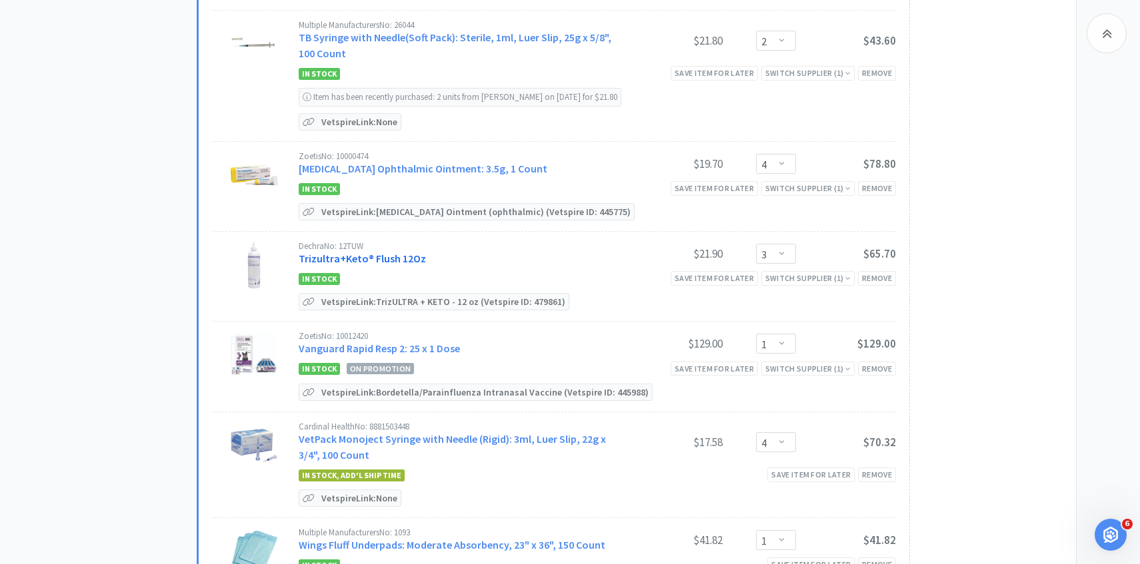
click at [387, 252] on link "Trizultra+Keto® Flush 12Oz" at bounding box center [362, 258] width 127 height 13
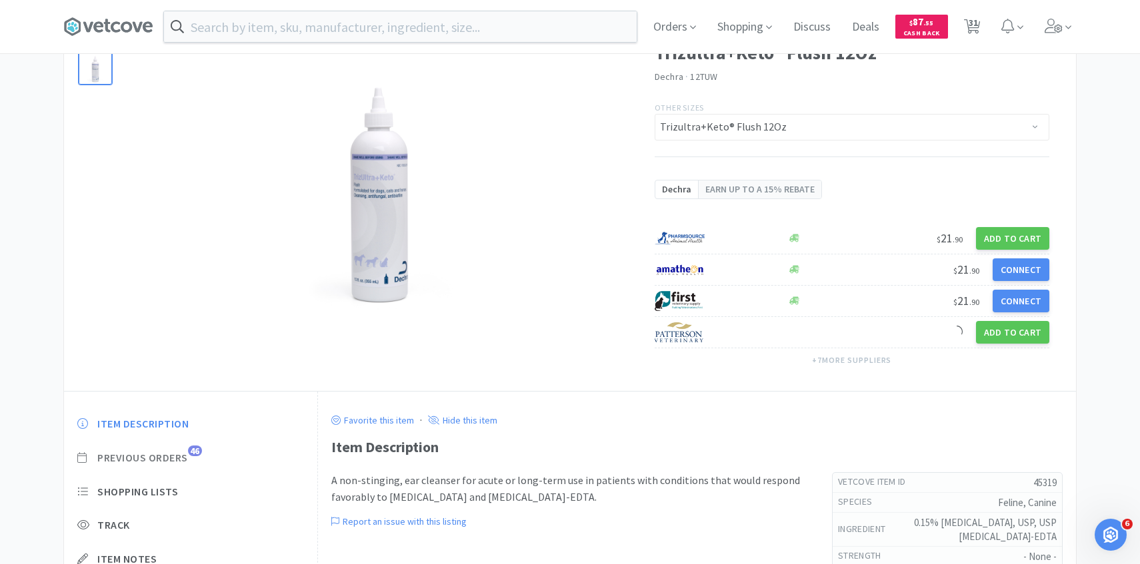
click at [171, 460] on span "Previous Orders" at bounding box center [142, 458] width 91 height 14
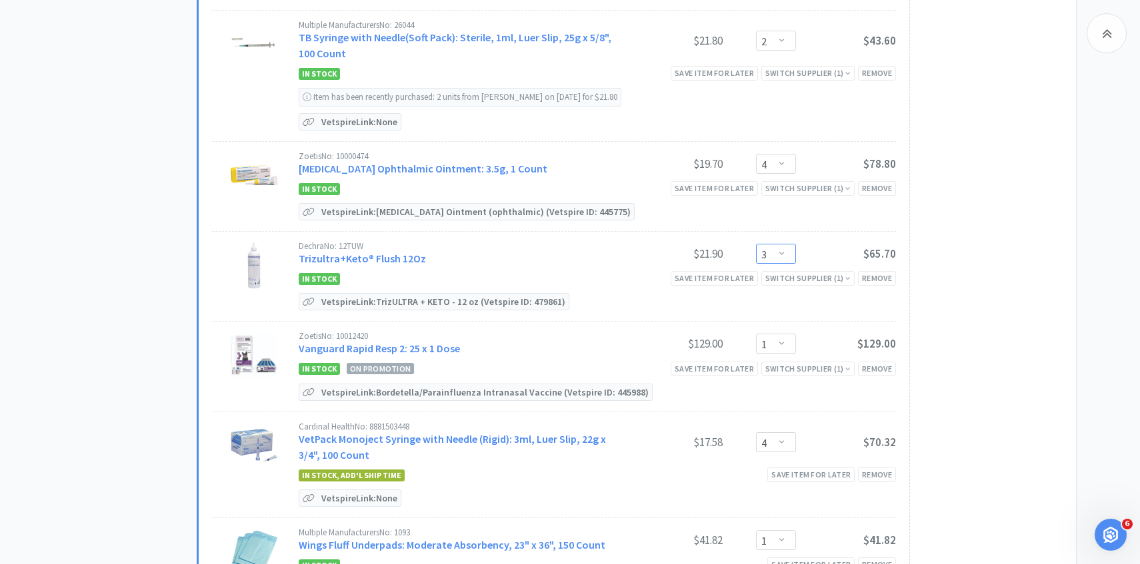
click at [782, 244] on select "Enter Quantity 1 2 3 4 5 6 7 8 9 10 11 12 13 14 15 16 17 18 19 20 Enter Quantity" at bounding box center [776, 254] width 40 height 20
click at [756, 244] on select "Enter Quantity 1 2 3 4 5 6 7 8 9 10 11 12 13 14 15 16 17 18 19 20 Enter Quantity" at bounding box center [776, 254] width 40 height 20
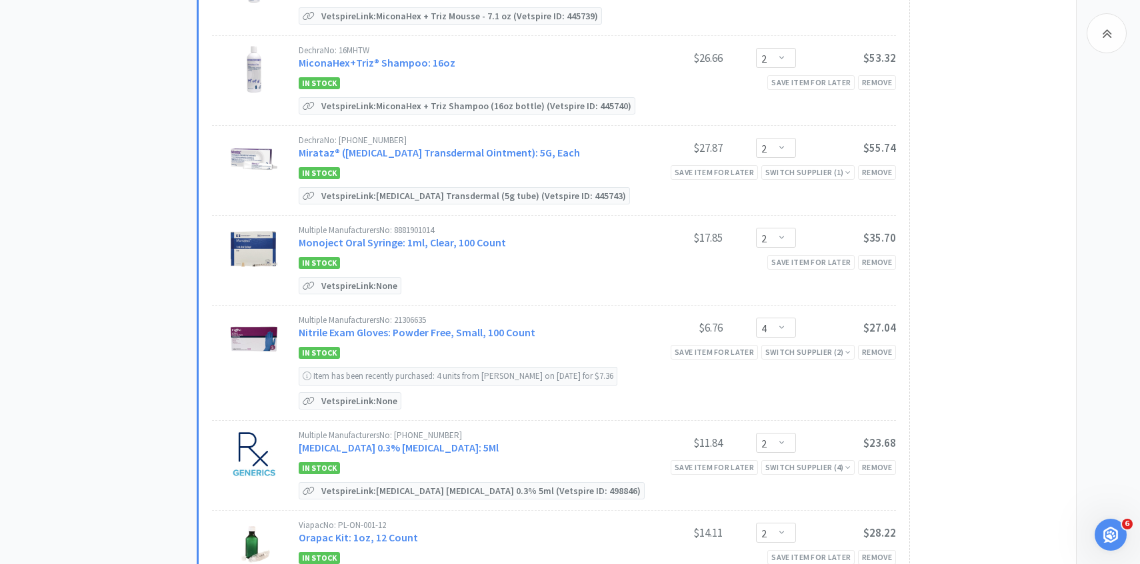
scroll to position [622, 0]
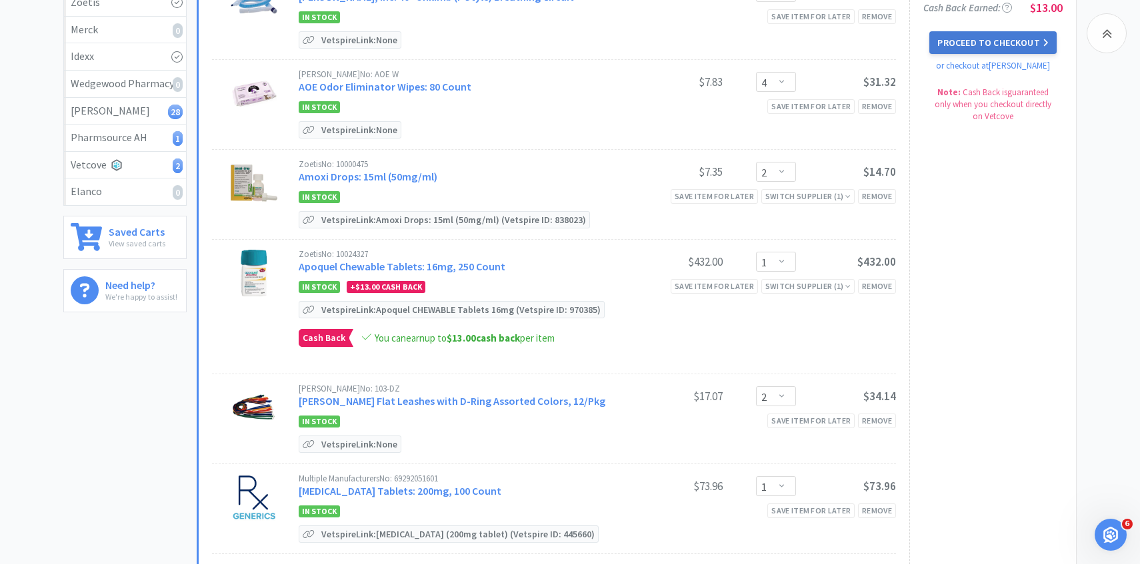
click at [1042, 47] on icon at bounding box center [1045, 42] width 6 height 9
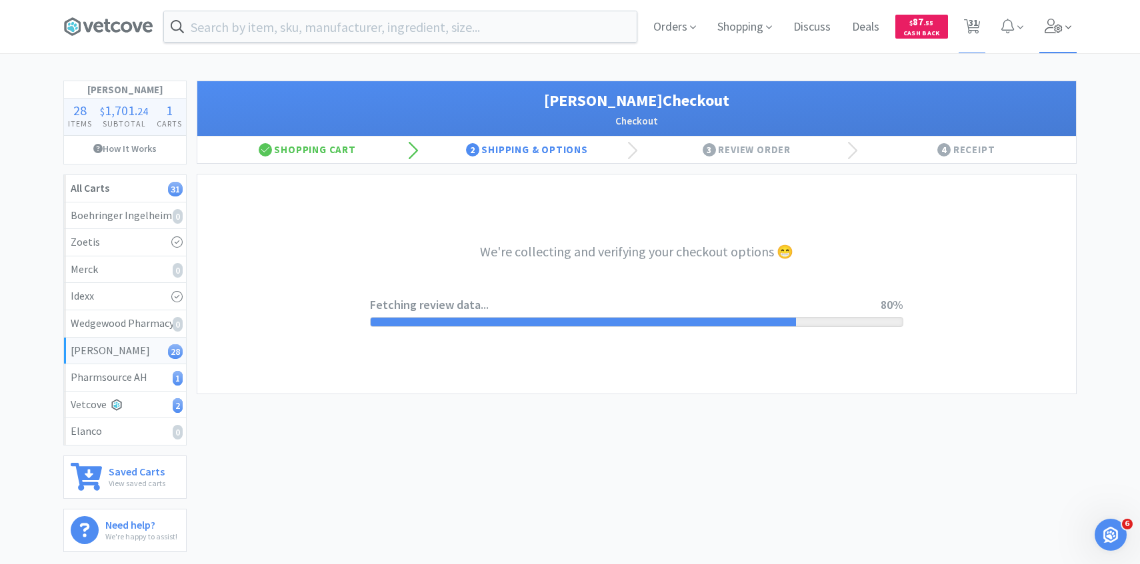
click at [1044, 27] on icon at bounding box center [1053, 26] width 19 height 15
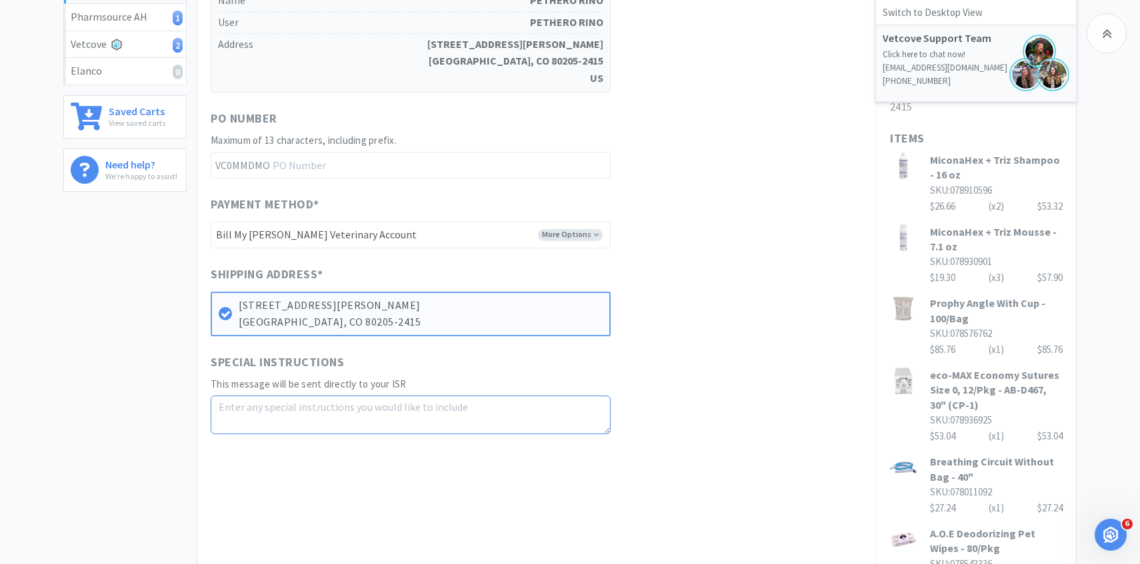
click at [610, 415] on div "Special Instructions This message will be sent directly to your ISR" at bounding box center [537, 393] width 652 height 81
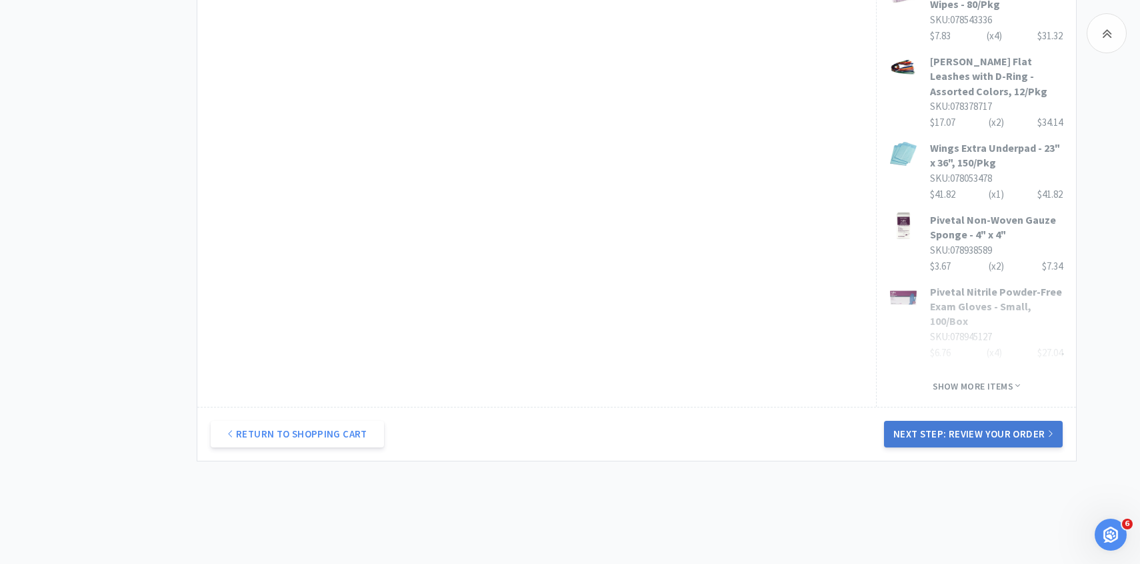
click at [898, 421] on button "Next Step: Review Your Order" at bounding box center [973, 434] width 179 height 27
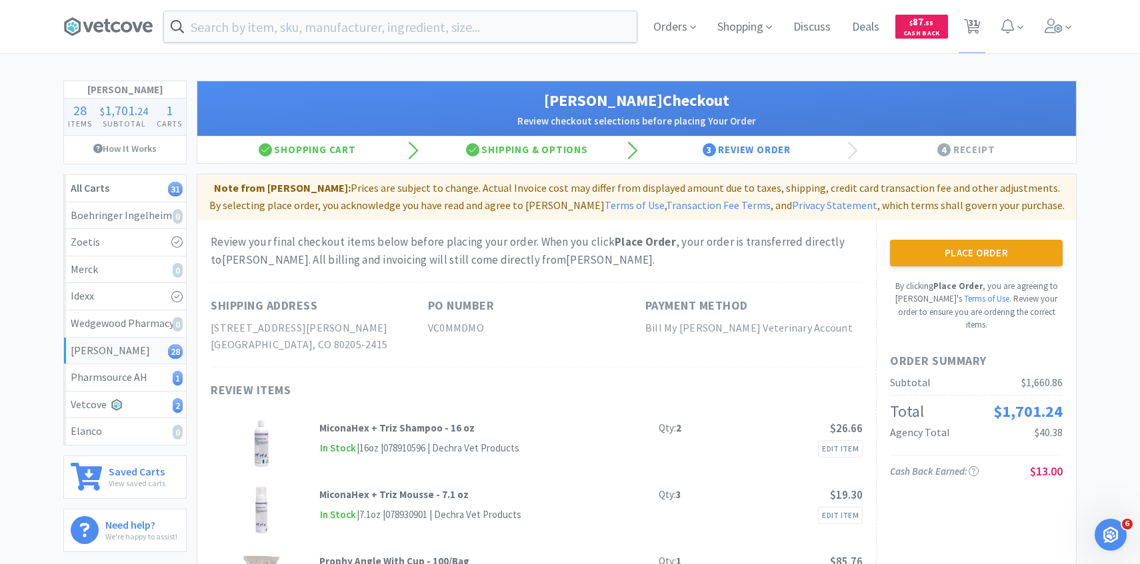
click at [932, 243] on button "Place Order" at bounding box center [976, 253] width 173 height 27
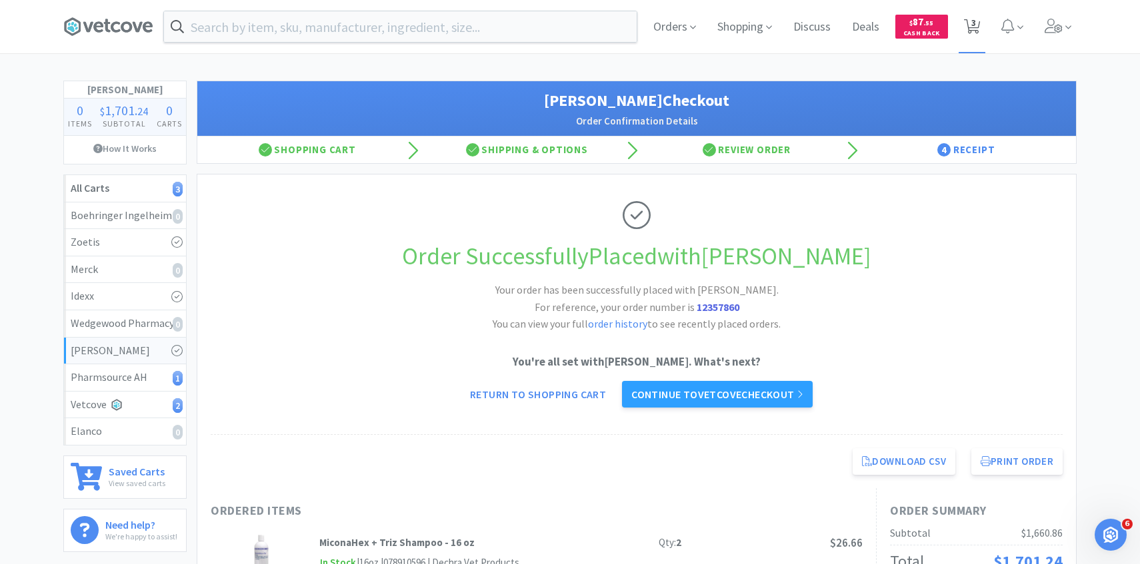
click at [972, 33] on span "3" at bounding box center [973, 22] width 5 height 53
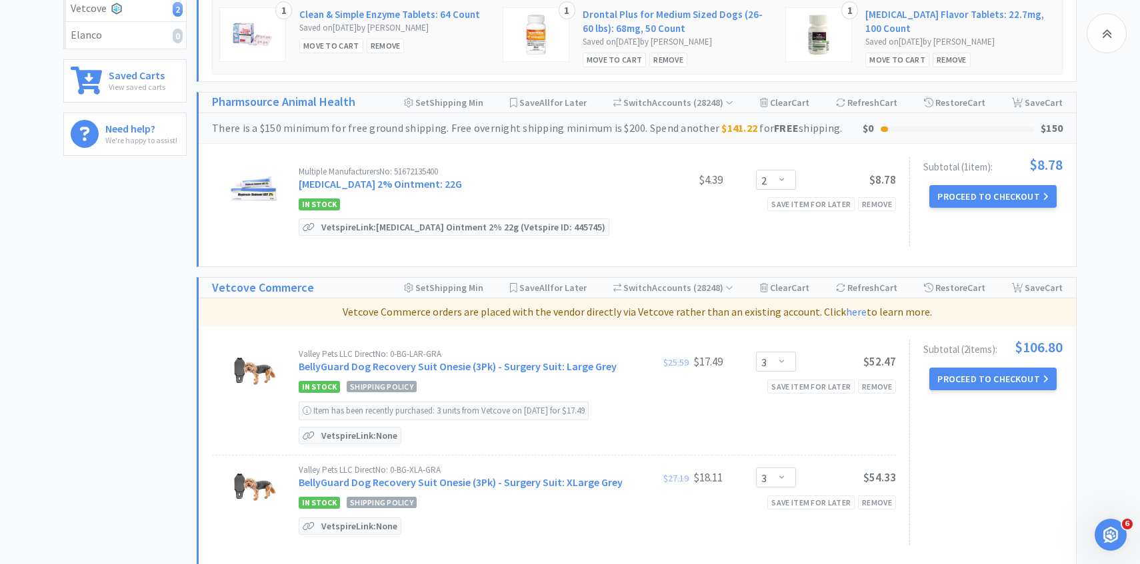
scroll to position [445, 0]
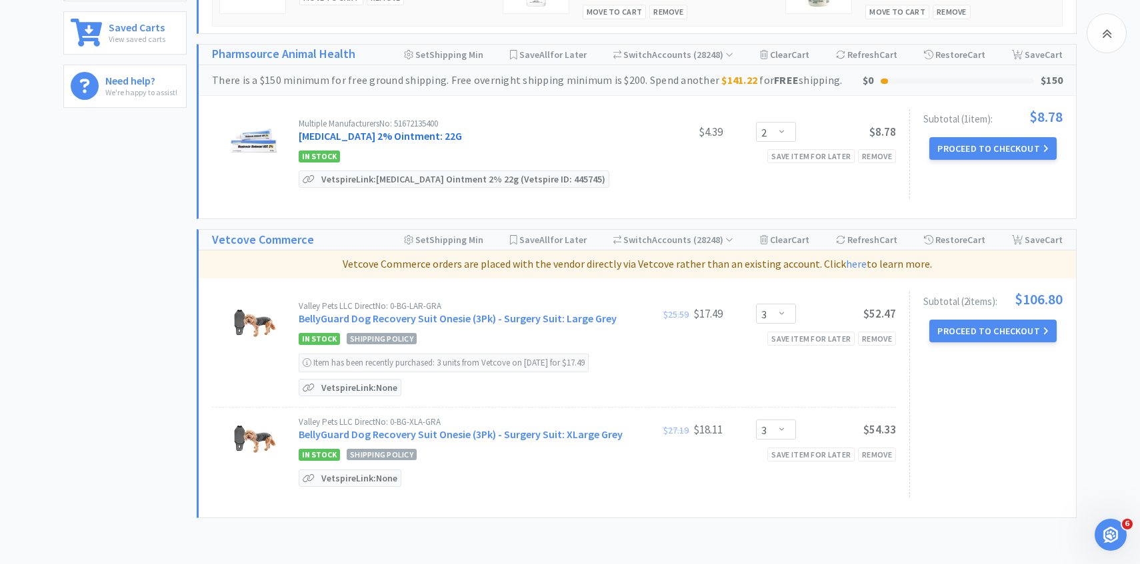
click at [418, 138] on link "Mupirocin 2% Ointment: 22G" at bounding box center [380, 135] width 163 height 13
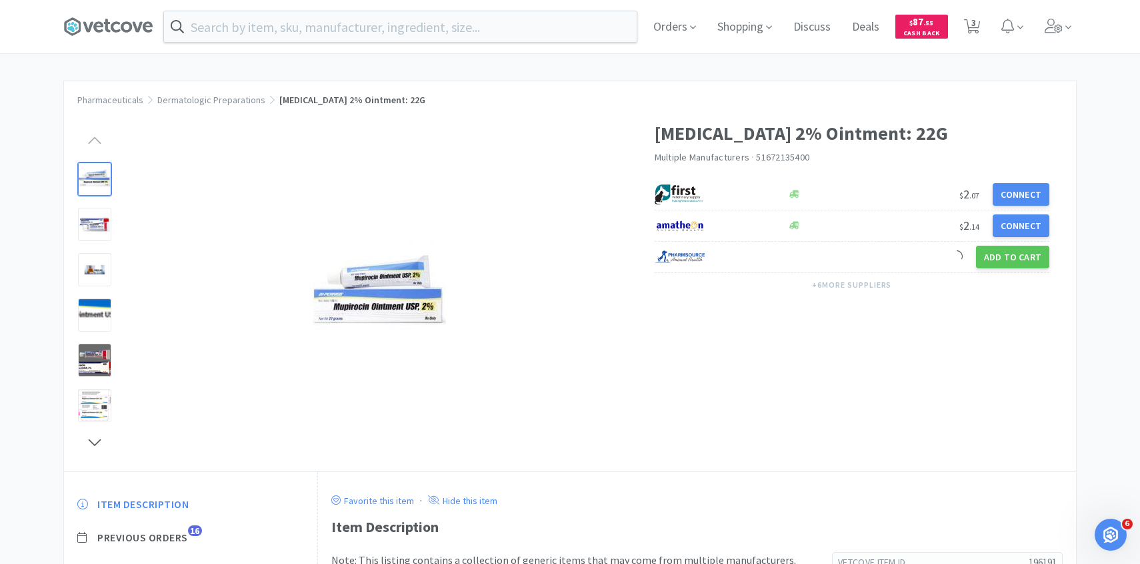
scroll to position [180, 0]
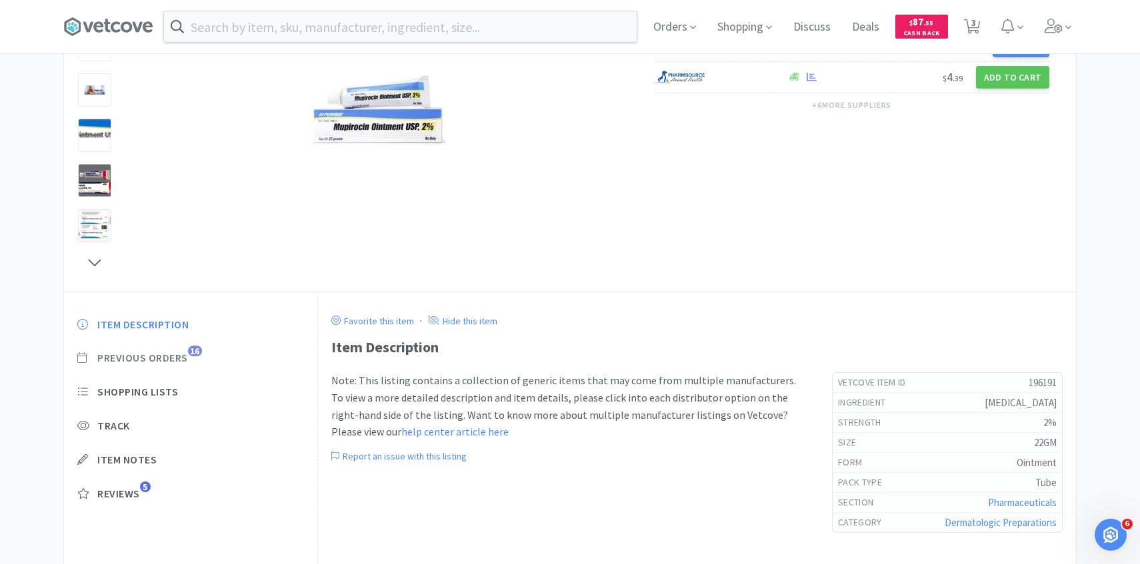
click at [149, 356] on span "Previous Orders" at bounding box center [142, 358] width 91 height 14
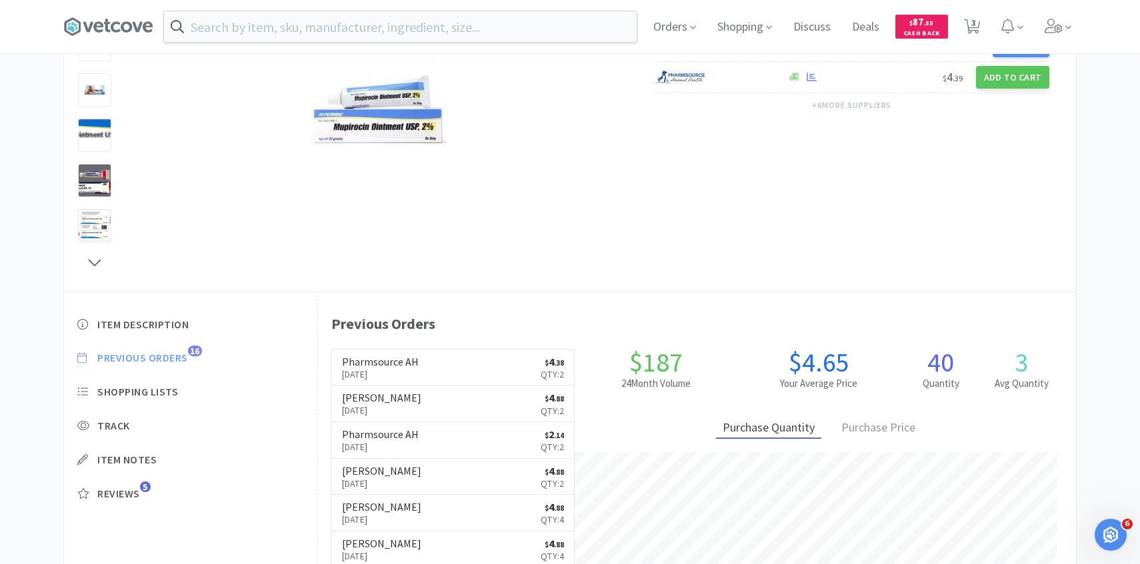
scroll to position [366, 758]
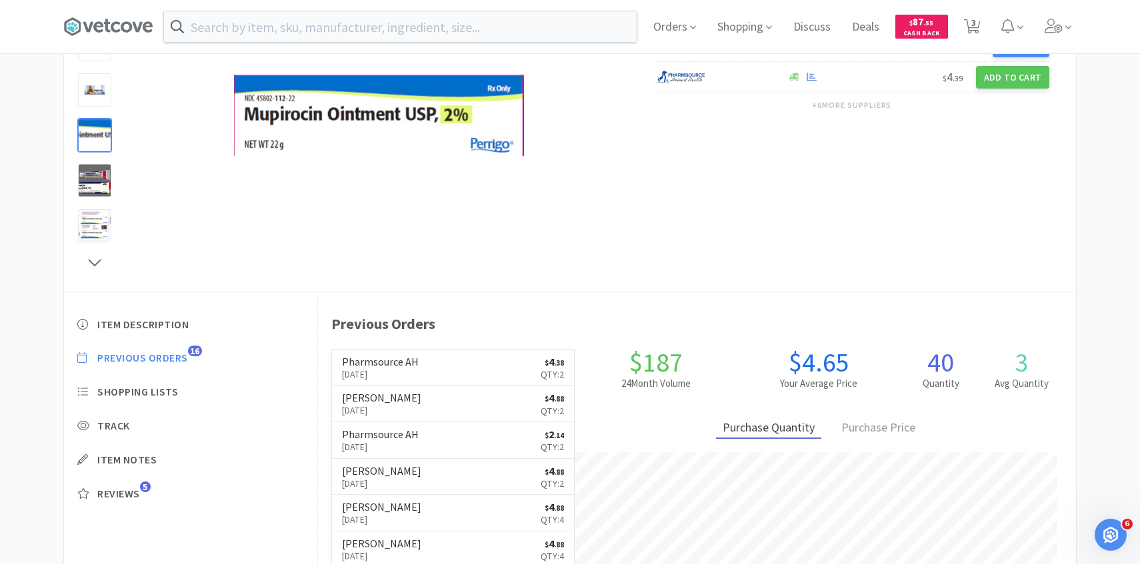
scroll to position [445, 0]
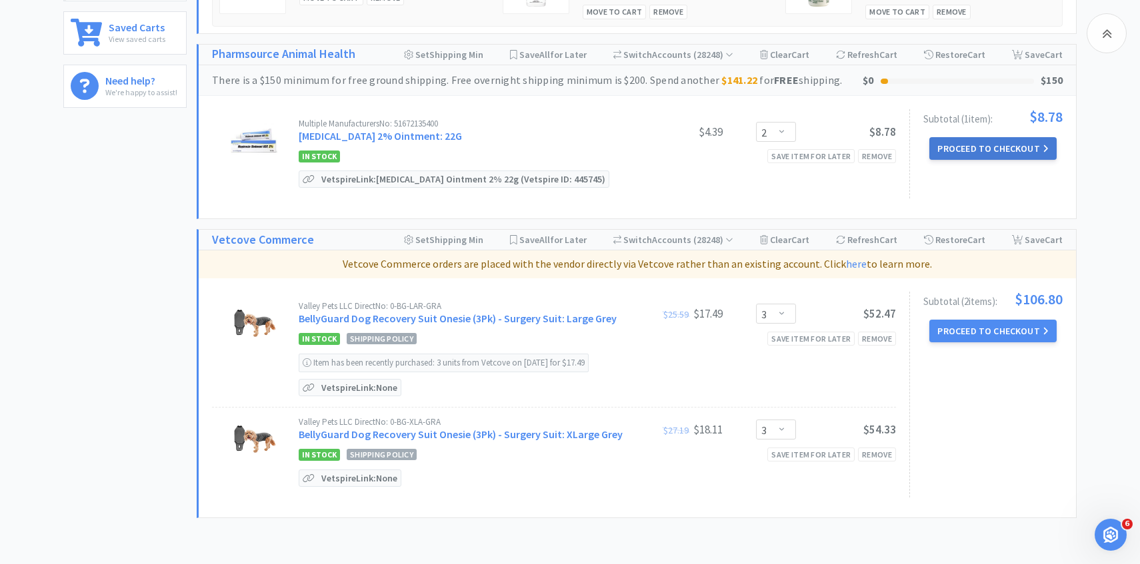
click at [948, 139] on button "Proceed to Checkout" at bounding box center [992, 148] width 127 height 23
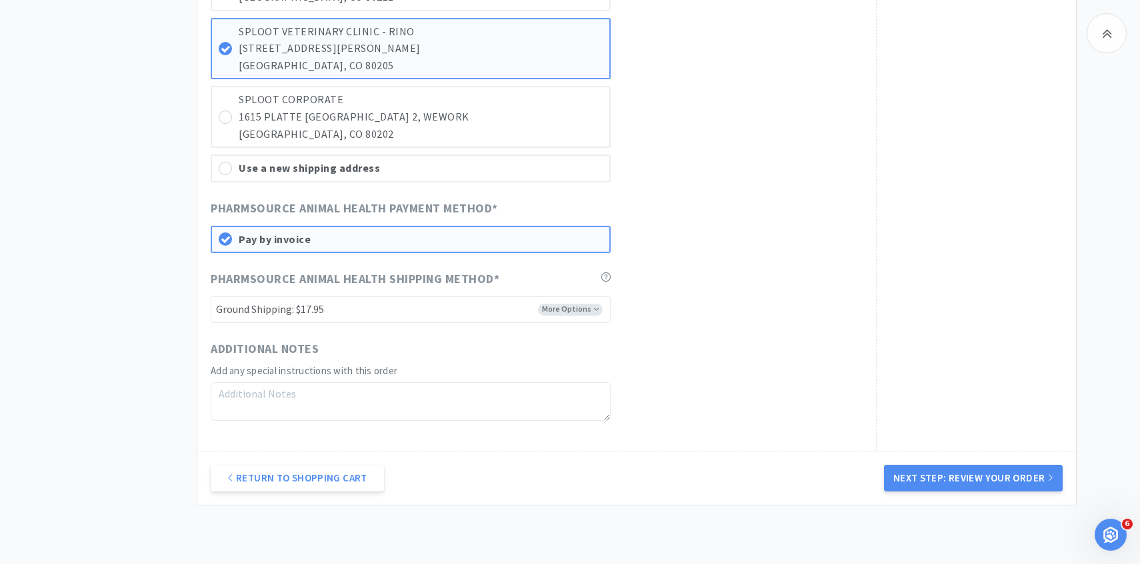
scroll to position [959, 0]
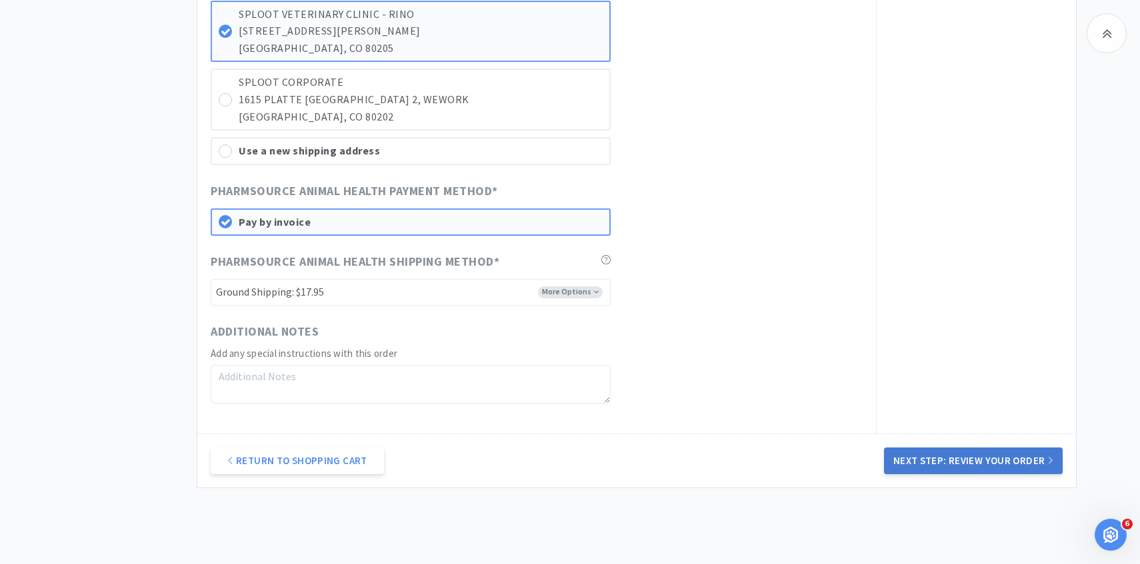
click at [996, 463] on button "Next Step: Review Your Order" at bounding box center [973, 461] width 179 height 27
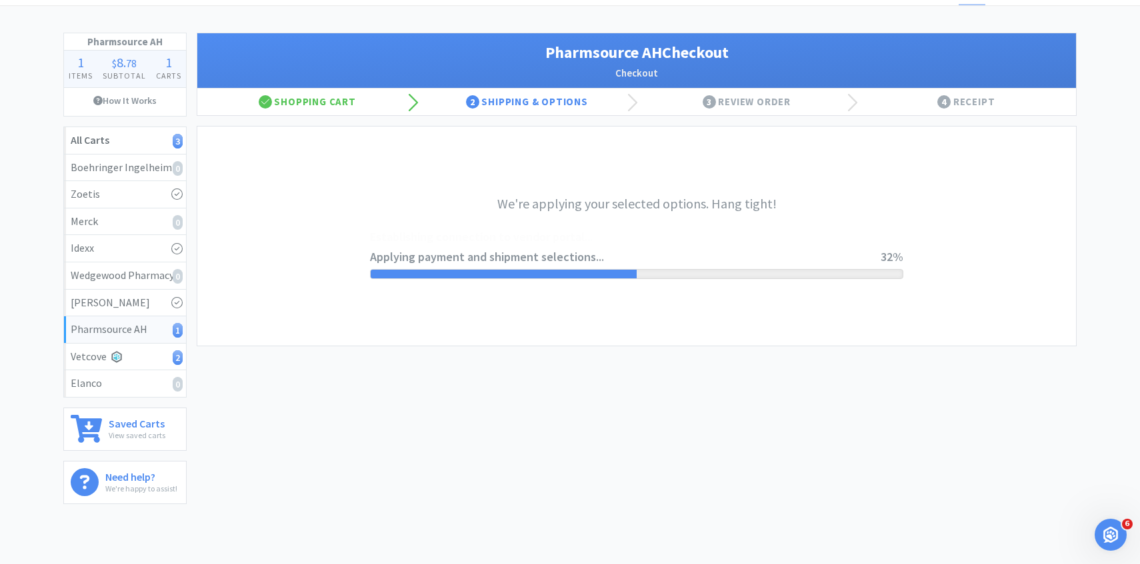
scroll to position [0, 0]
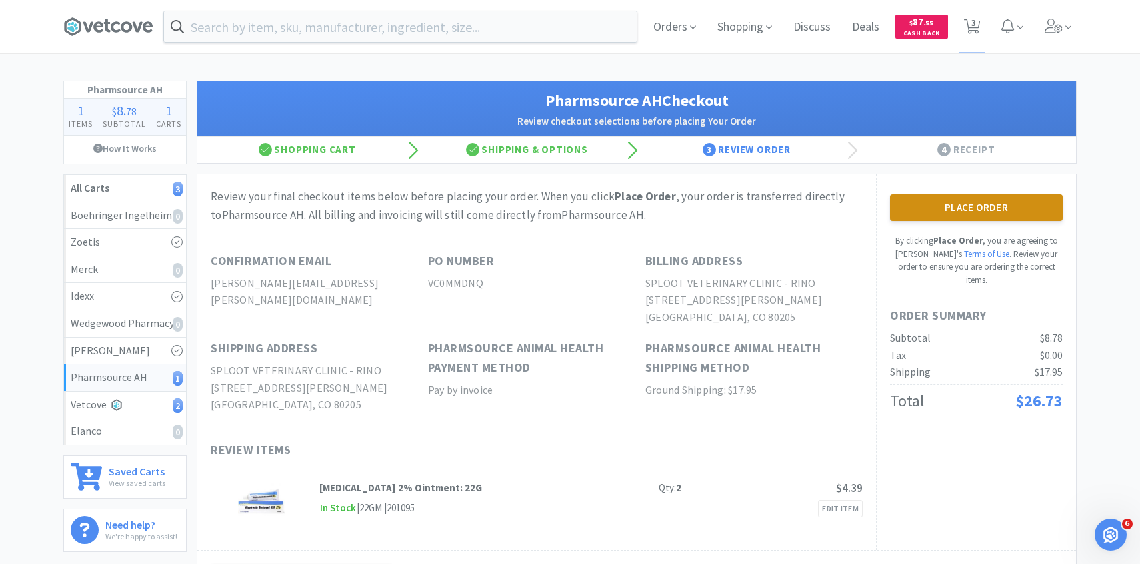
click at [901, 213] on button "Place Order" at bounding box center [976, 208] width 173 height 27
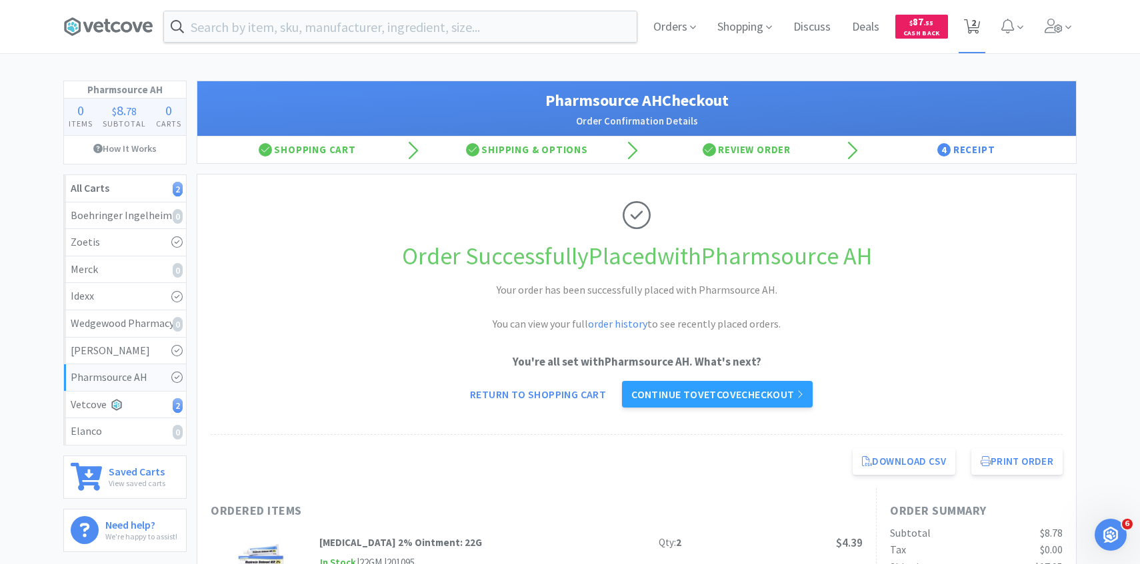
click at [968, 33] on span "2" at bounding box center [972, 26] width 17 height 19
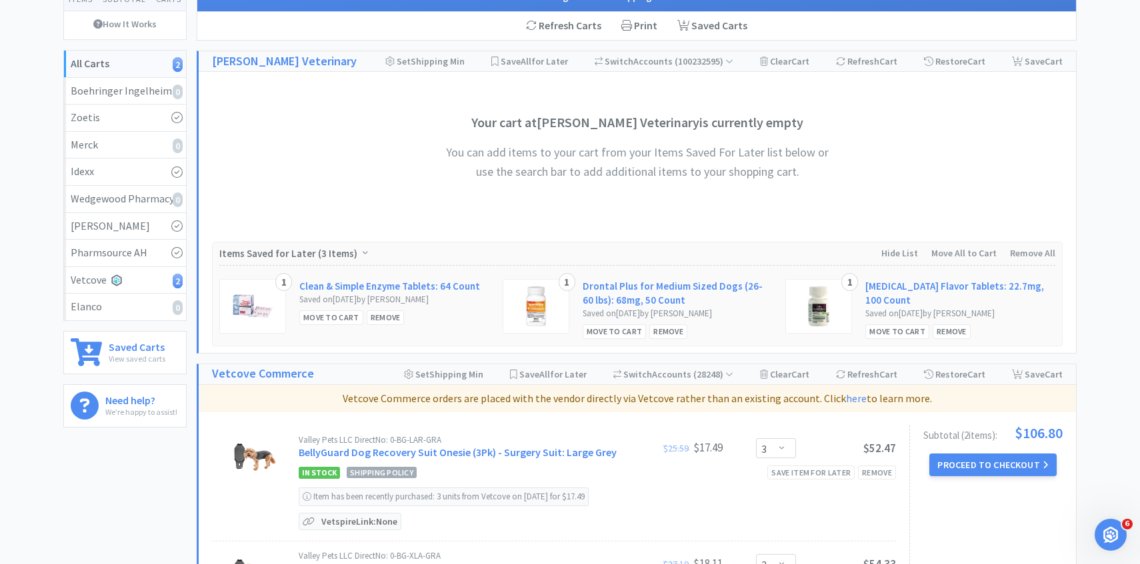
scroll to position [349, 0]
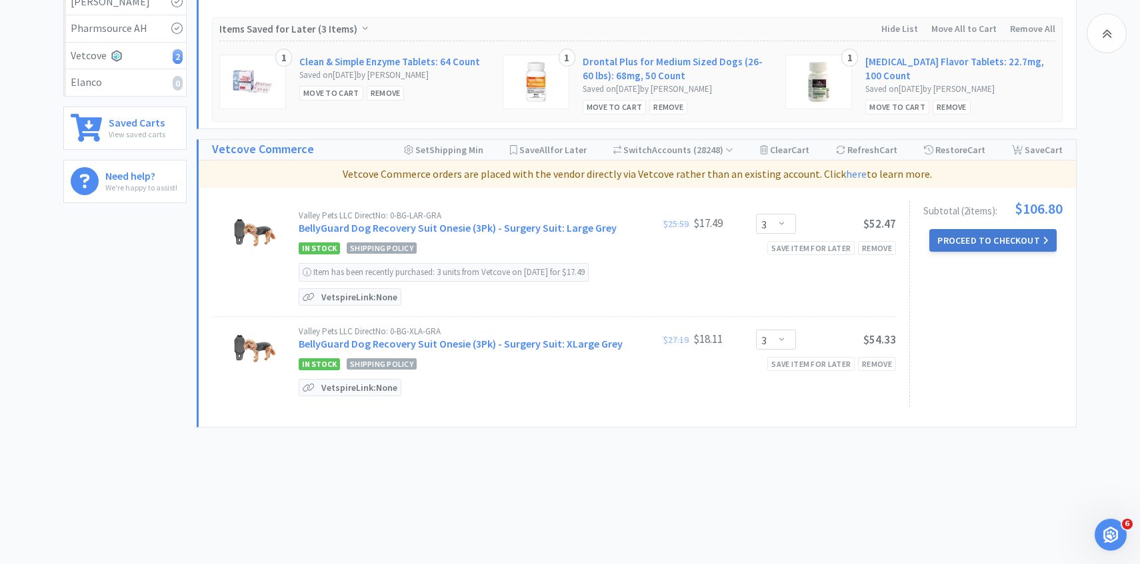
click at [969, 236] on button "Proceed to Checkout" at bounding box center [992, 240] width 127 height 23
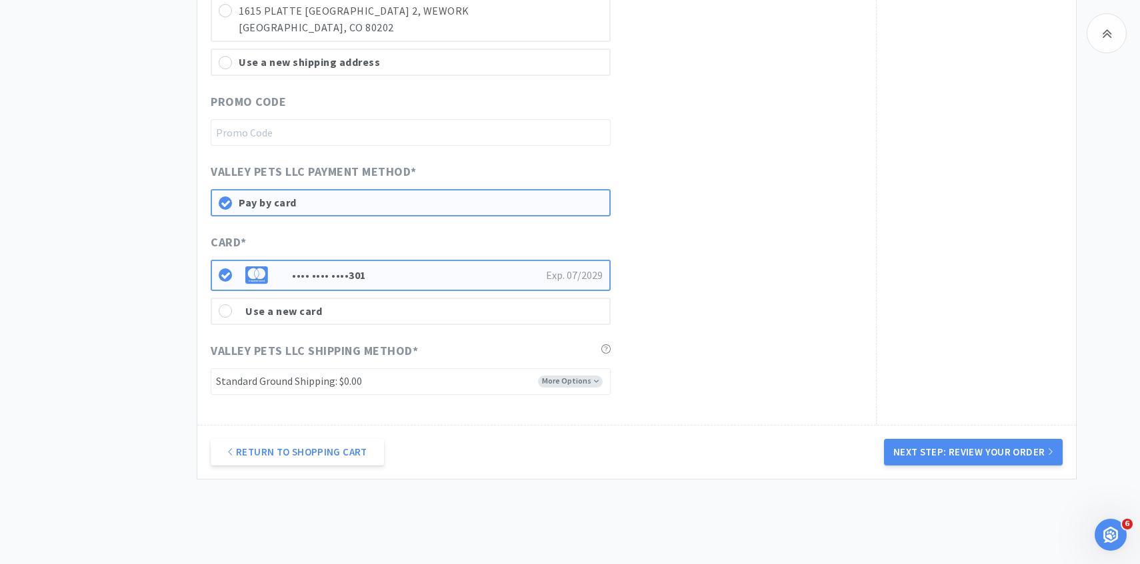
scroll to position [704, 0]
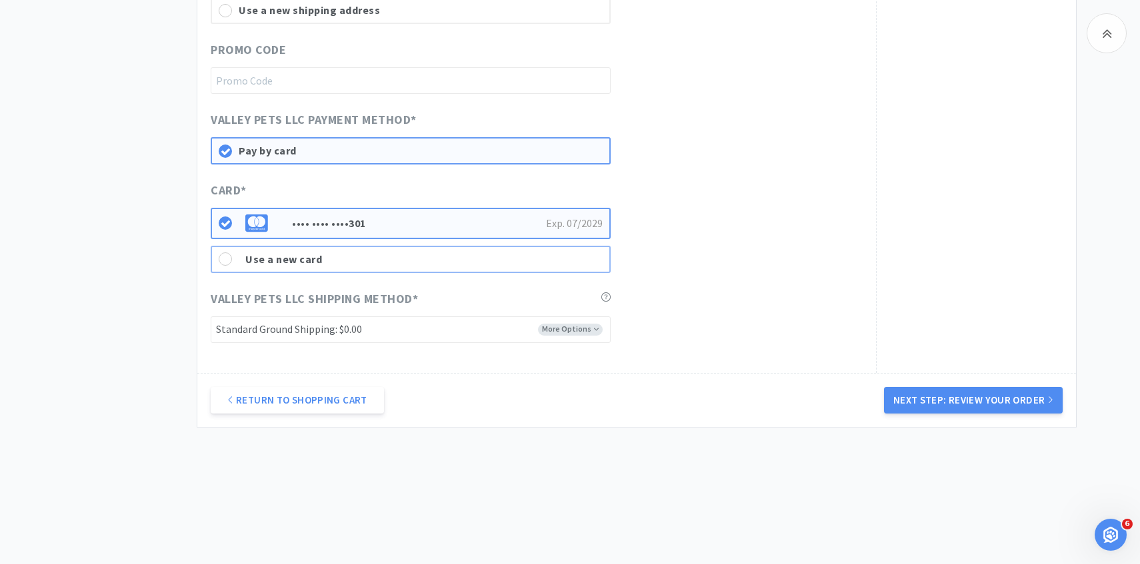
click at [429, 255] on div "Use a new card" at bounding box center [423, 259] width 357 height 17
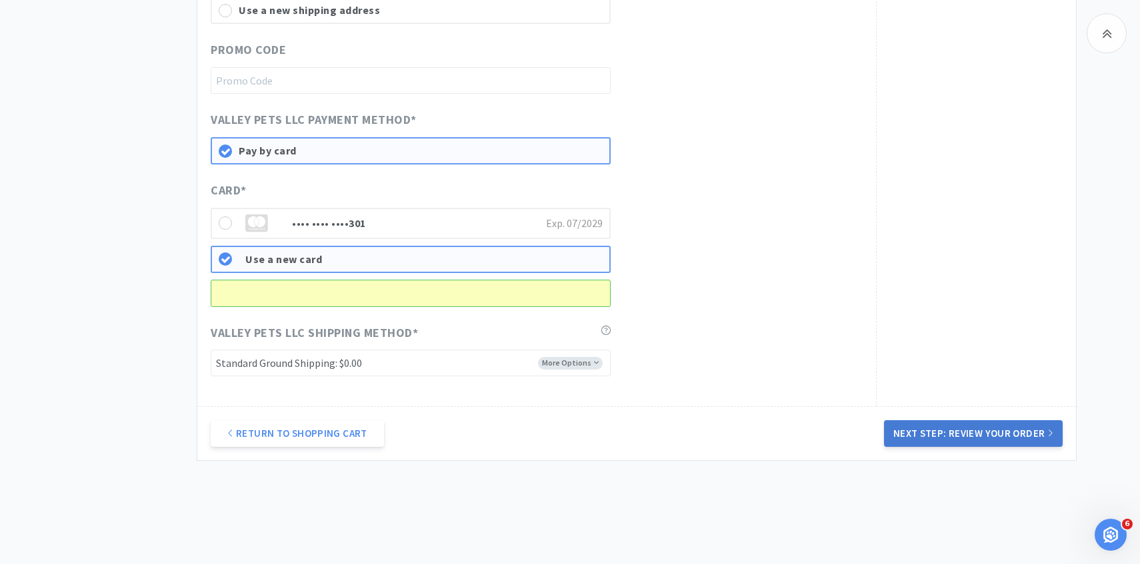
click at [964, 433] on button "Next Step: Review Your Order" at bounding box center [973, 434] width 179 height 27
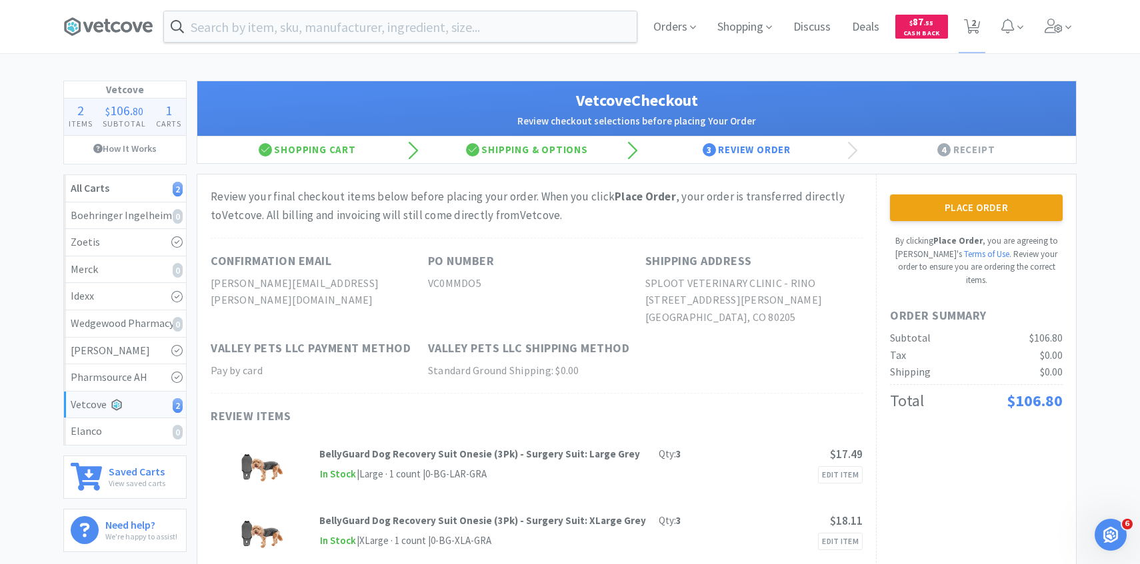
scroll to position [23, 0]
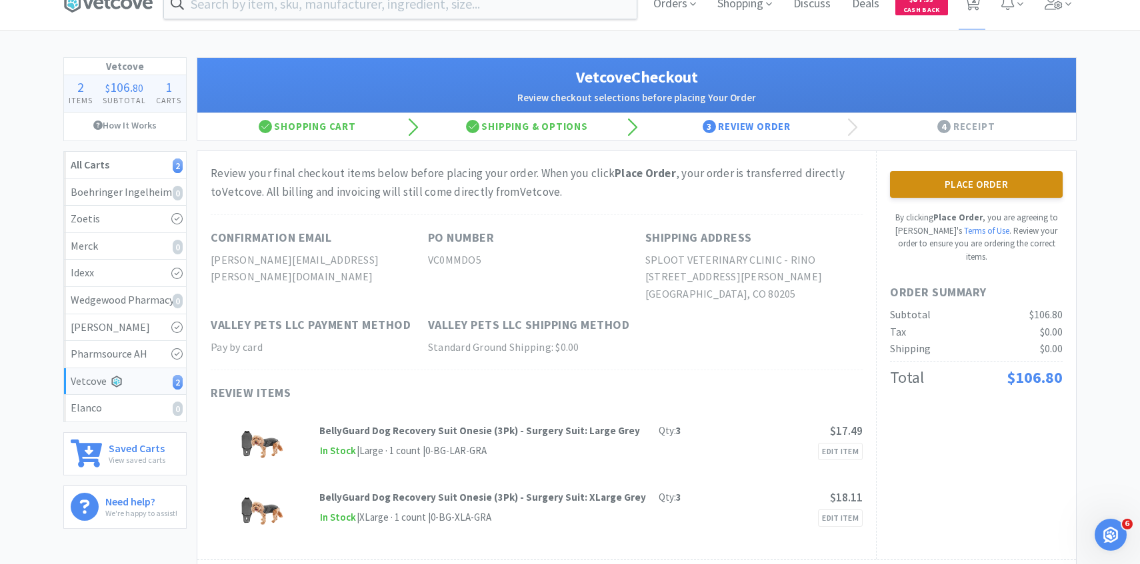
click at [894, 177] on button "Place Order" at bounding box center [976, 184] width 173 height 27
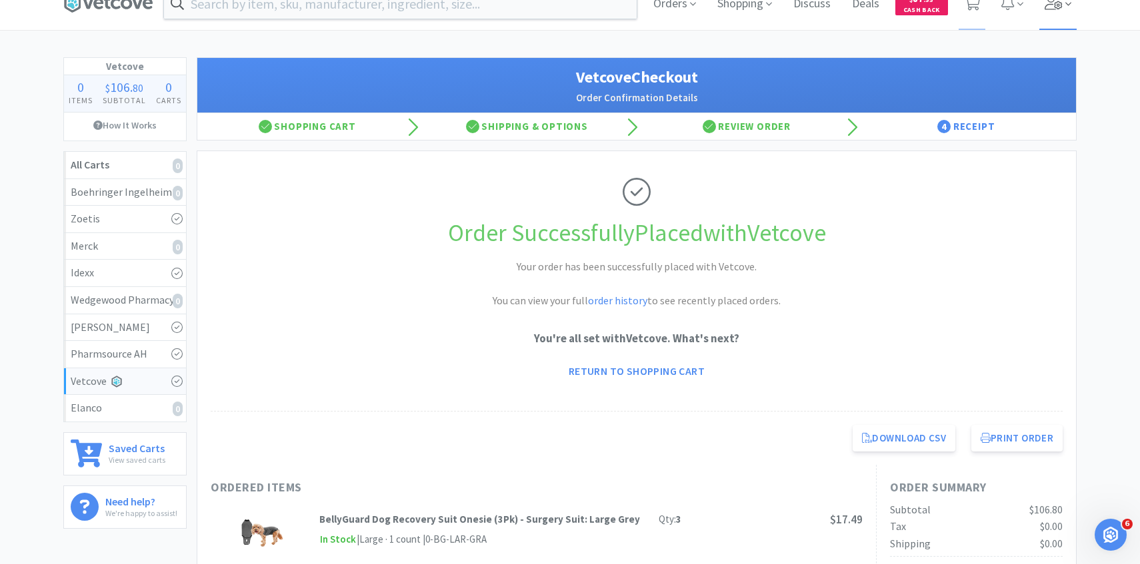
click at [1059, 17] on span at bounding box center [1058, 3] width 38 height 53
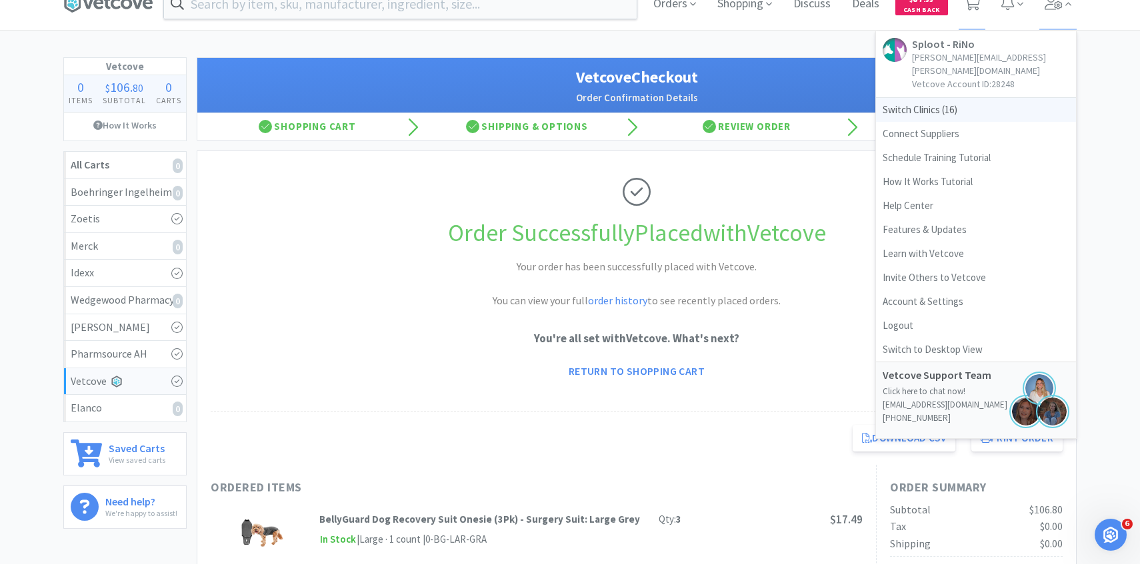
click at [955, 102] on span "Switch Clinics ( 16 )" at bounding box center [976, 110] width 200 height 24
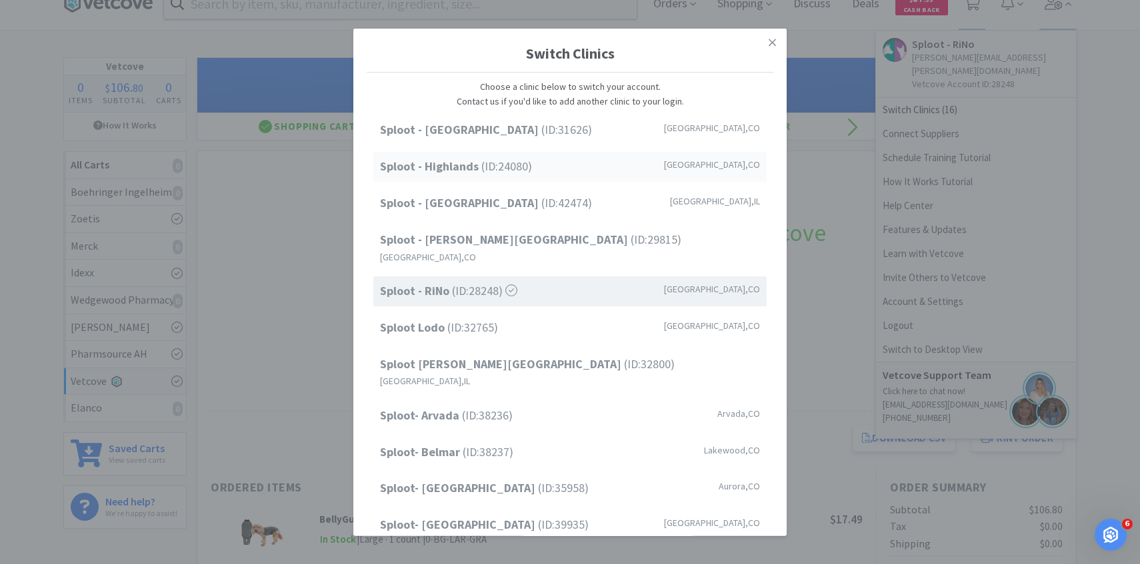
click at [616, 175] on div "Sploot - Highlands (ID: 24080 ) Denver , CO" at bounding box center [569, 167] width 393 height 30
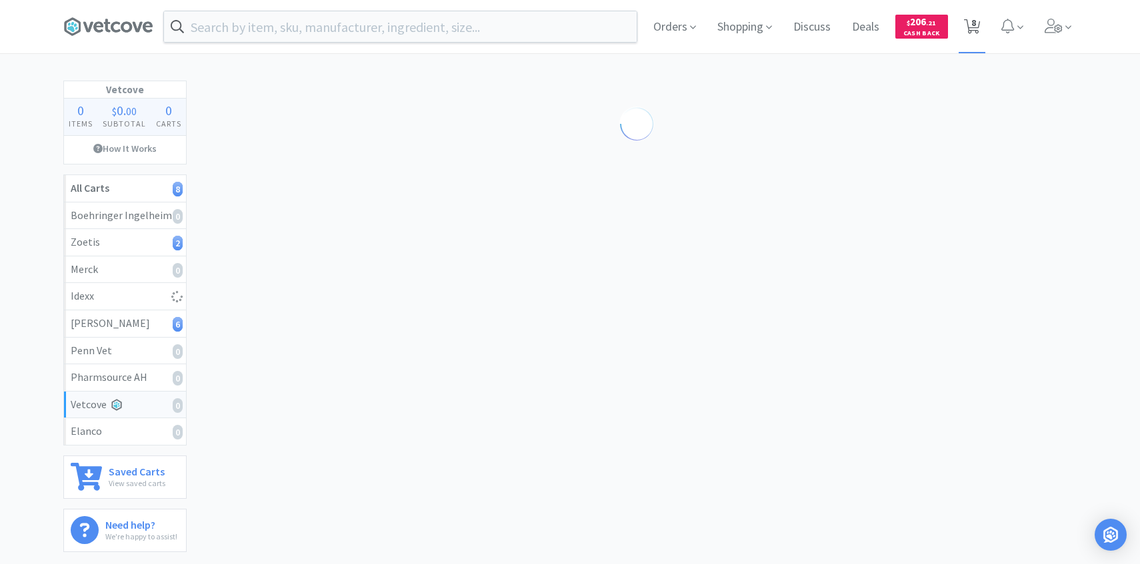
click at [971, 14] on span "8" at bounding box center [973, 22] width 5 height 53
select select "10"
select select "1"
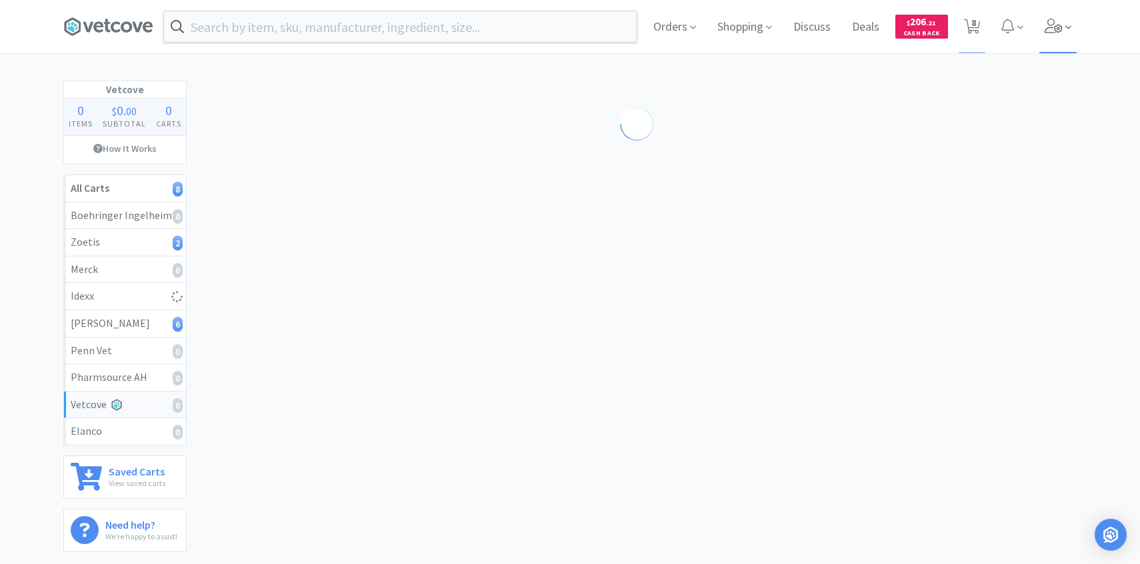
select select "2"
select select "1"
select select "2"
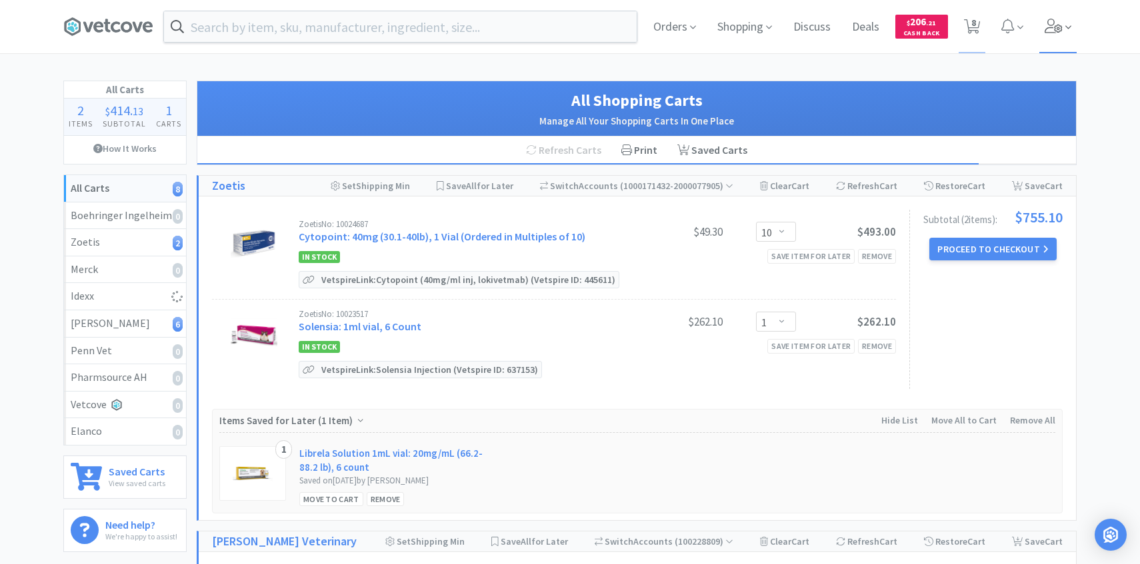
click at [1045, 23] on icon at bounding box center [1053, 26] width 19 height 15
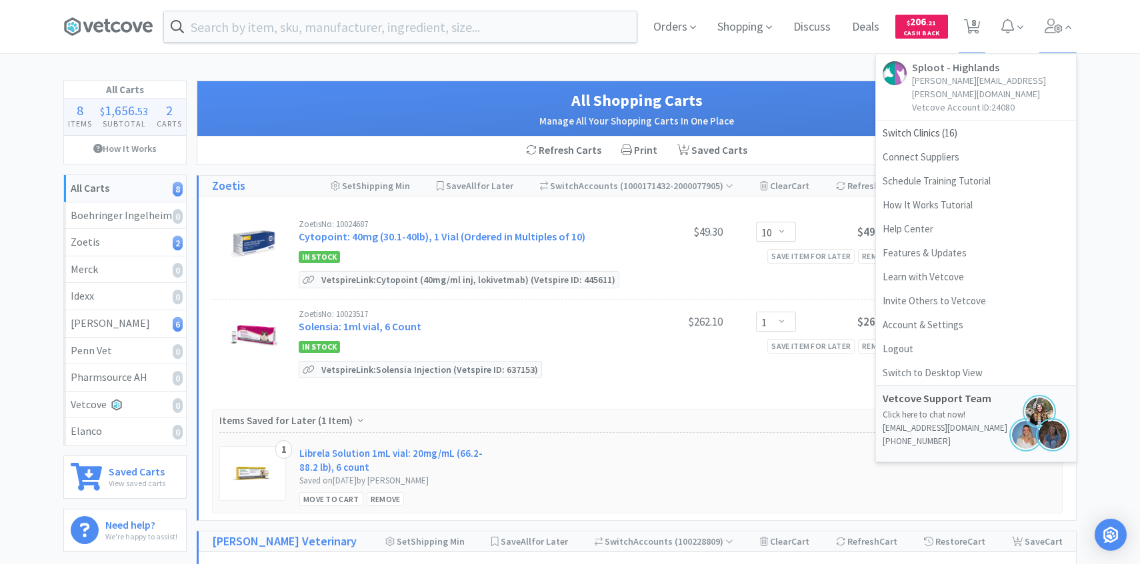
click at [462, 125] on h2 "Manage All Your Shopping Carts In One Place" at bounding box center [637, 121] width 852 height 16
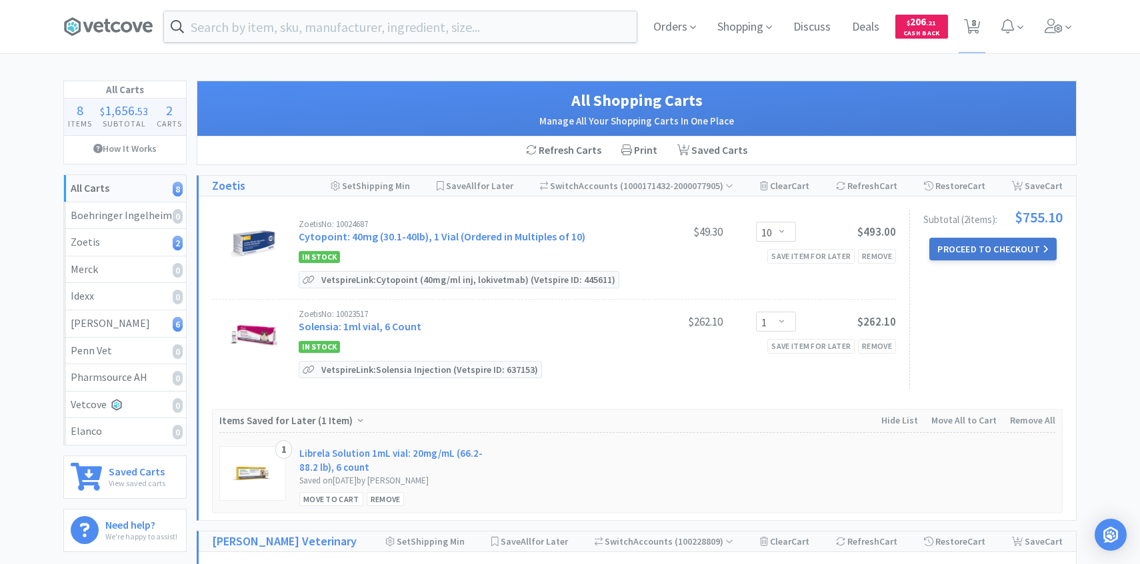
click at [956, 244] on button "Proceed to Checkout" at bounding box center [992, 249] width 127 height 23
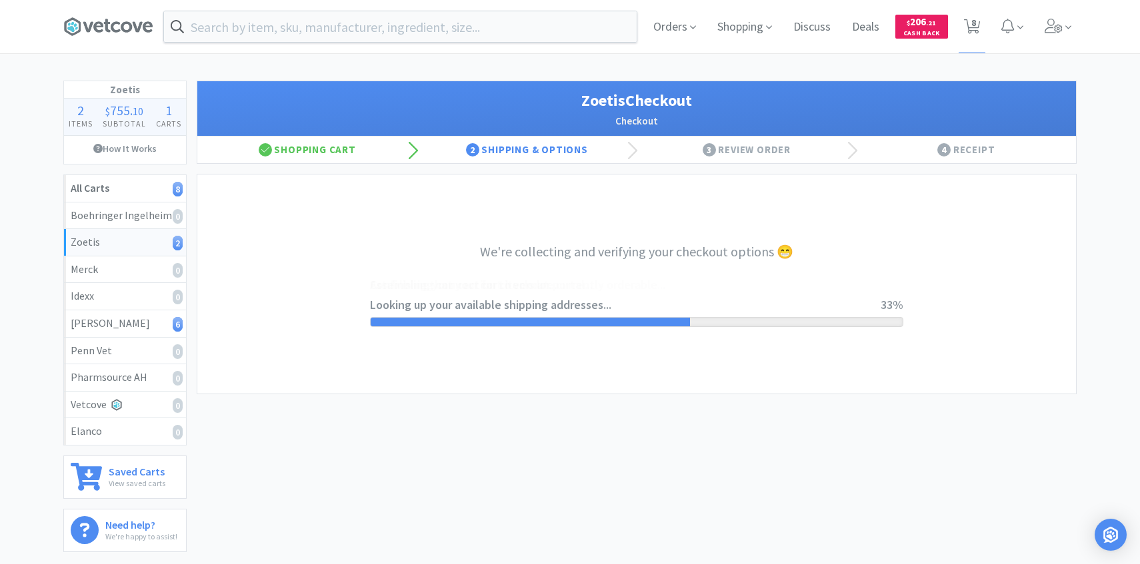
select select "invoice"
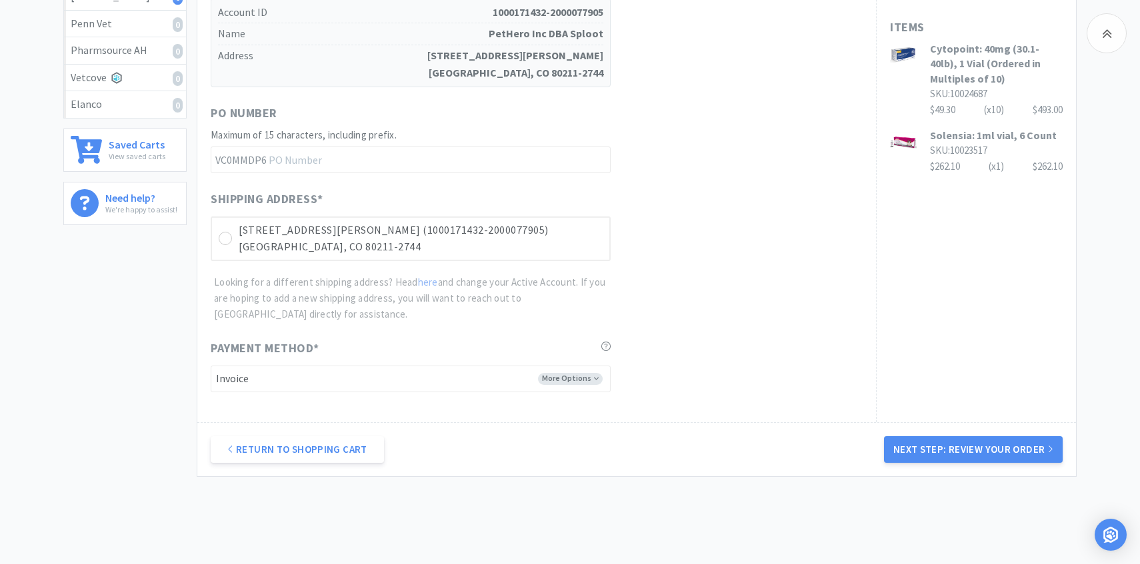
scroll to position [329, 0]
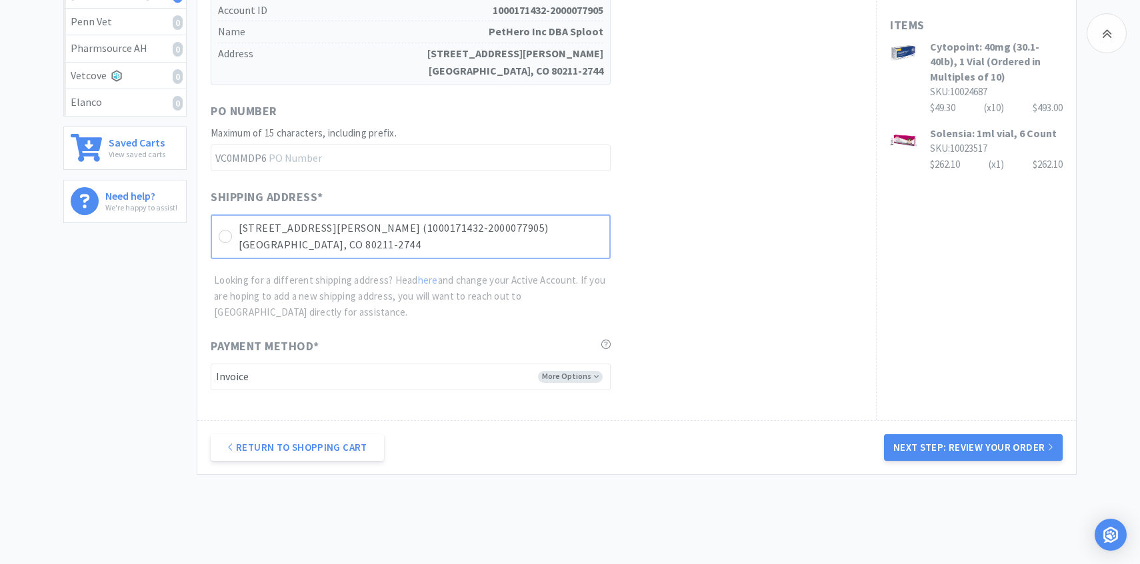
click at [548, 244] on p "Denver, CO 80211-2744" at bounding box center [421, 245] width 364 height 17
click at [915, 446] on button "Next Step: Review Your Order" at bounding box center [973, 448] width 179 height 27
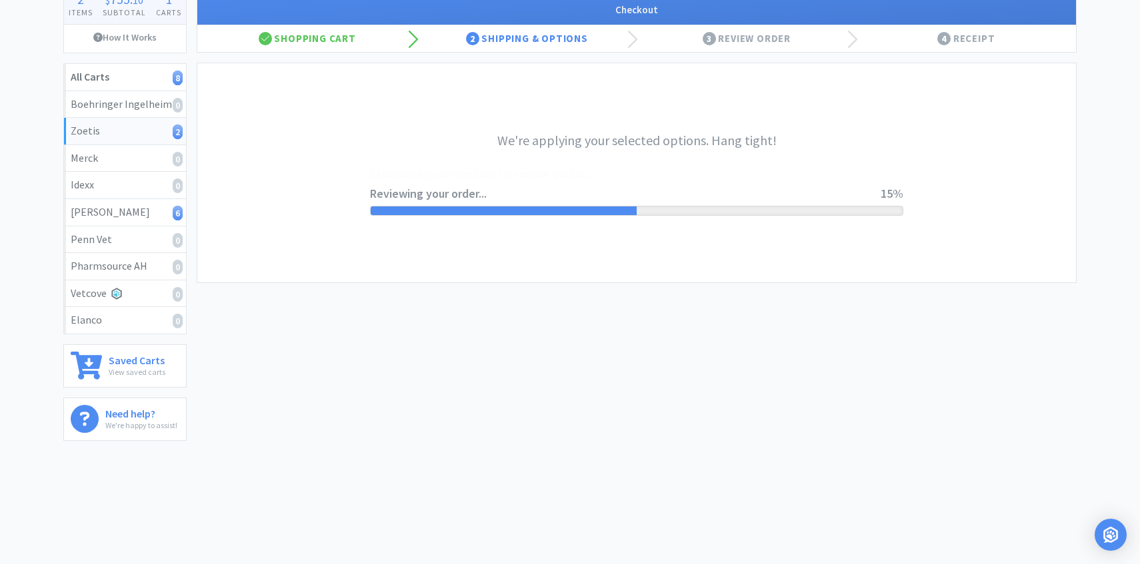
scroll to position [0, 0]
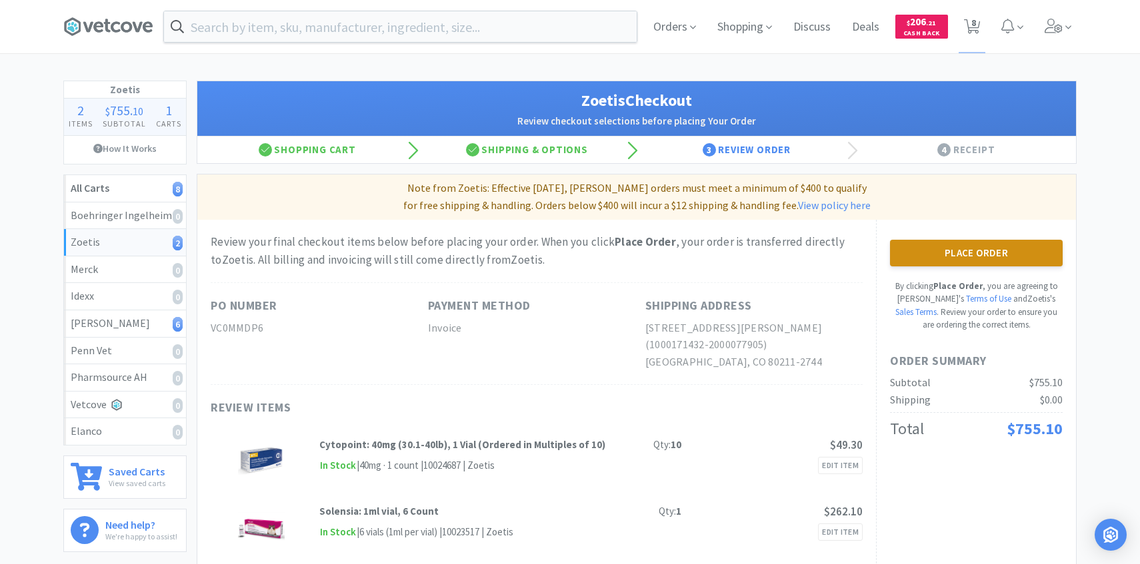
click at [940, 241] on button "Place Order" at bounding box center [976, 253] width 173 height 27
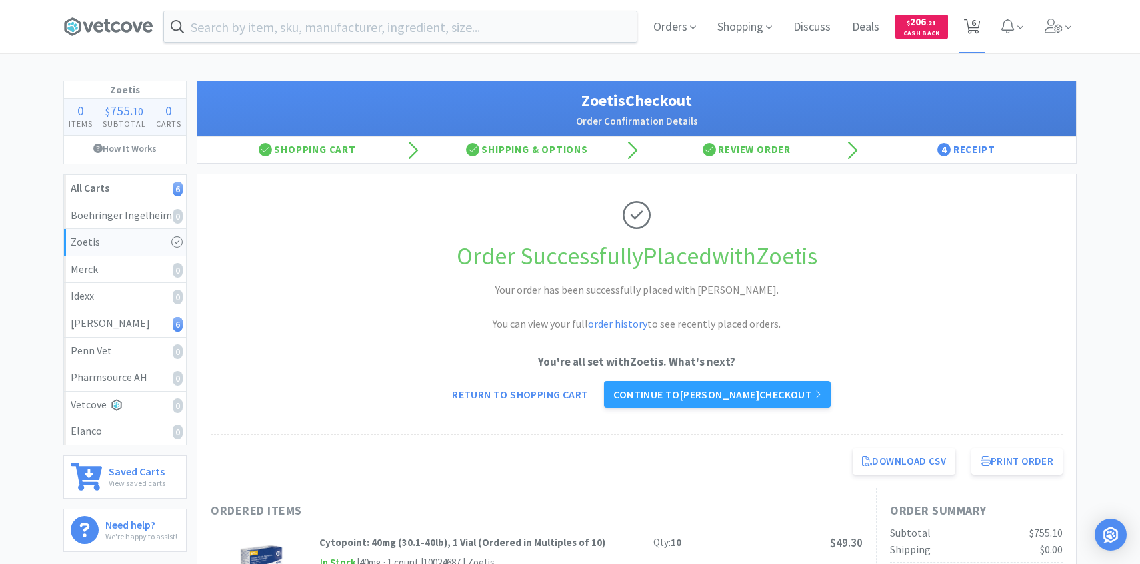
click at [964, 15] on span "6" at bounding box center [971, 26] width 27 height 53
select select "1"
select select "2"
select select "1"
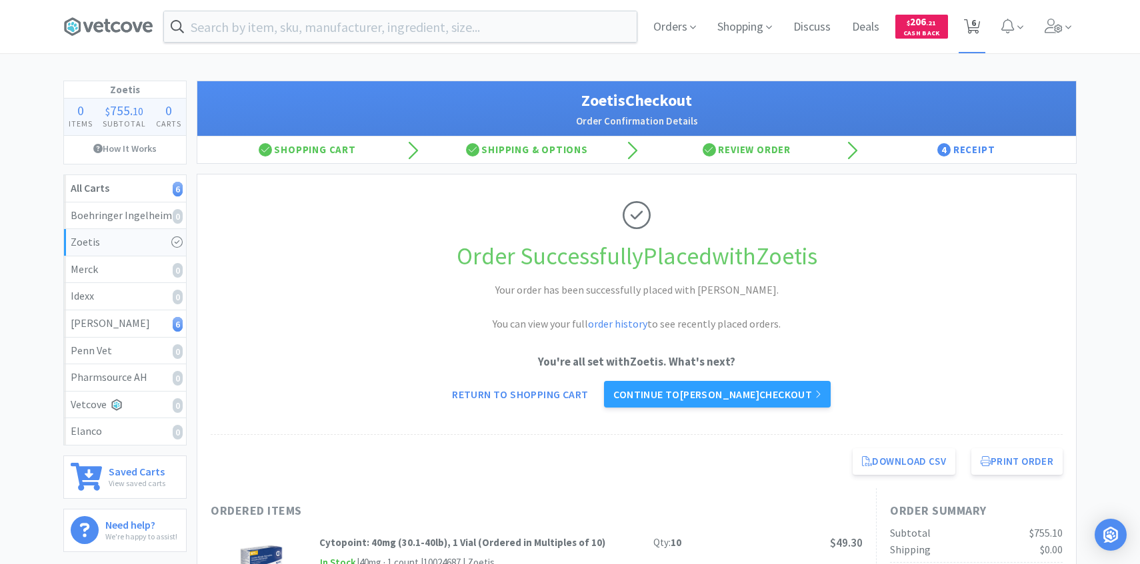
select select "2"
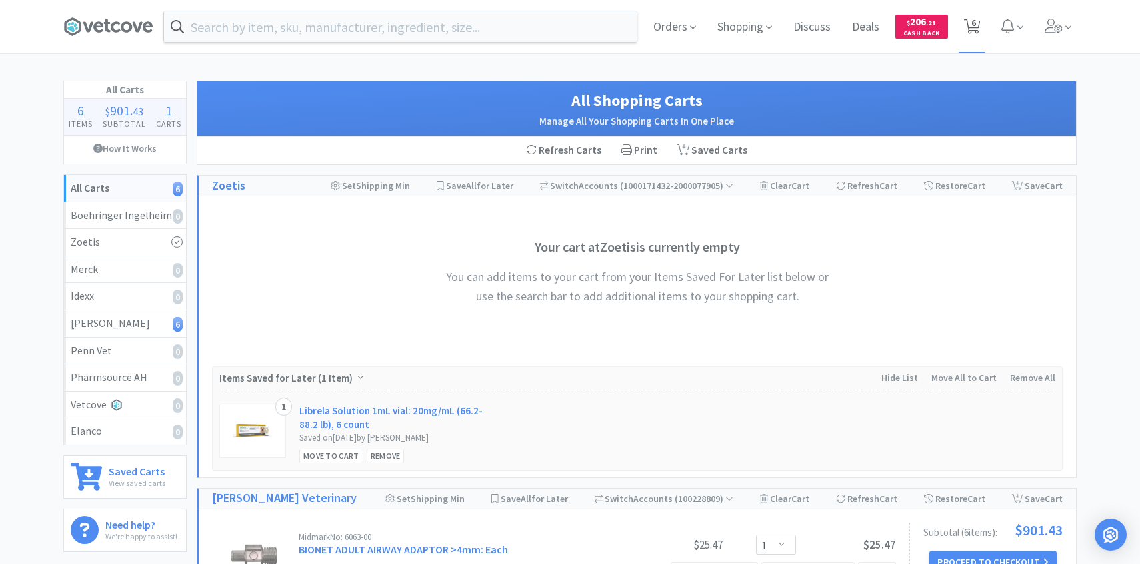
click at [972, 35] on span "6" at bounding box center [973, 22] width 5 height 53
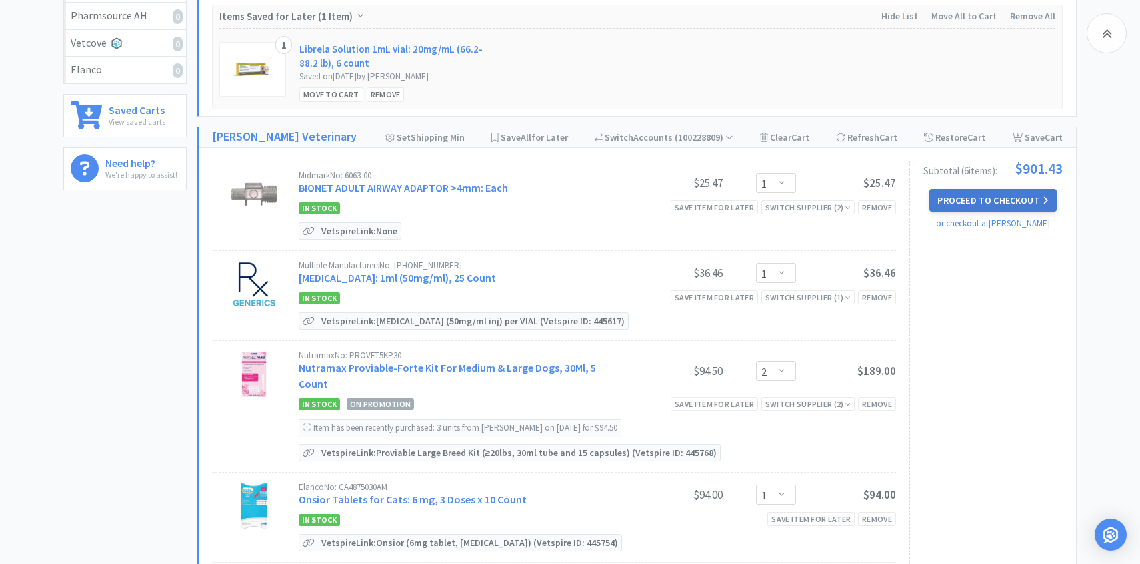
click at [993, 209] on button "Proceed to Checkout" at bounding box center [992, 200] width 127 height 23
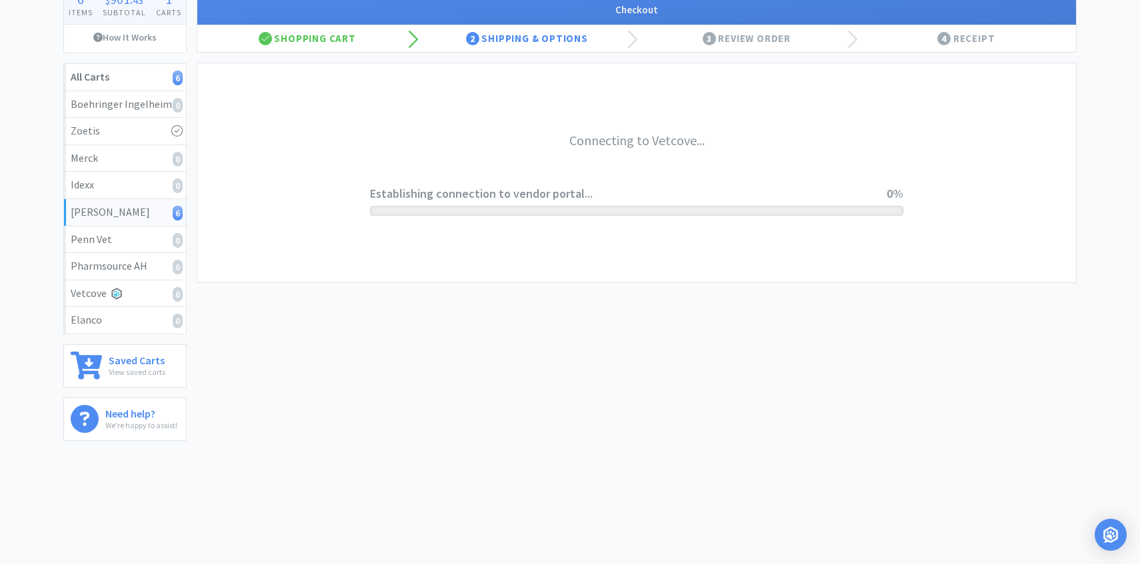
scroll to position [111, 0]
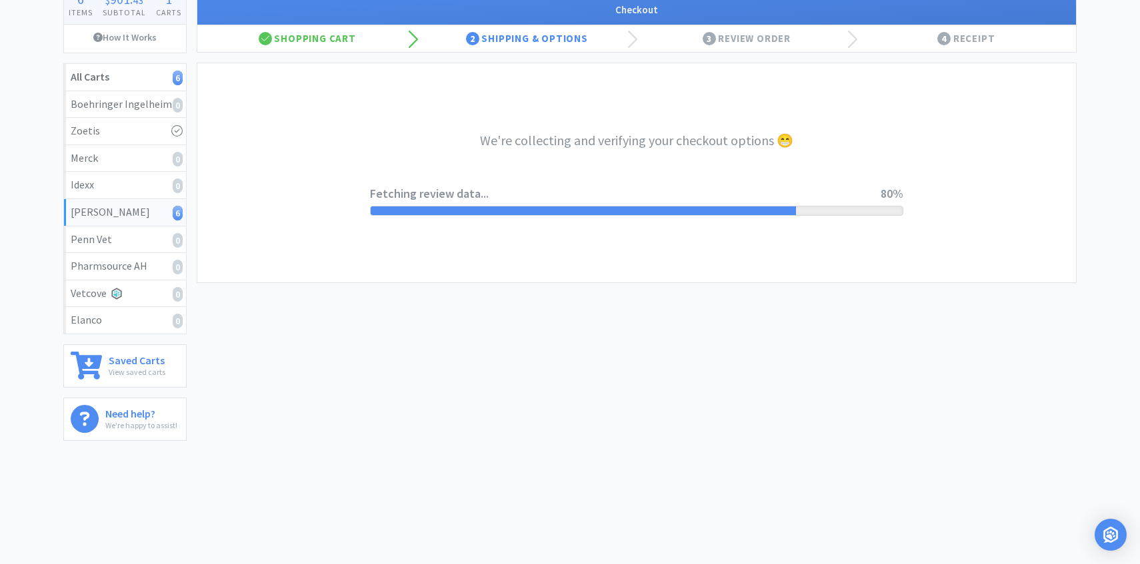
select select "1"
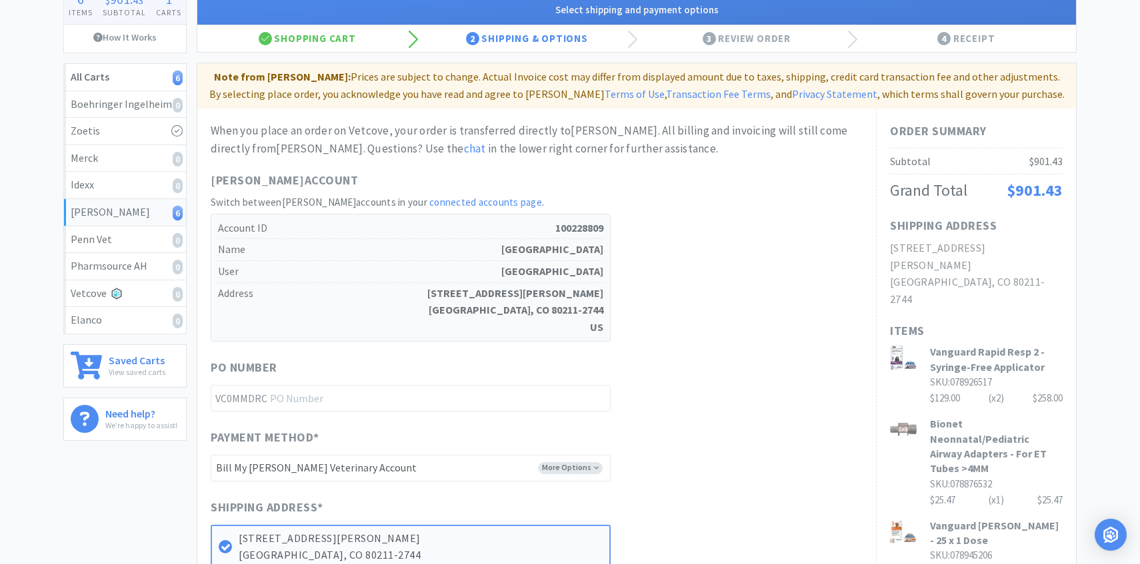
scroll to position [0, 0]
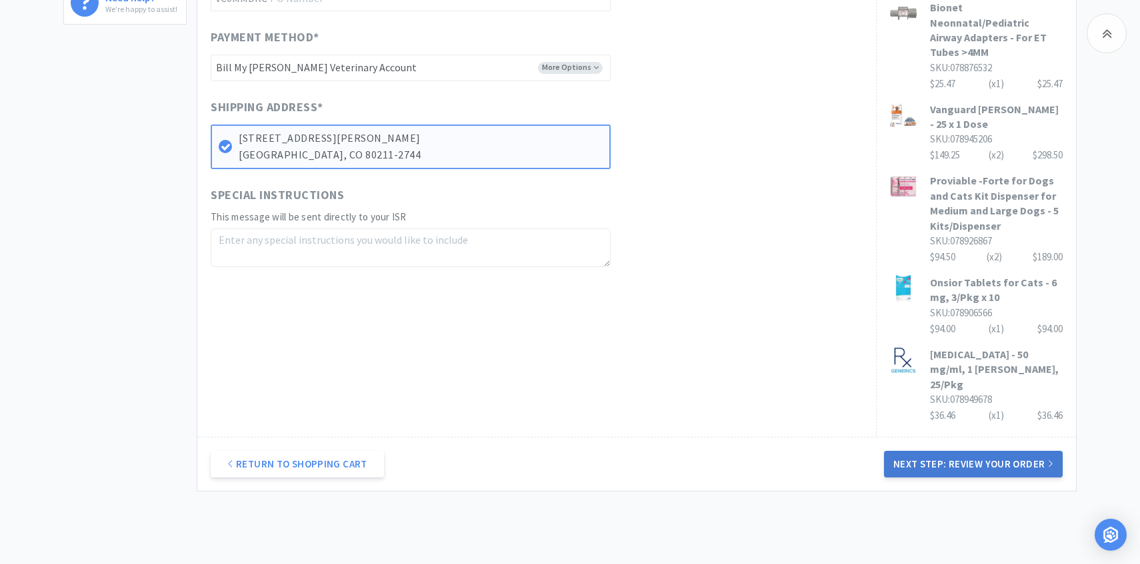
click at [974, 451] on button "Next Step: Review Your Order" at bounding box center [973, 464] width 179 height 27
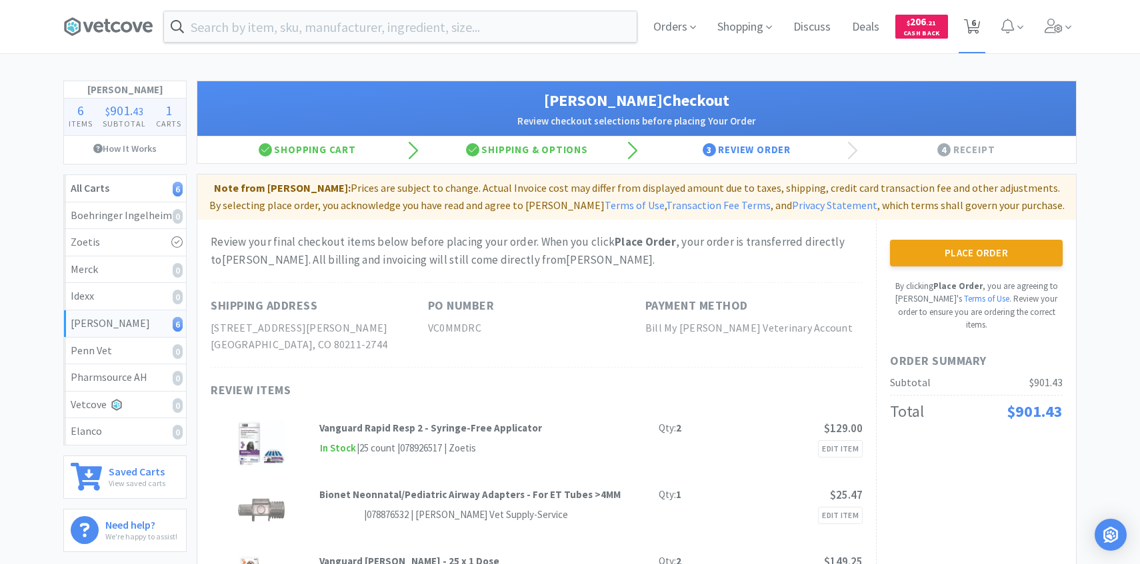
click at [973, 33] on span "6" at bounding box center [973, 22] width 5 height 53
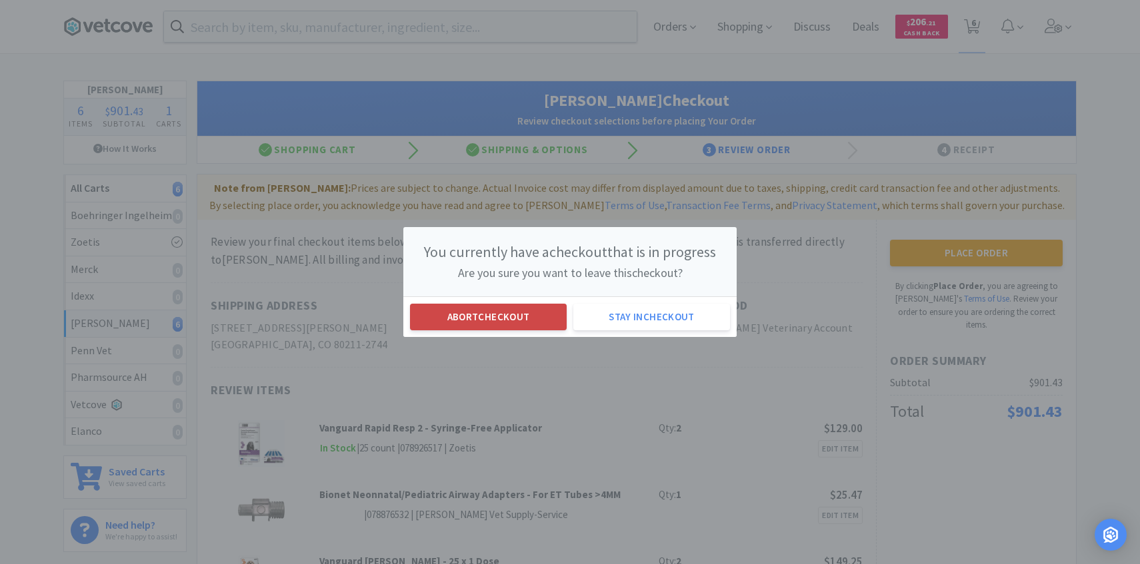
click at [544, 319] on button "Abort checkout" at bounding box center [488, 317] width 157 height 27
select select "1"
select select "2"
select select "1"
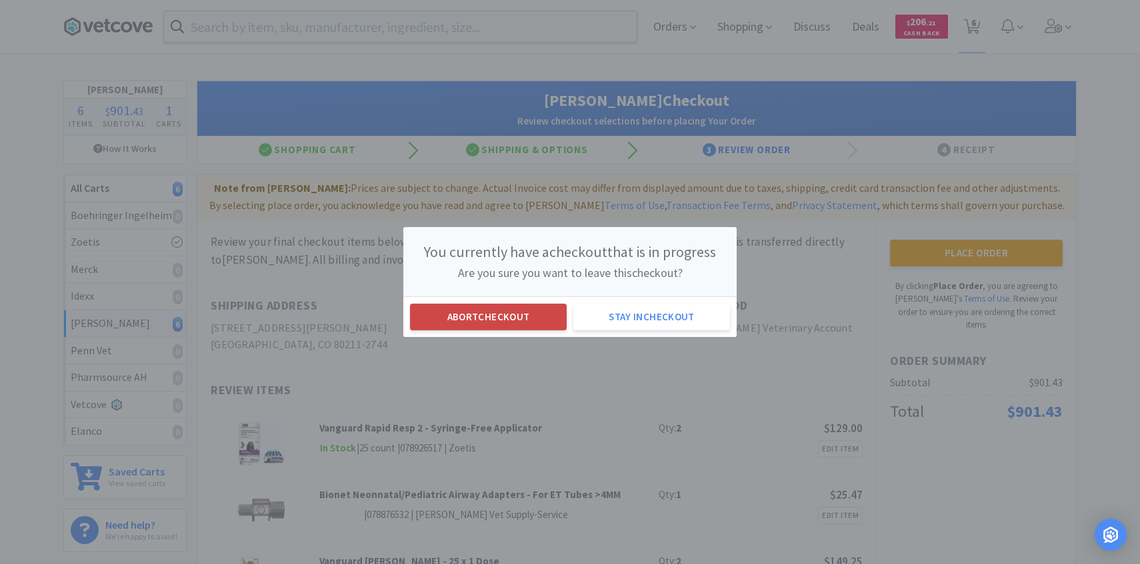
select select "2"
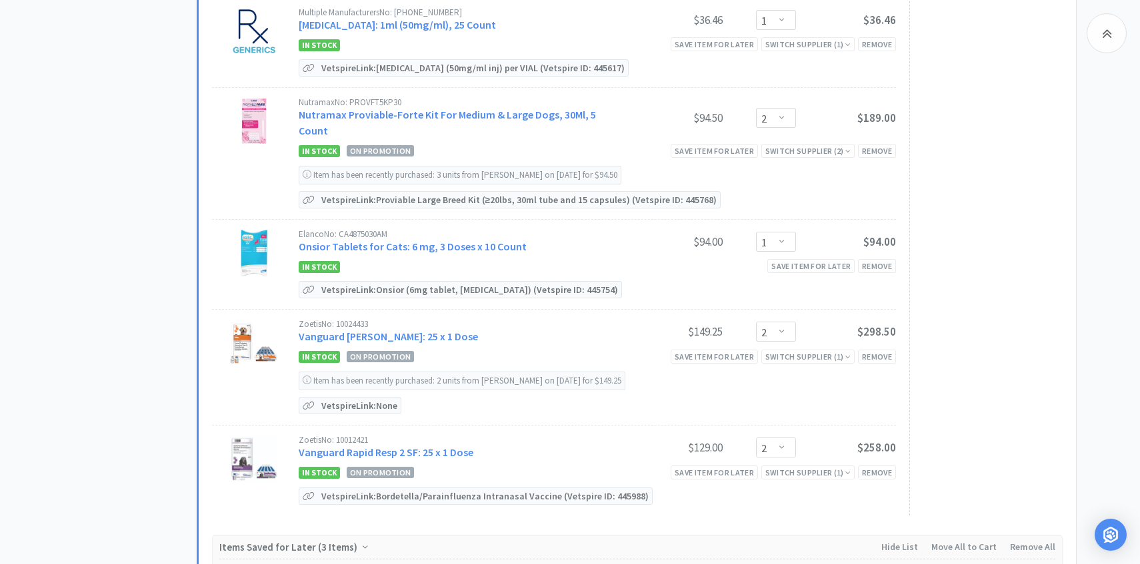
scroll to position [618, 0]
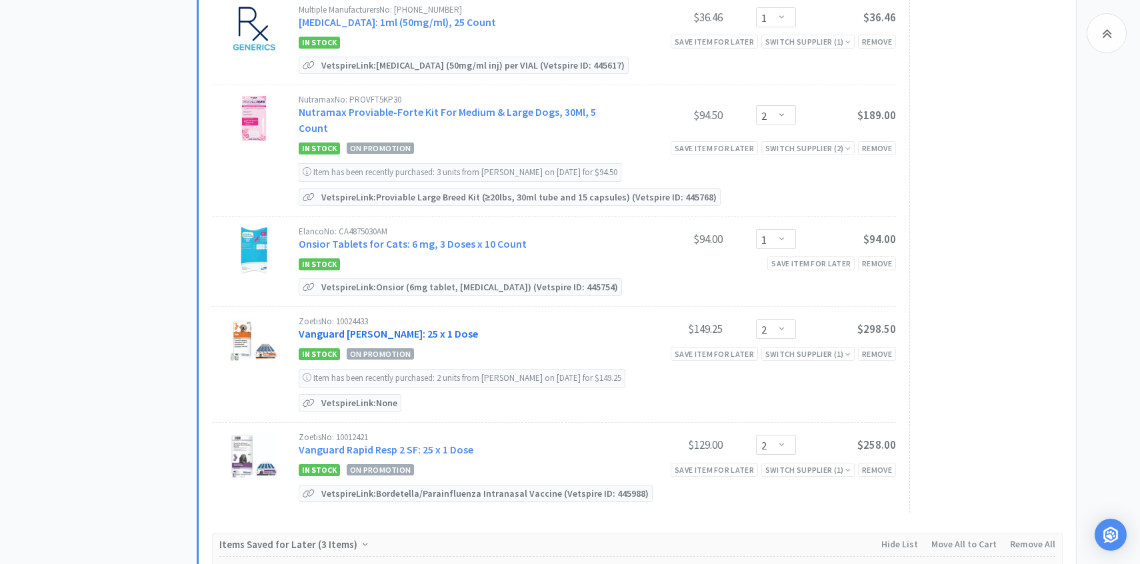
click at [418, 327] on link "Vanguard DAPP: 25 x 1 Dose" at bounding box center [388, 333] width 179 height 13
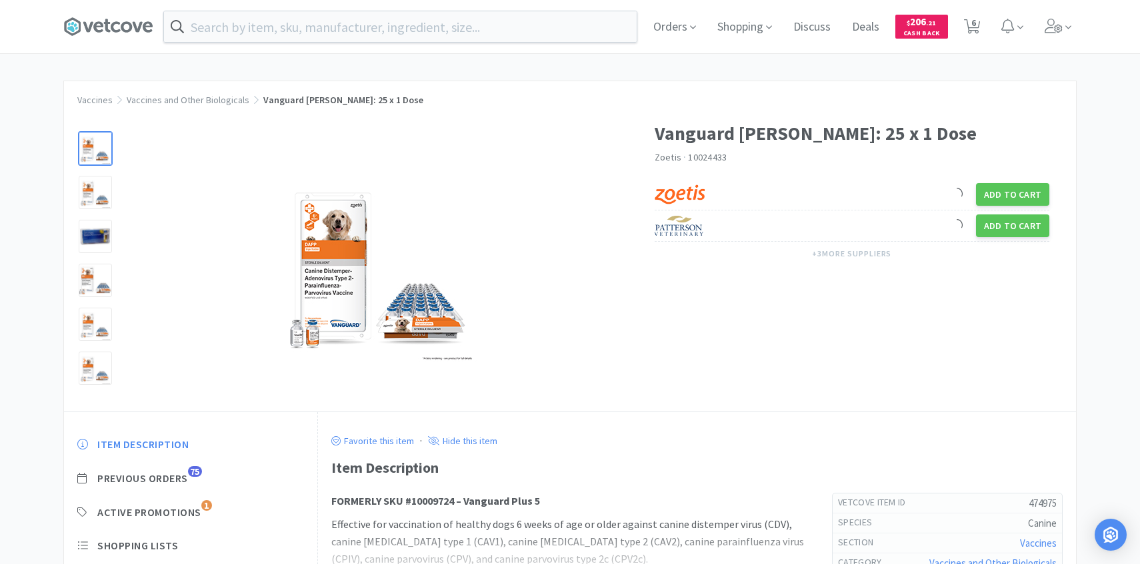
scroll to position [127, 0]
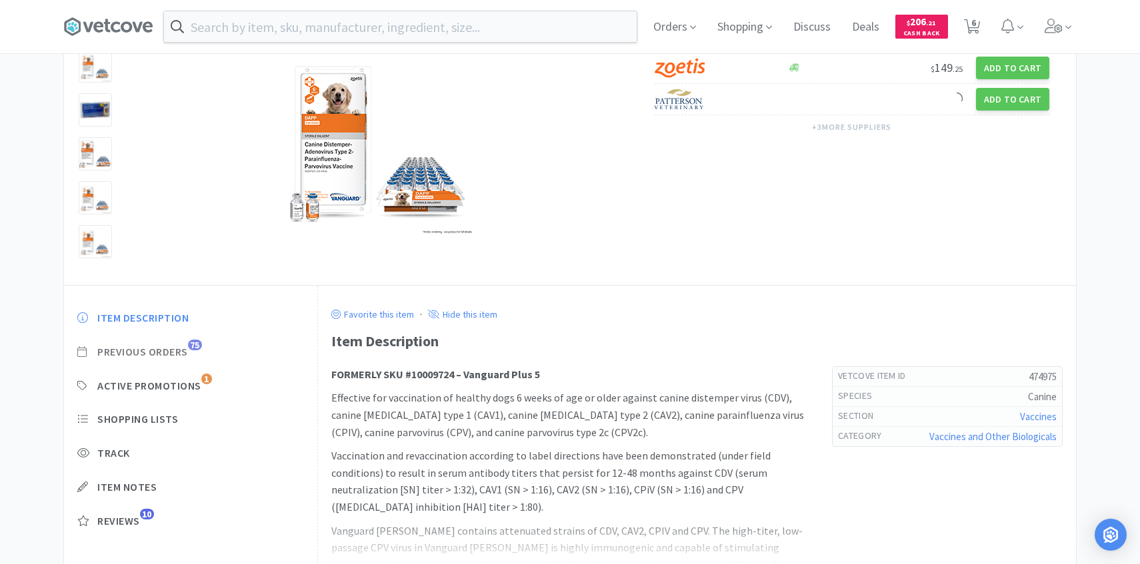
click at [171, 349] on span "Previous Orders" at bounding box center [142, 352] width 91 height 14
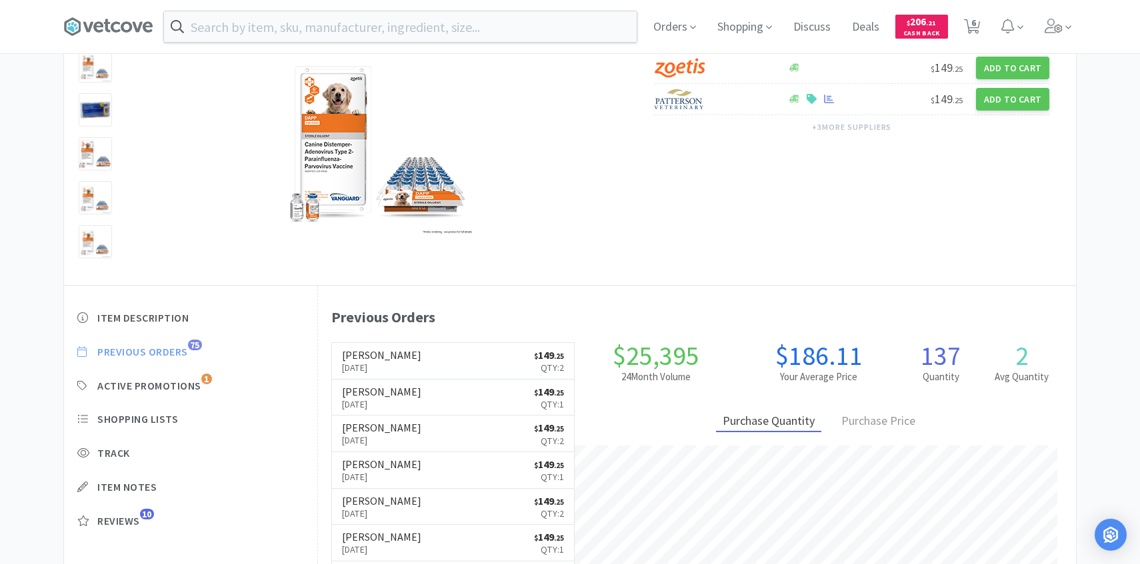
scroll to position [366, 758]
click at [473, 354] on link "Patterson Sep 29th, 2025 $ 149 . 25 Qty: 2" at bounding box center [453, 361] width 243 height 37
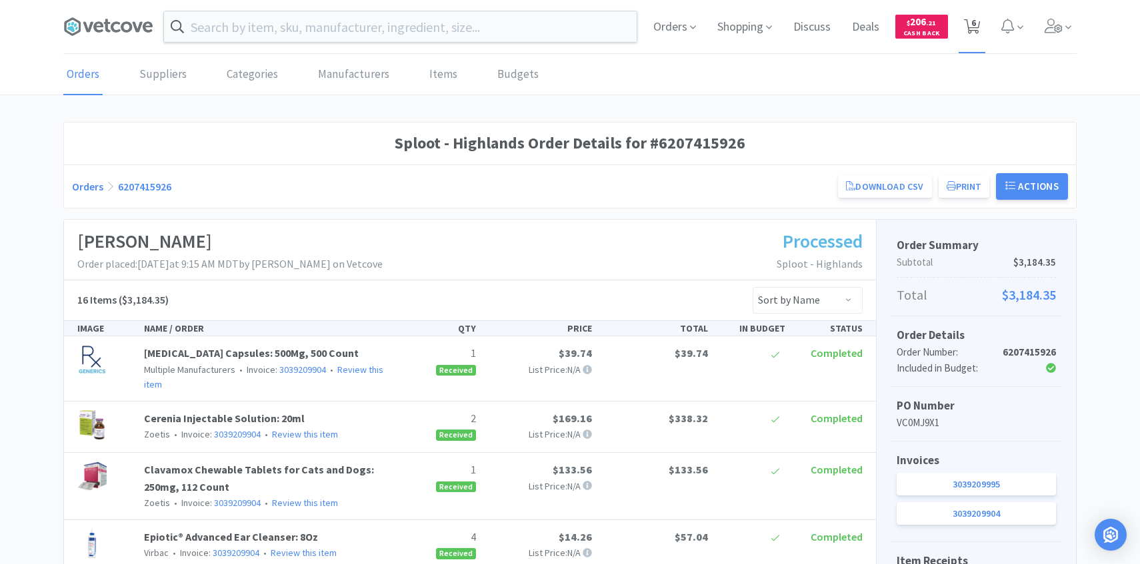
click at [982, 29] on span "6" at bounding box center [971, 26] width 27 height 53
select select "1"
select select "2"
select select "1"
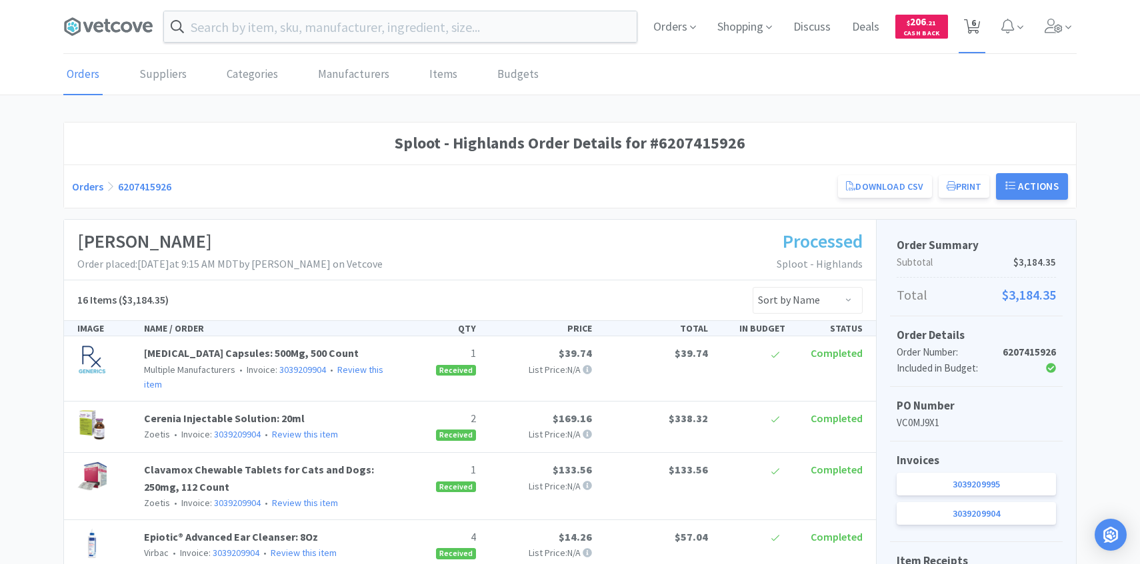
select select "2"
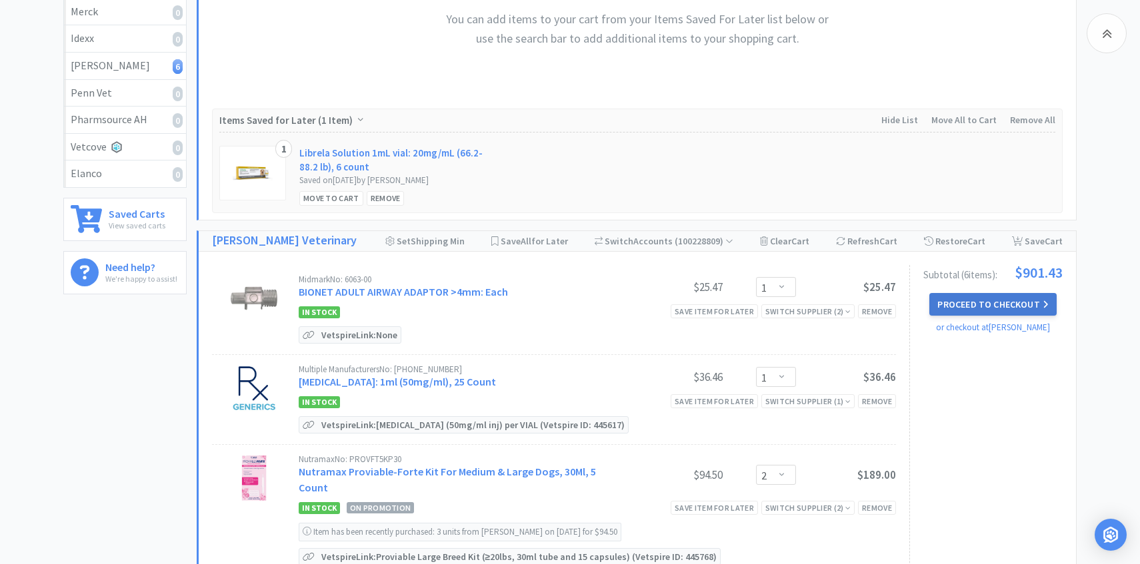
click at [1010, 299] on button "Proceed to Checkout" at bounding box center [992, 304] width 127 height 23
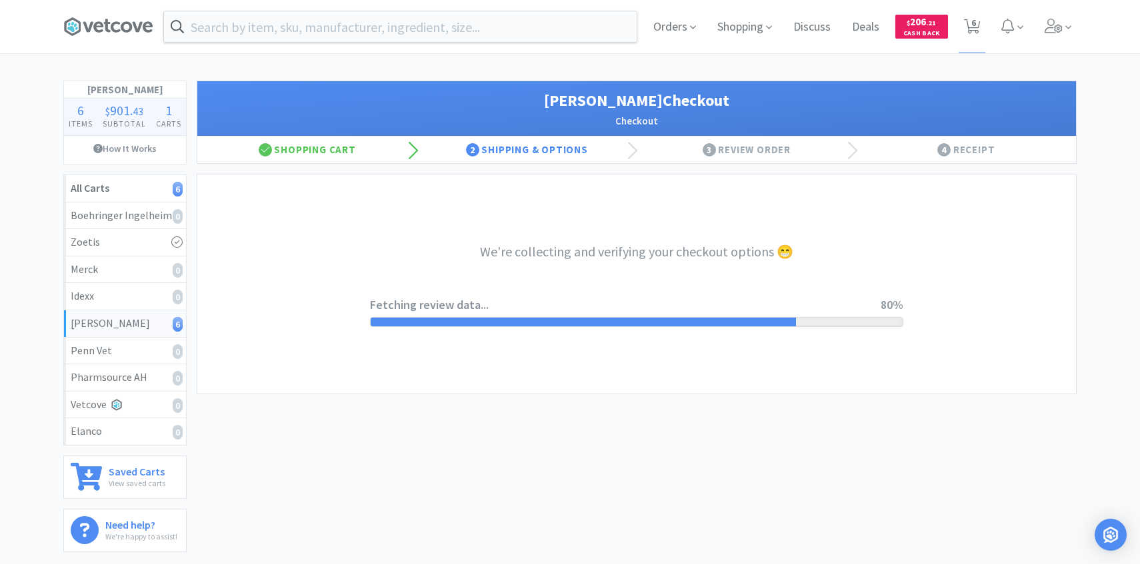
select select "1"
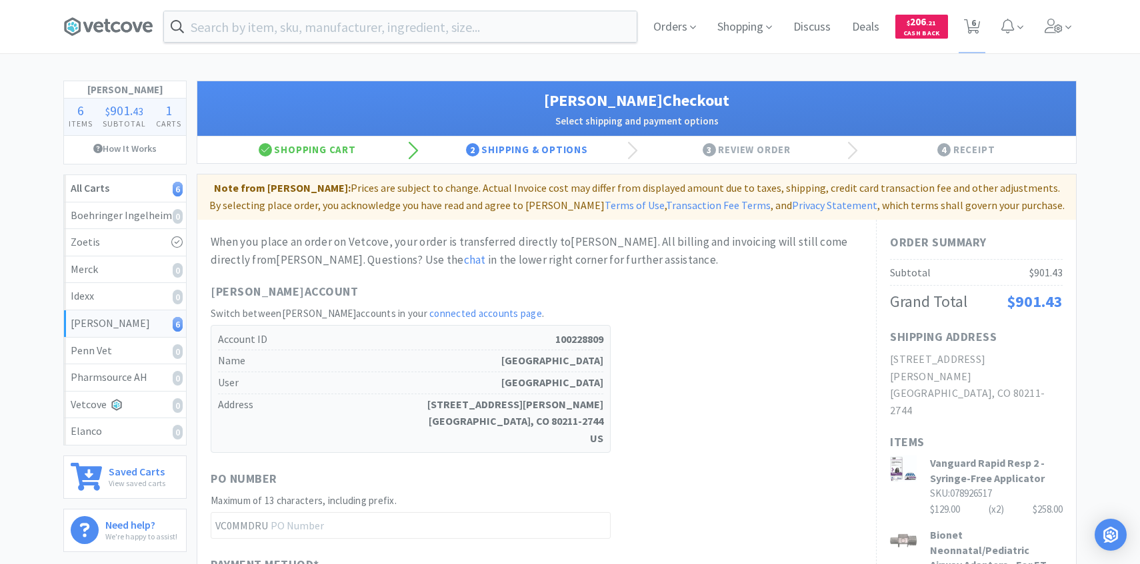
scroll to position [528, 0]
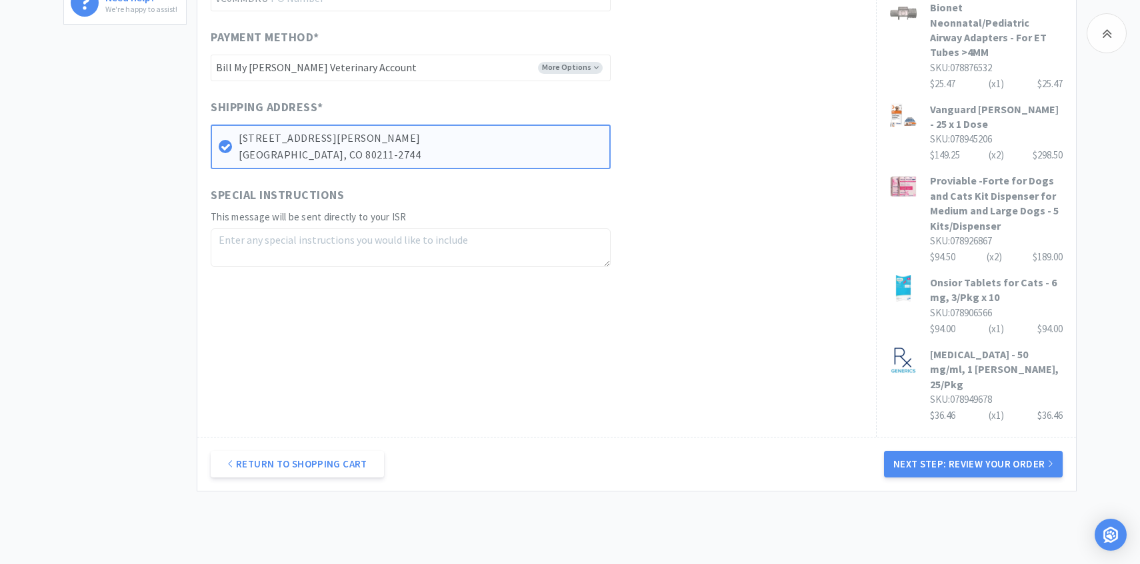
click at [923, 437] on div "Return to Shopping Cart Next Step: Review Your Order" at bounding box center [636, 464] width 878 height 54
click at [923, 451] on button "Next Step: Review Your Order" at bounding box center [973, 464] width 179 height 27
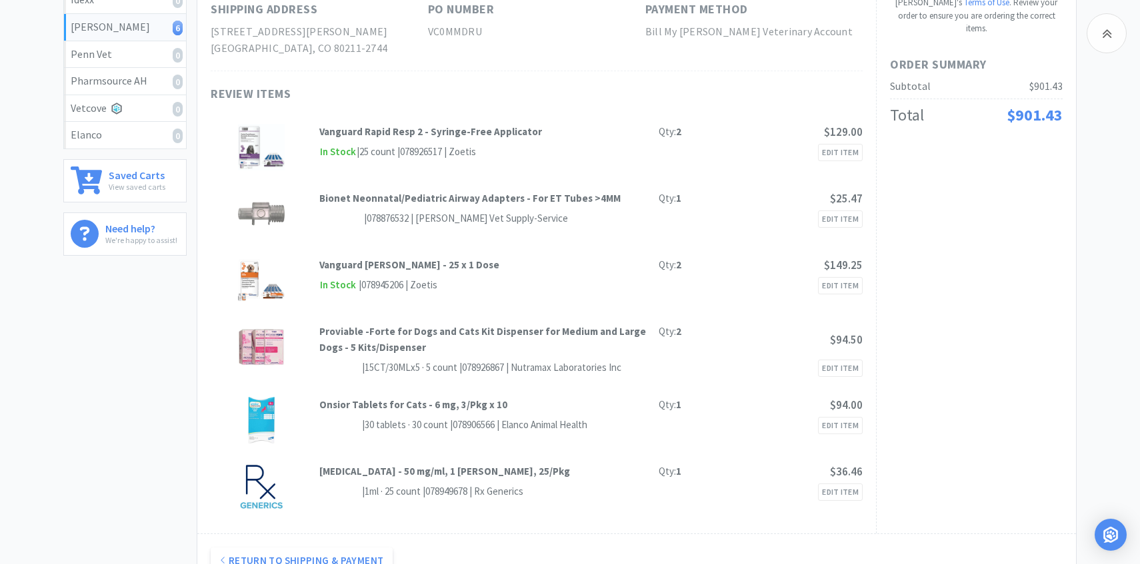
scroll to position [0, 0]
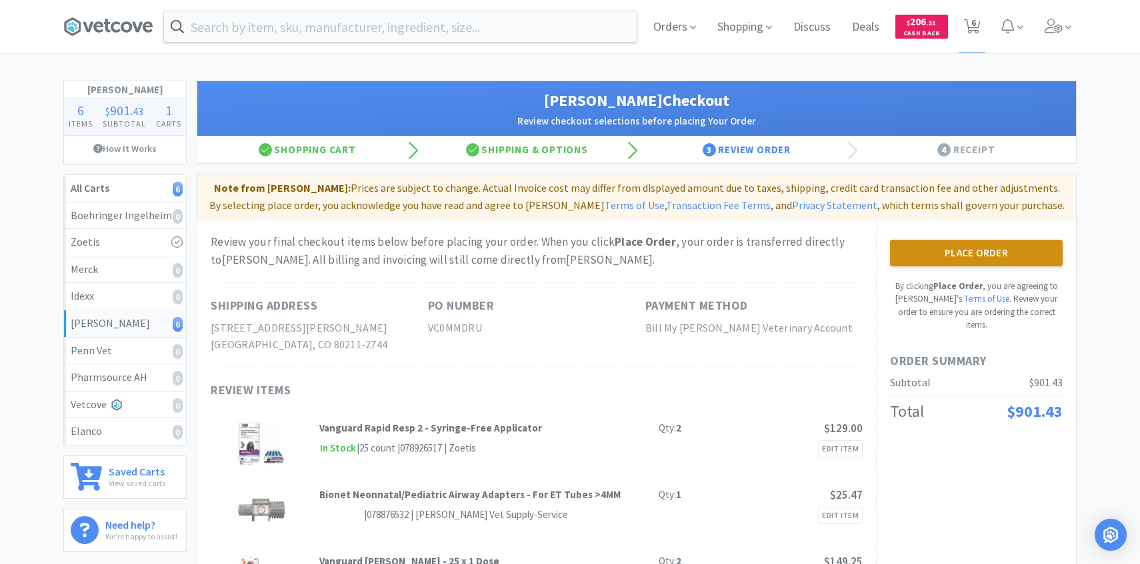
click at [931, 247] on button "Place Order" at bounding box center [976, 253] width 173 height 27
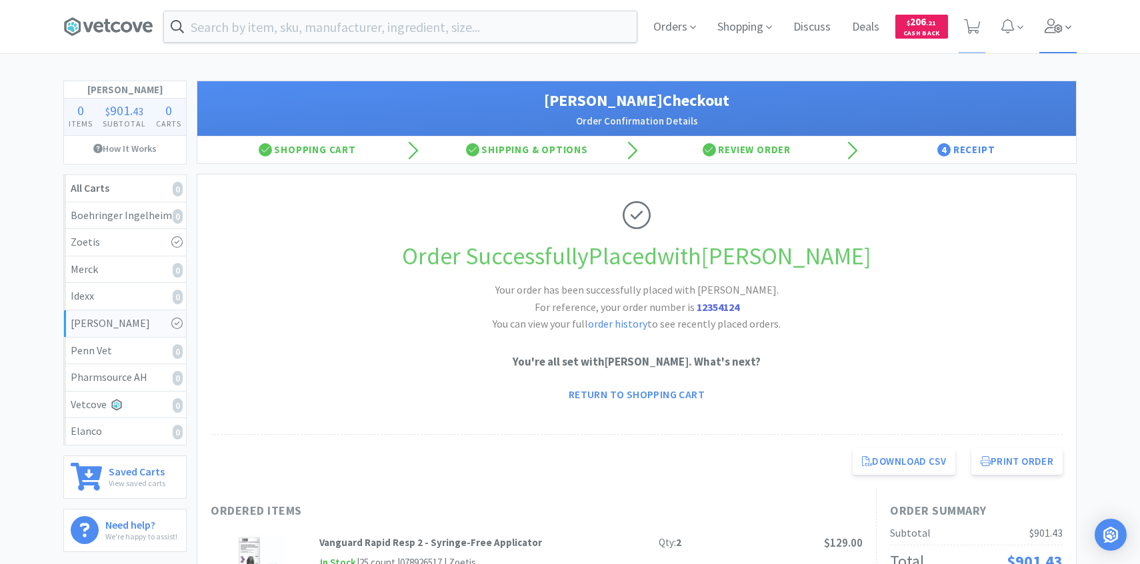
click at [1039, 43] on span at bounding box center [1058, 26] width 38 height 53
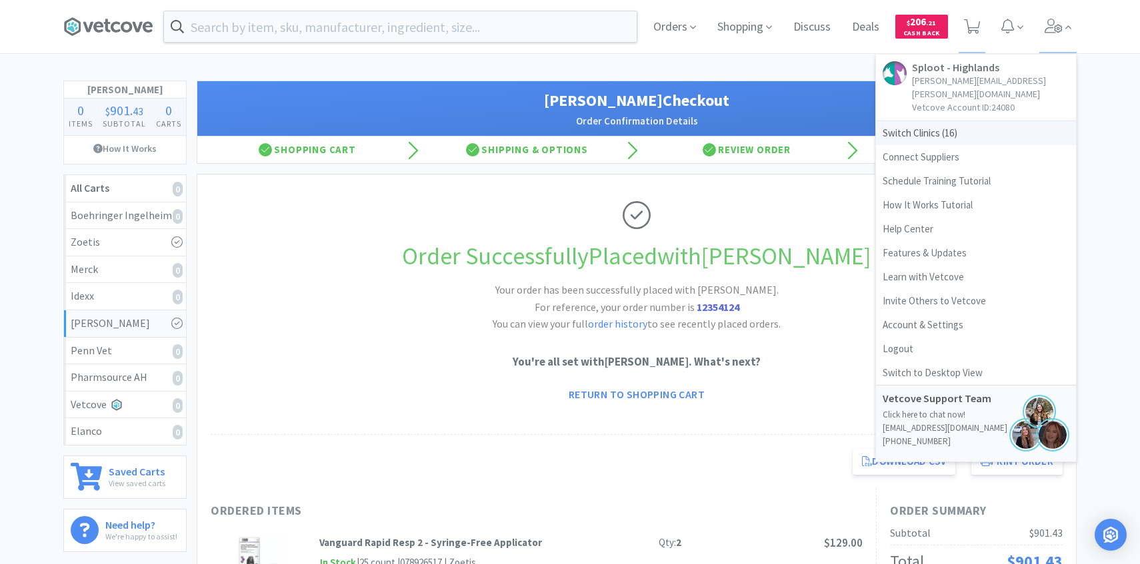
click at [965, 121] on span "Switch Clinics ( 16 )" at bounding box center [976, 133] width 200 height 24
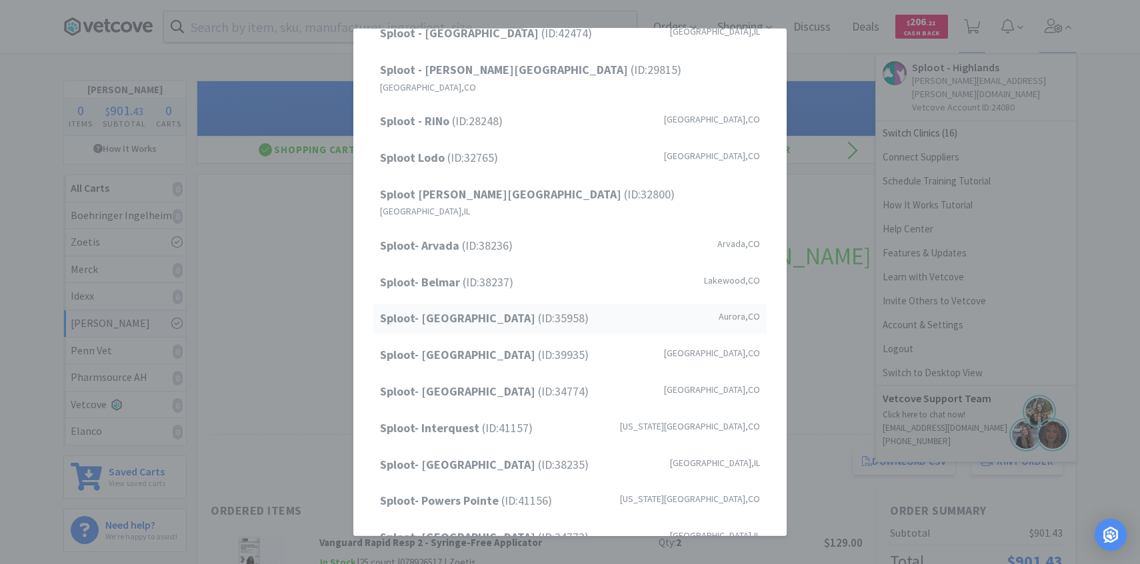
scroll to position [131, 0]
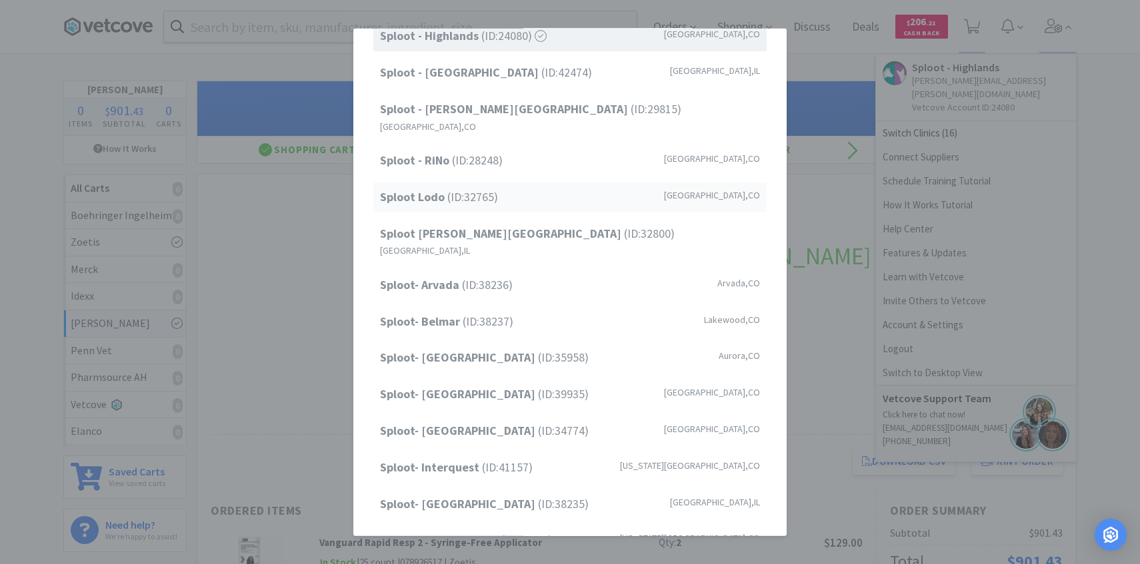
click at [514, 193] on div "Sploot Lodo (ID: 32765 ) Denver , CO" at bounding box center [569, 198] width 393 height 30
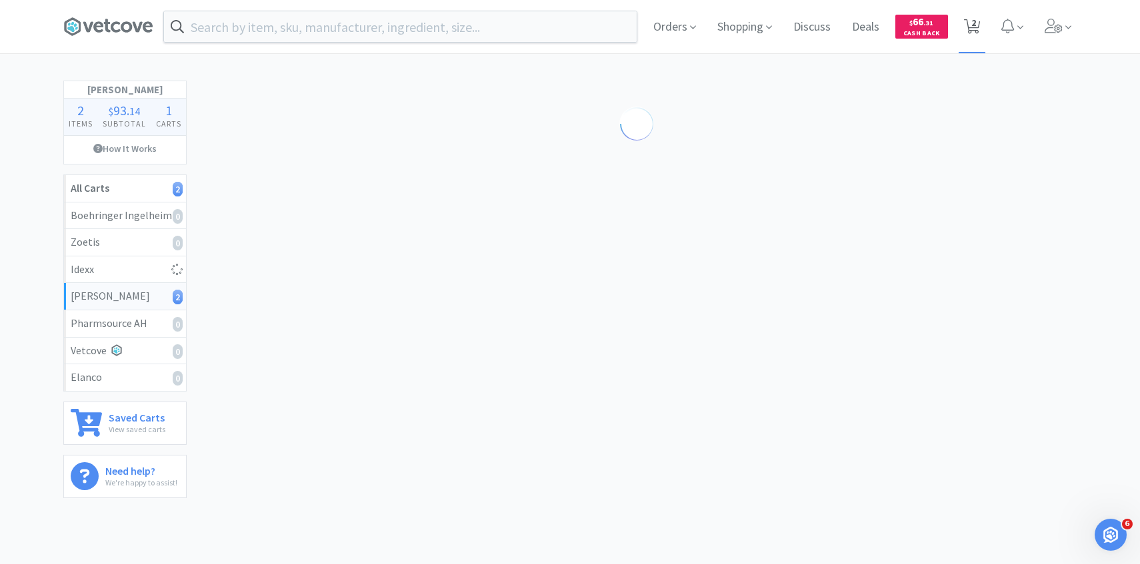
click at [977, 15] on span "2" at bounding box center [971, 26] width 27 height 53
select select "1"
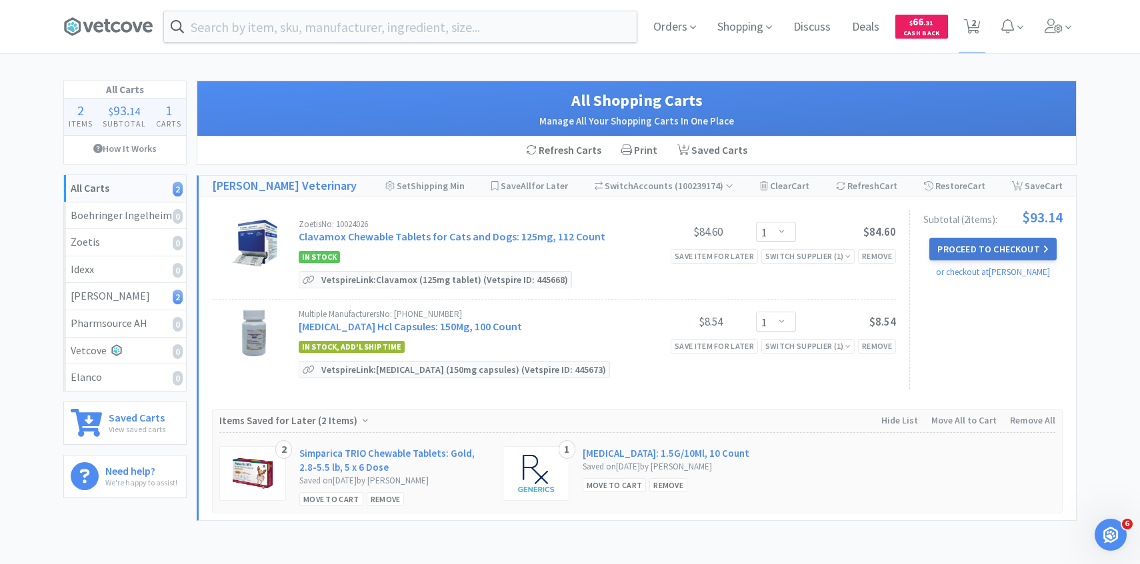
click at [1001, 249] on button "Proceed to Checkout" at bounding box center [992, 249] width 127 height 23
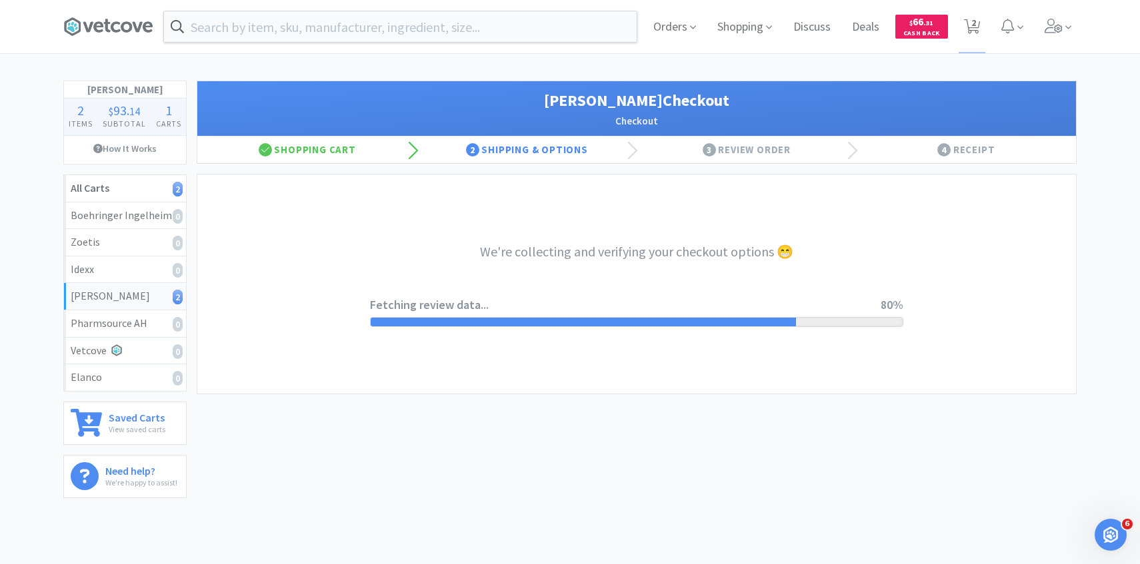
select select "1"
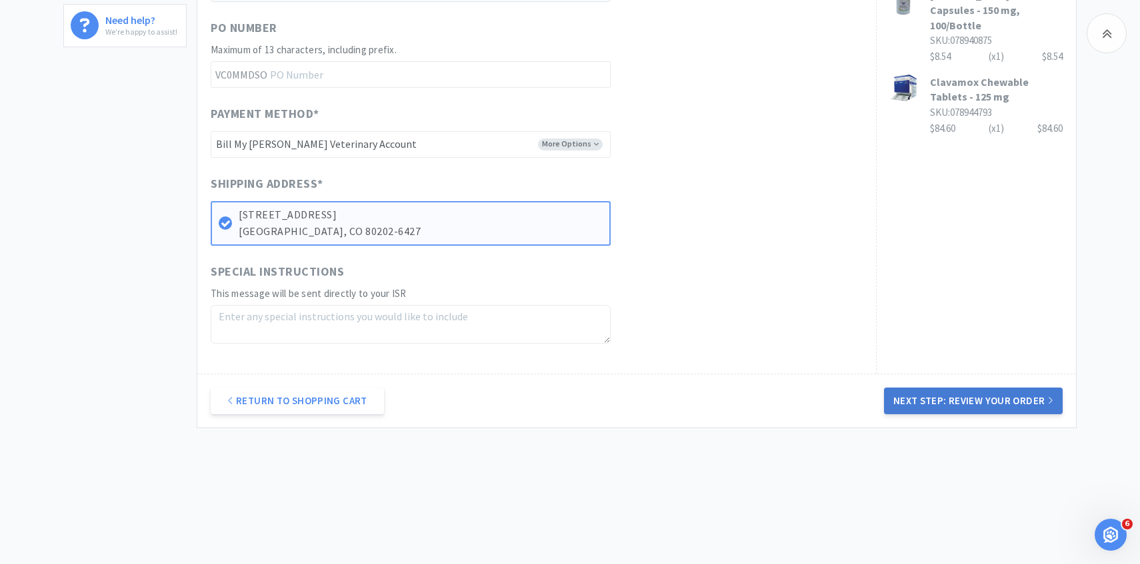
click at [986, 393] on button "Next Step: Review Your Order" at bounding box center [973, 401] width 179 height 27
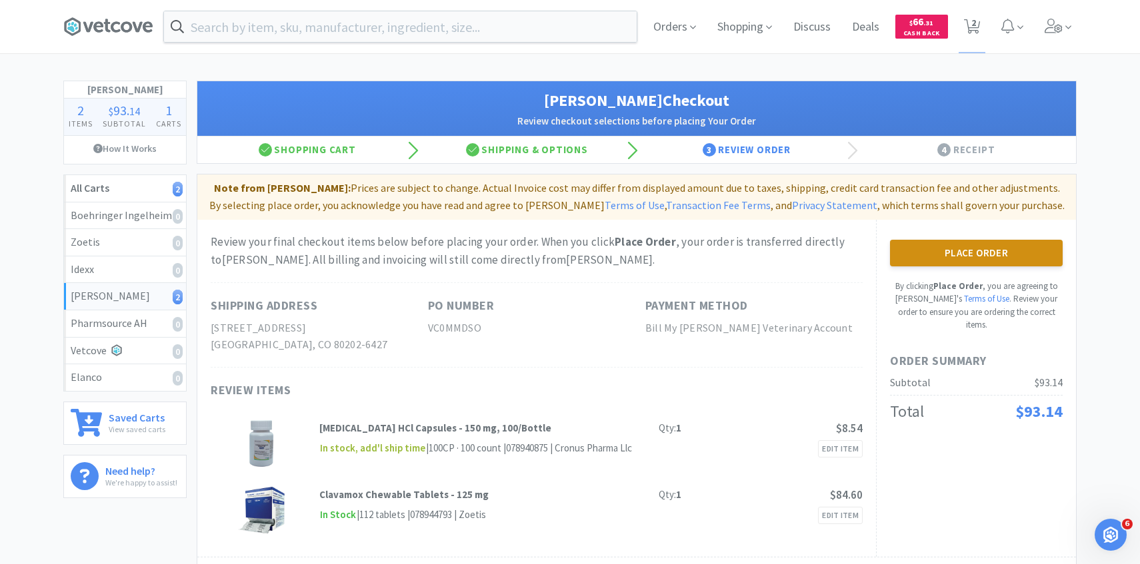
click at [963, 255] on button "Place Order" at bounding box center [976, 253] width 173 height 27
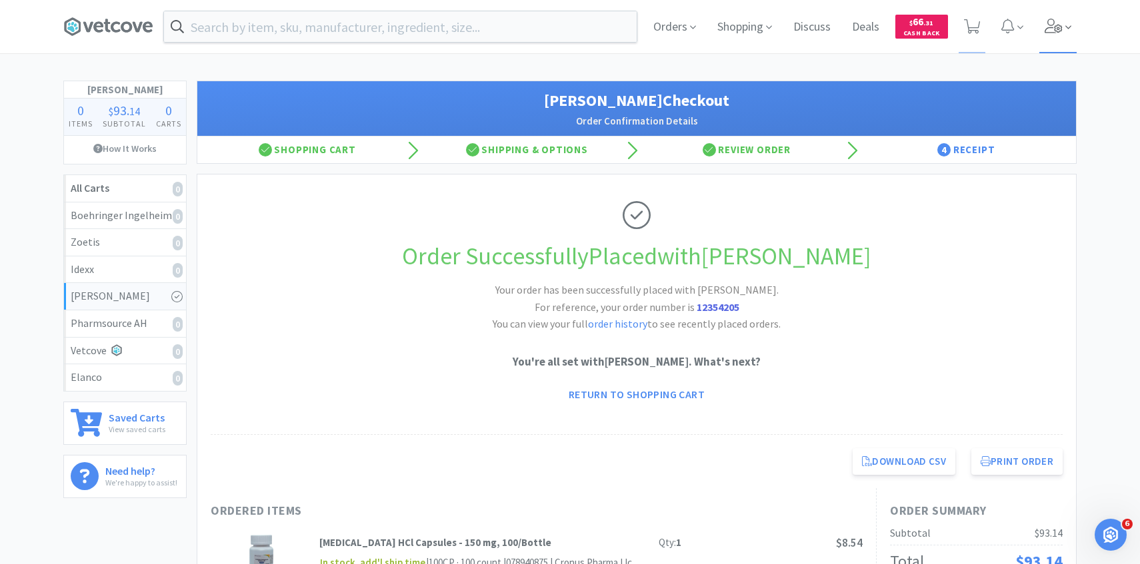
click at [1069, 37] on span at bounding box center [1058, 26] width 38 height 53
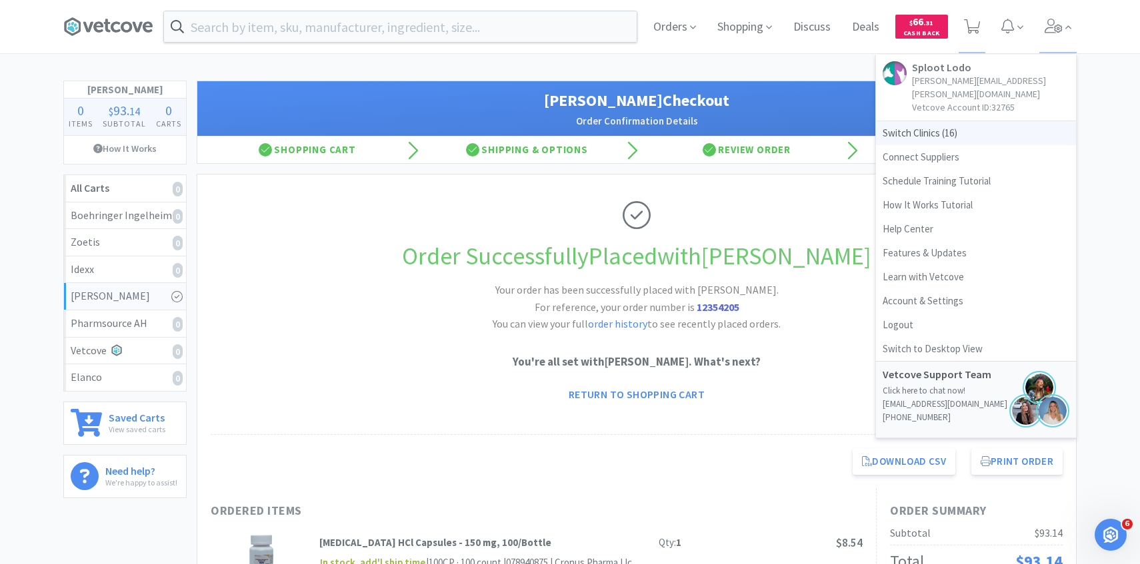
click at [975, 121] on span "Switch Clinics ( 16 )" at bounding box center [976, 133] width 200 height 24
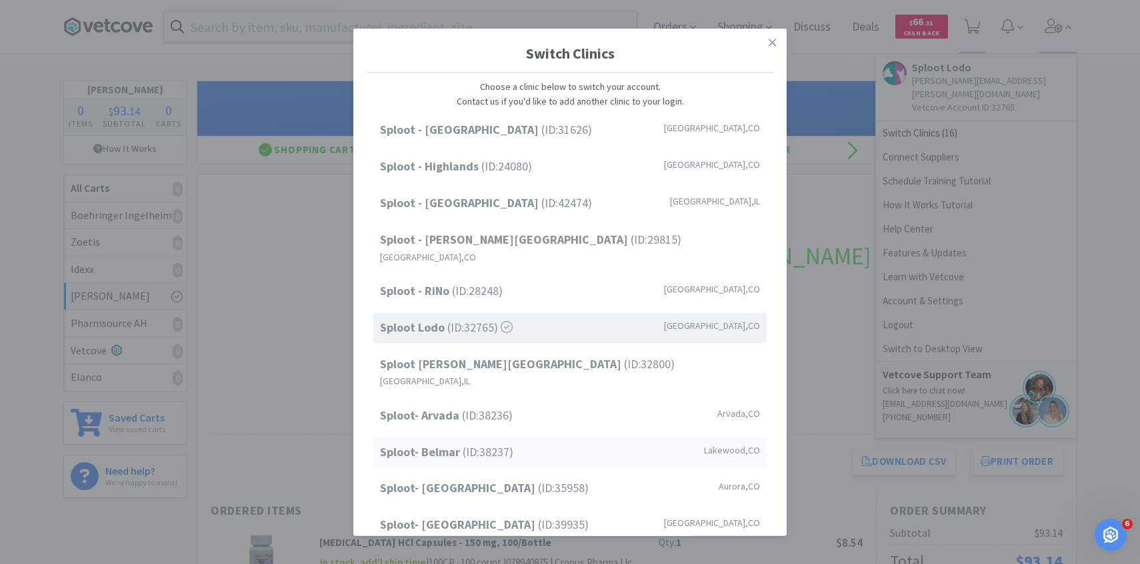
click at [566, 437] on div "Sploot- Belmar (ID: 38237 ) [GEOGRAPHIC_DATA] , [GEOGRAPHIC_DATA]" at bounding box center [569, 452] width 393 height 30
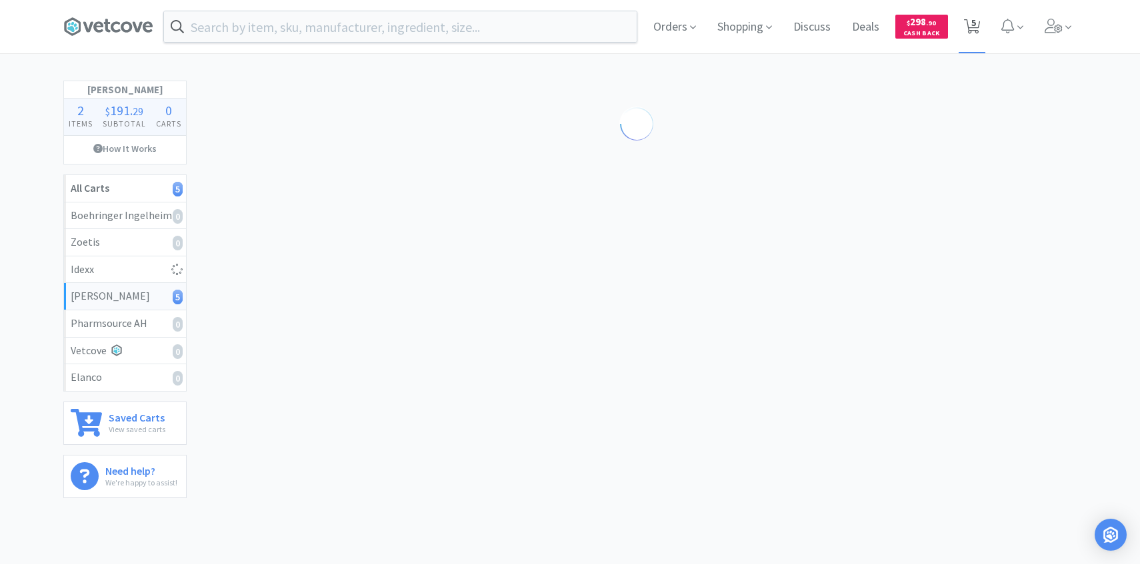
click at [980, 36] on span "5" at bounding box center [971, 26] width 27 height 53
select select "3"
select select "1"
select select "2"
select select "1"
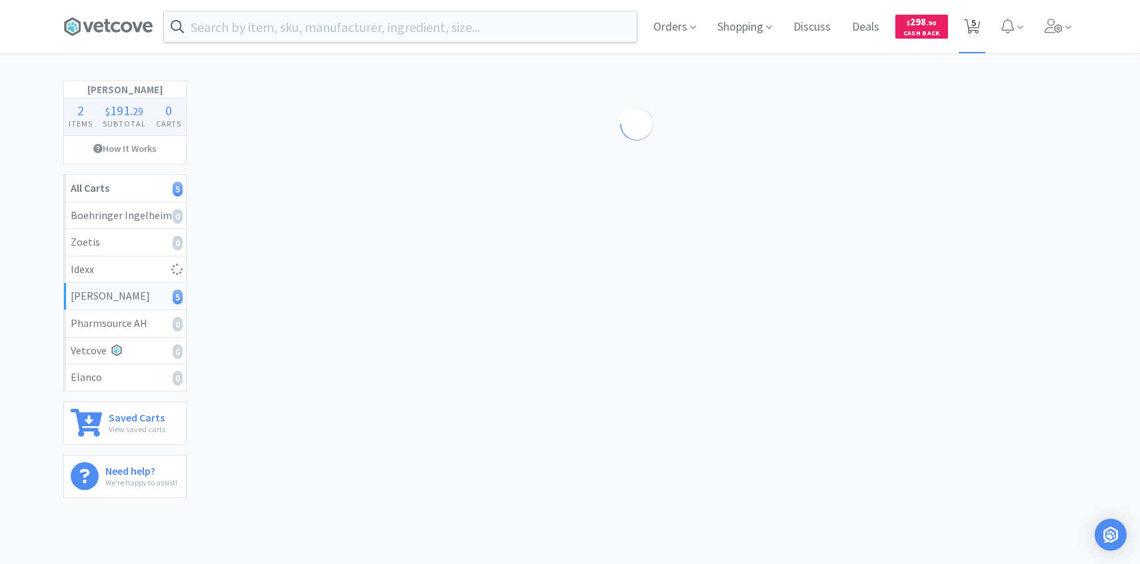
select select "1"
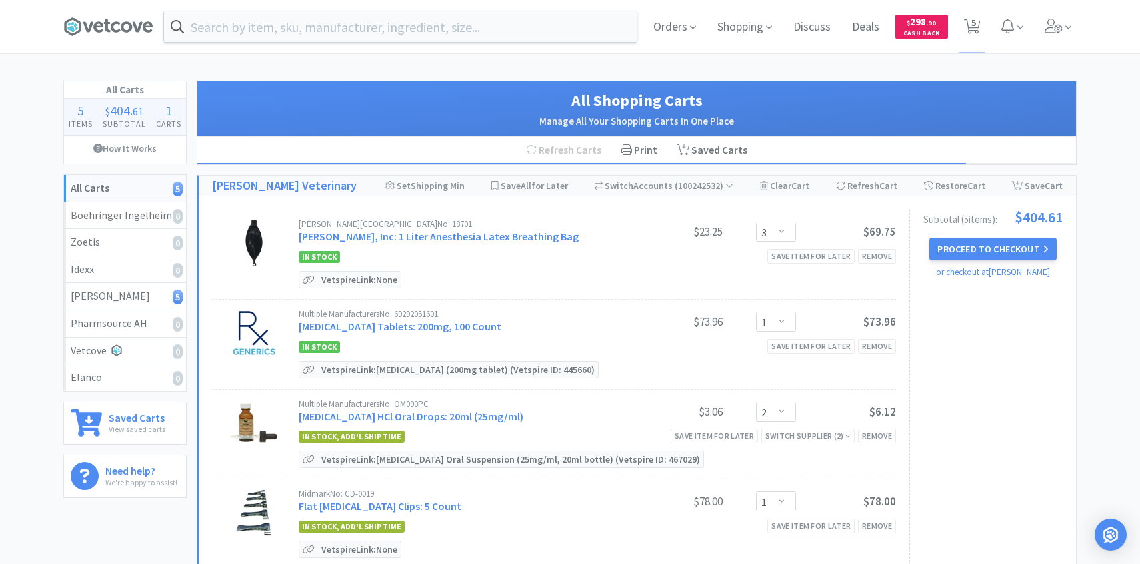
click at [1031, 23] on div "Orders Shopping Discuss Discuss Deals Deals $ 298 . 90 Cash Back 5 5" at bounding box center [859, 26] width 434 height 53
click at [1045, 28] on icon at bounding box center [1053, 26] width 19 height 15
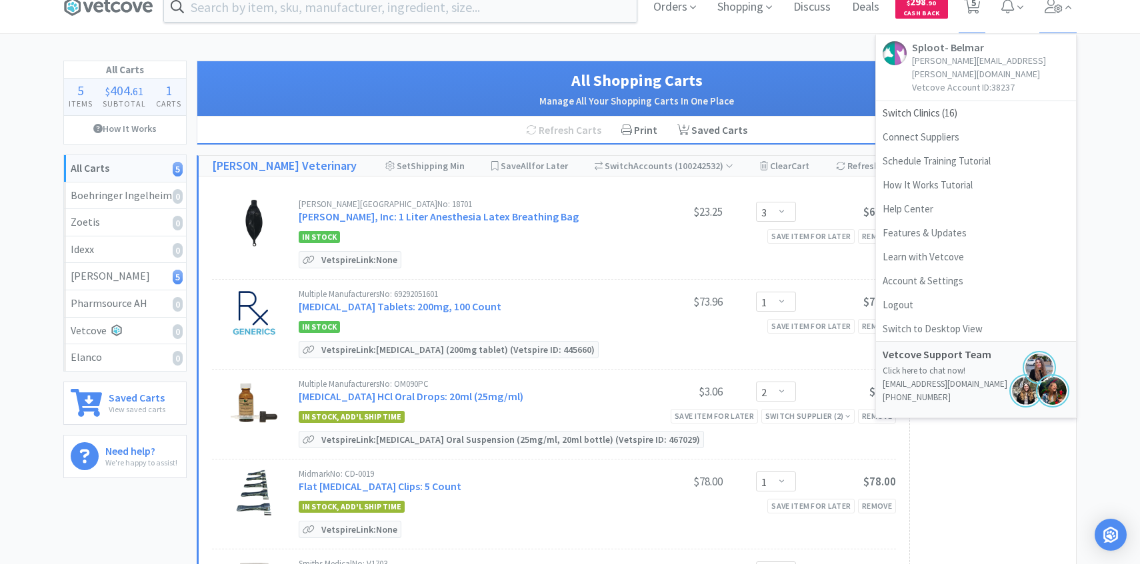
scroll to position [30, 0]
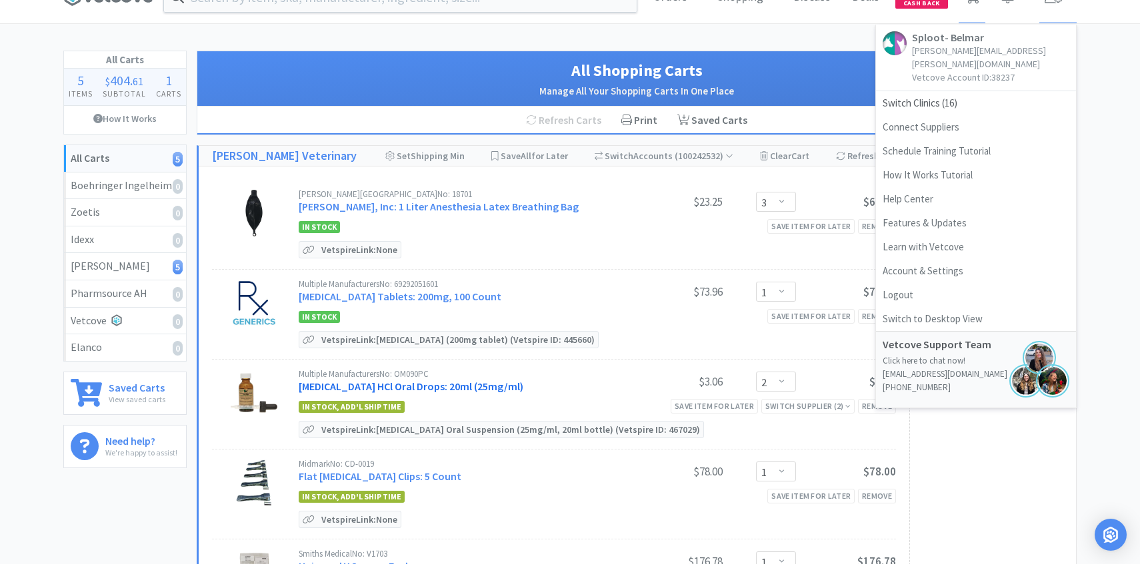
click at [498, 382] on link "[MEDICAL_DATA] HCl Oral Drops: 20ml (25mg/ml)" at bounding box center [411, 386] width 225 height 13
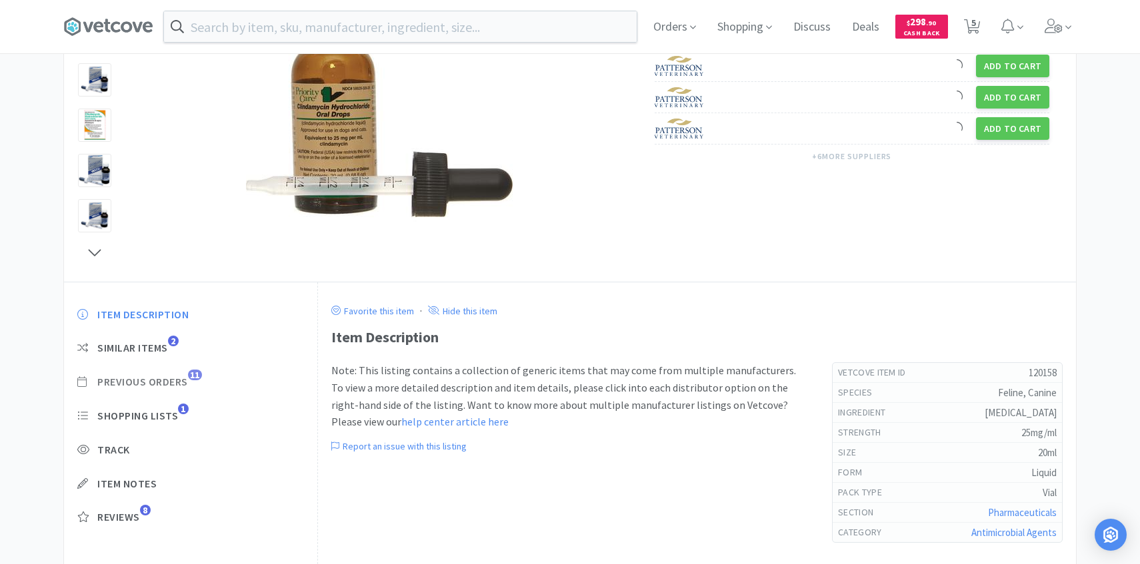
click at [185, 379] on span "Previous Orders" at bounding box center [142, 382] width 91 height 14
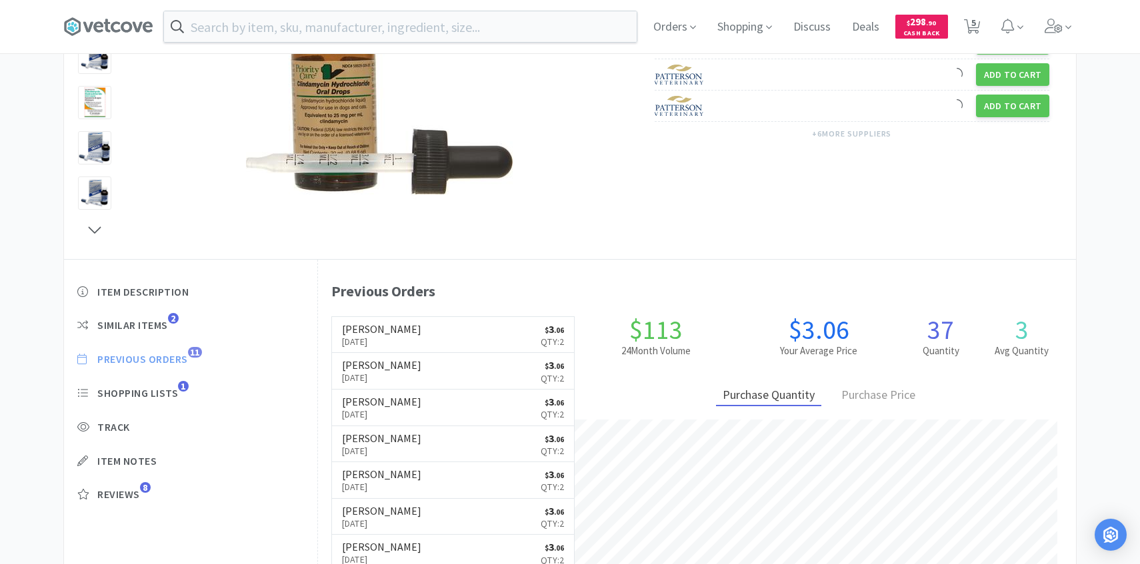
scroll to position [366, 758]
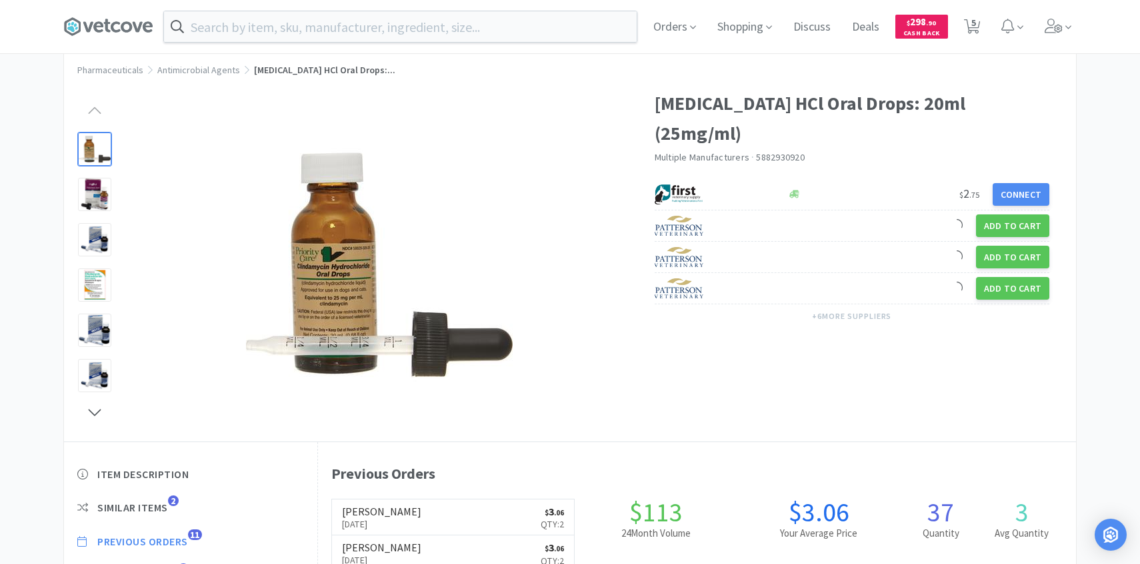
select select "3"
select select "1"
select select "2"
select select "1"
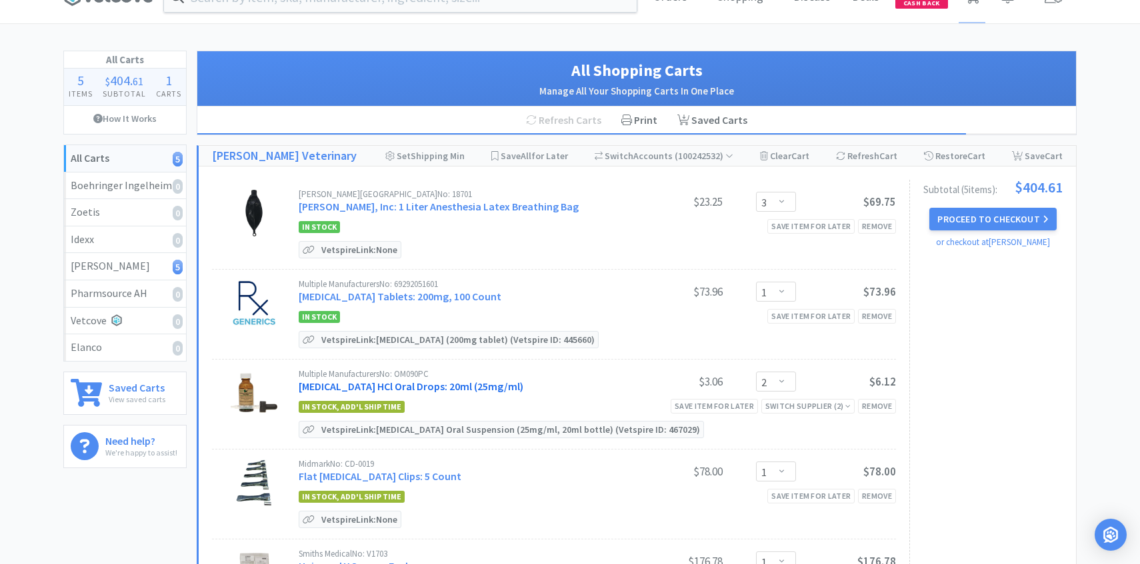
click at [471, 386] on link "Clindamycin HCl Oral Drops: 20ml (25mg/ml)" at bounding box center [411, 386] width 225 height 13
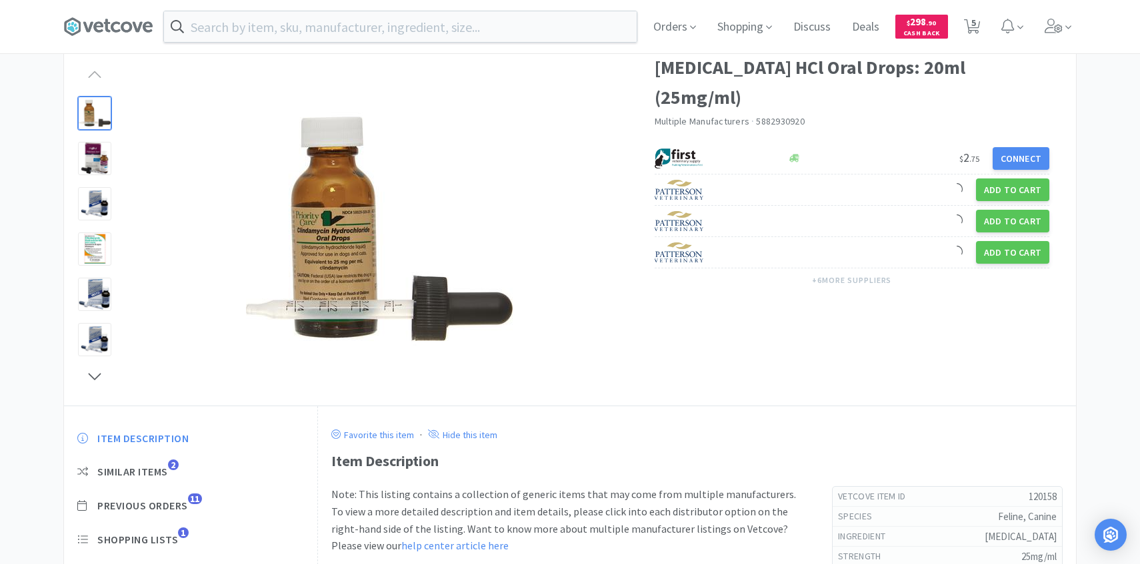
scroll to position [111, 0]
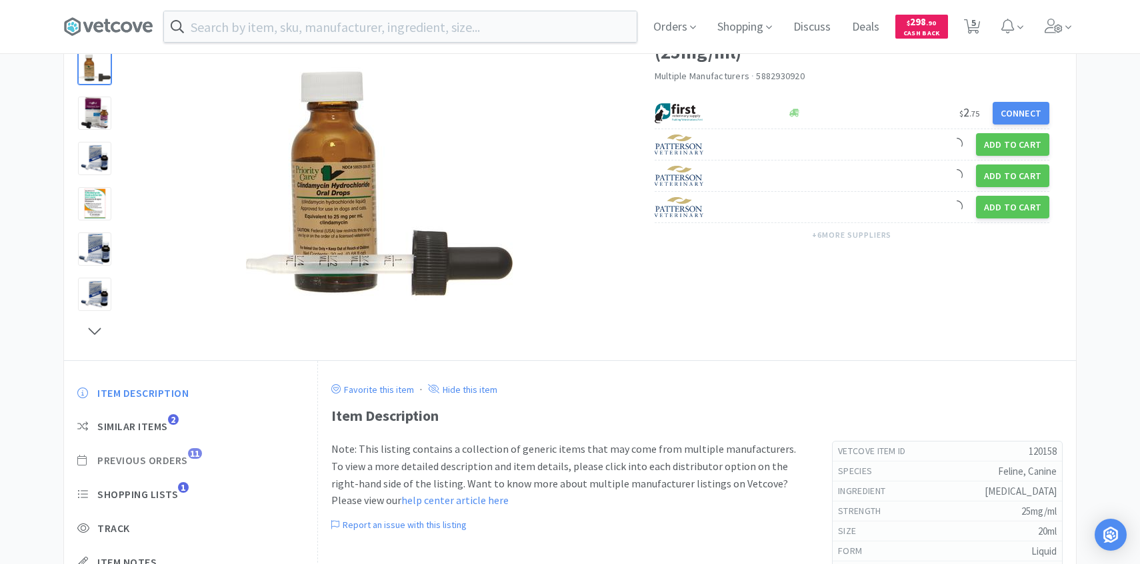
click at [185, 463] on span "Previous Orders" at bounding box center [142, 461] width 91 height 14
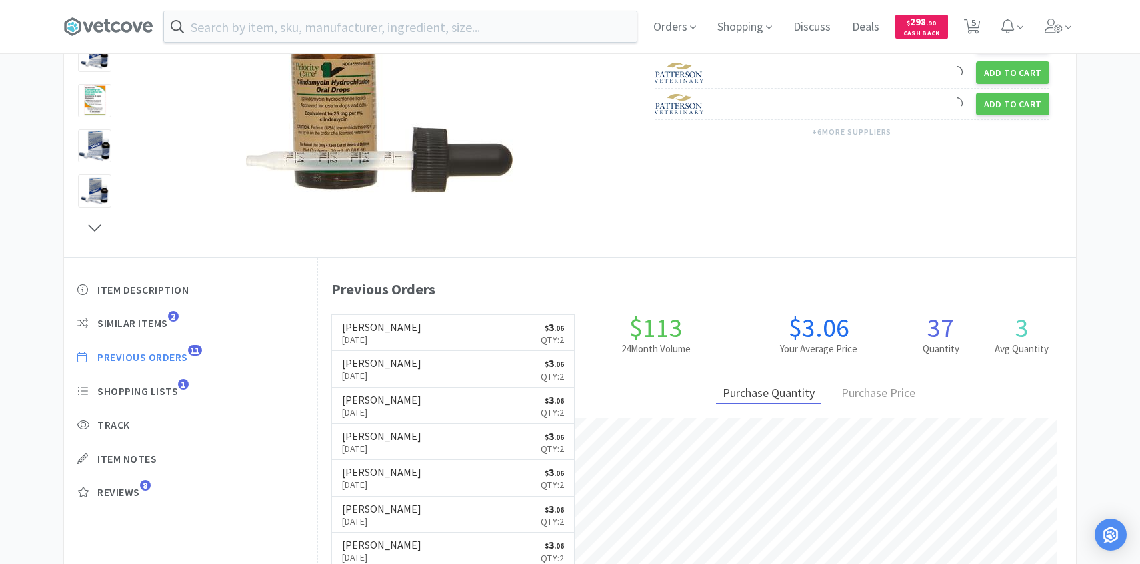
scroll to position [217, 0]
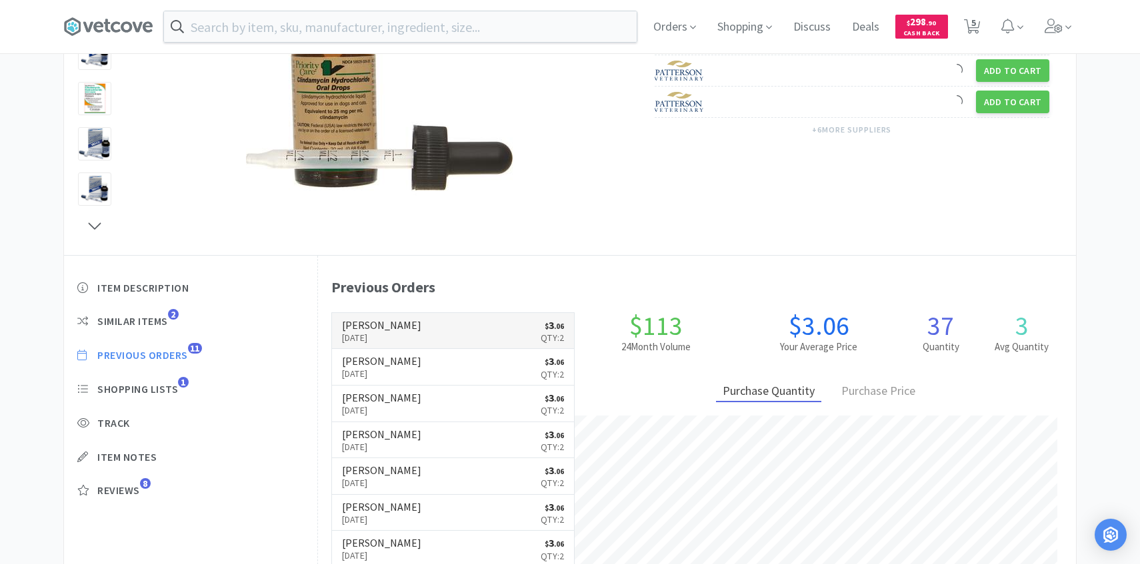
click at [471, 321] on link "Patterson Sep 25th, 2025 $ 3 . 06 Qty: 2" at bounding box center [453, 331] width 243 height 37
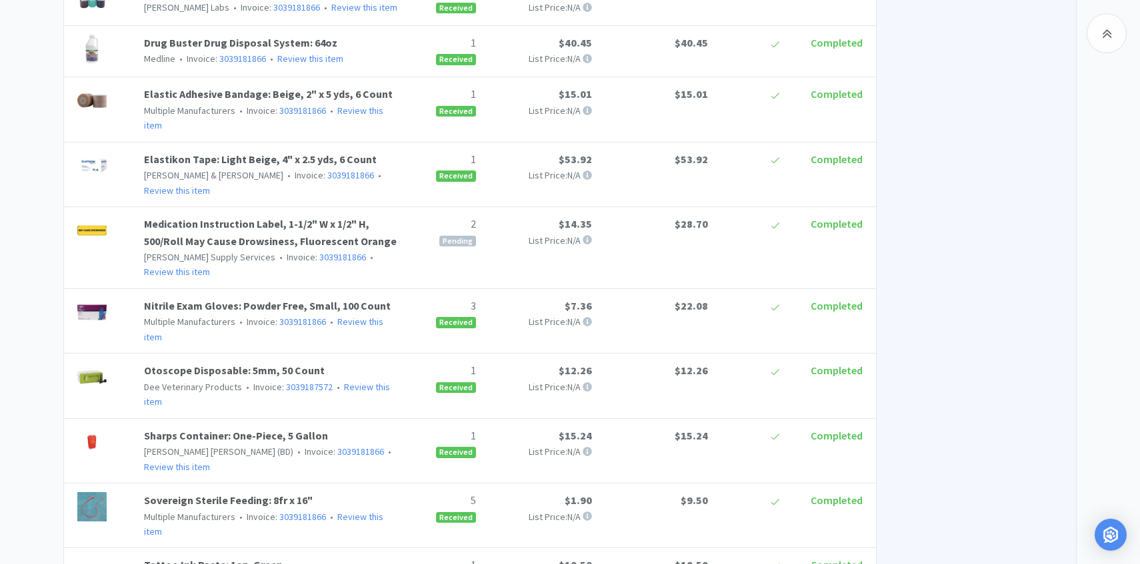
scroll to position [913, 0]
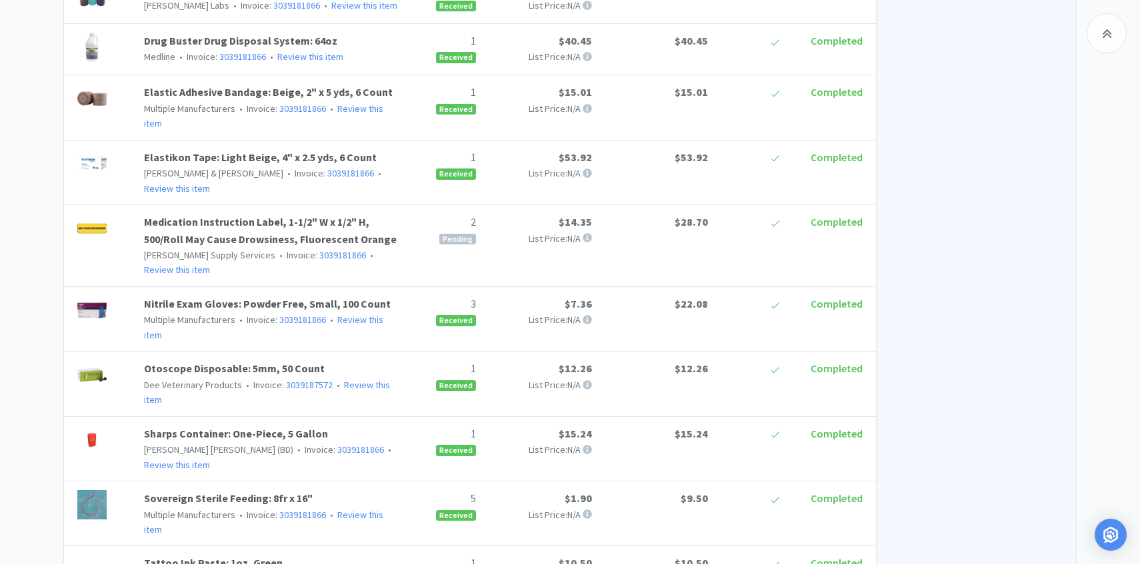
scroll to position [217, 0]
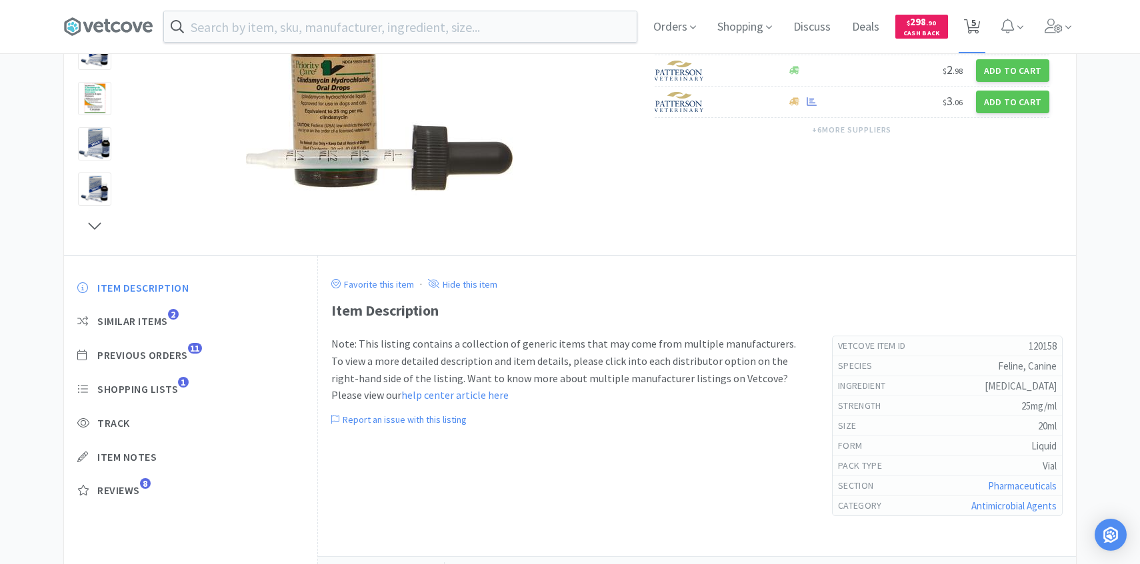
click at [972, 27] on span "5" at bounding box center [973, 22] width 5 height 53
select select "3"
select select "1"
select select "2"
select select "1"
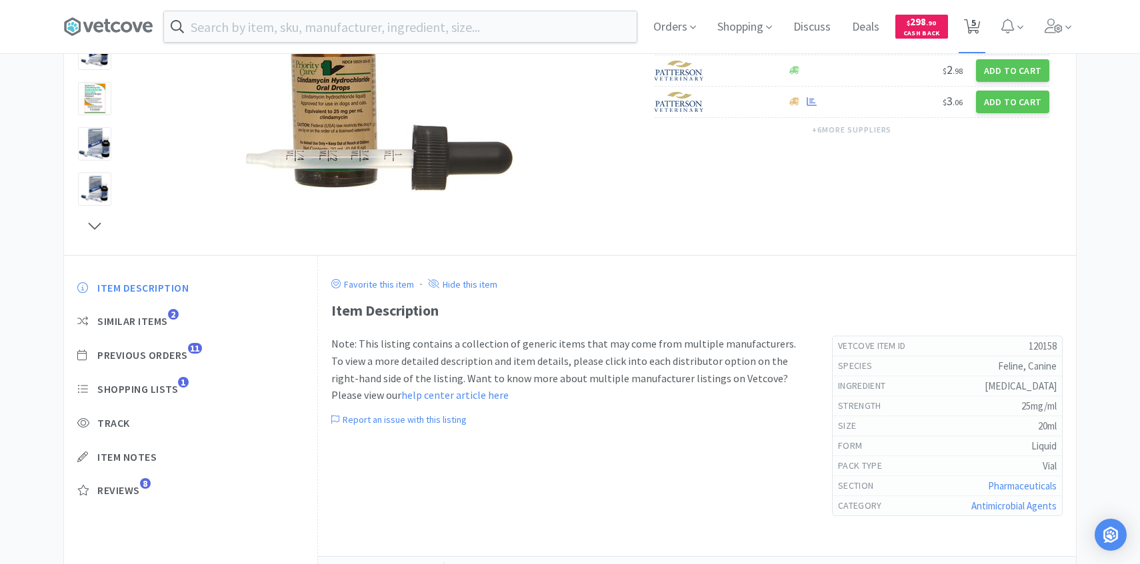
select select "1"
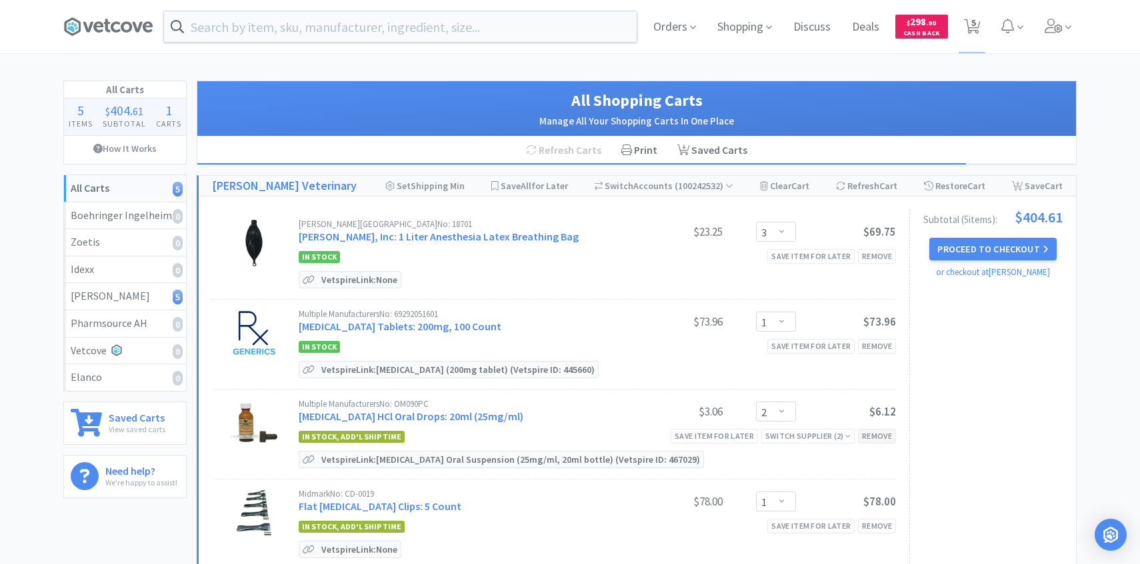
click at [873, 436] on div "Remove" at bounding box center [877, 436] width 38 height 14
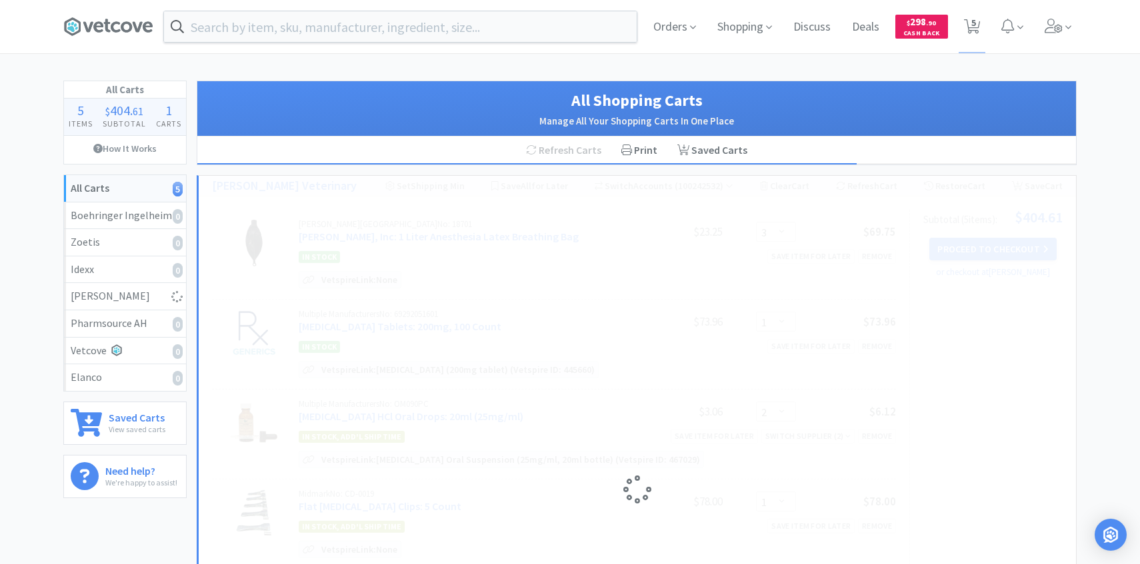
select select "1"
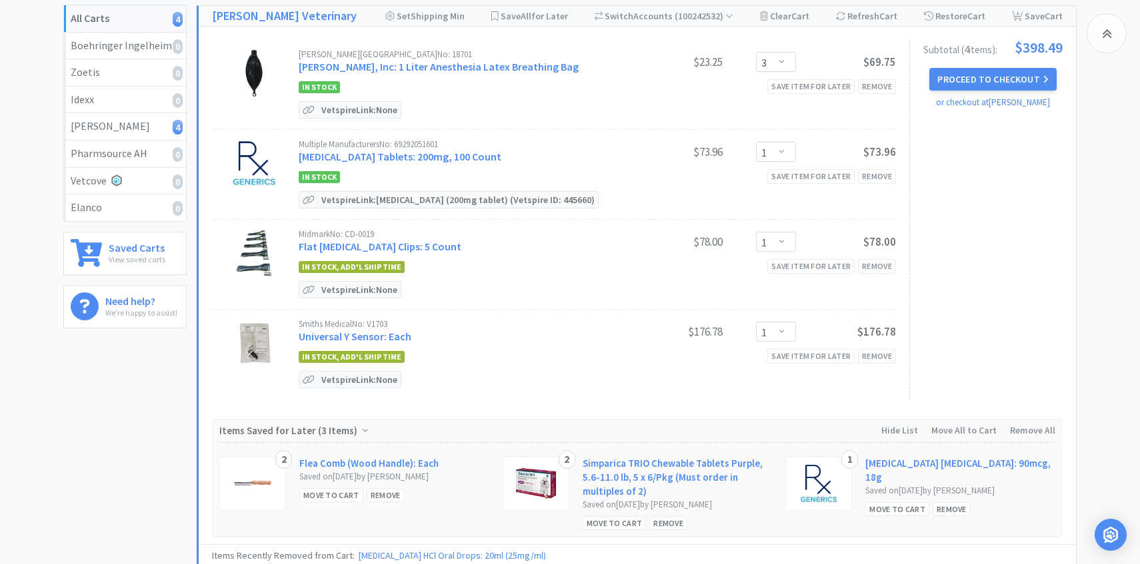
scroll to position [174, 0]
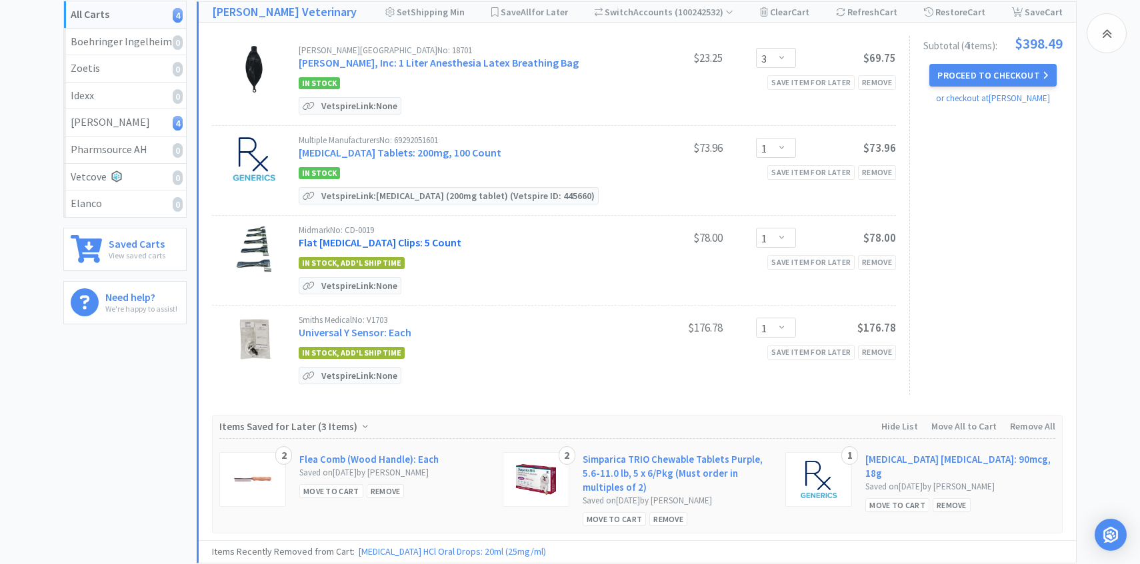
click at [367, 241] on link "Flat Ecg Clips: 5 Count" at bounding box center [380, 242] width 163 height 13
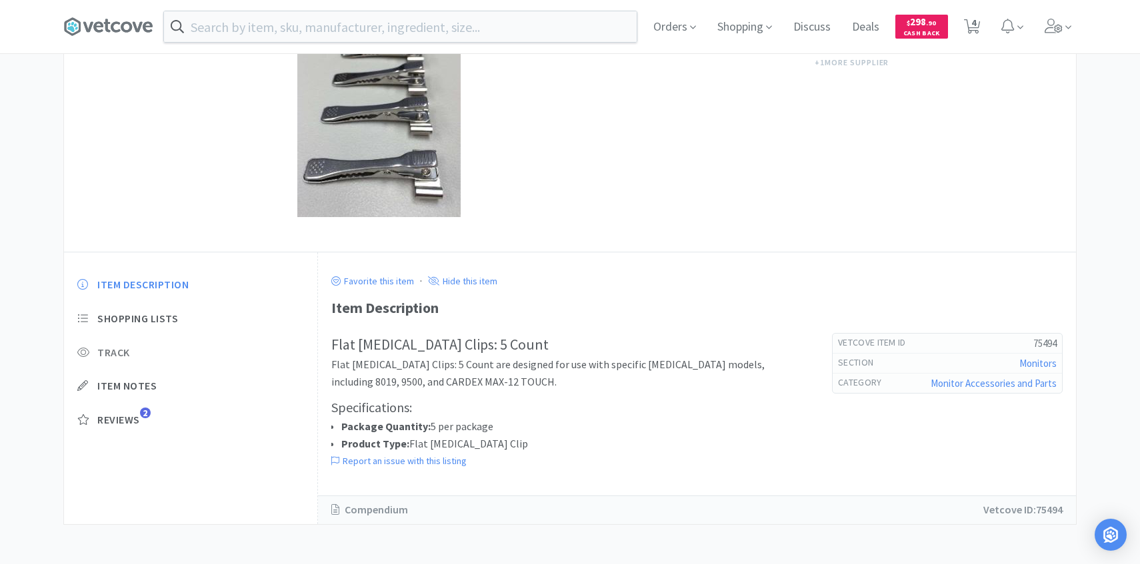
scroll to position [22, 0]
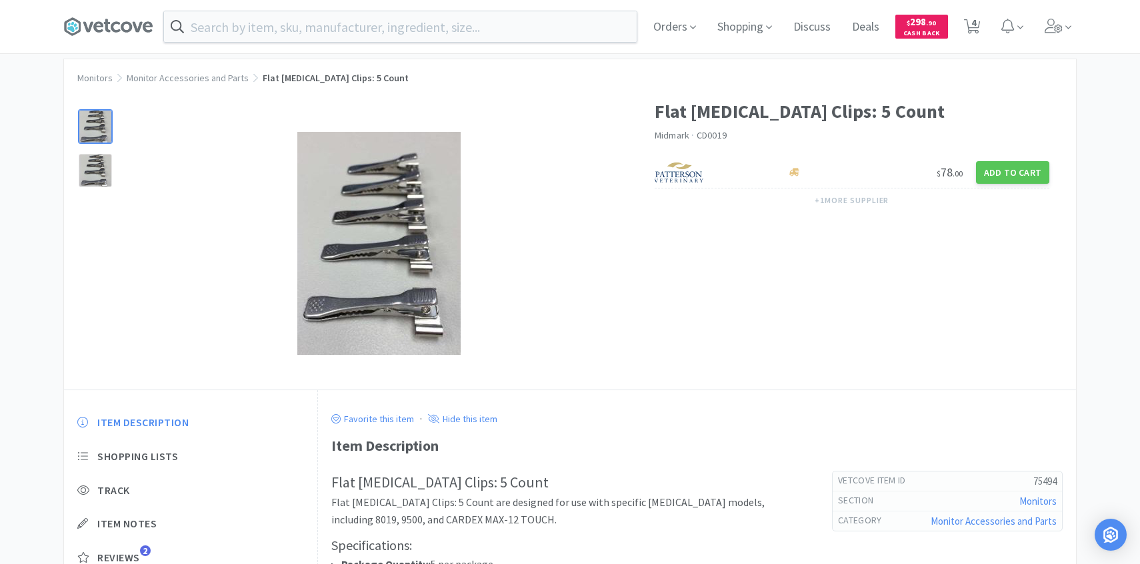
select select "3"
select select "1"
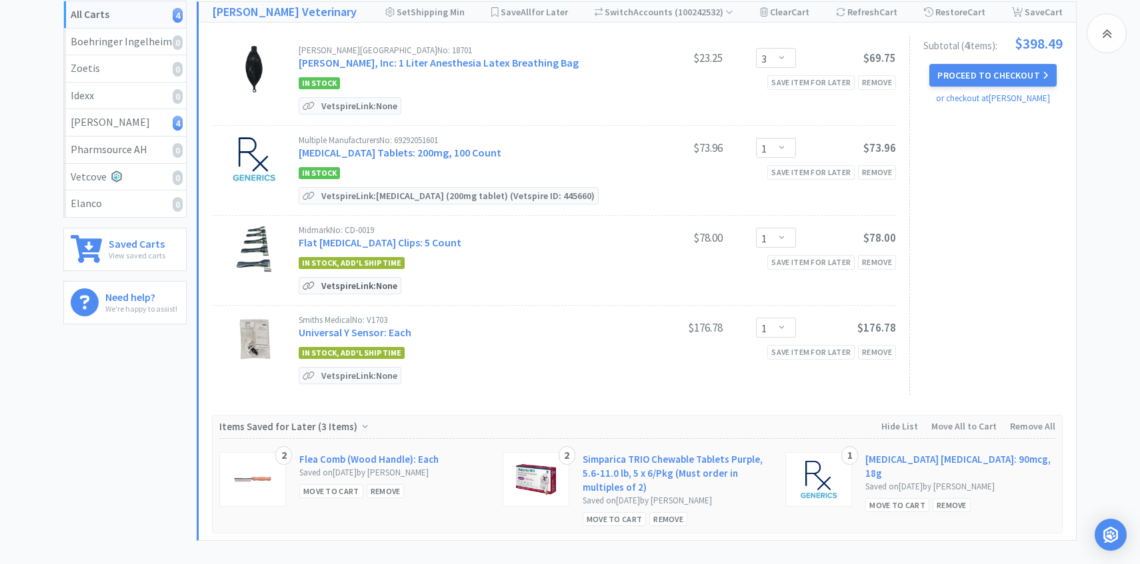
scroll to position [186, 0]
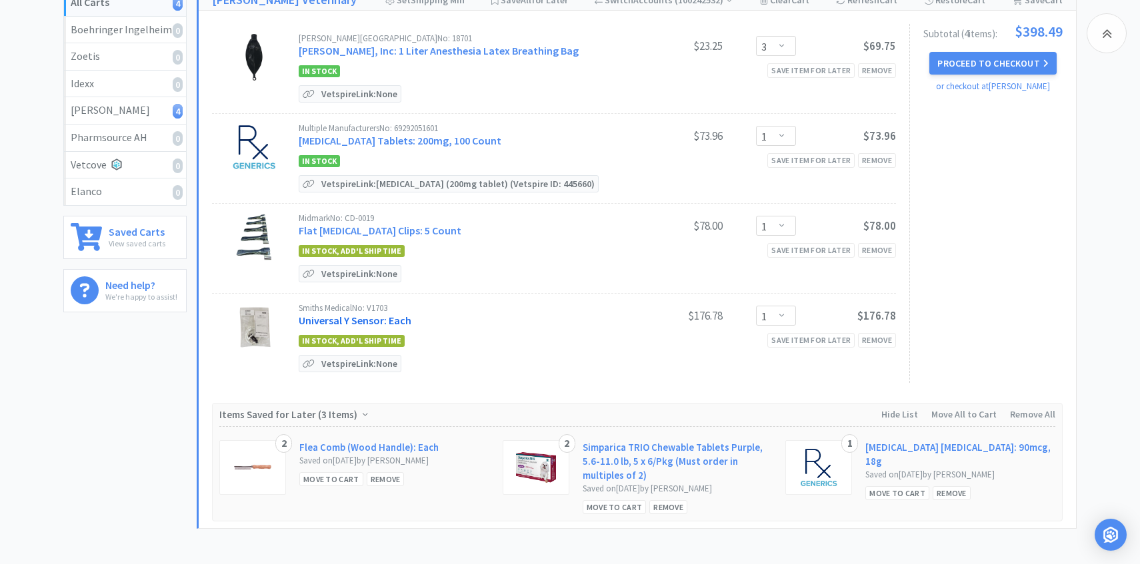
click at [397, 317] on link "Universal Y Sensor: Each" at bounding box center [355, 320] width 113 height 13
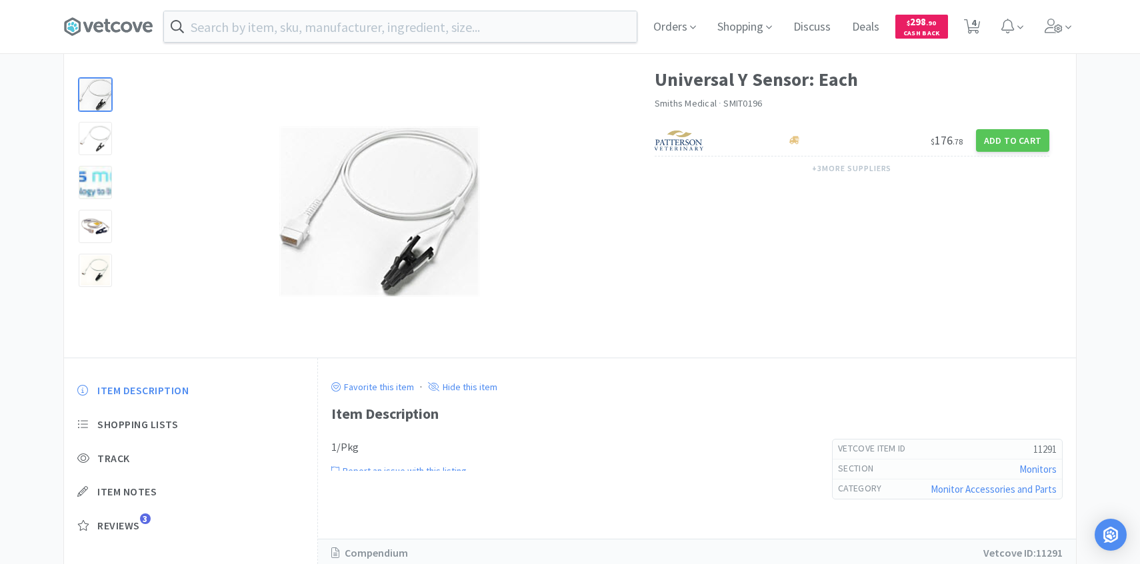
scroll to position [57, 0]
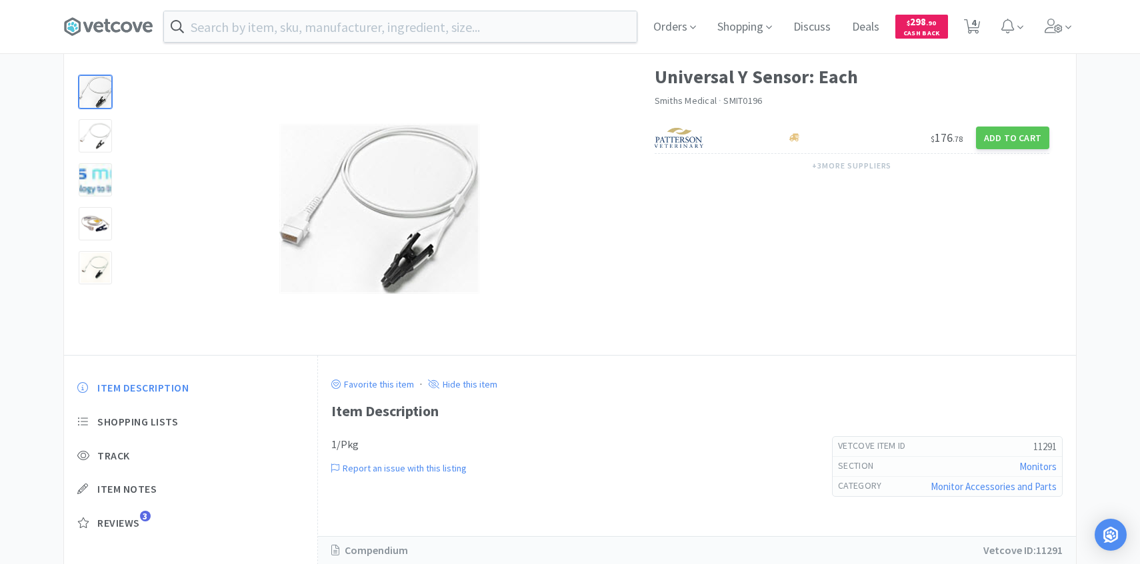
select select "3"
select select "1"
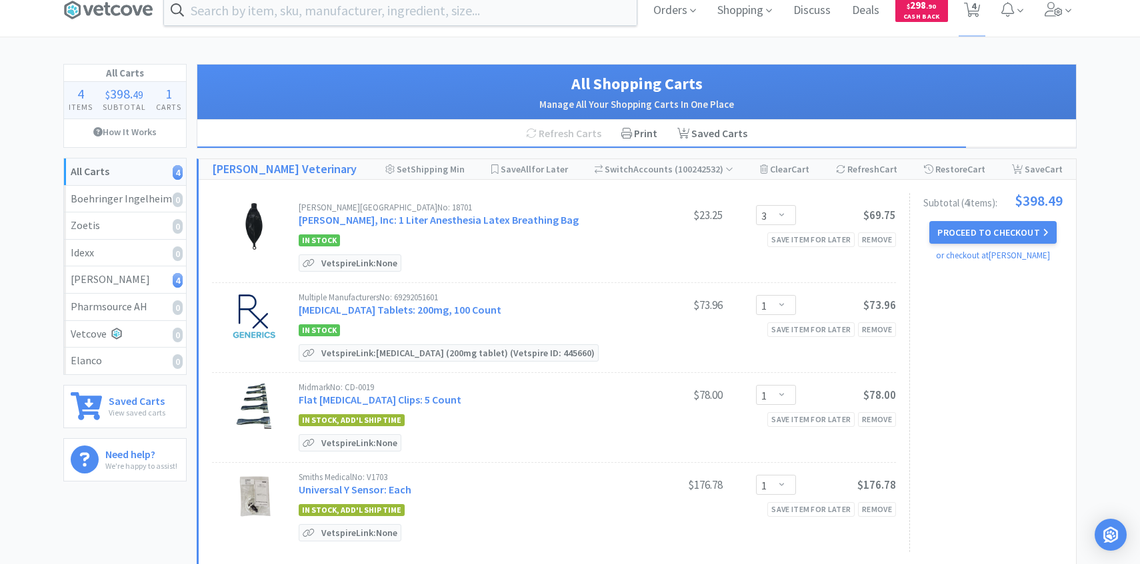
scroll to position [20, 0]
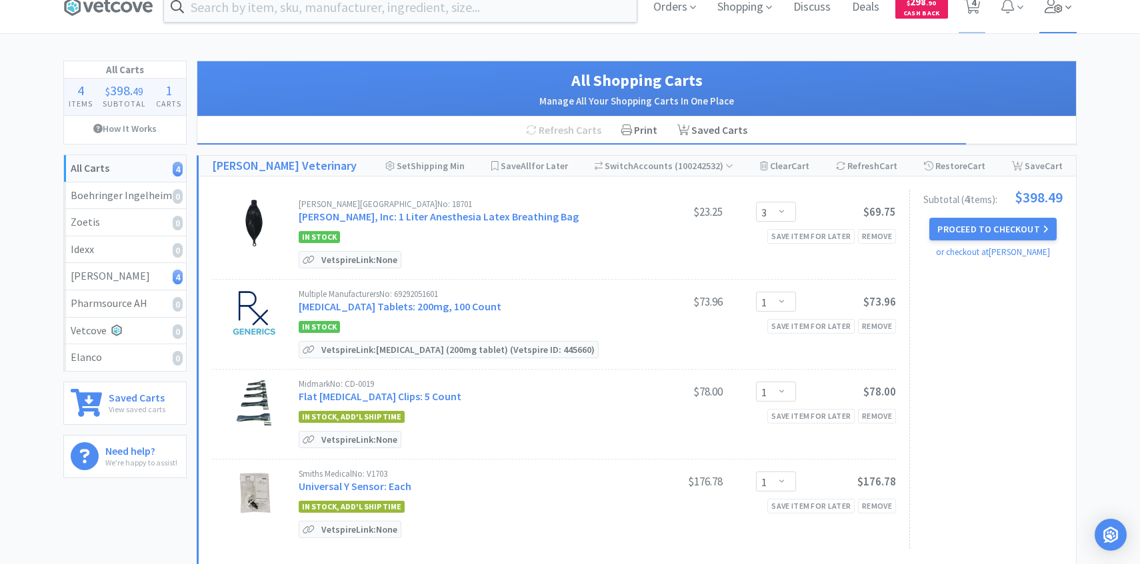
click at [1058, 16] on span at bounding box center [1058, 6] width 38 height 53
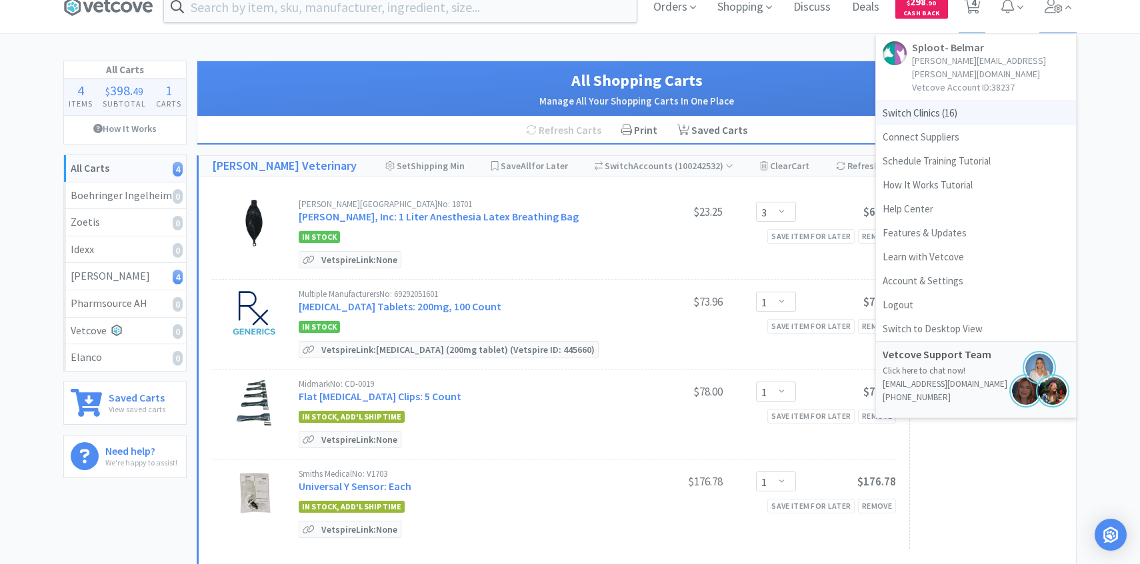
click at [946, 101] on span "Switch Clinics ( 16 )" at bounding box center [976, 113] width 200 height 24
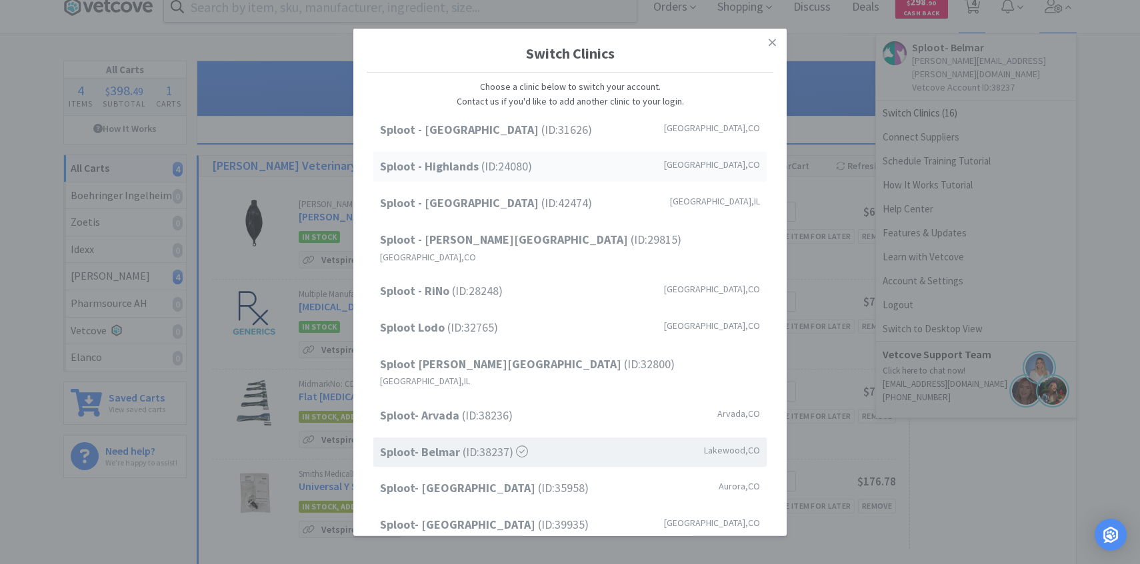
click at [596, 173] on div "Sploot - Highlands (ID: 24080 ) Denver , CO" at bounding box center [569, 167] width 393 height 30
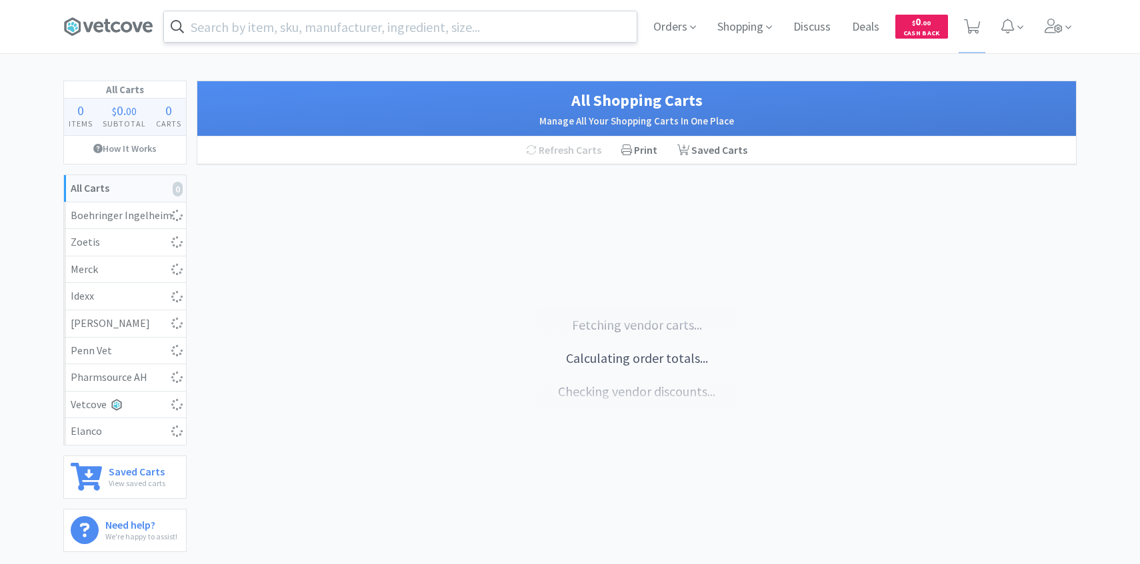
click at [321, 34] on input "text" at bounding box center [400, 26] width 473 height 31
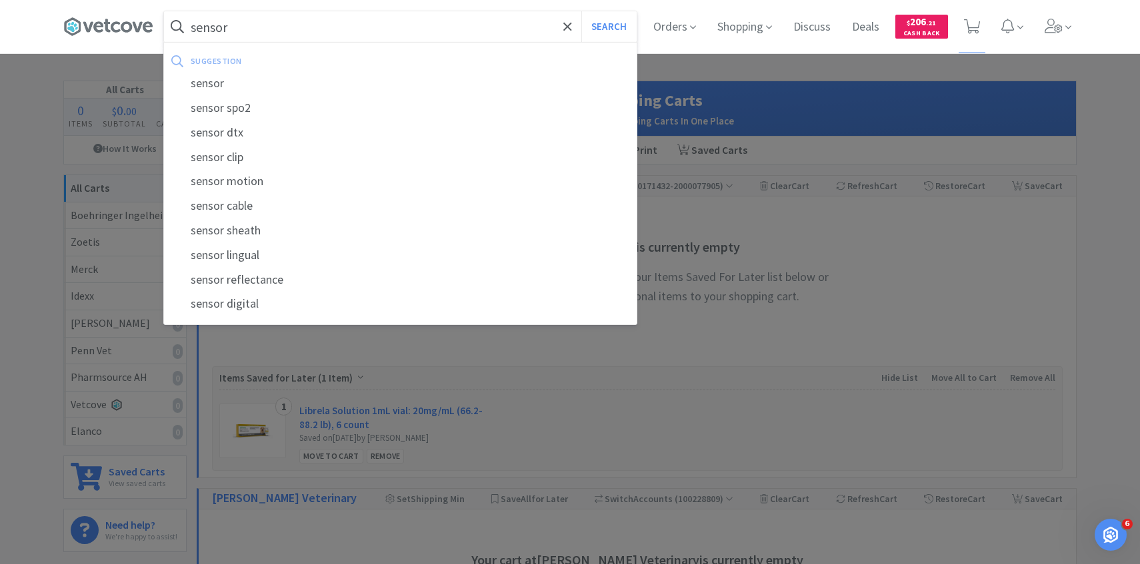
type input "sensor"
click at [581, 11] on button "Search" at bounding box center [608, 26] width 55 height 31
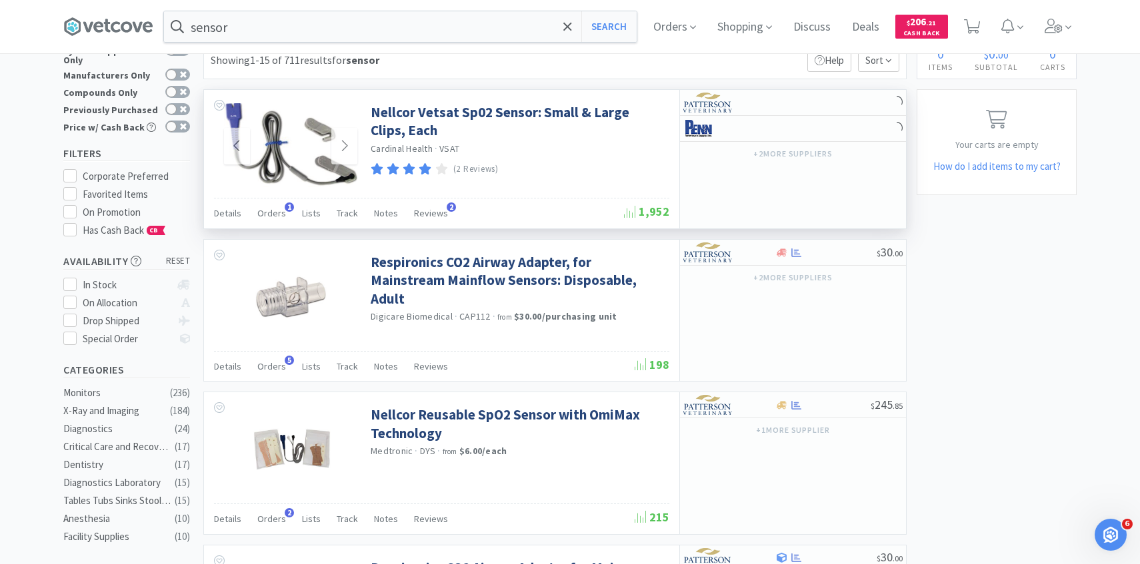
scroll to position [41, 0]
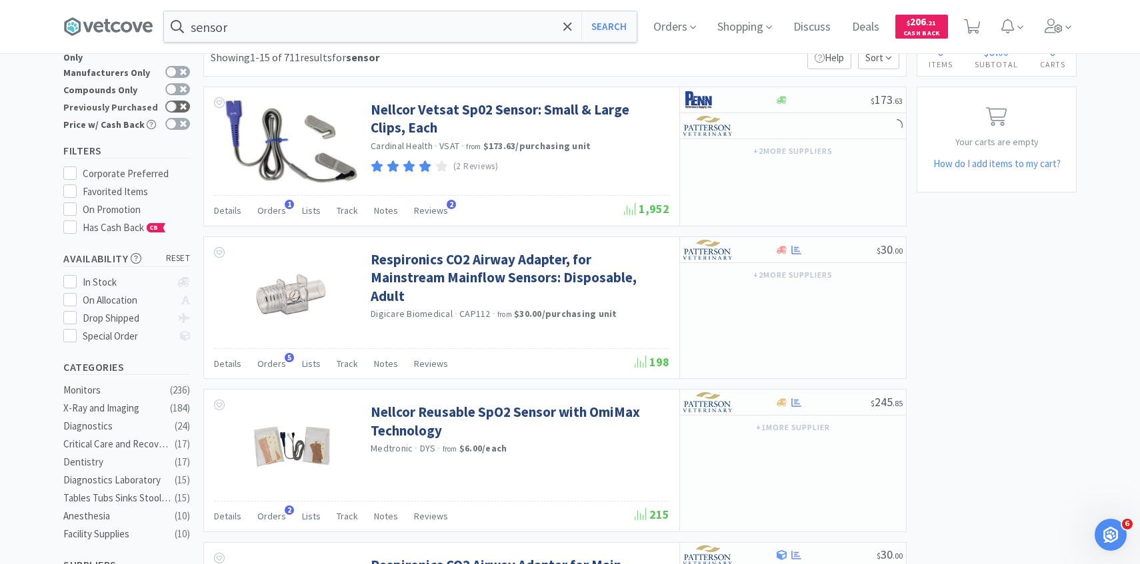
click at [181, 103] on icon at bounding box center [183, 106] width 7 height 7
checkbox input "true"
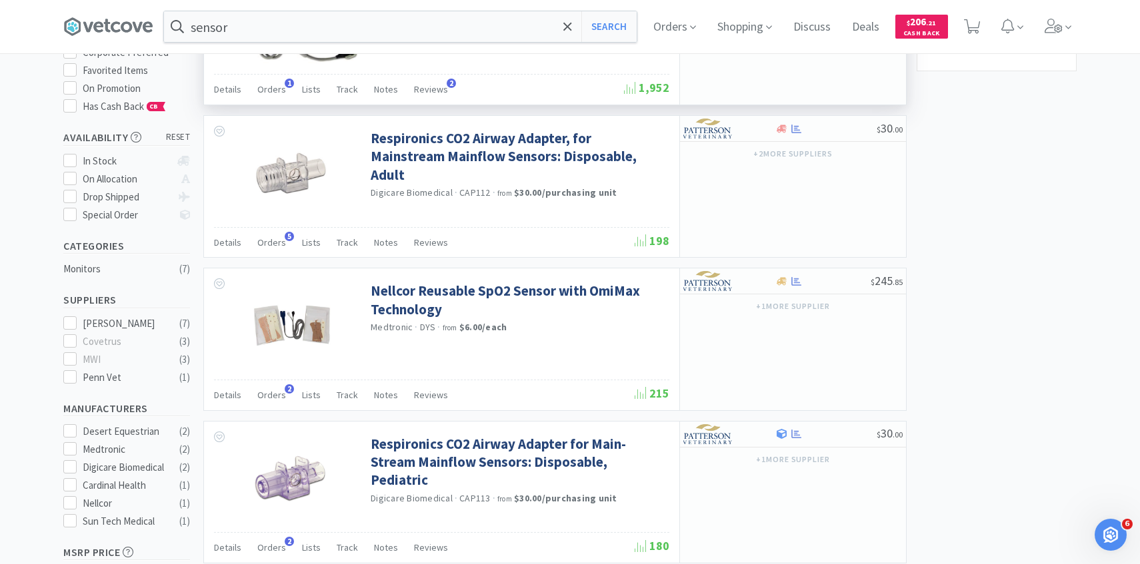
scroll to position [164, 0]
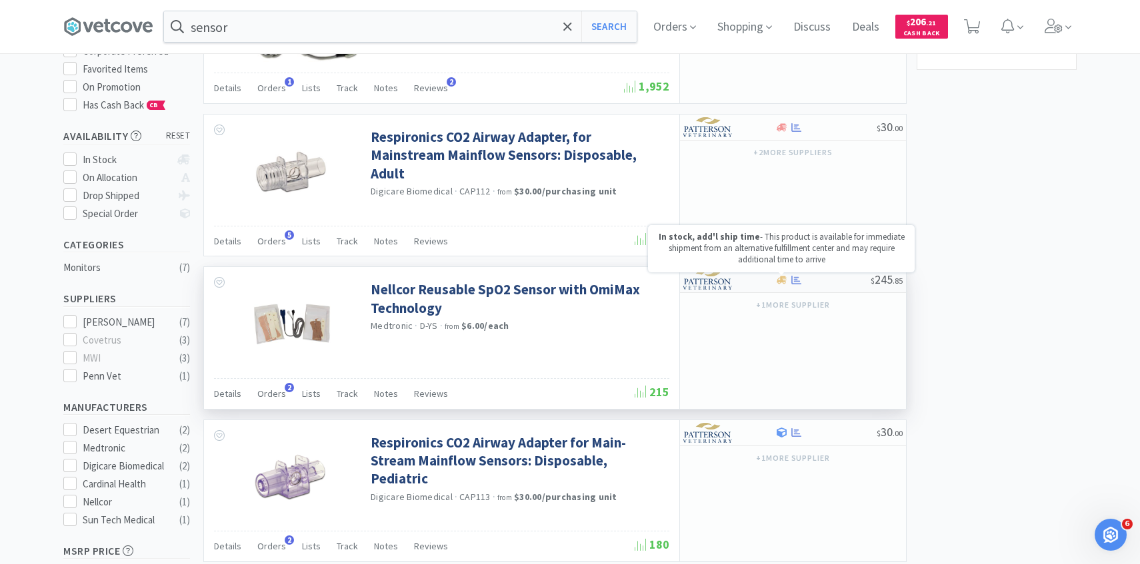
click at [728, 287] on img at bounding box center [708, 280] width 50 height 20
select select "1"
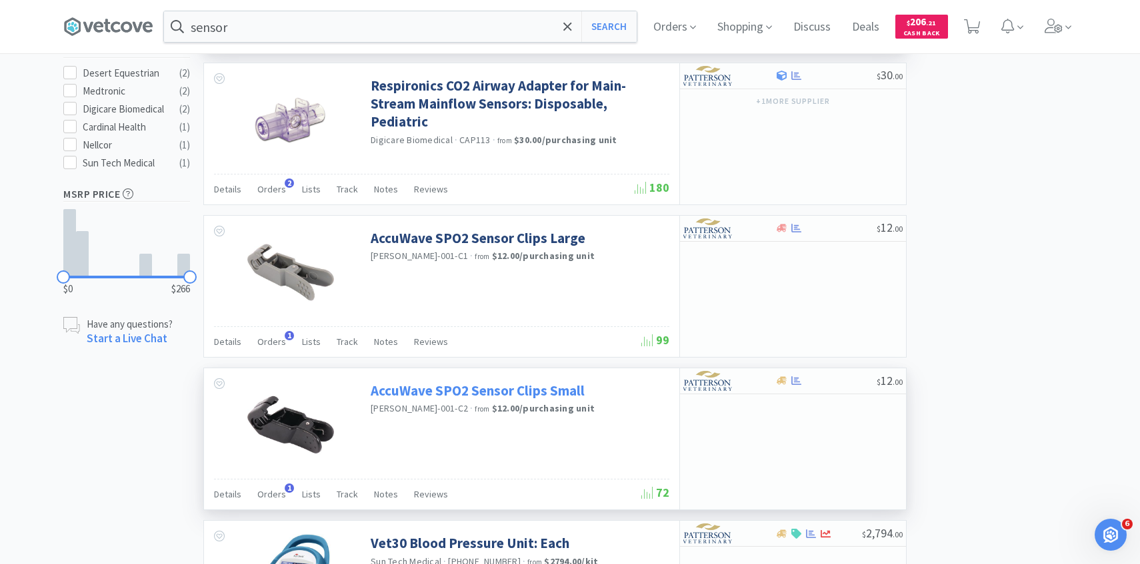
scroll to position [536, 0]
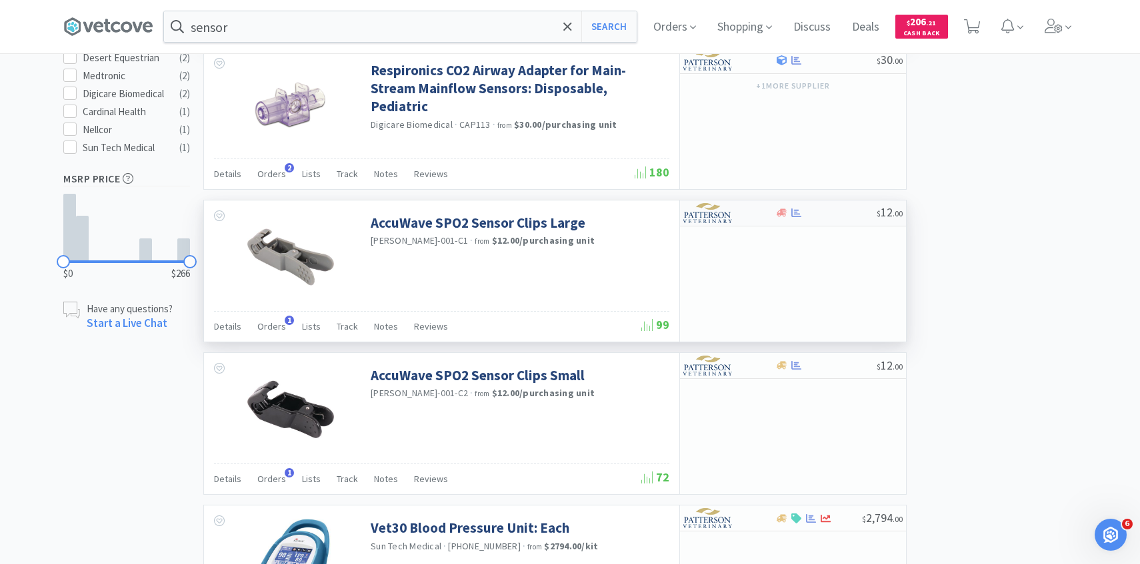
click at [727, 211] on img at bounding box center [708, 213] width 50 height 20
select select "1"
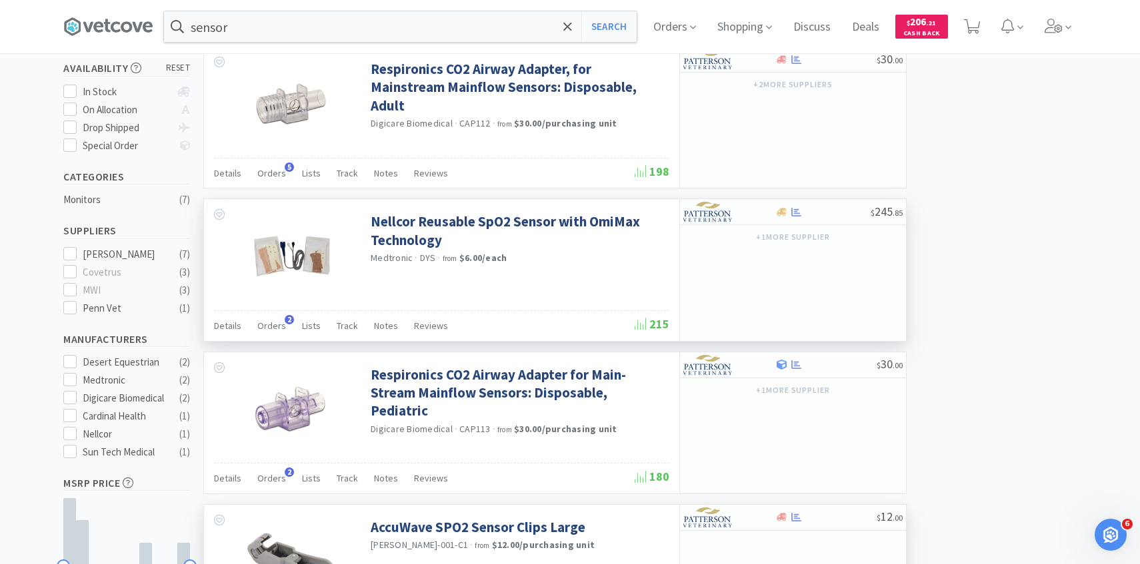
scroll to position [0, 0]
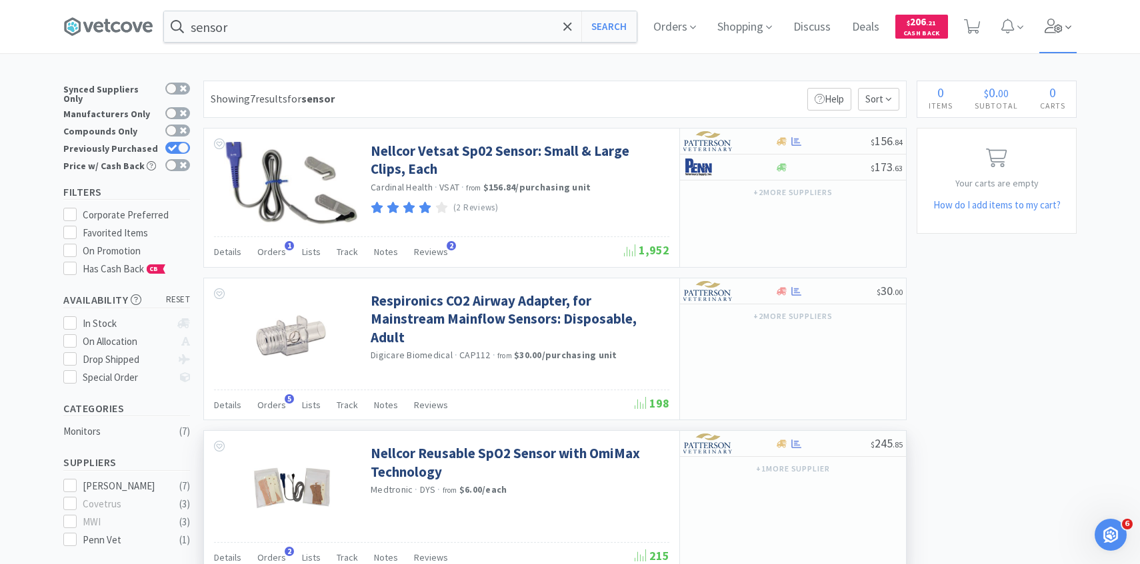
click at [1065, 26] on icon at bounding box center [1068, 27] width 6 height 12
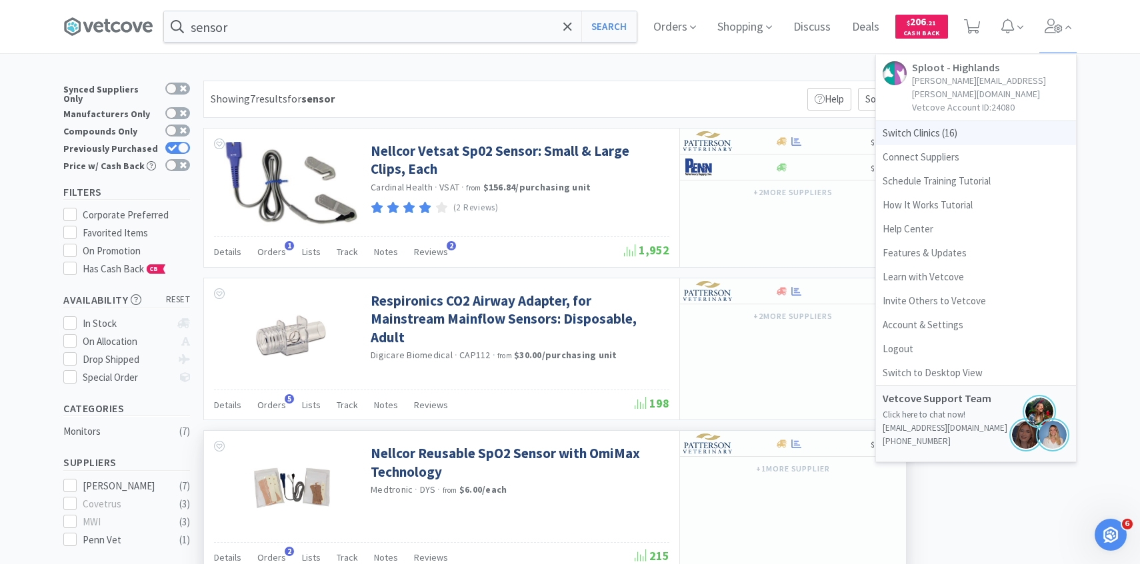
click at [974, 126] on span "Switch Clinics ( 16 )" at bounding box center [976, 133] width 200 height 24
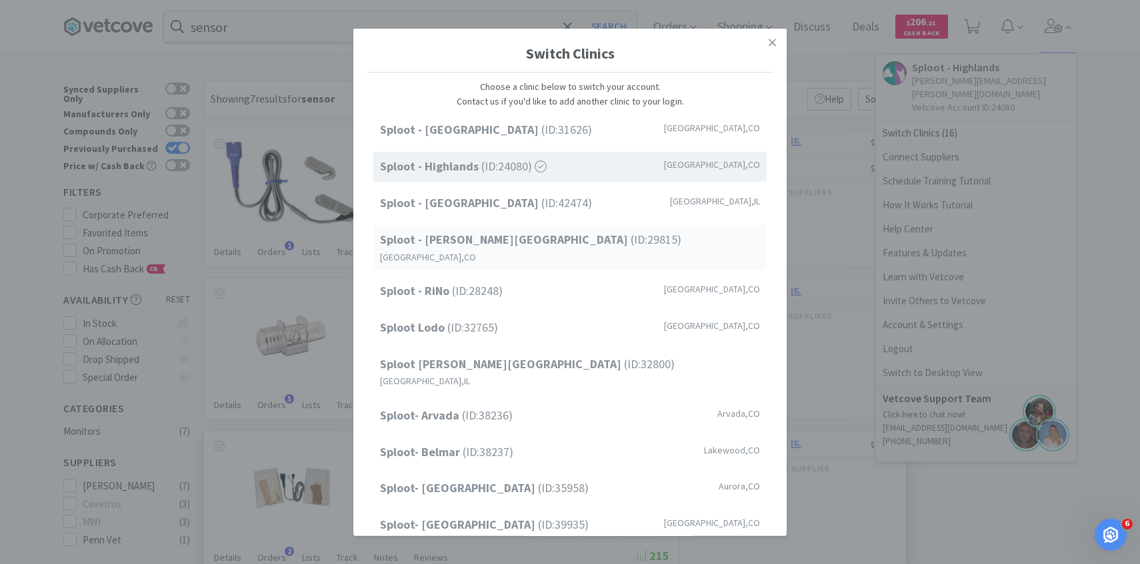
click at [524, 235] on span "Sploot - Platt Park (ID: 29815 )" at bounding box center [530, 240] width 301 height 19
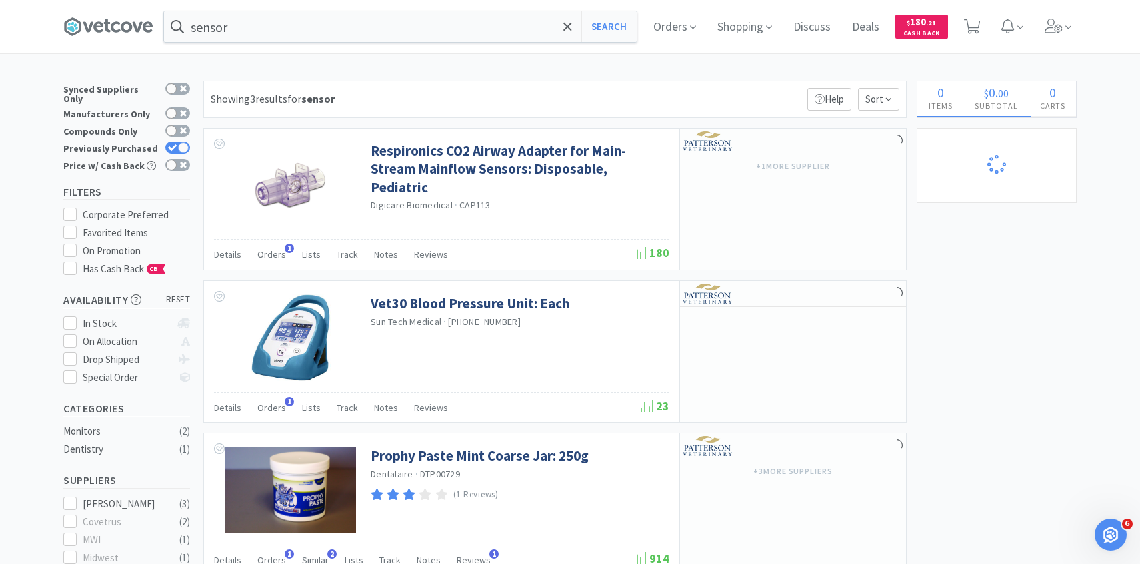
select select "1"
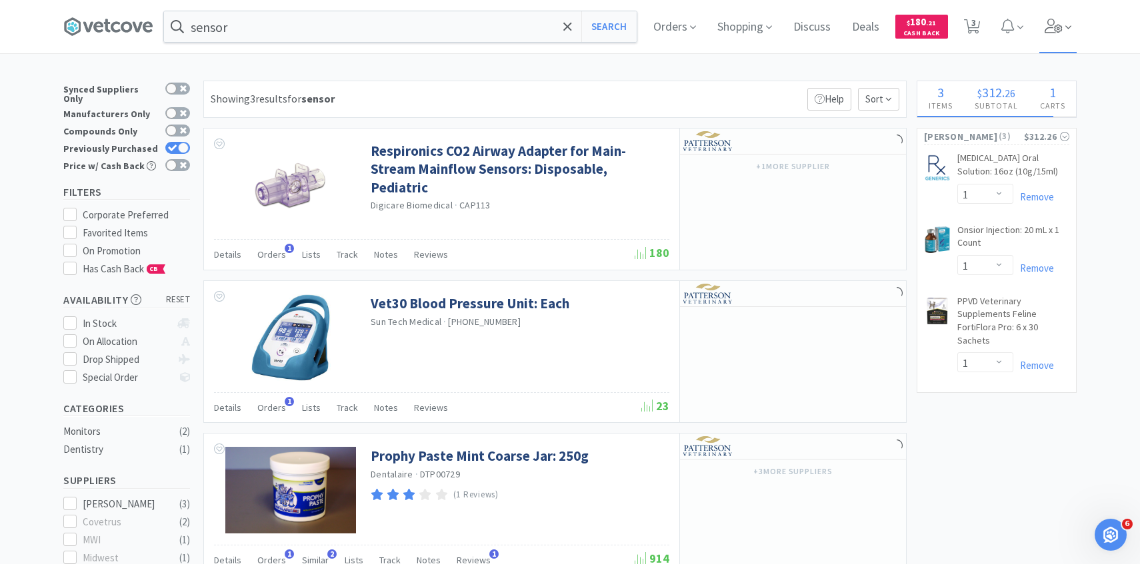
click at [1071, 30] on span at bounding box center [1058, 26] width 38 height 53
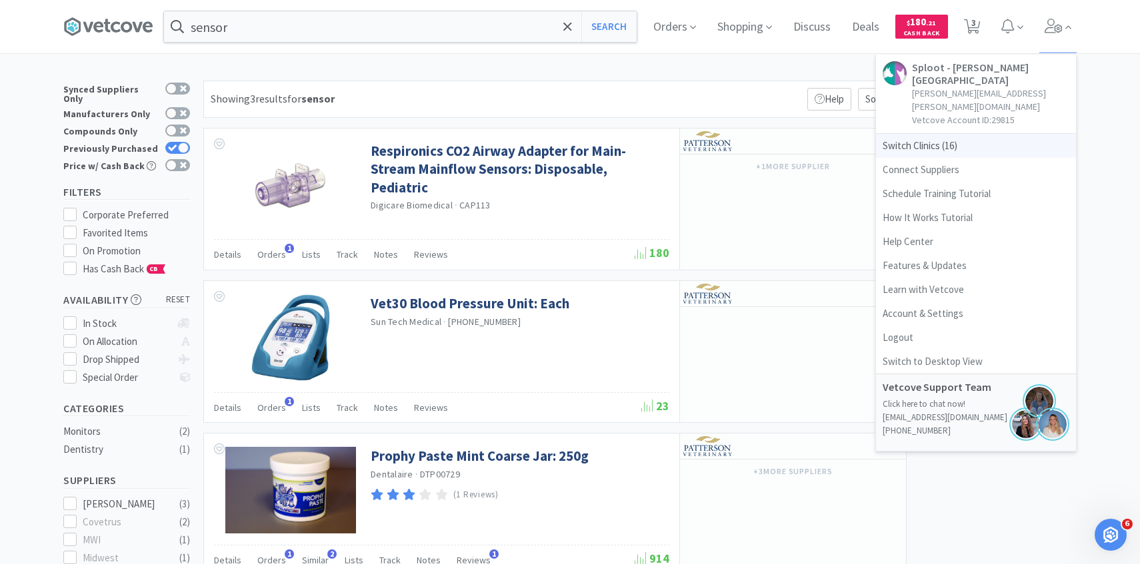
click at [973, 134] on span "Switch Clinics ( 16 )" at bounding box center [976, 146] width 200 height 24
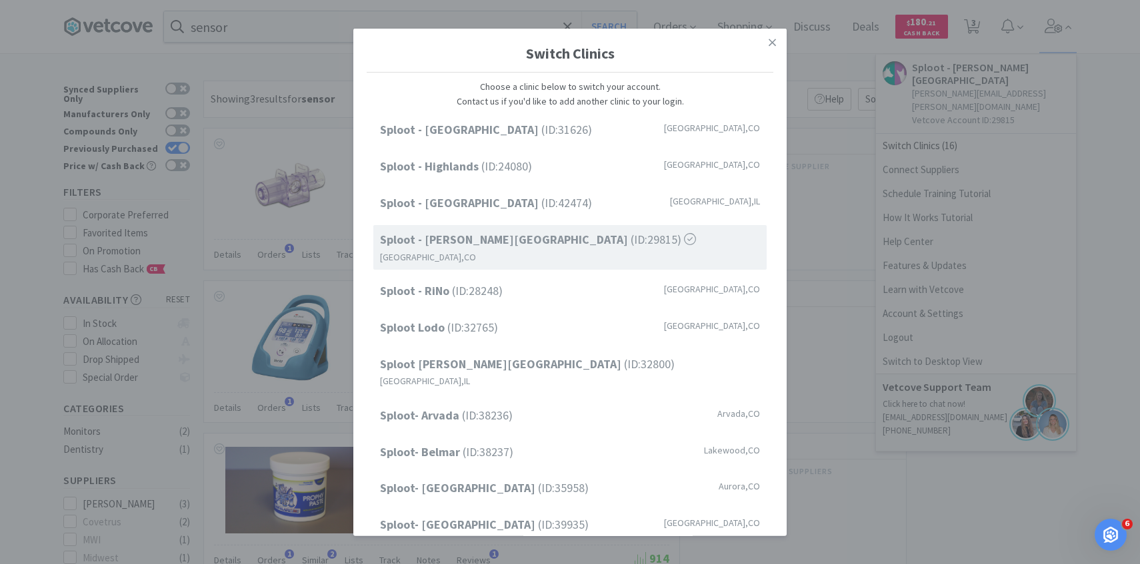
click at [554, 292] on div "Sploot - Cherry Creek (ID: 31626 ) Denver , CO Sploot - Highlands (ID: 24080 ) …" at bounding box center [570, 419] width 407 height 608
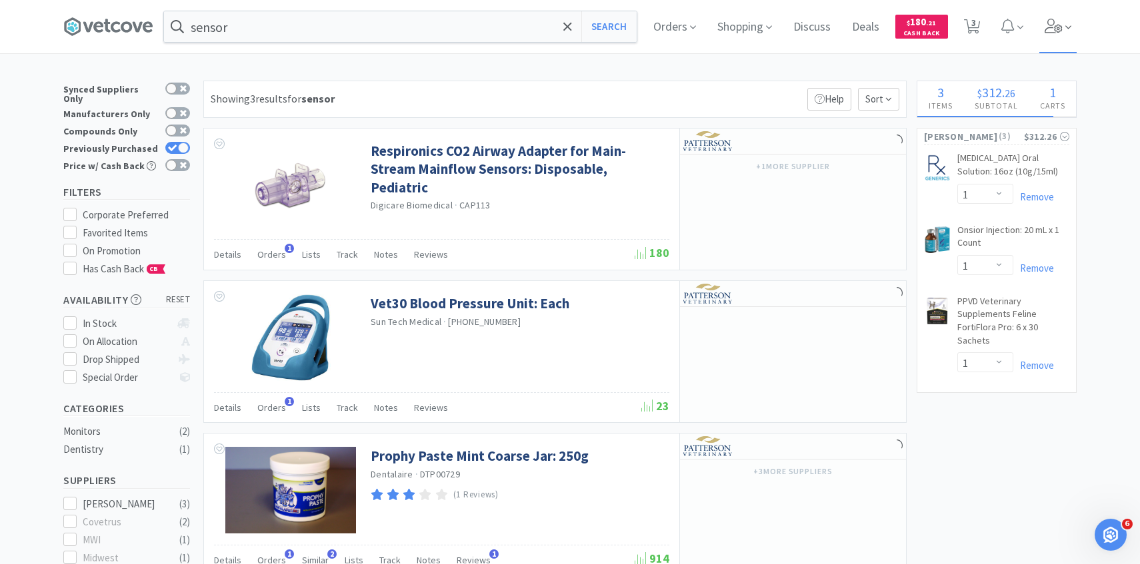
click at [1072, 23] on span at bounding box center [1058, 26] width 38 height 53
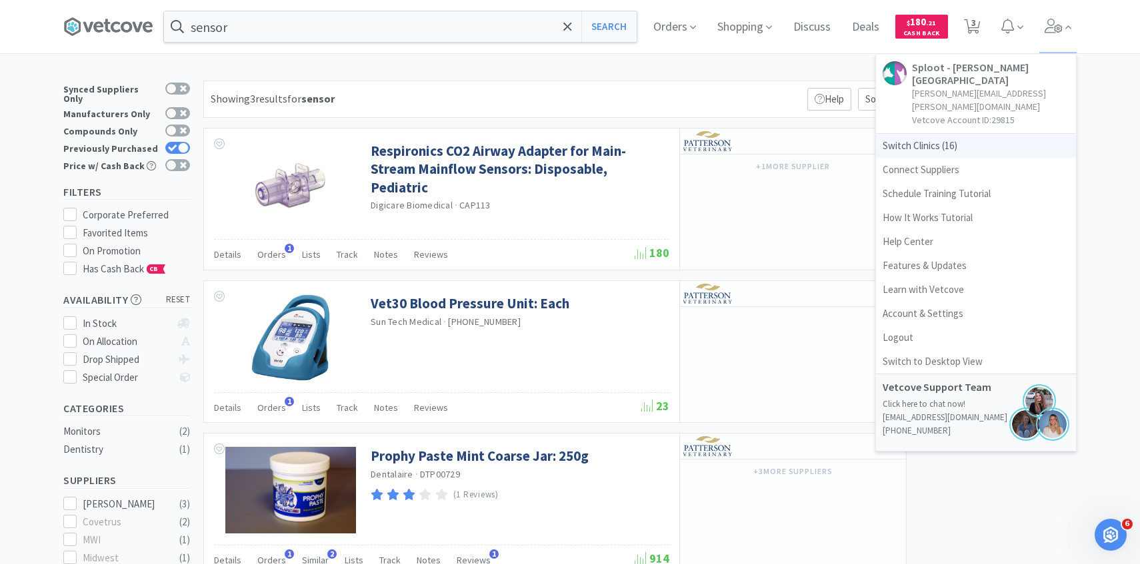
click at [924, 134] on span "Switch Clinics ( 16 )" at bounding box center [976, 146] width 200 height 24
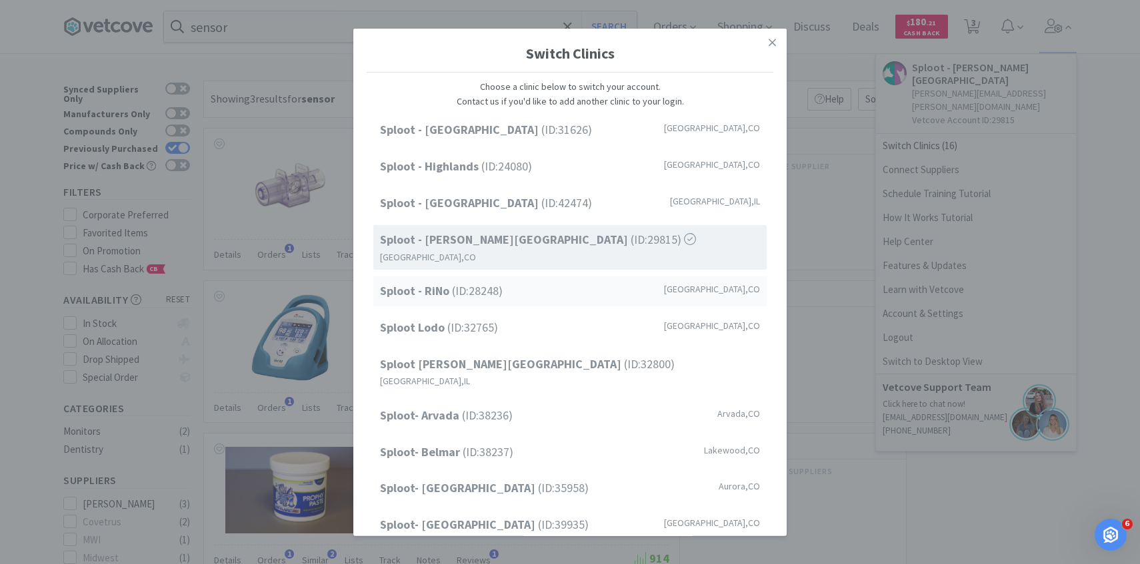
click at [492, 282] on span "Sploot - RiNo (ID: 28248 )" at bounding box center [441, 291] width 123 height 19
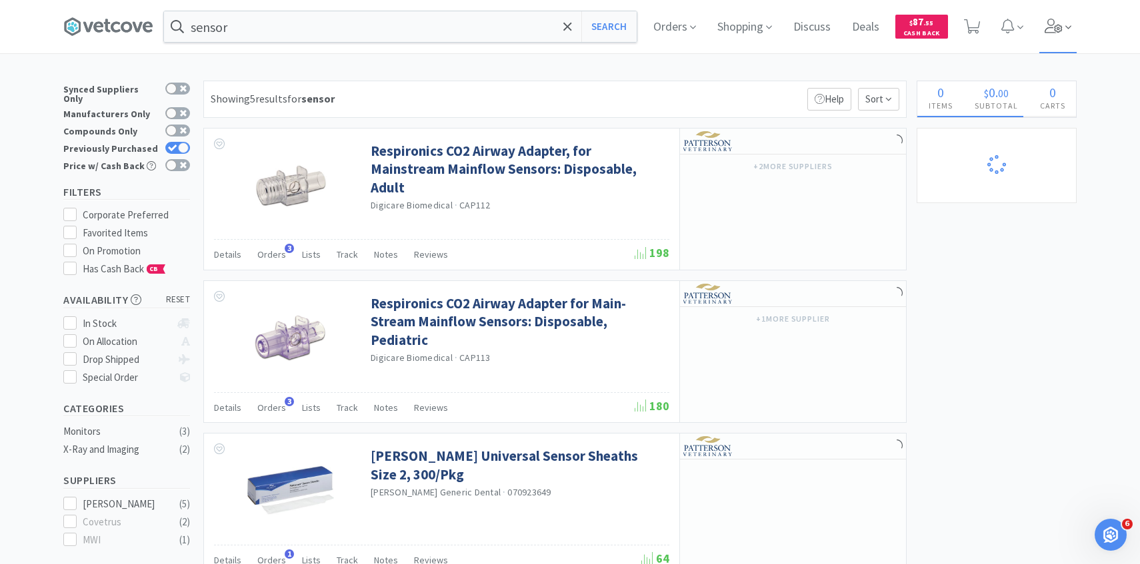
click at [1064, 36] on span at bounding box center [1058, 26] width 38 height 53
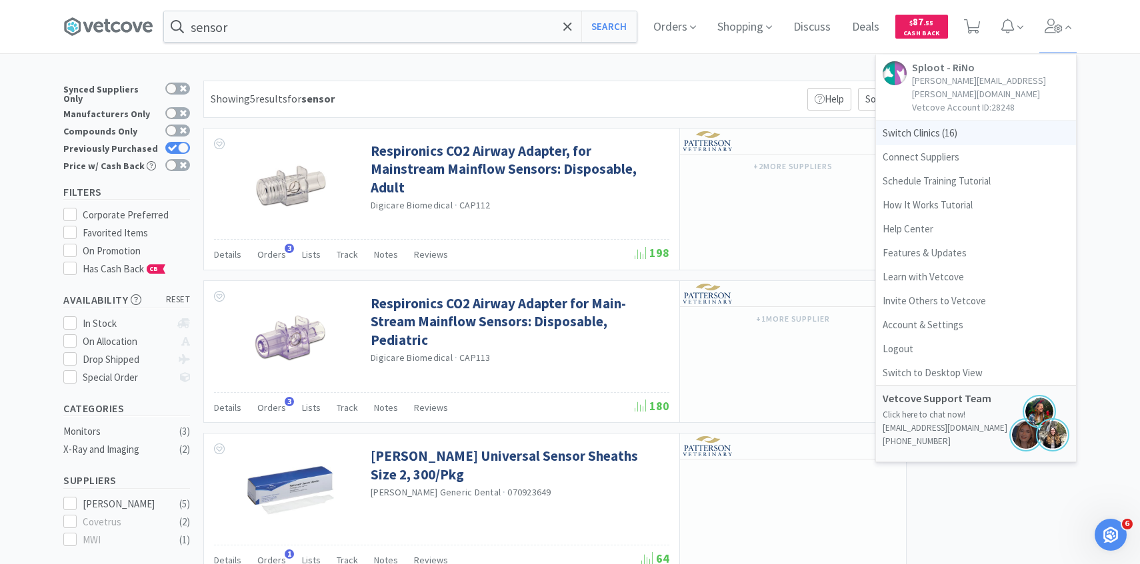
click at [944, 121] on span "Switch Clinics ( 16 )" at bounding box center [976, 133] width 200 height 24
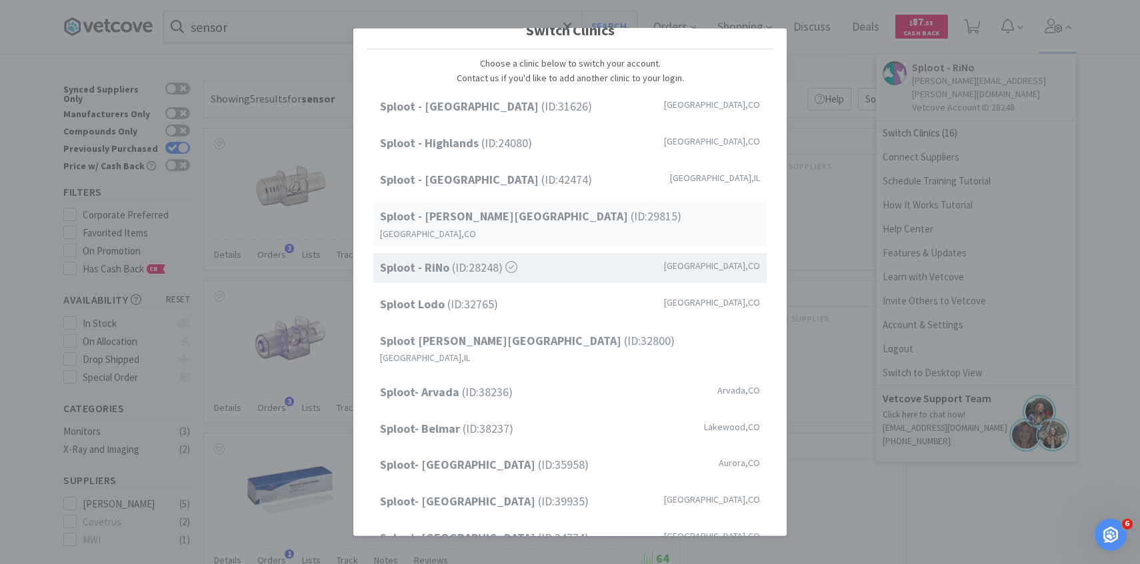
scroll to position [36, 0]
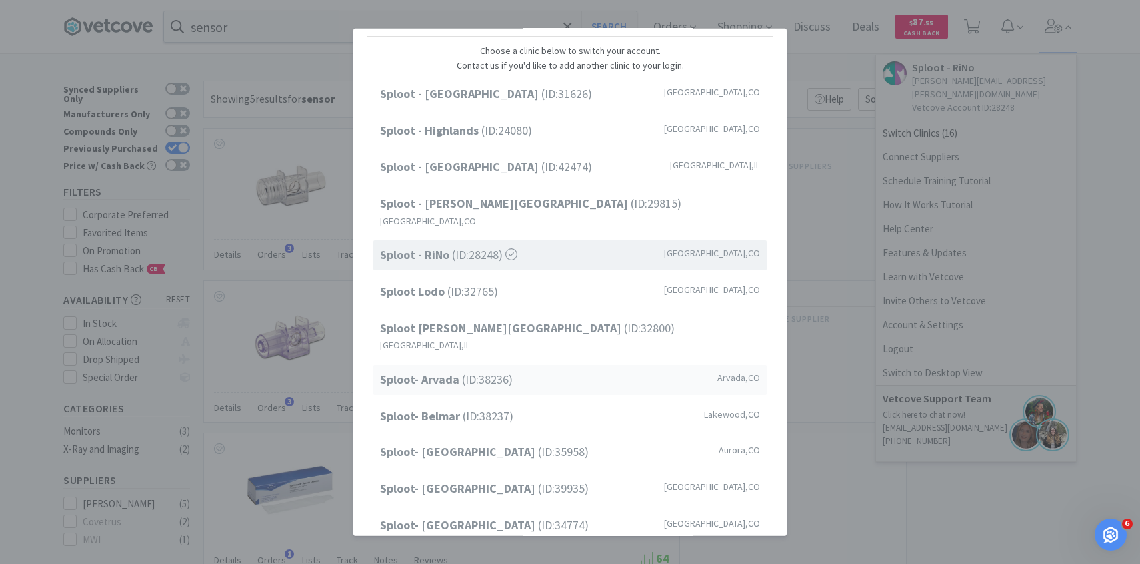
click at [502, 371] on span "Sploot- Arvada (ID: 38236 )" at bounding box center [446, 380] width 133 height 19
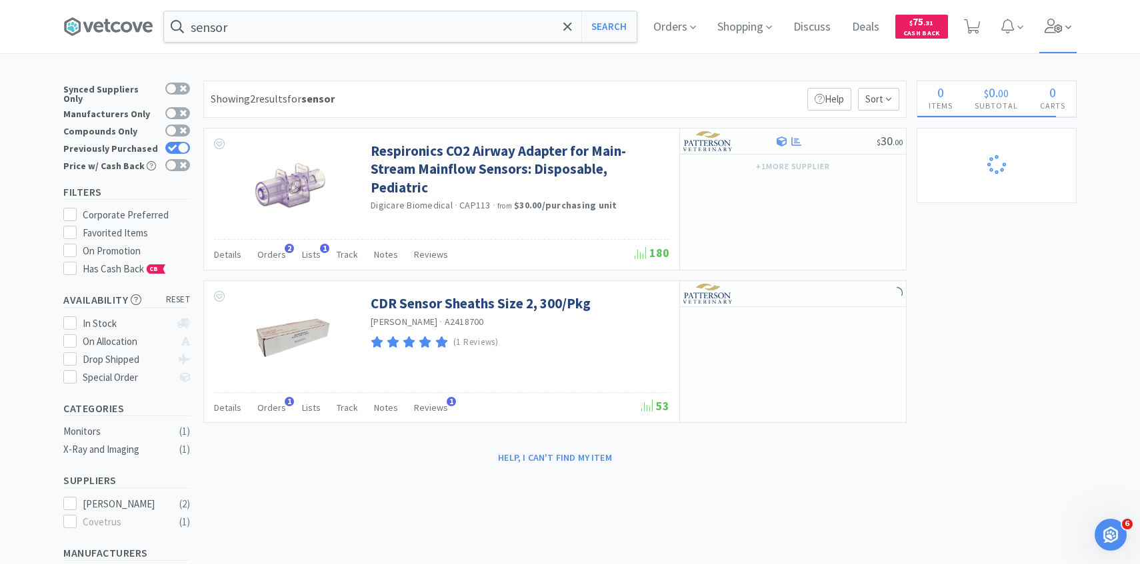
click at [1046, 39] on span at bounding box center [1058, 26] width 38 height 53
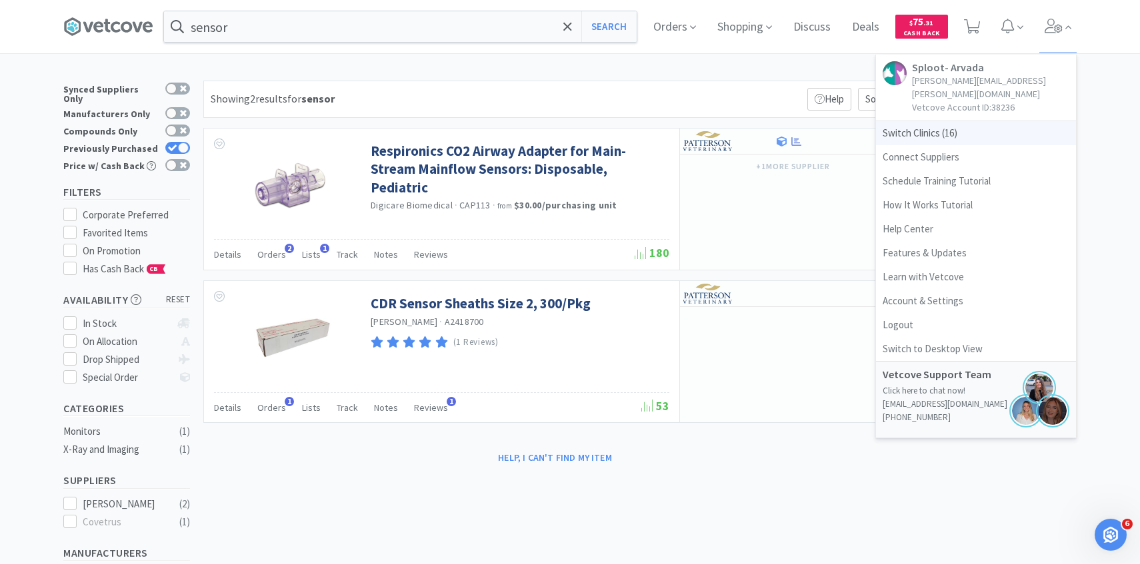
click at [947, 121] on span "Switch Clinics ( 16 )" at bounding box center [976, 133] width 200 height 24
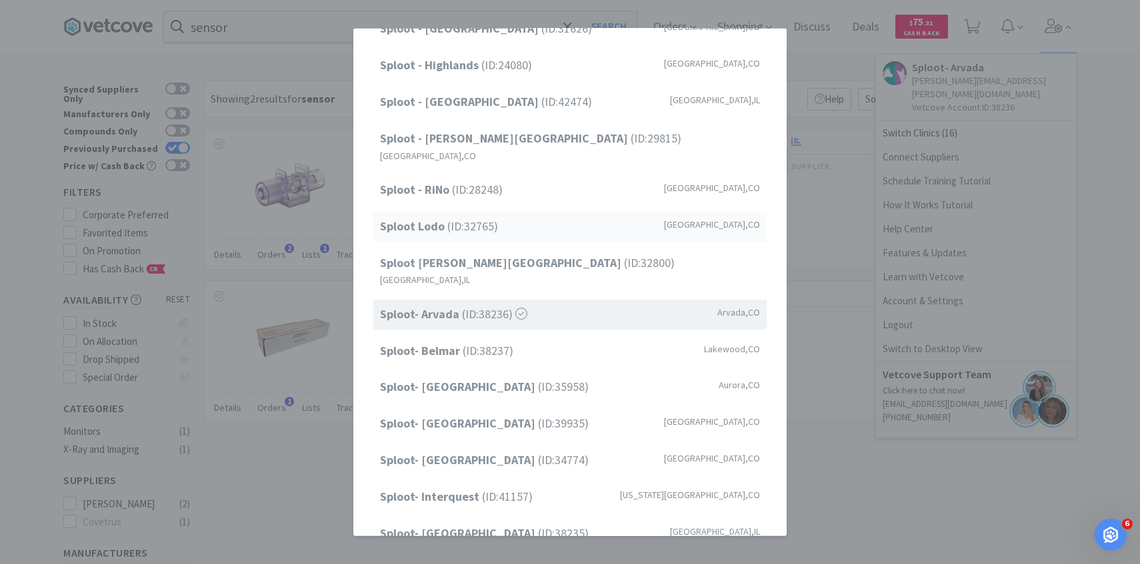
scroll to position [158, 0]
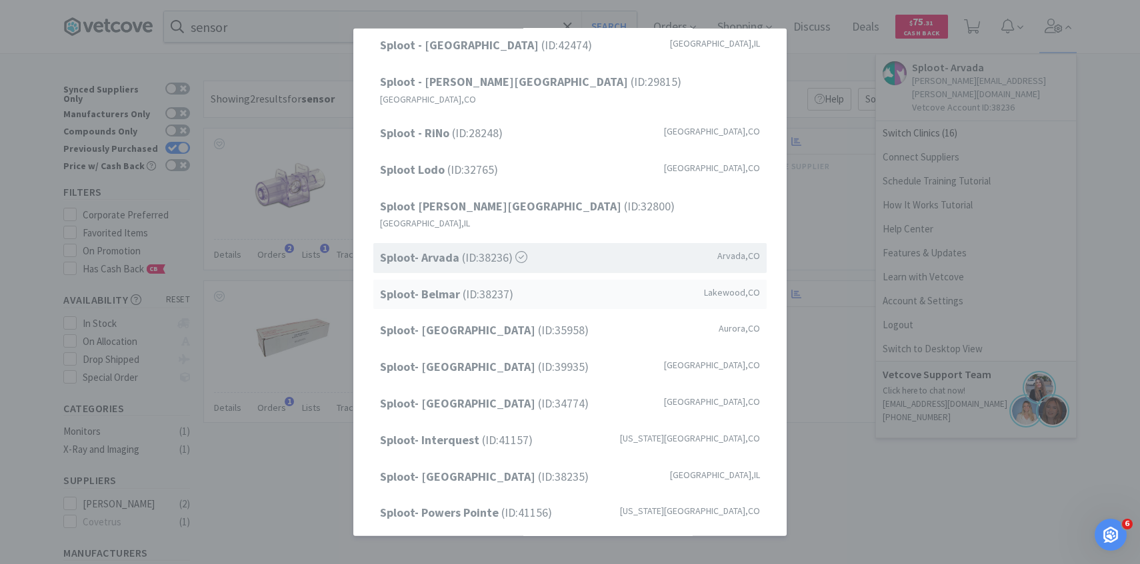
click at [597, 279] on div "Sploot- Belmar (ID: 38237 ) [GEOGRAPHIC_DATA] , [GEOGRAPHIC_DATA]" at bounding box center [569, 294] width 393 height 30
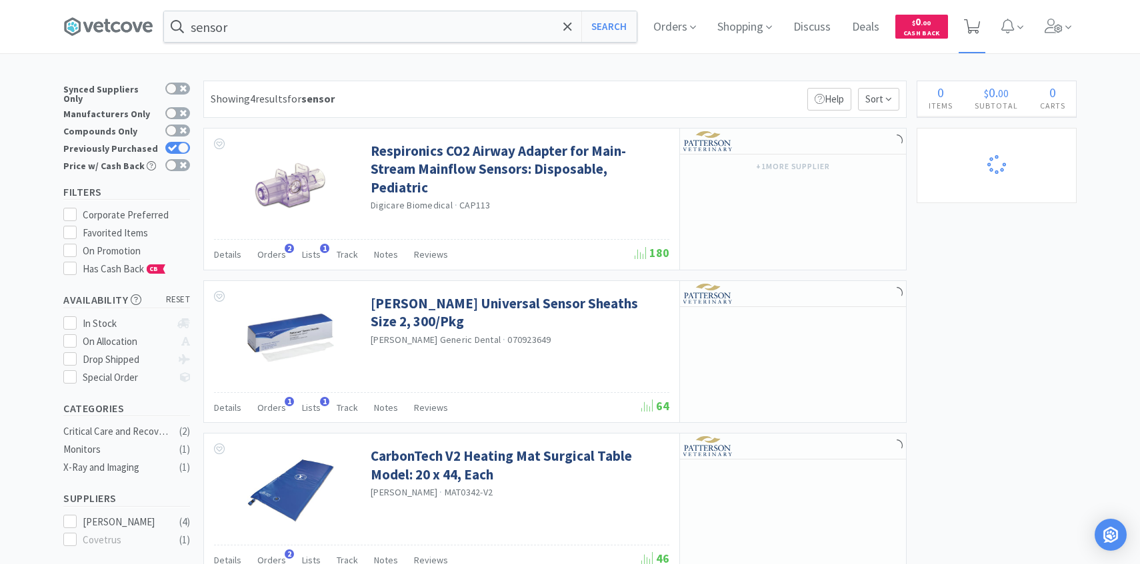
click at [978, 30] on icon at bounding box center [972, 26] width 17 height 15
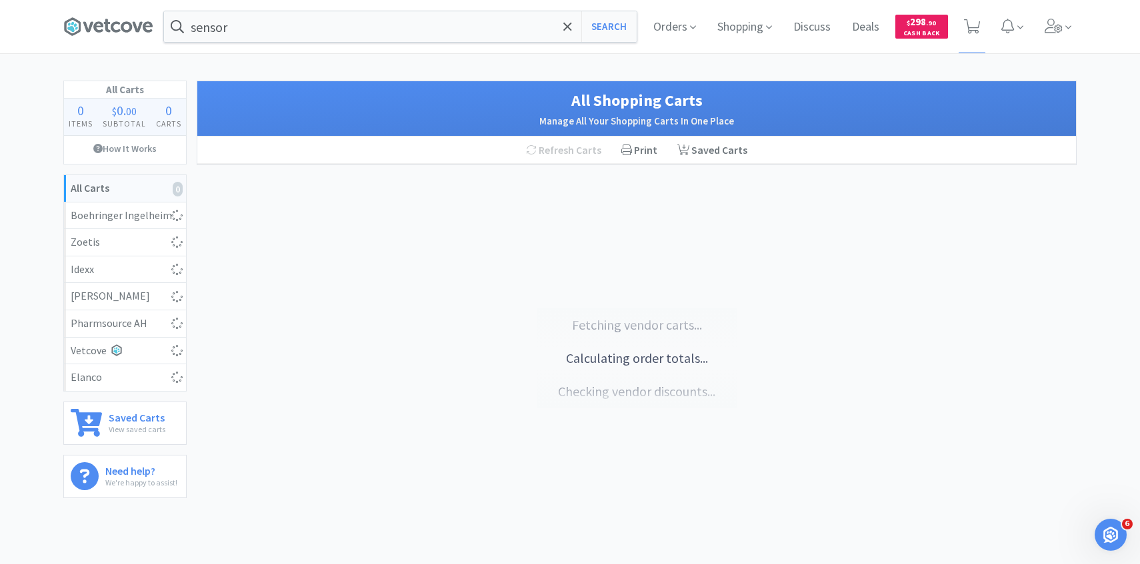
select select "3"
select select "1"
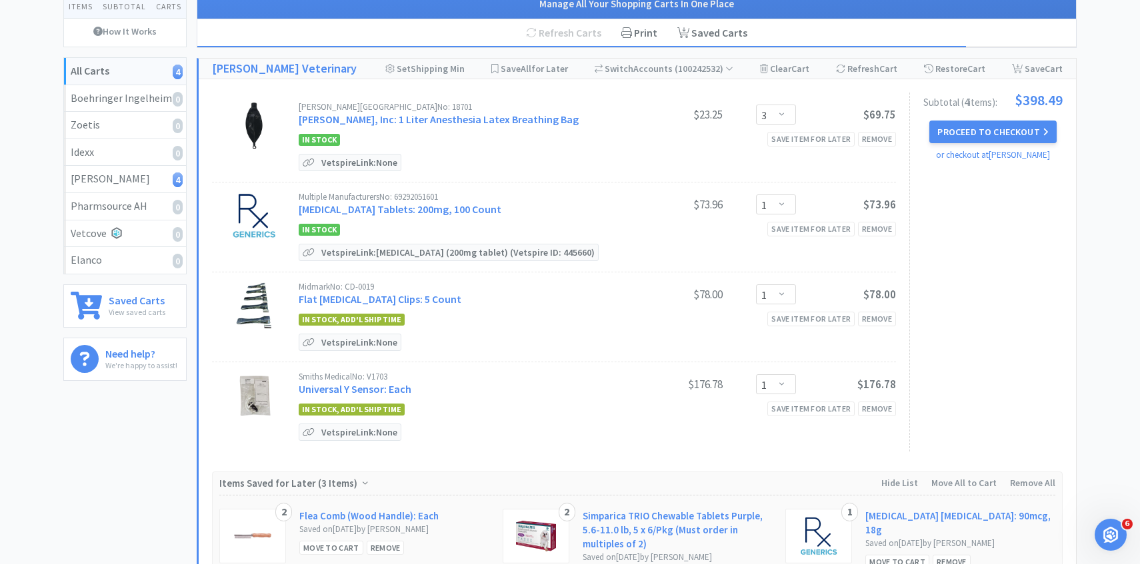
scroll to position [120, 0]
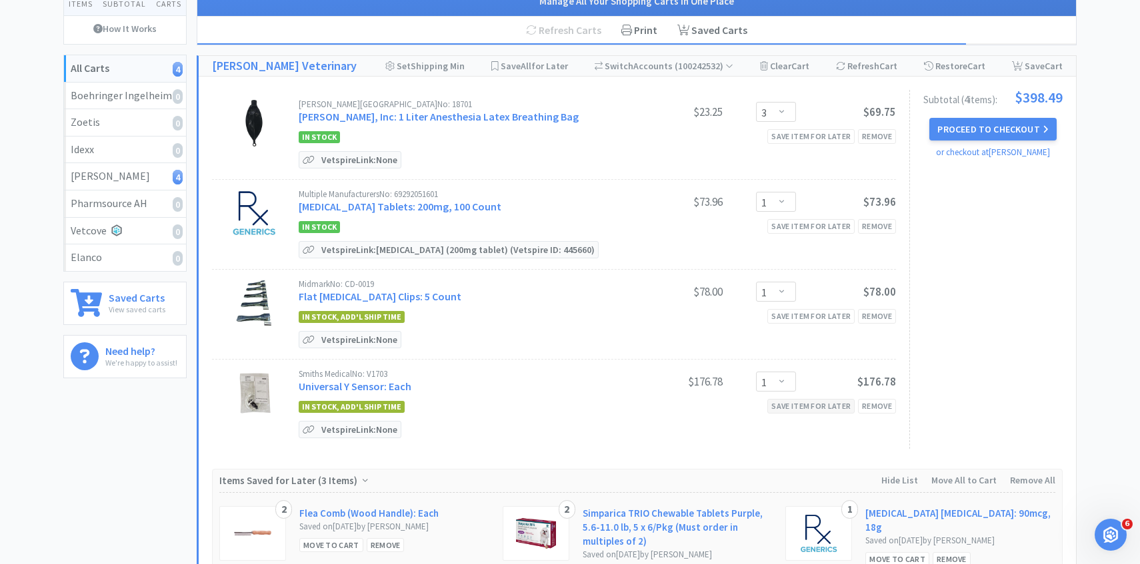
click at [792, 403] on div "Save item for later" at bounding box center [810, 406] width 87 height 14
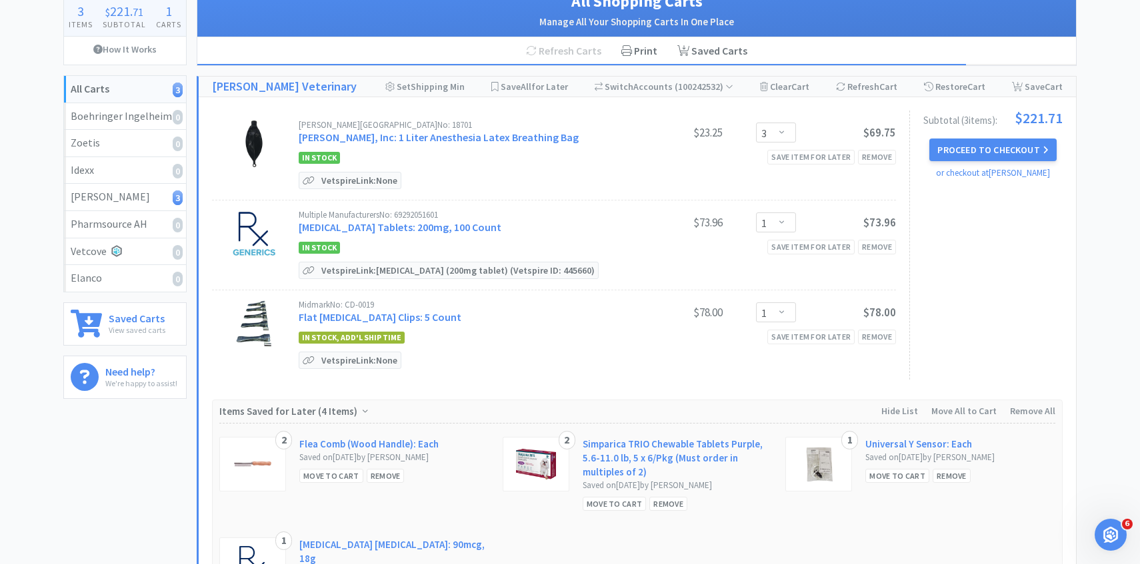
scroll to position [95, 0]
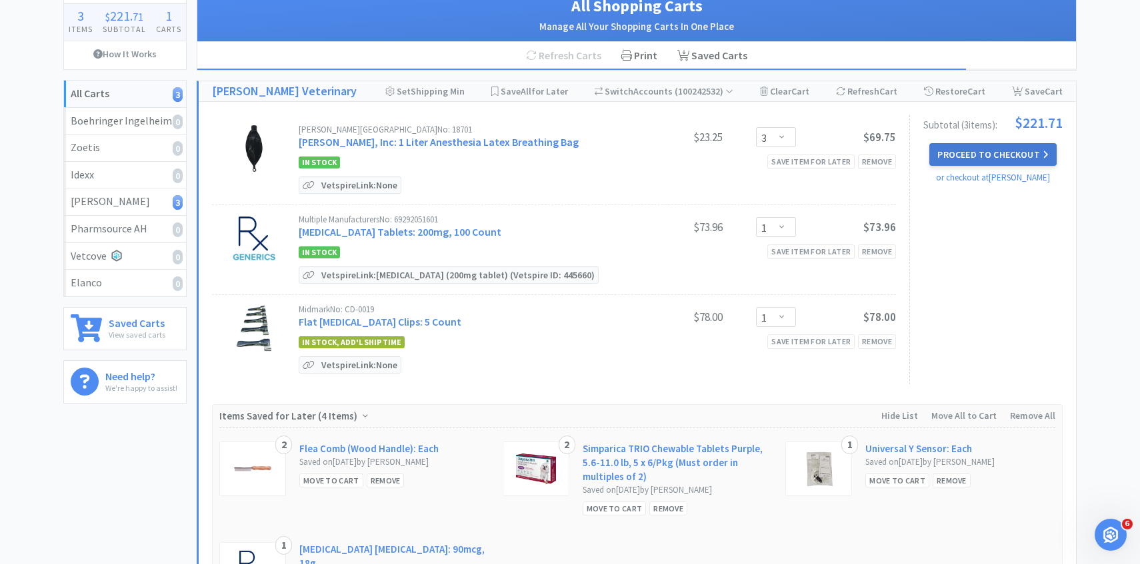
click at [989, 146] on button "Proceed to Checkout" at bounding box center [992, 154] width 127 height 23
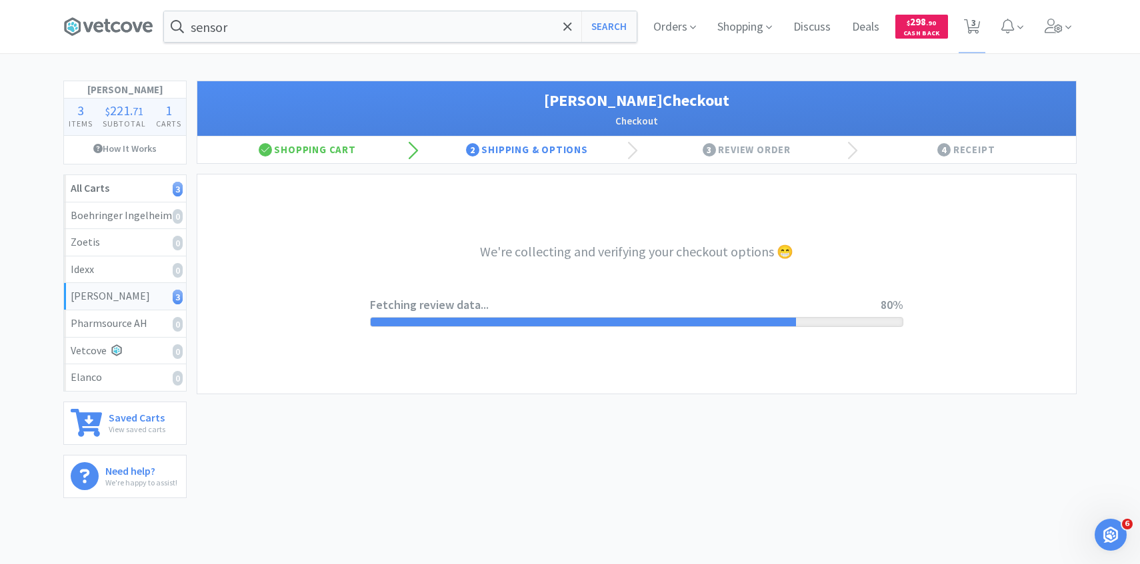
select select "1"
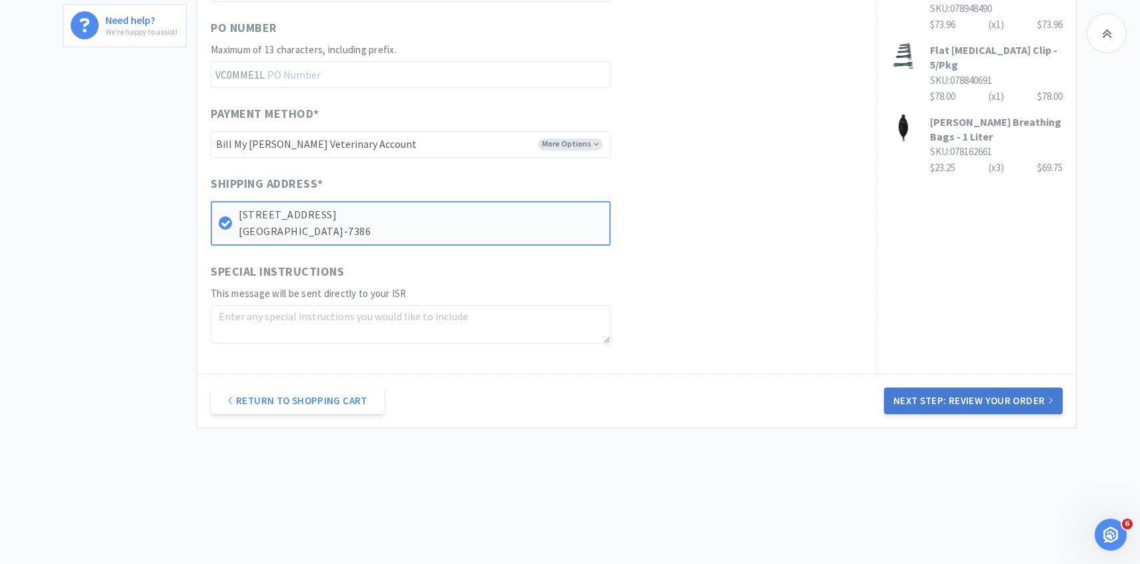
click at [937, 405] on button "Next Step: Review Your Order" at bounding box center [973, 401] width 179 height 27
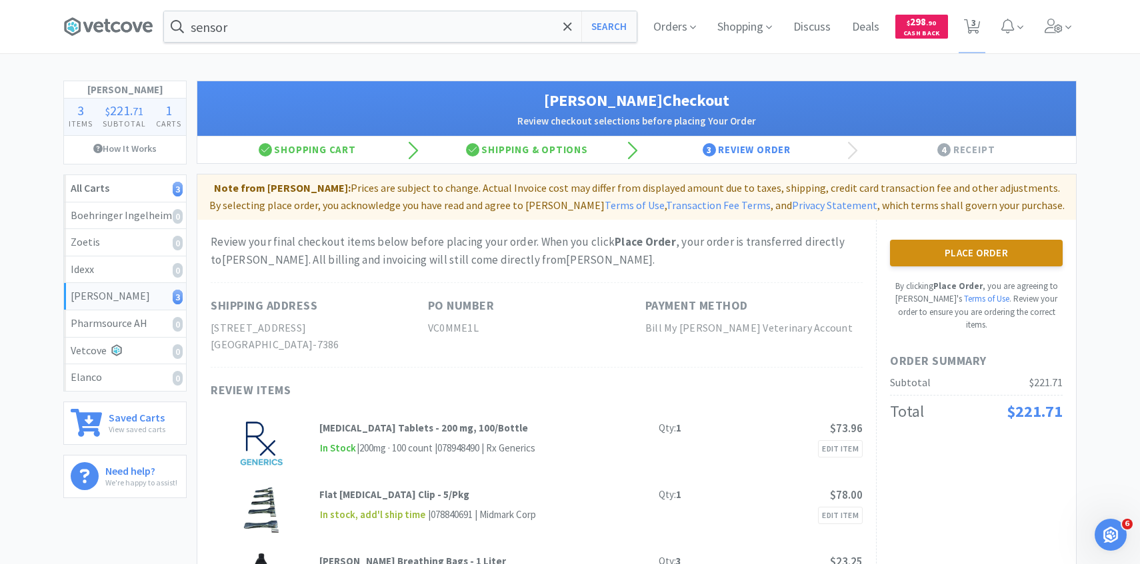
click at [942, 255] on button "Place Order" at bounding box center [976, 253] width 173 height 27
